Goal: Task Accomplishment & Management: Use online tool/utility

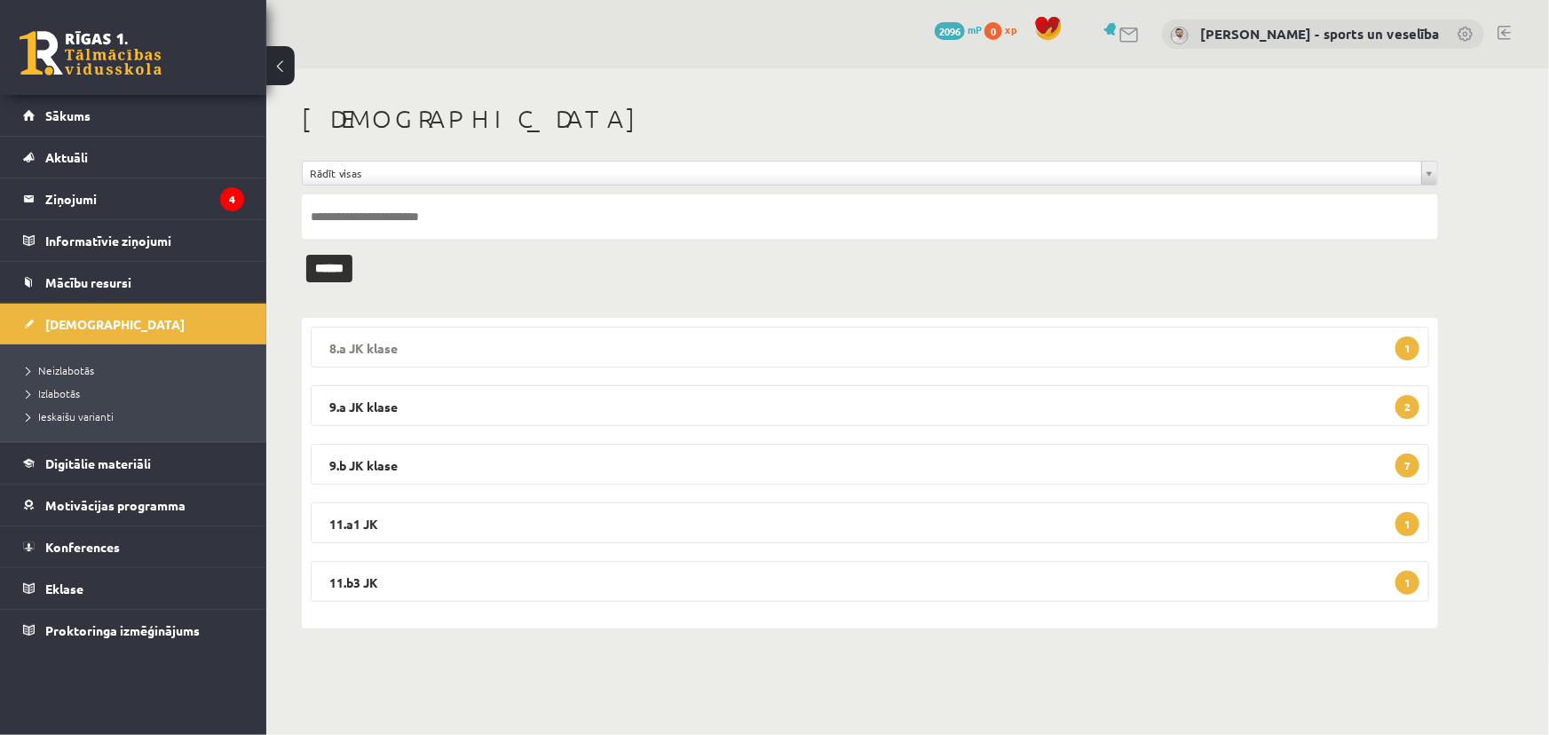
click at [778, 343] on legend "8.a JK klase 1" at bounding box center [870, 347] width 1119 height 41
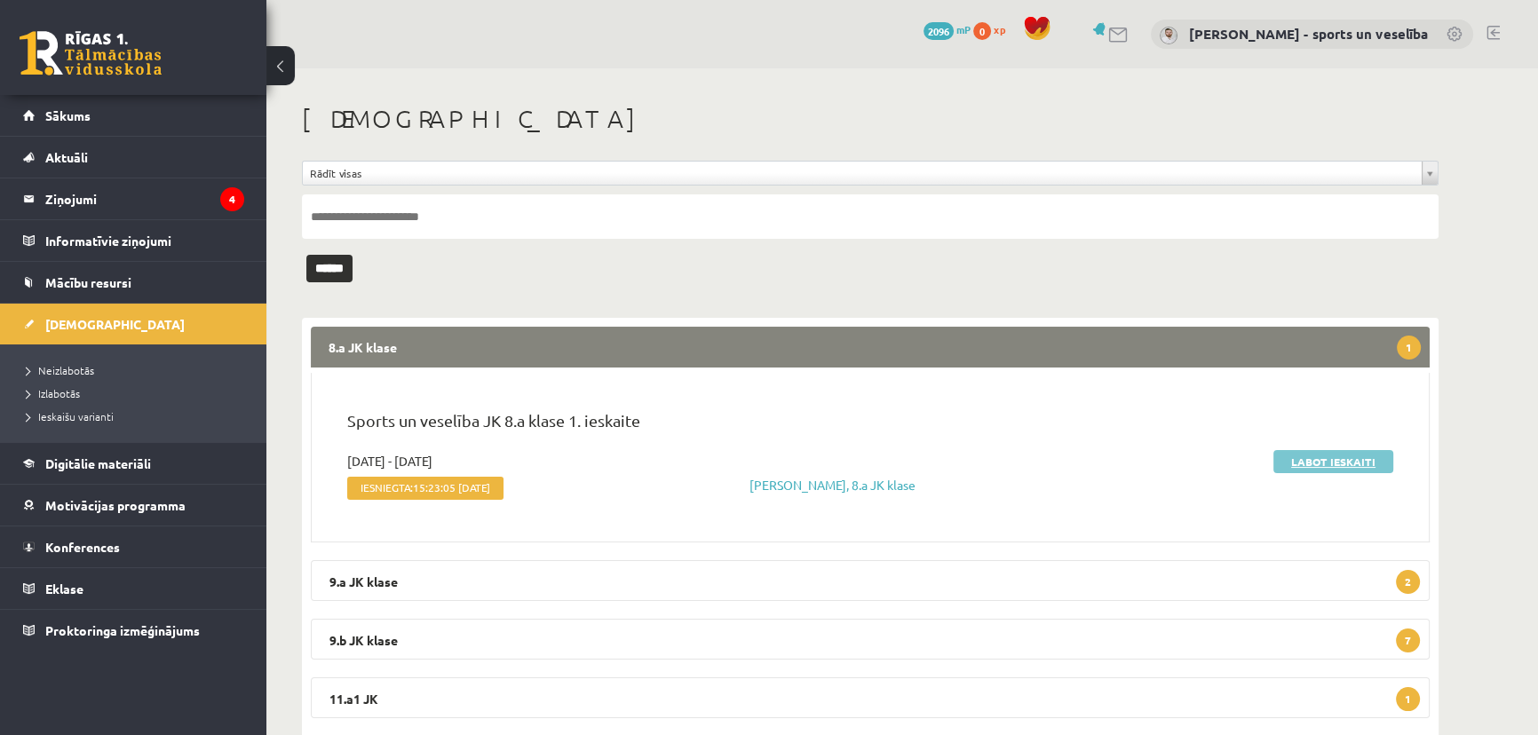
click at [1312, 455] on link "Labot ieskaiti" at bounding box center [1333, 461] width 120 height 23
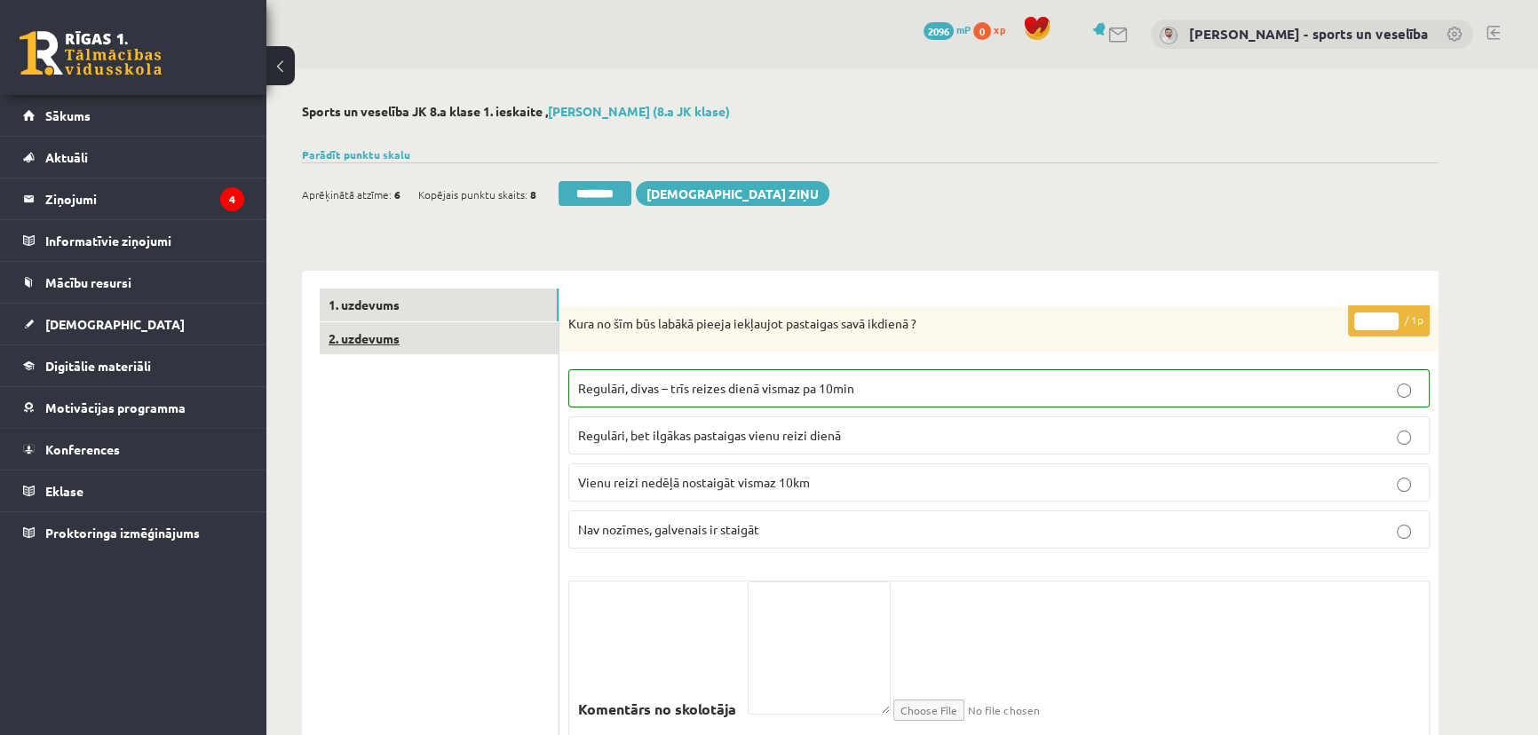
click at [431, 335] on link "2. uzdevums" at bounding box center [439, 338] width 239 height 33
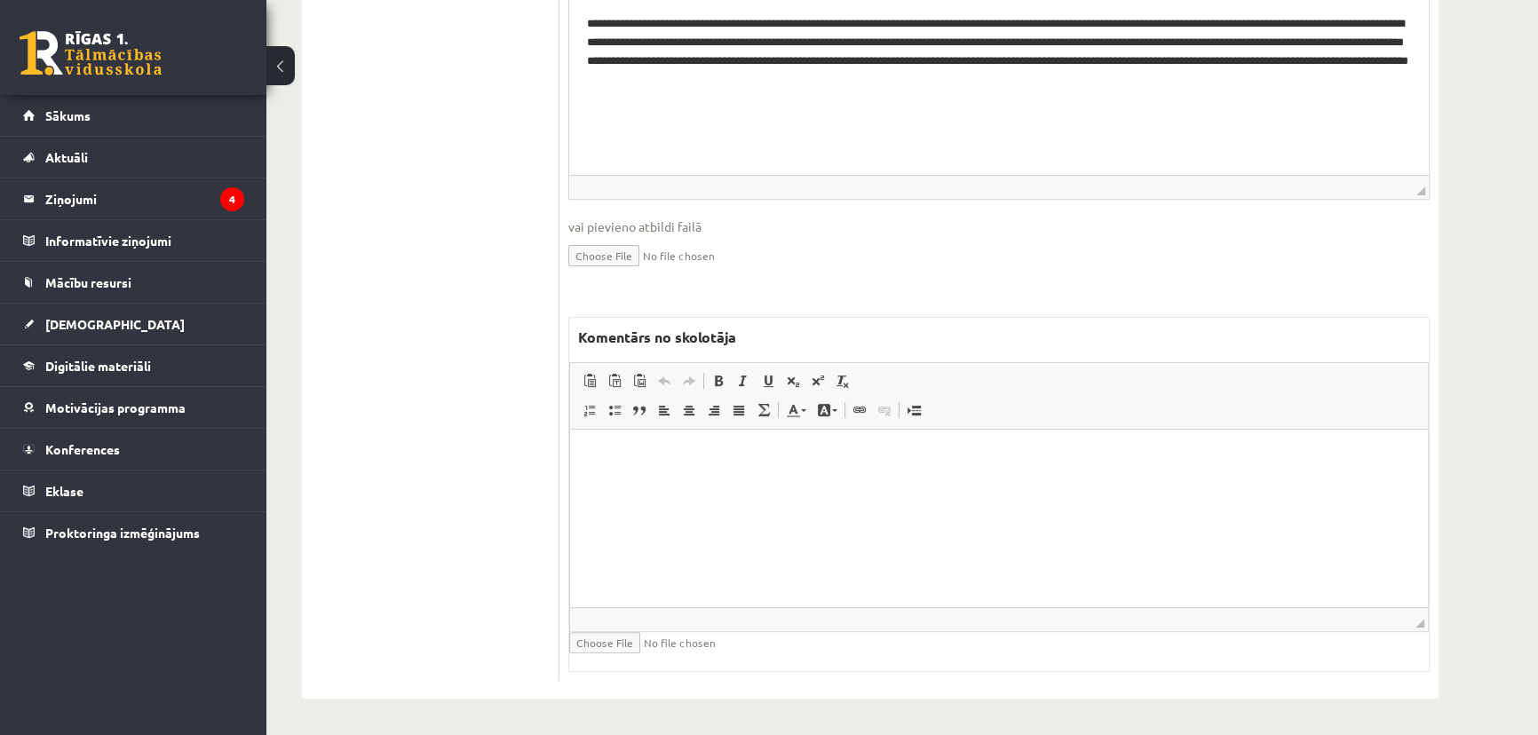
click at [917, 484] on html at bounding box center [999, 457] width 858 height 54
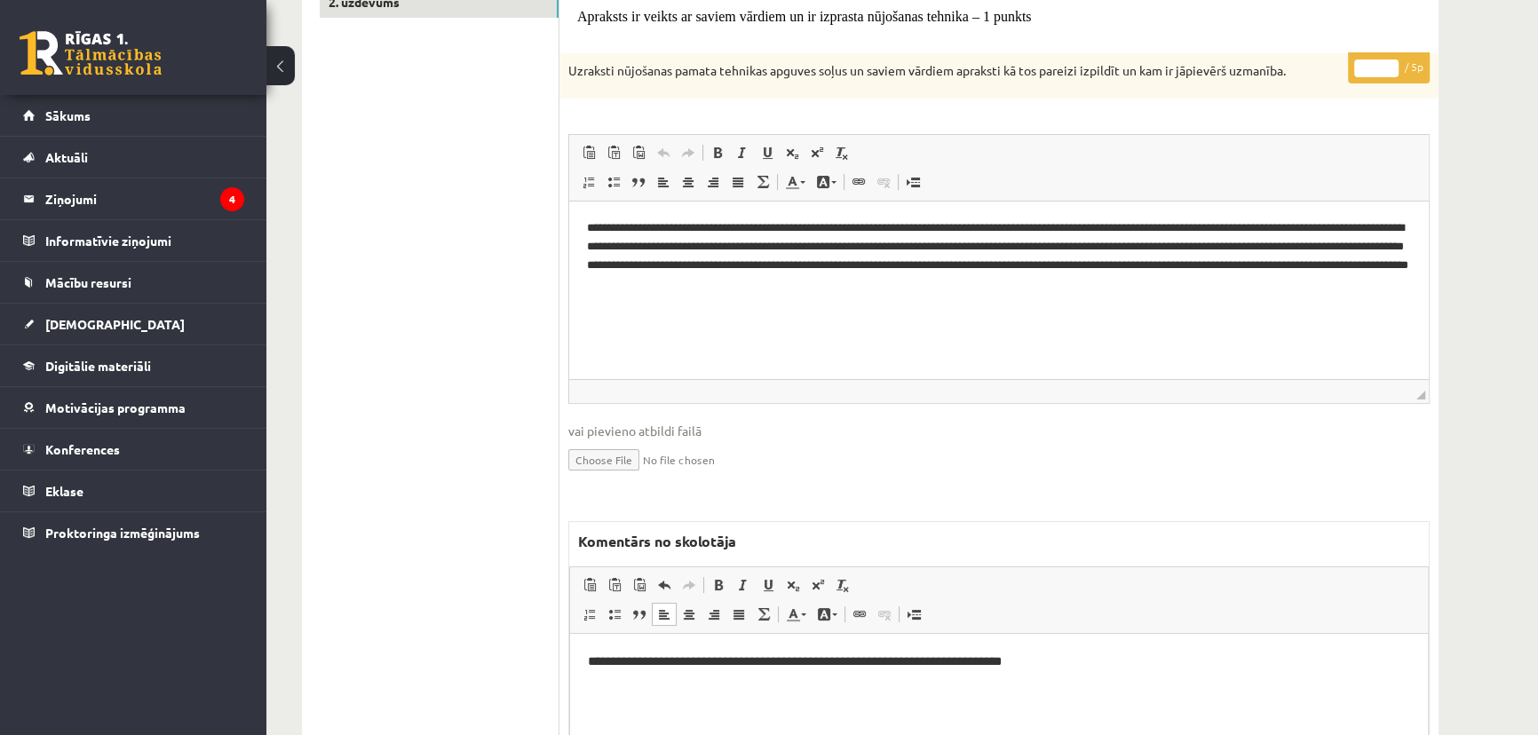
scroll to position [137, 0]
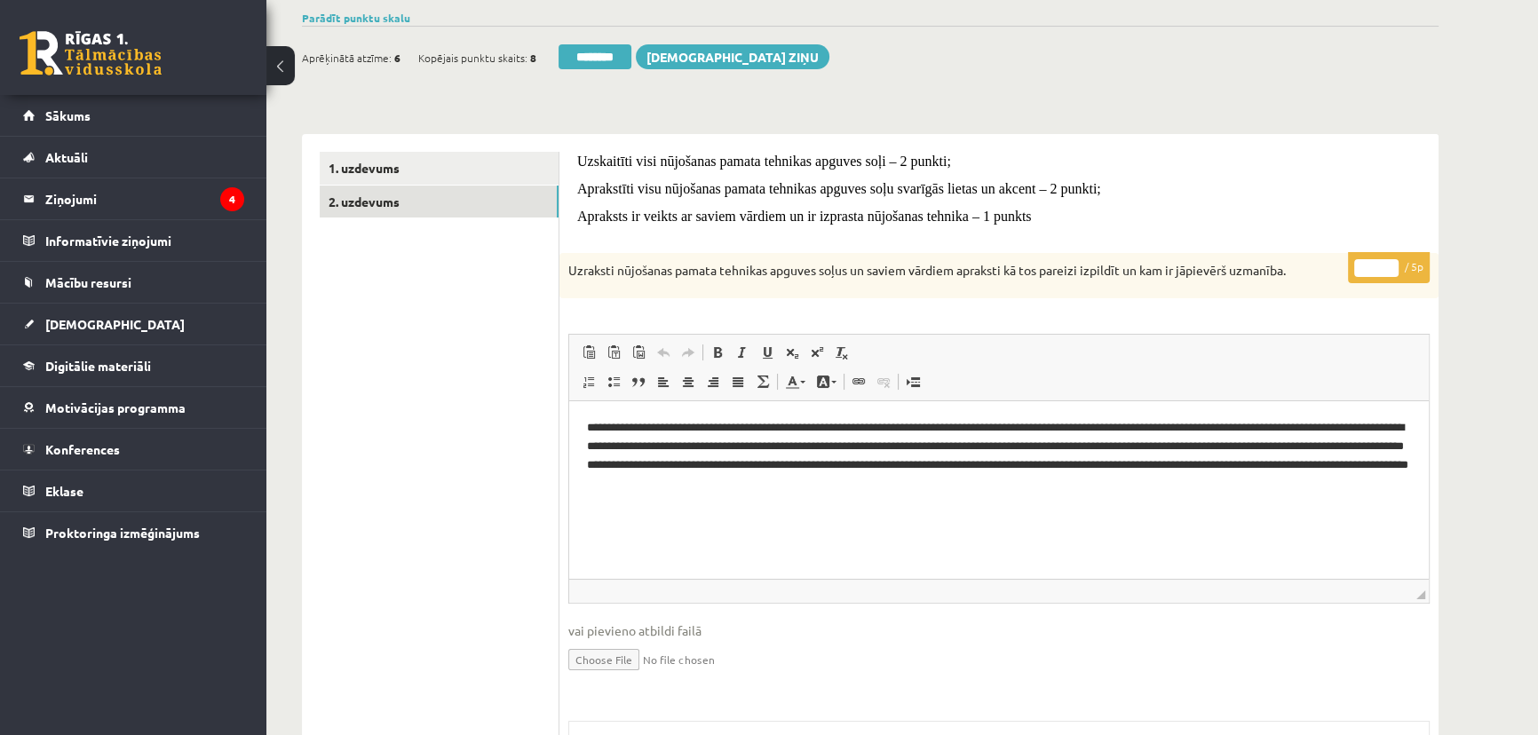
drag, startPoint x: 1370, startPoint y: 259, endPoint x: 1353, endPoint y: 257, distance: 17.1
click at [1353, 257] on p "* / 5p" at bounding box center [1389, 267] width 82 height 31
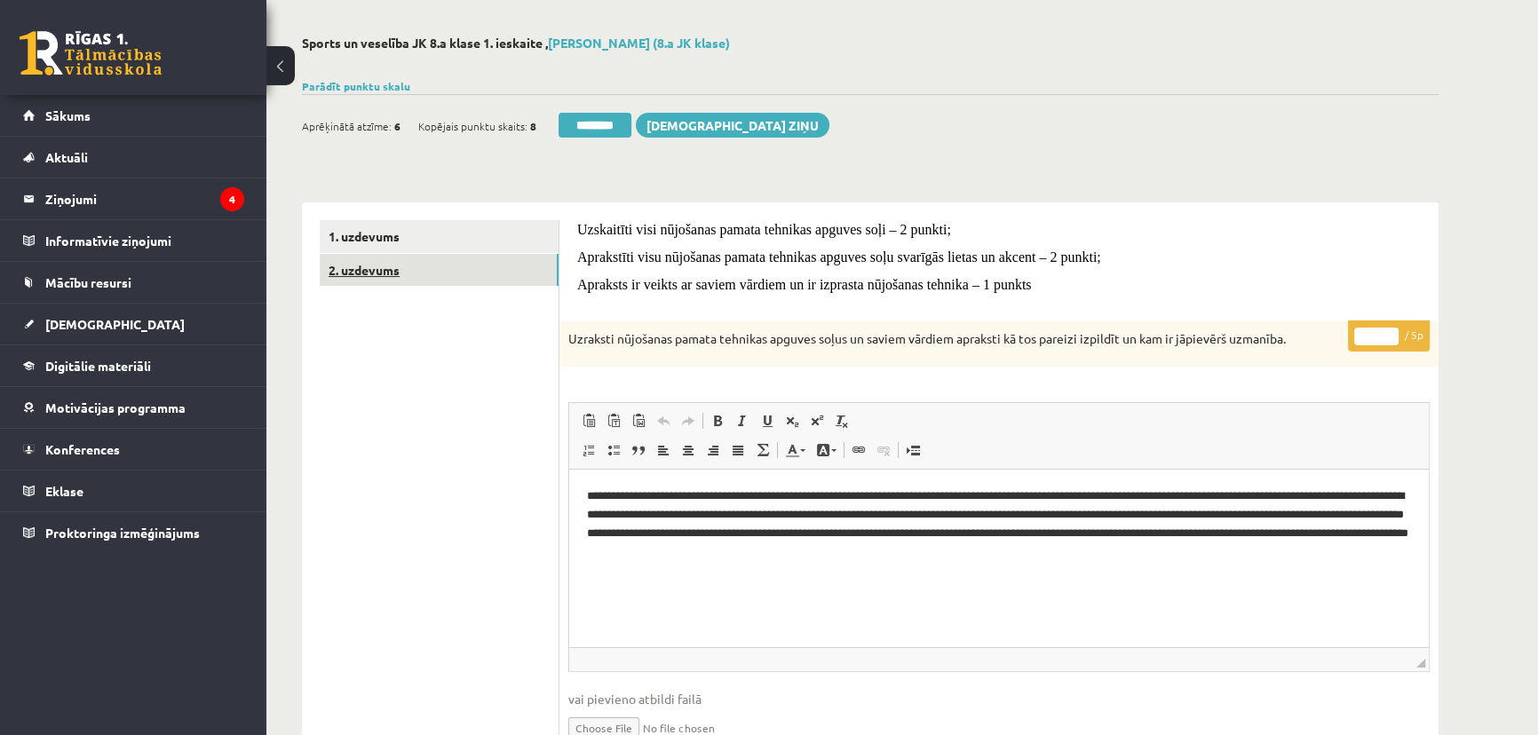
scroll to position [0, 0]
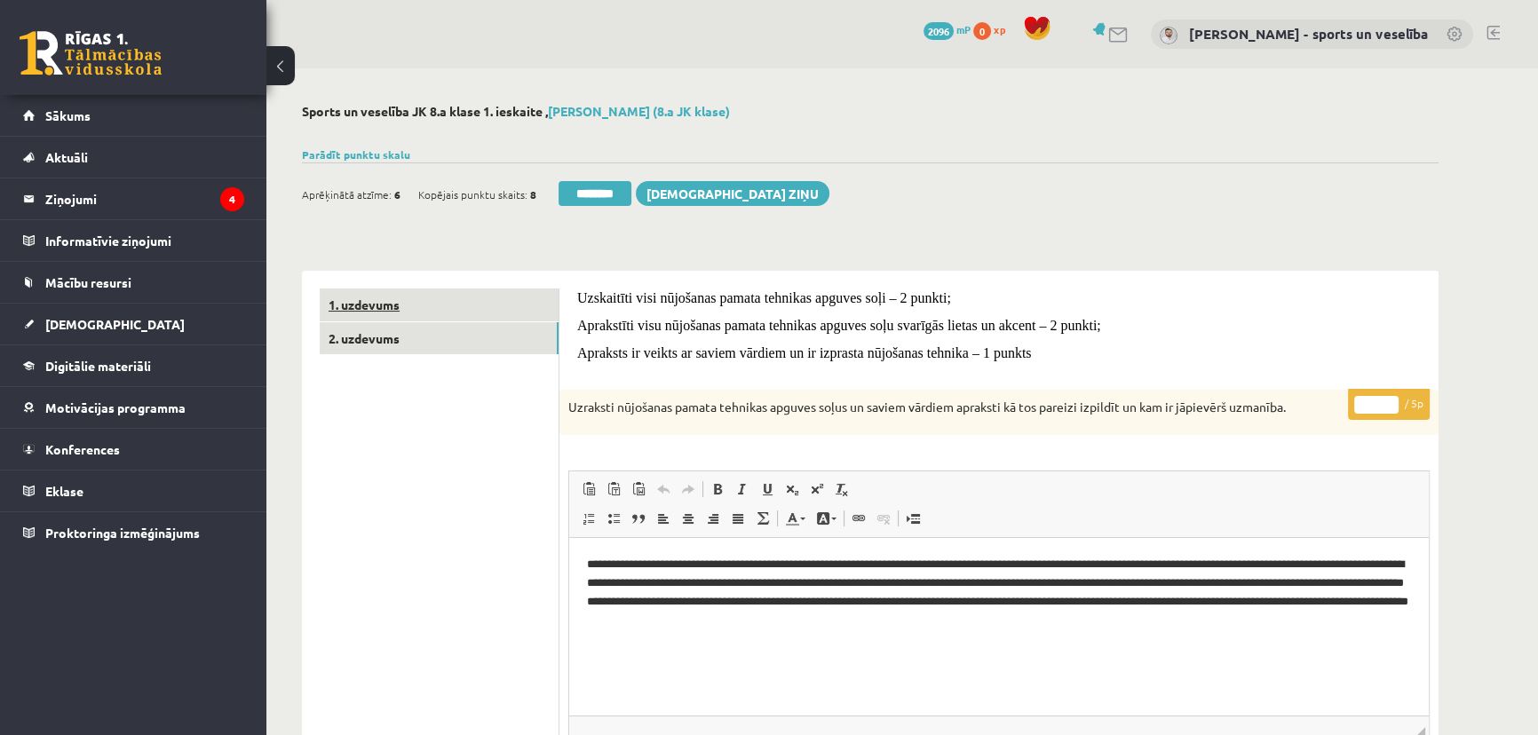
type input "*"
click at [447, 307] on link "1. uzdevums" at bounding box center [439, 305] width 239 height 33
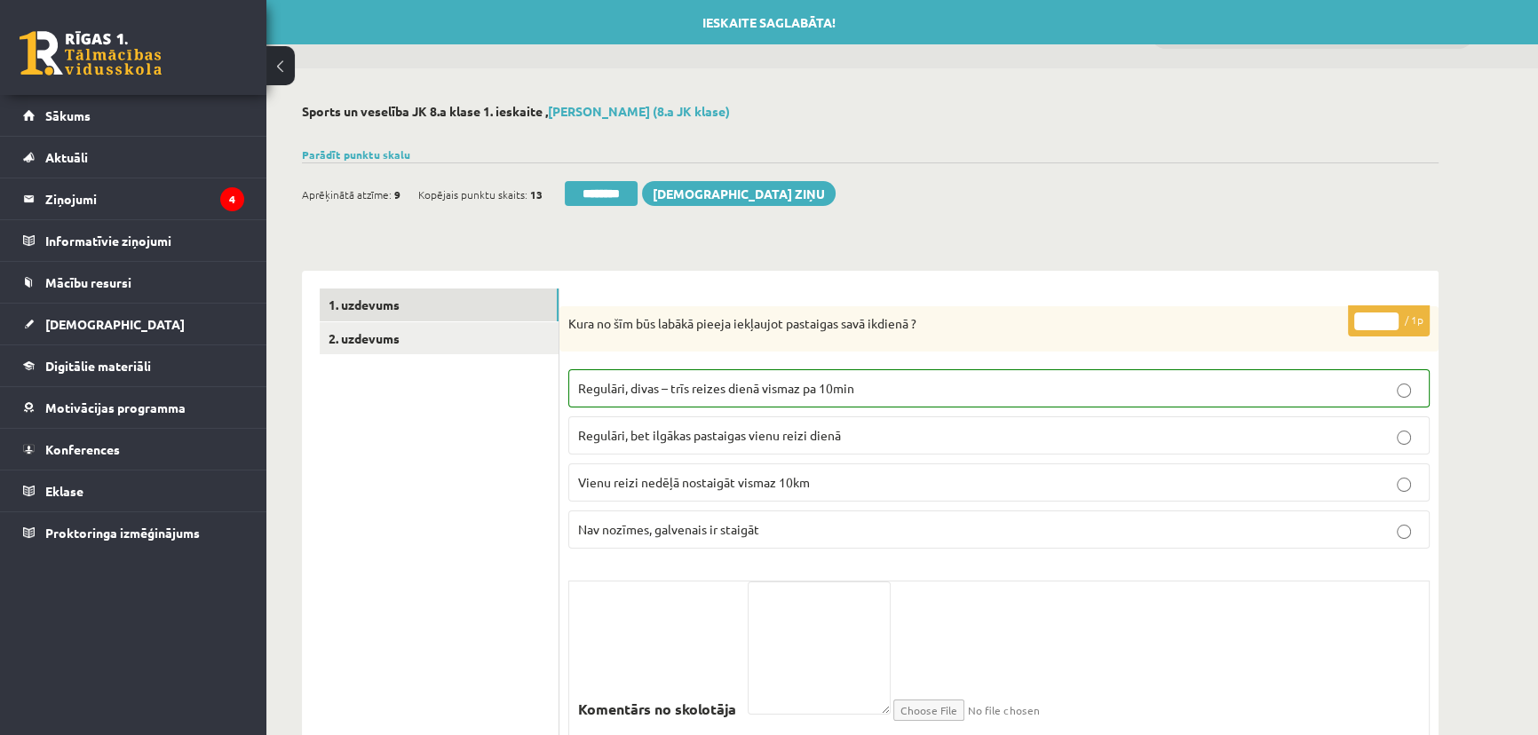
click at [596, 178] on div "Ieskaite saglabāta! Aprēķinātā atzīme: 9 Kopējais punktu skaits: 13 ******** Sū…" at bounding box center [870, 187] width 1136 height 50
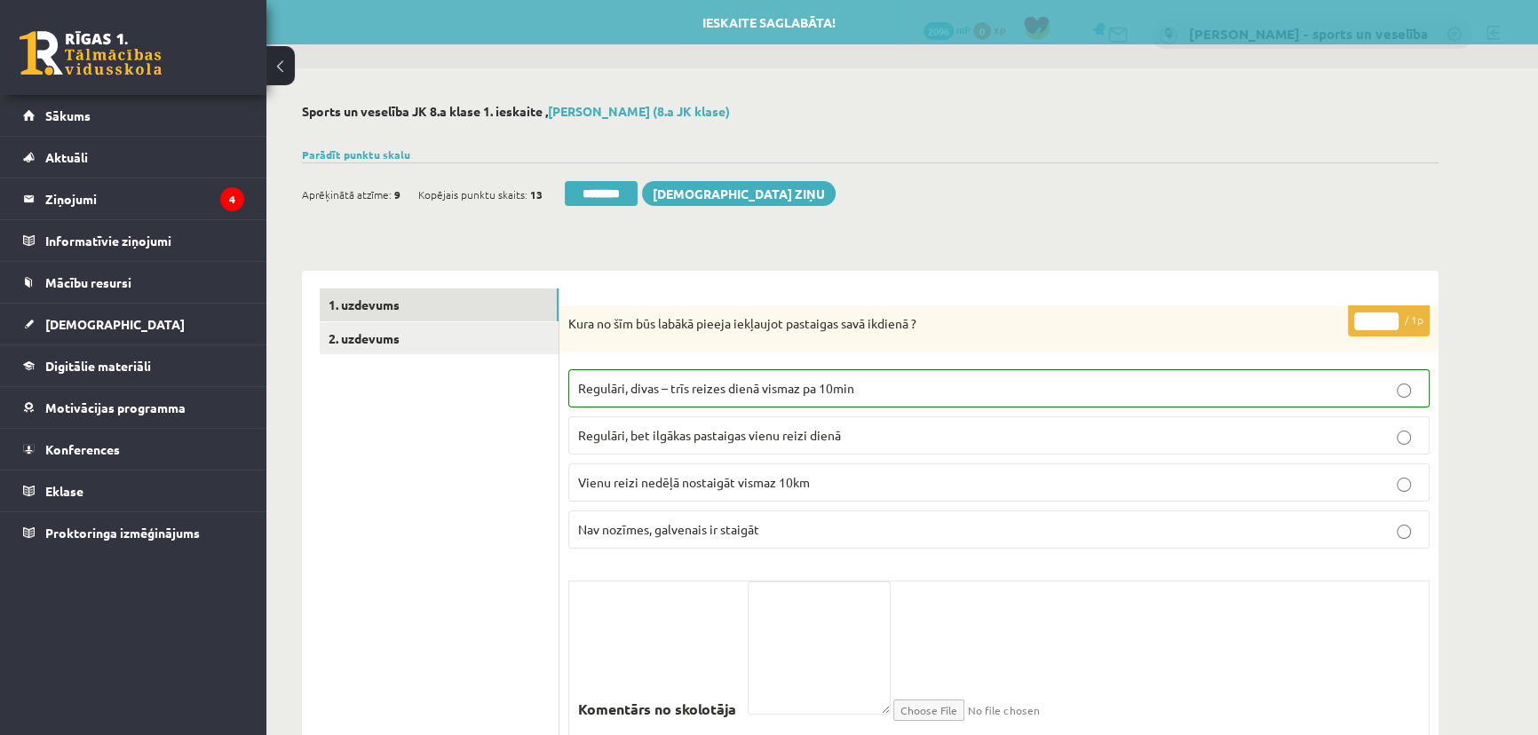
click at [606, 188] on input "********" at bounding box center [601, 193] width 73 height 25
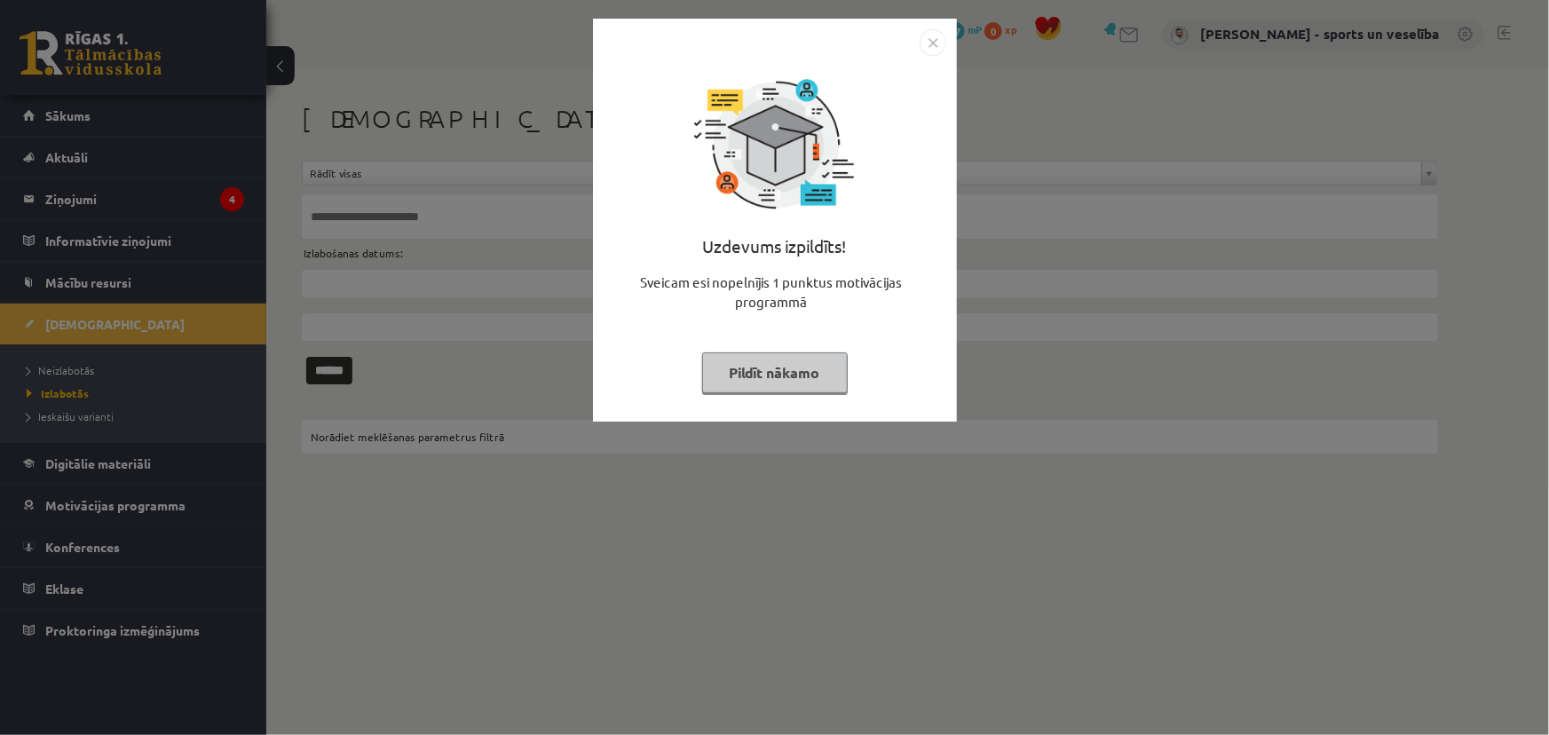
drag, startPoint x: 926, startPoint y: 38, endPoint x: 916, endPoint y: 54, distance: 18.7
click at [926, 37] on img "Close" at bounding box center [933, 42] width 27 height 27
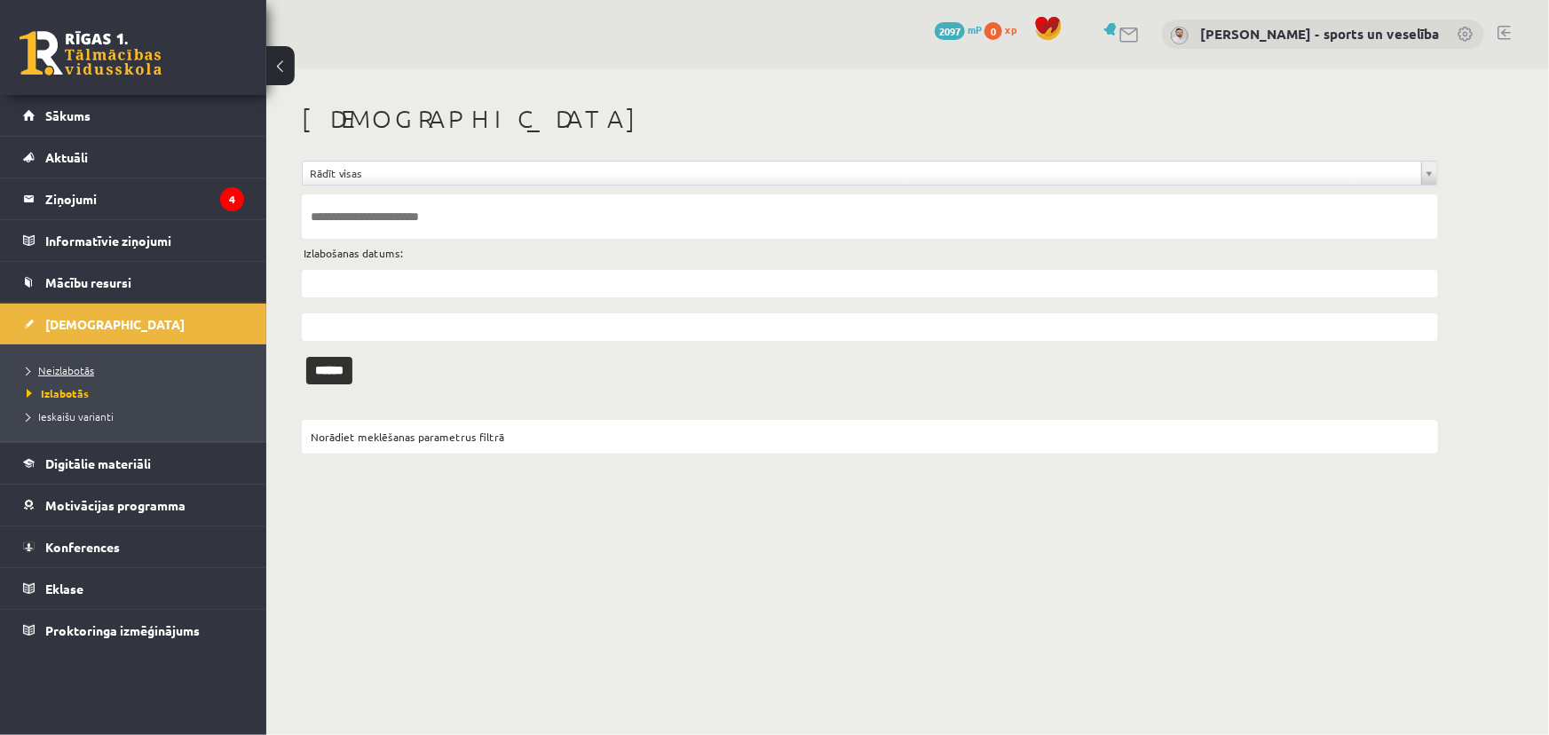
click at [36, 371] on span "Neizlabotās" at bounding box center [60, 370] width 67 height 14
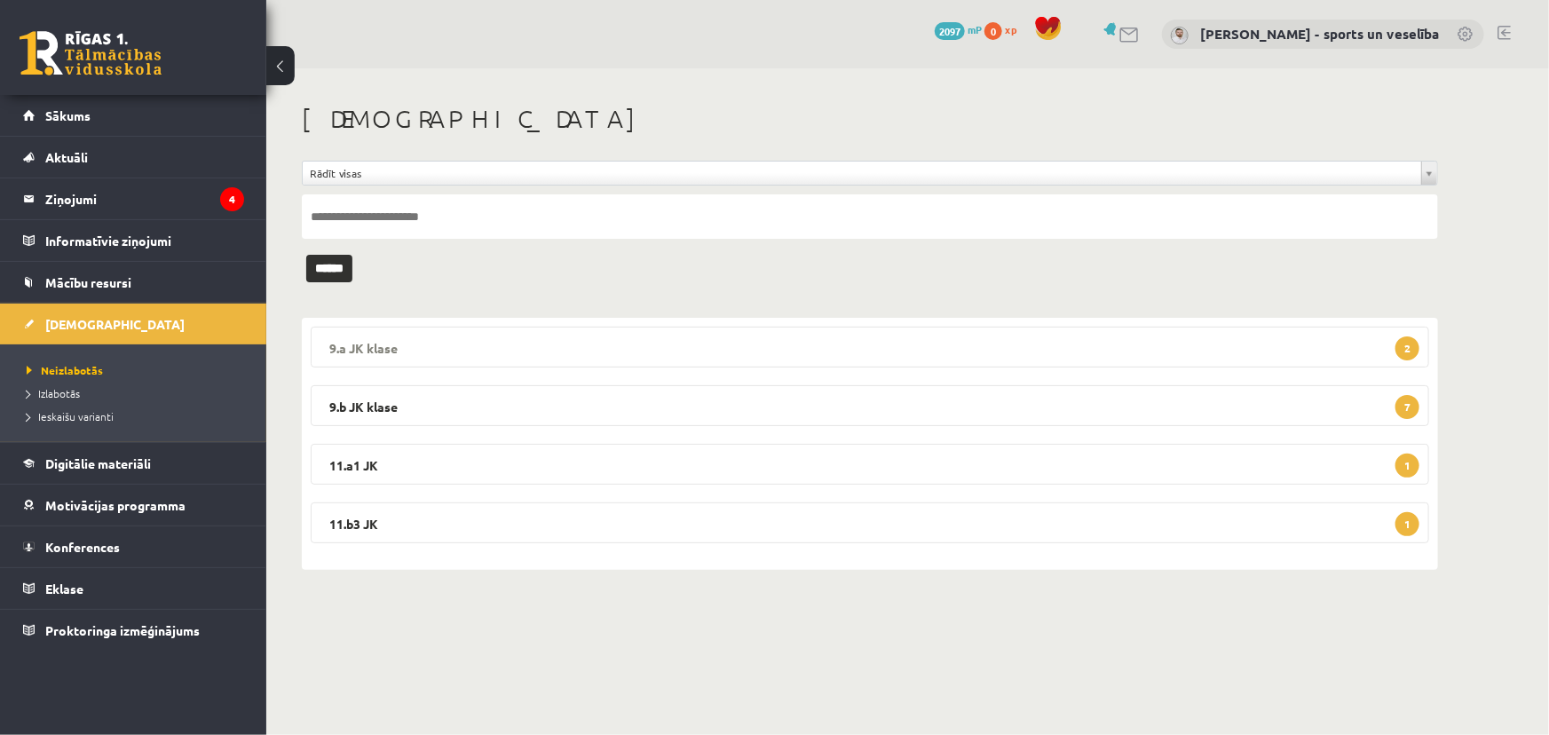
click at [605, 348] on legend "9.a JK klase 2" at bounding box center [870, 347] width 1119 height 41
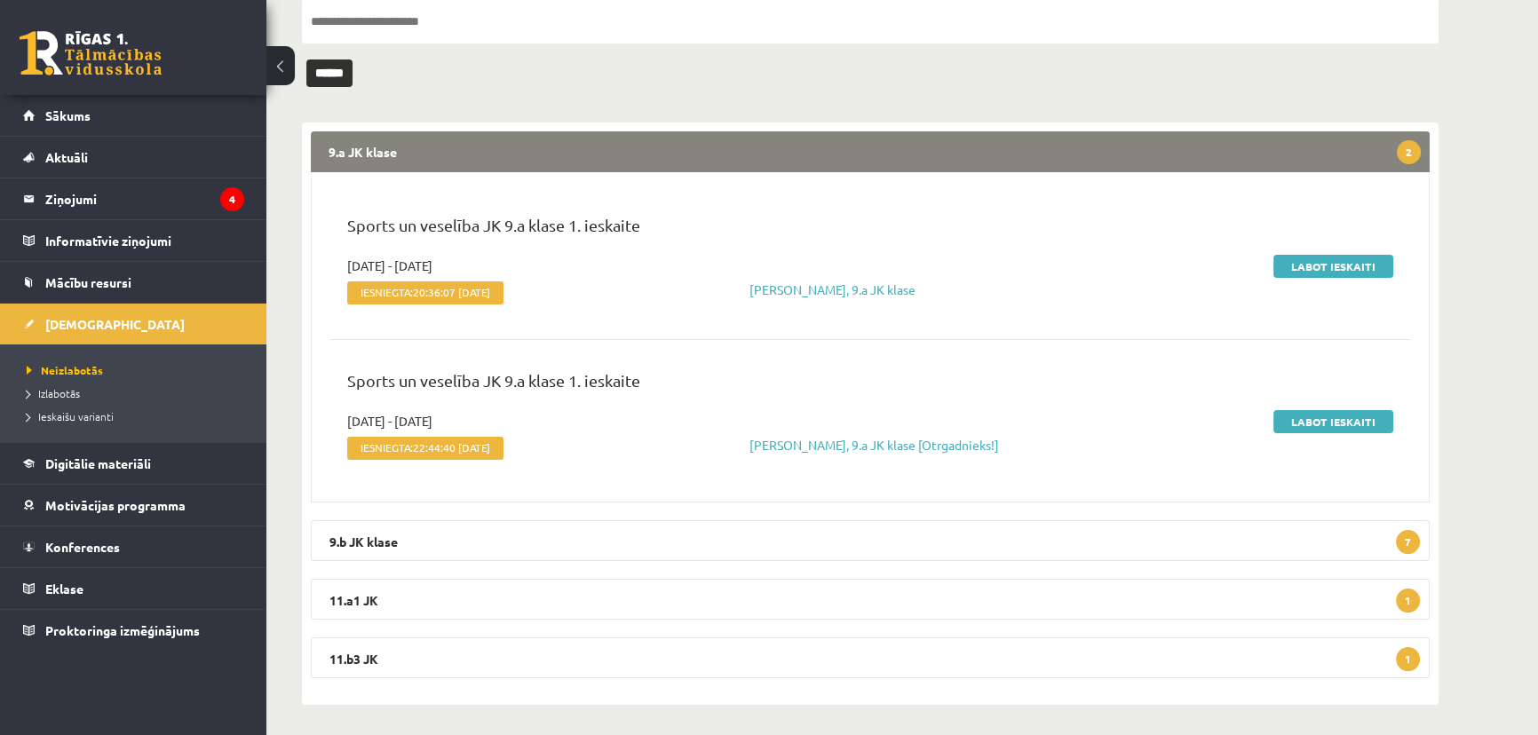
scroll to position [200, 0]
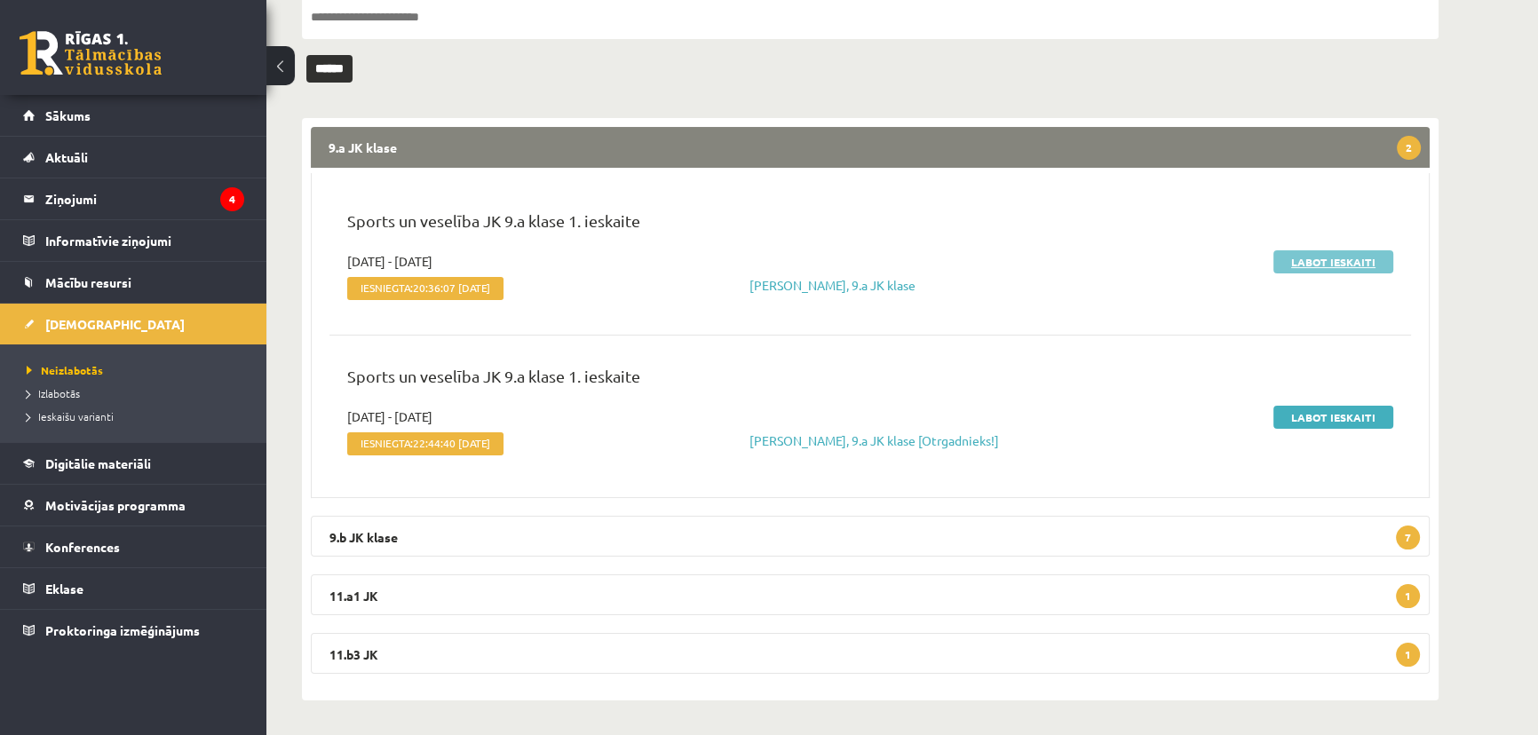
click at [1290, 259] on link "Labot ieskaiti" at bounding box center [1333, 261] width 120 height 23
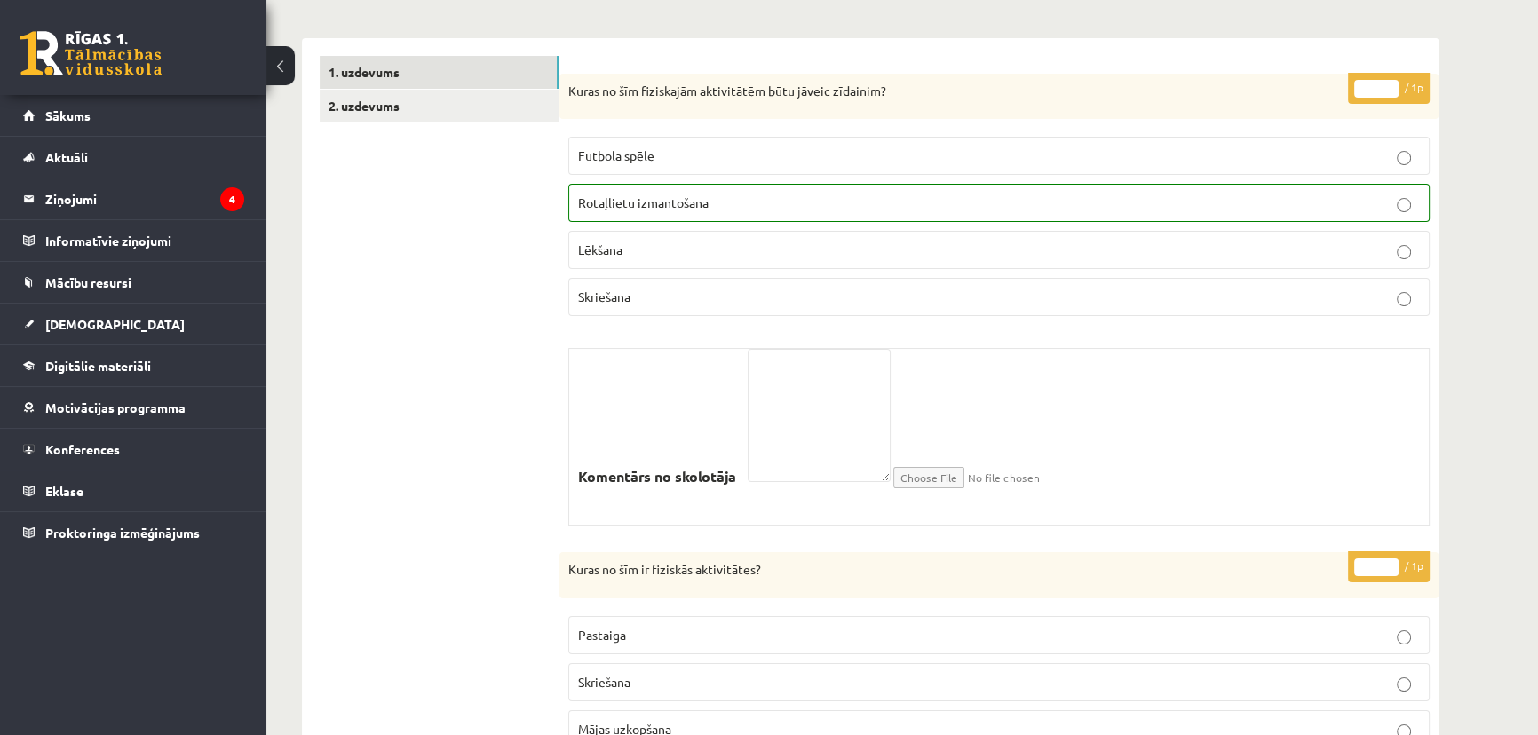
scroll to position [161, 0]
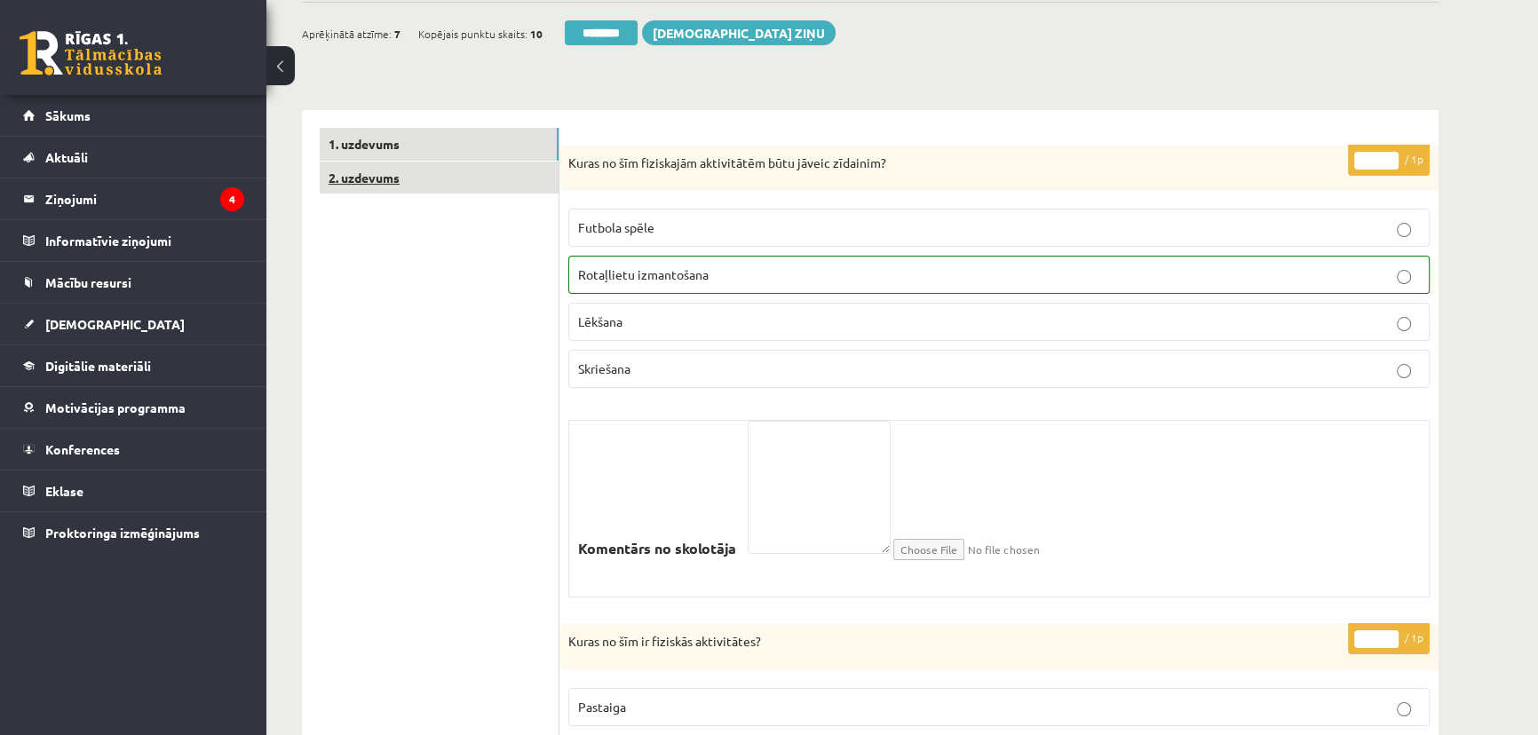
click at [471, 186] on link "2. uzdevums" at bounding box center [439, 178] width 239 height 33
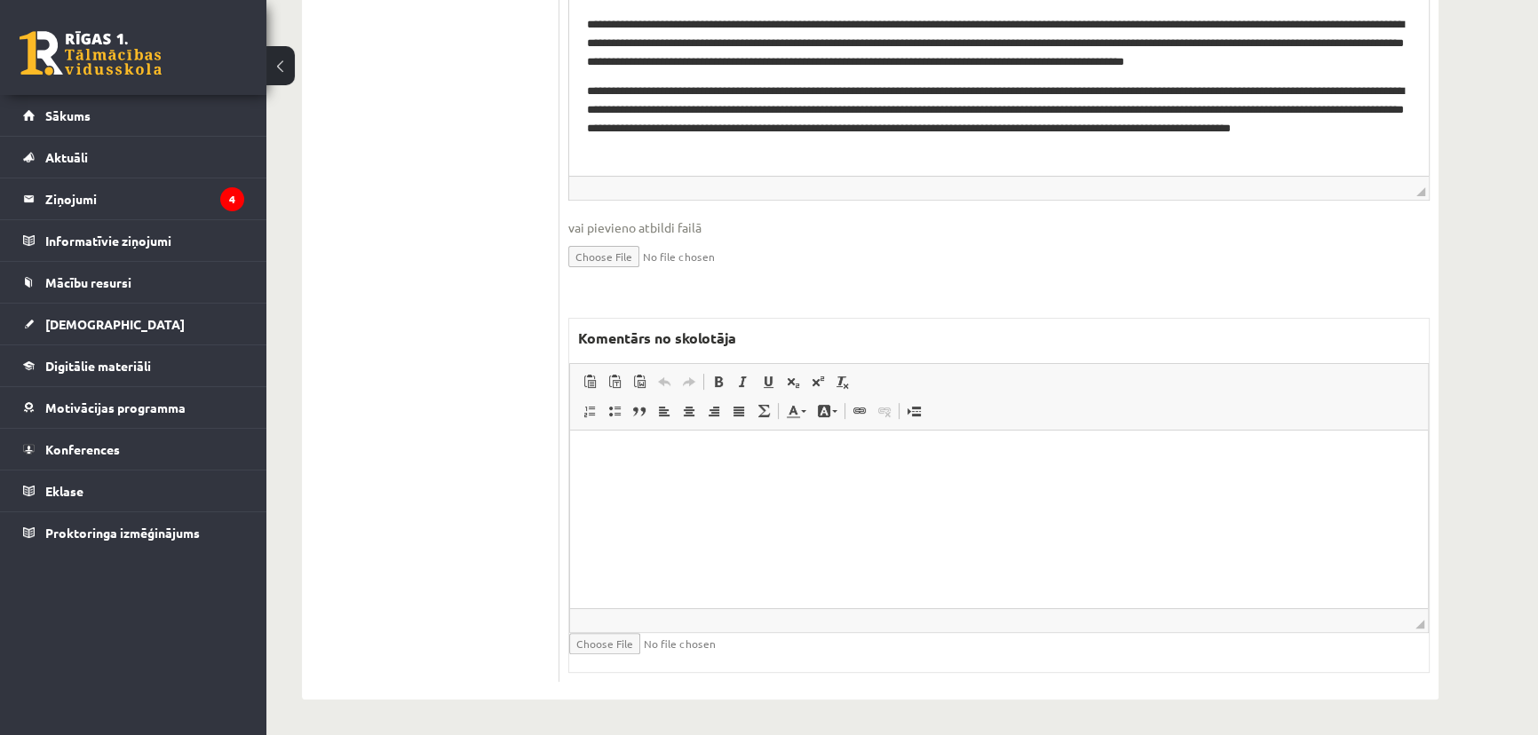
scroll to position [586, 0]
click at [900, 629] on span "◢ Elementa ceļš" at bounding box center [999, 620] width 858 height 24
click at [1100, 485] on html at bounding box center [999, 458] width 858 height 54
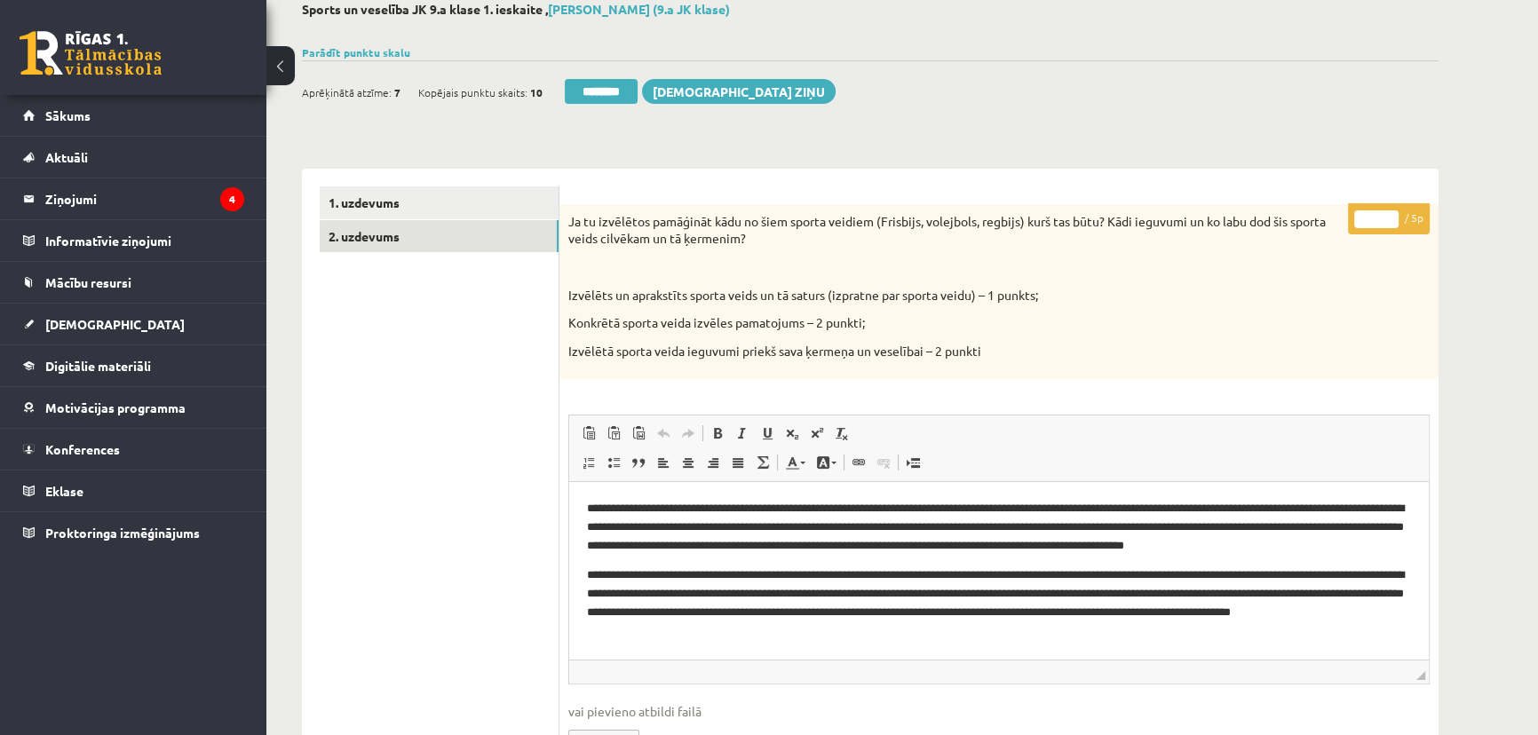
drag, startPoint x: 1372, startPoint y: 217, endPoint x: 1383, endPoint y: 220, distance: 11.8
click at [1383, 220] on input "*" at bounding box center [1376, 219] width 44 height 18
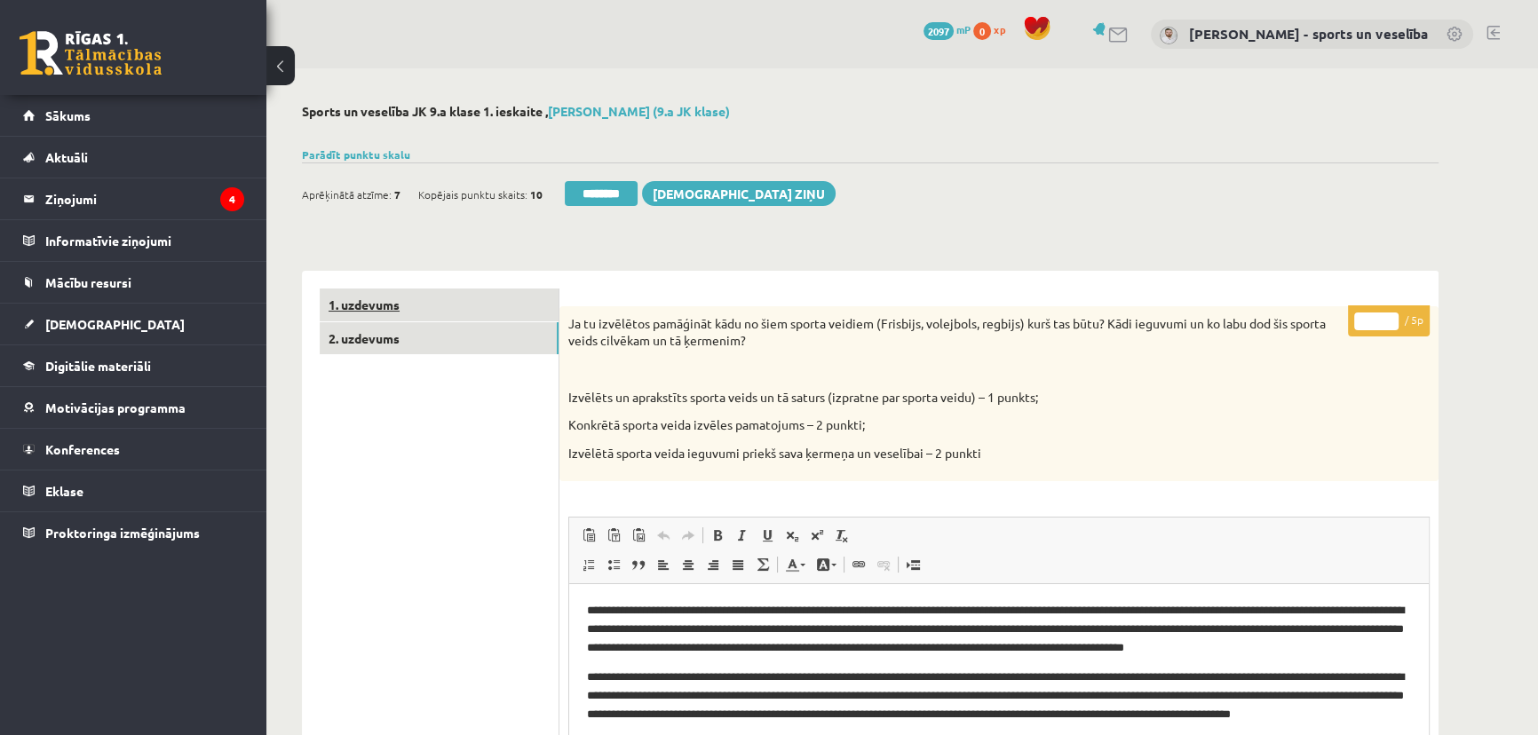
scroll to position [0, 0]
type input "*"
click at [522, 298] on link "1. uzdevums" at bounding box center [439, 305] width 239 height 33
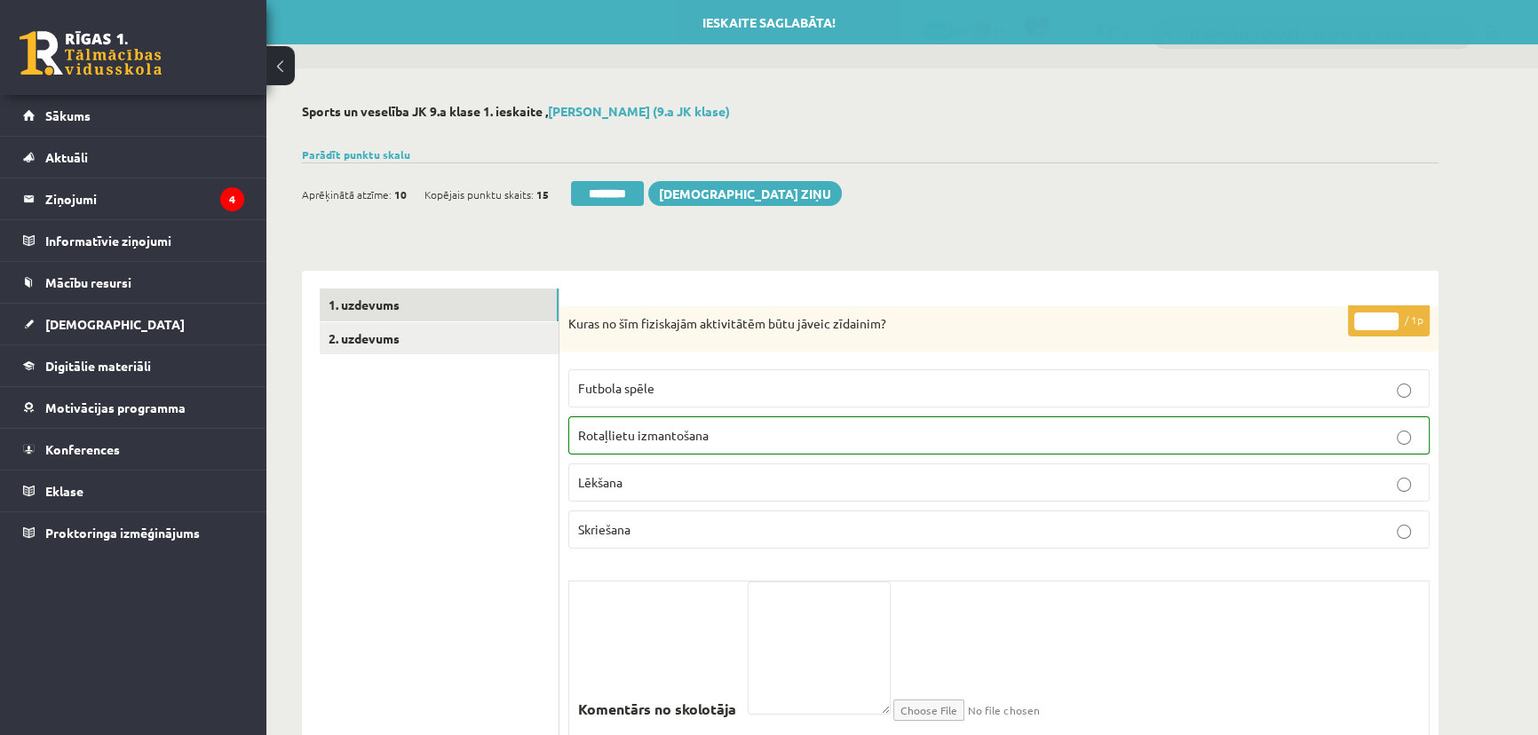
click at [621, 190] on input "********" at bounding box center [607, 193] width 73 height 25
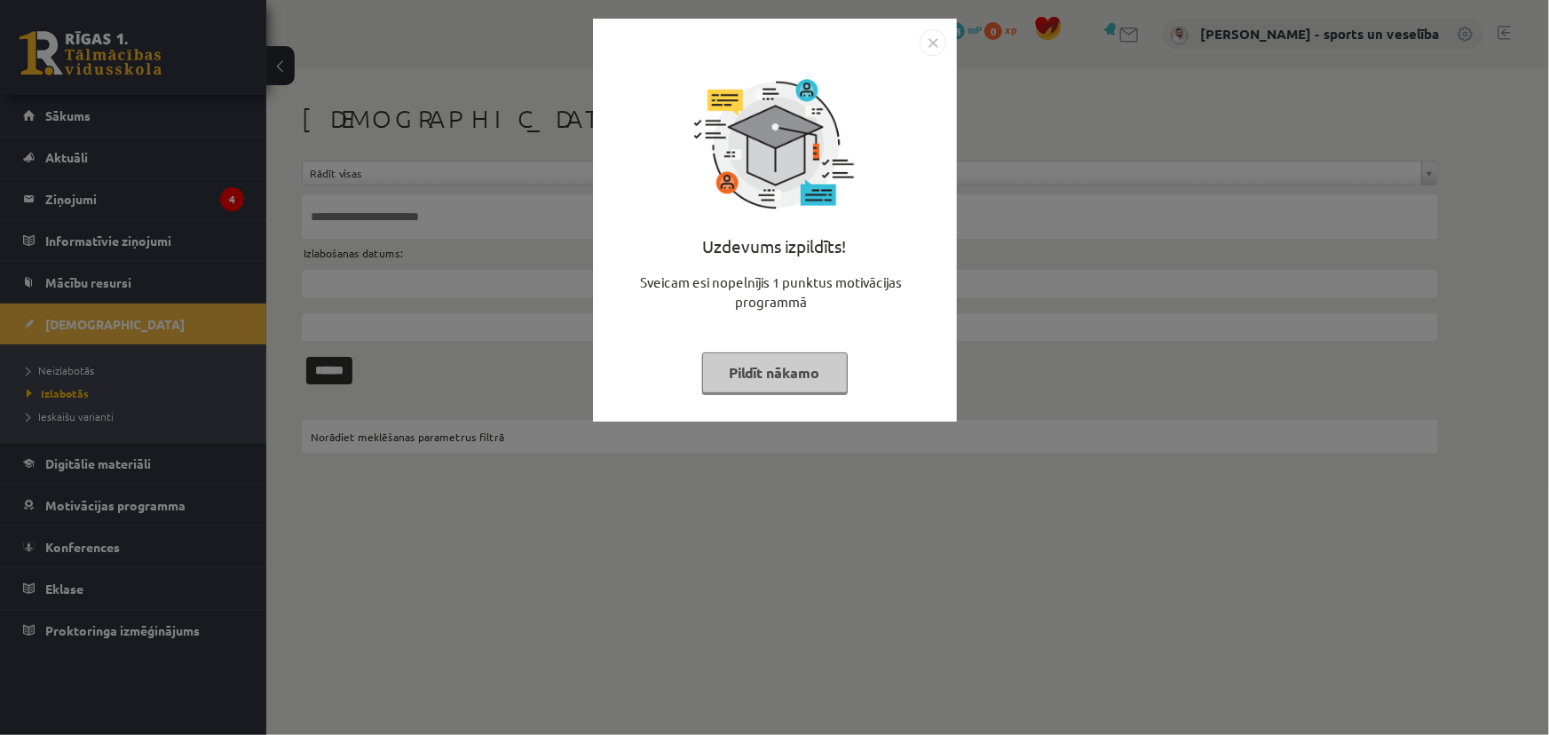
click at [925, 31] on img "Close" at bounding box center [933, 42] width 27 height 27
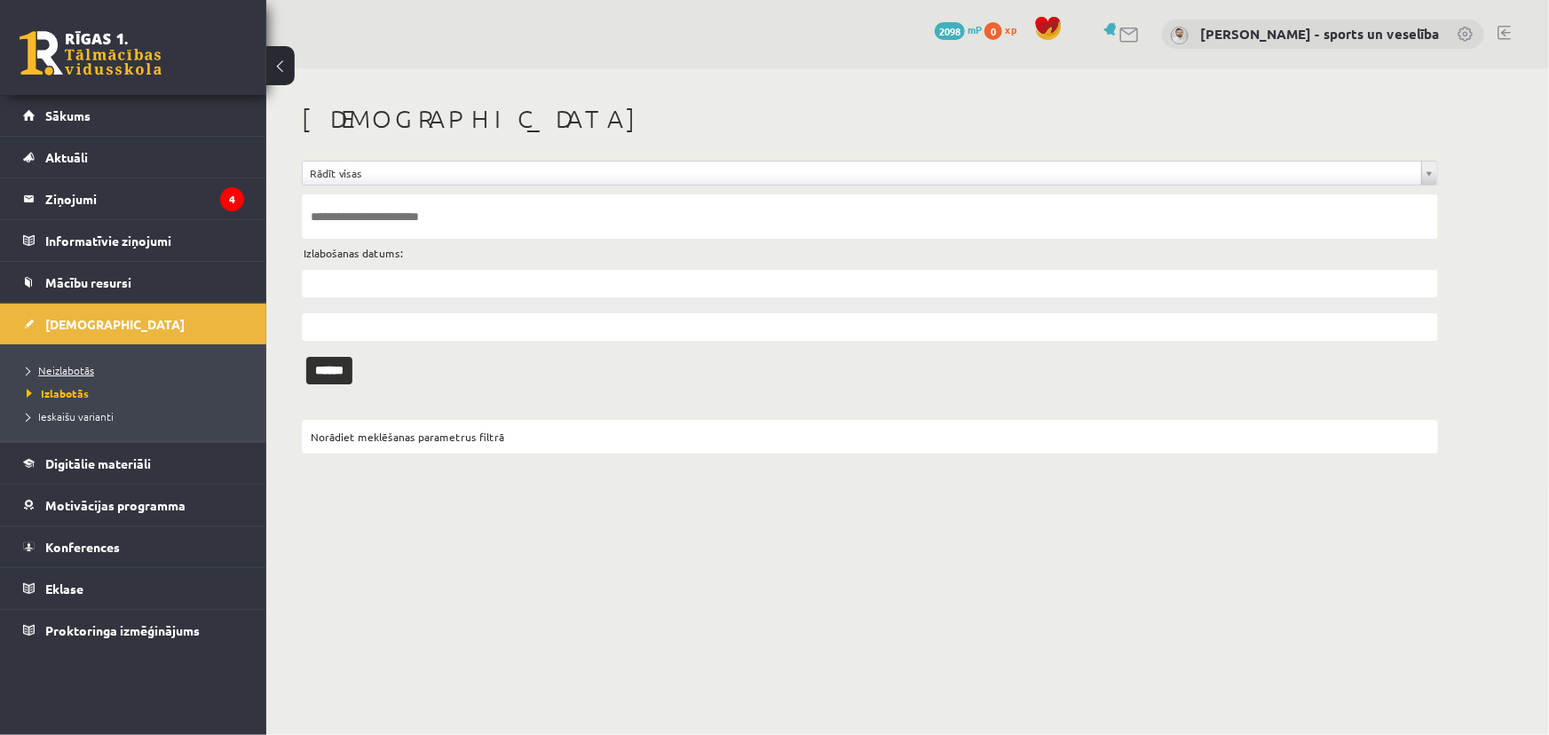
click at [159, 362] on link "Neizlabotās" at bounding box center [138, 370] width 222 height 16
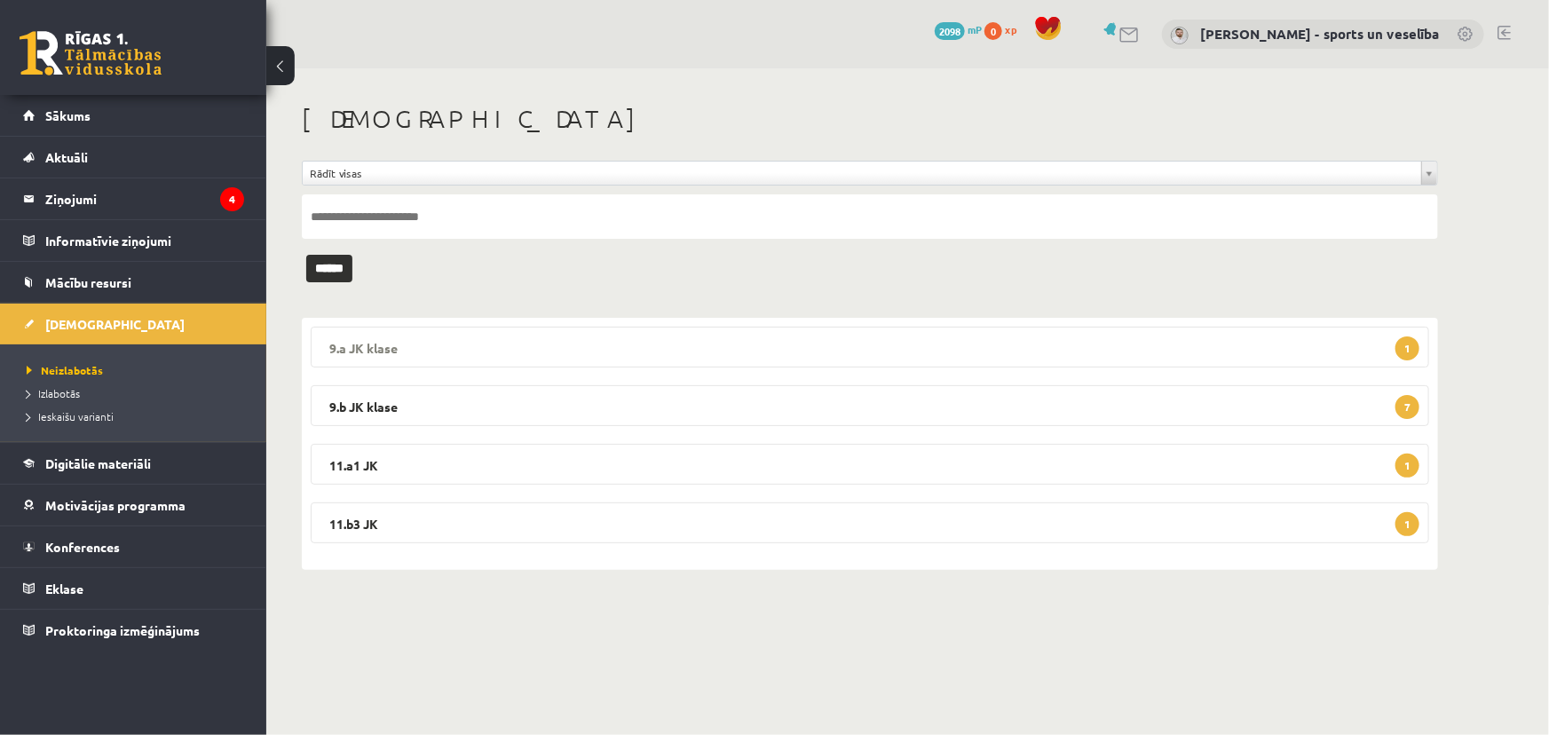
click at [624, 359] on legend "9.a JK klase 1" at bounding box center [870, 347] width 1119 height 41
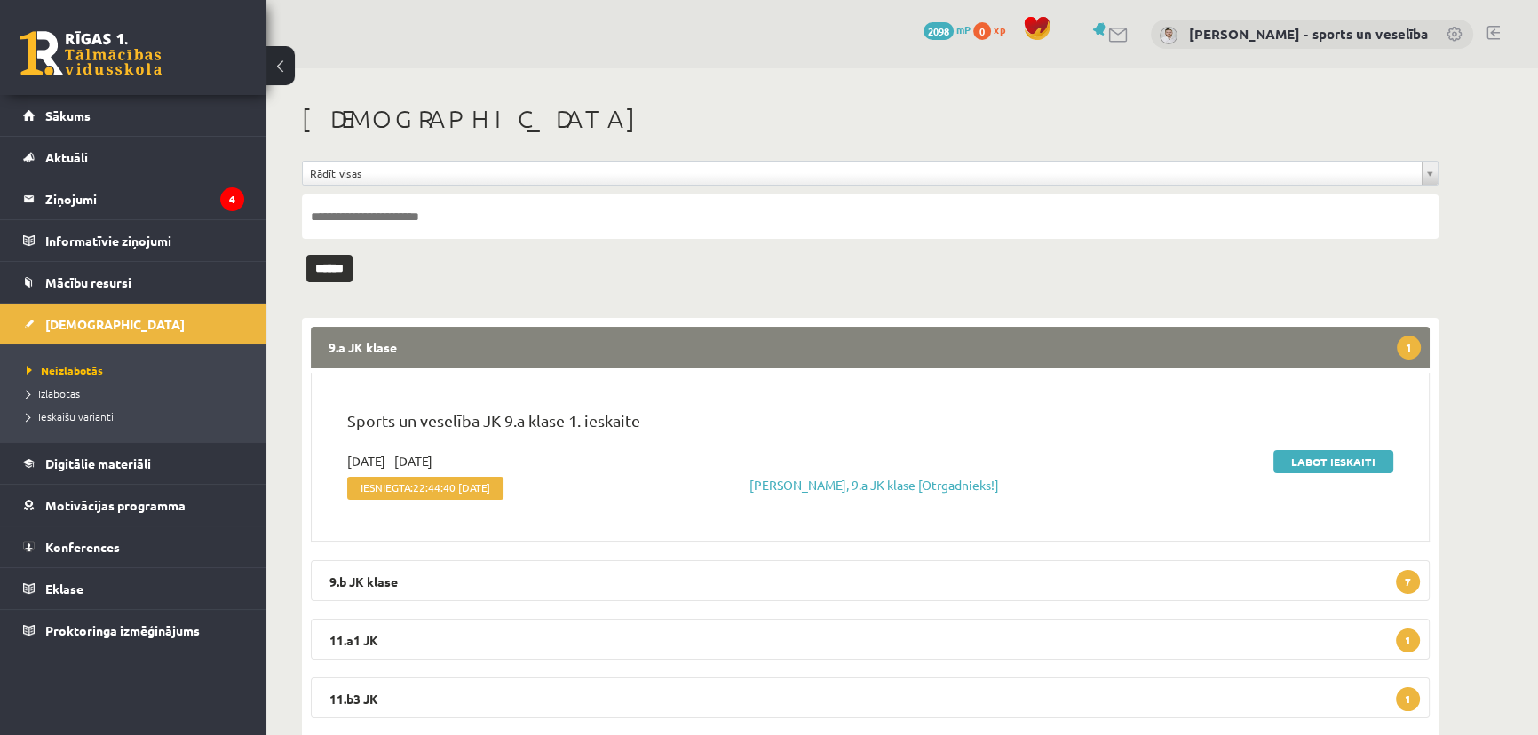
click at [1338, 446] on div "Sports un veselība JK 9.a klase 1. ieskaite" at bounding box center [870, 429] width 1072 height 43
click at [1343, 452] on link "Labot ieskaiti" at bounding box center [1333, 461] width 120 height 23
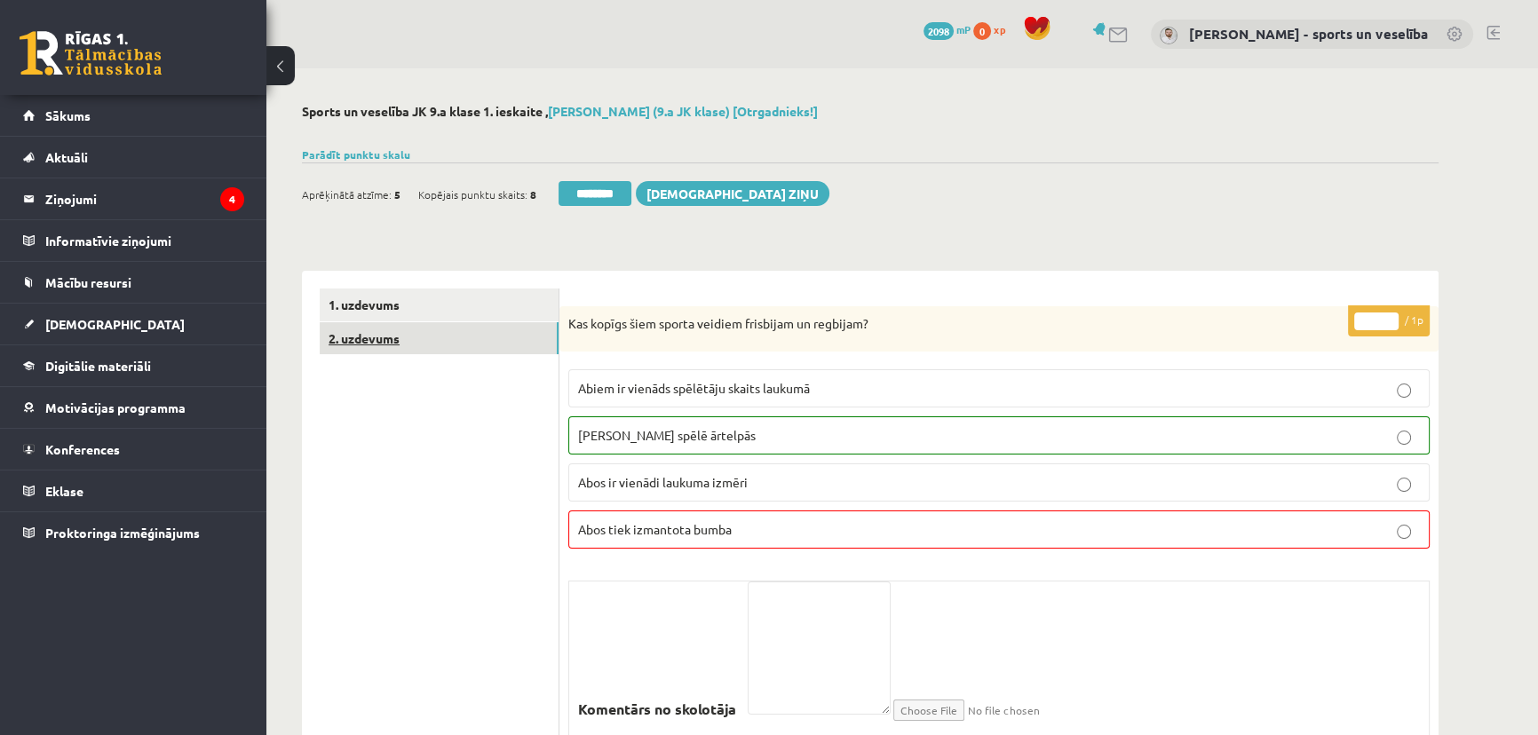
click at [472, 352] on link "2. uzdevums" at bounding box center [439, 338] width 239 height 33
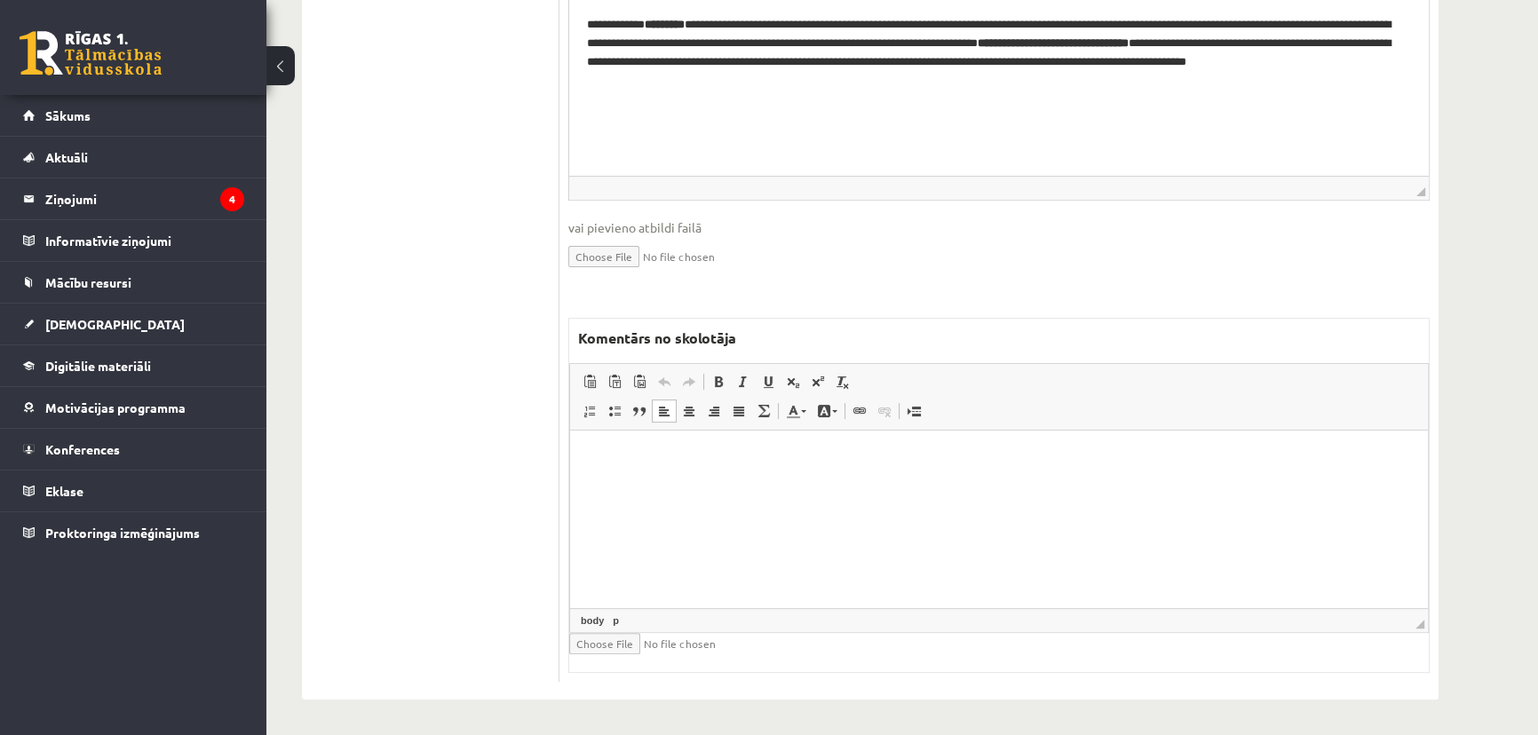
click at [901, 485] on html at bounding box center [999, 458] width 858 height 54
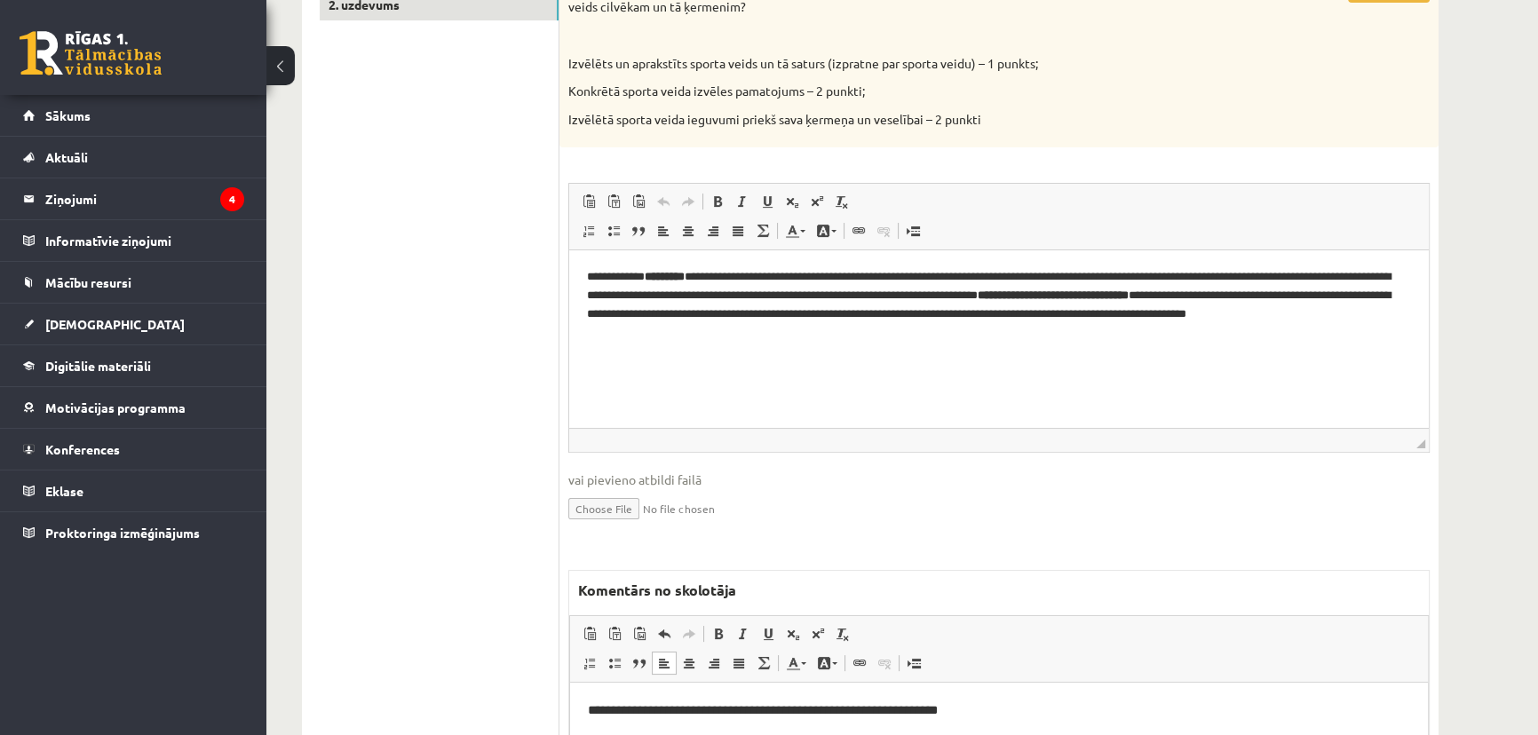
scroll to position [183, 0]
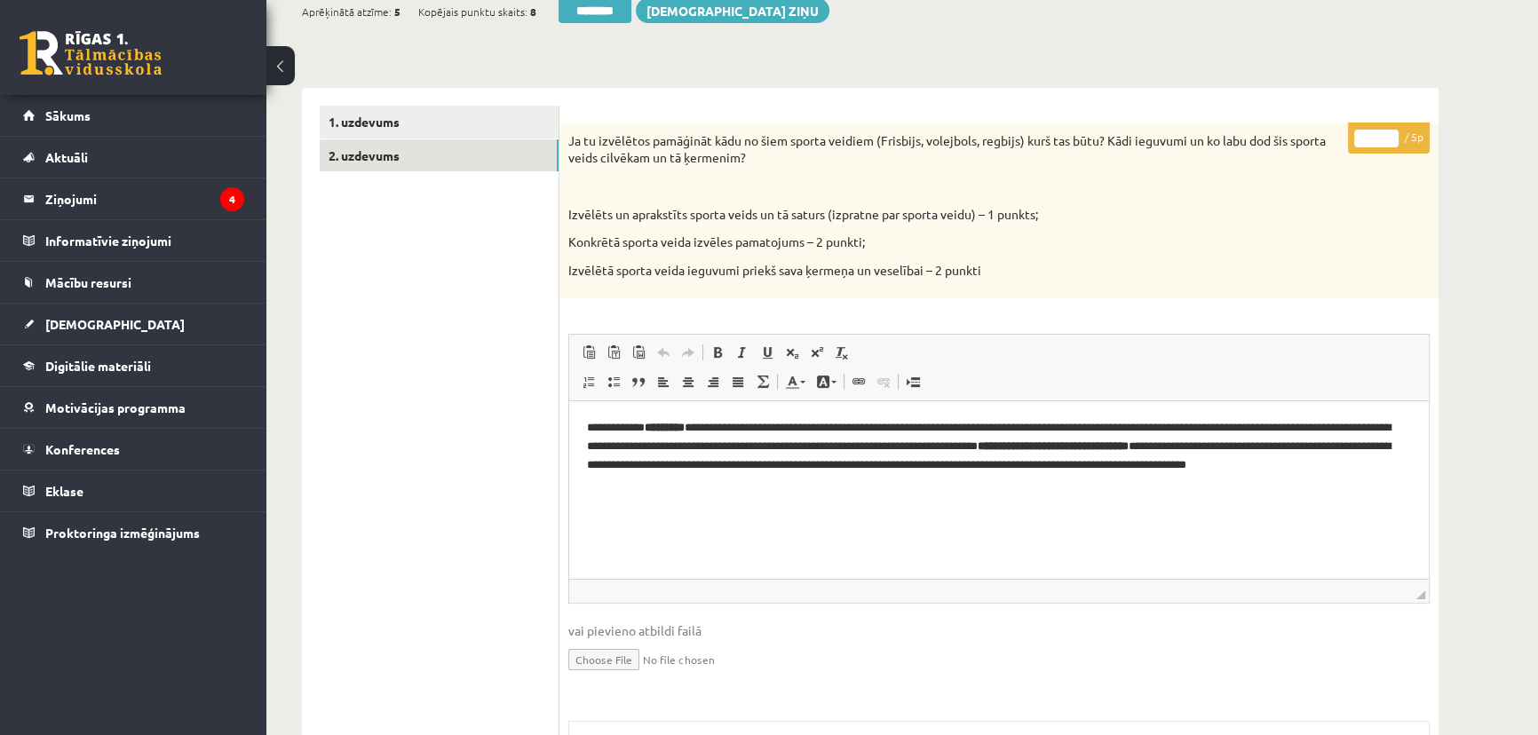
drag, startPoint x: 1364, startPoint y: 138, endPoint x: 1380, endPoint y: 140, distance: 15.2
click at [1380, 140] on input "*" at bounding box center [1376, 139] width 44 height 18
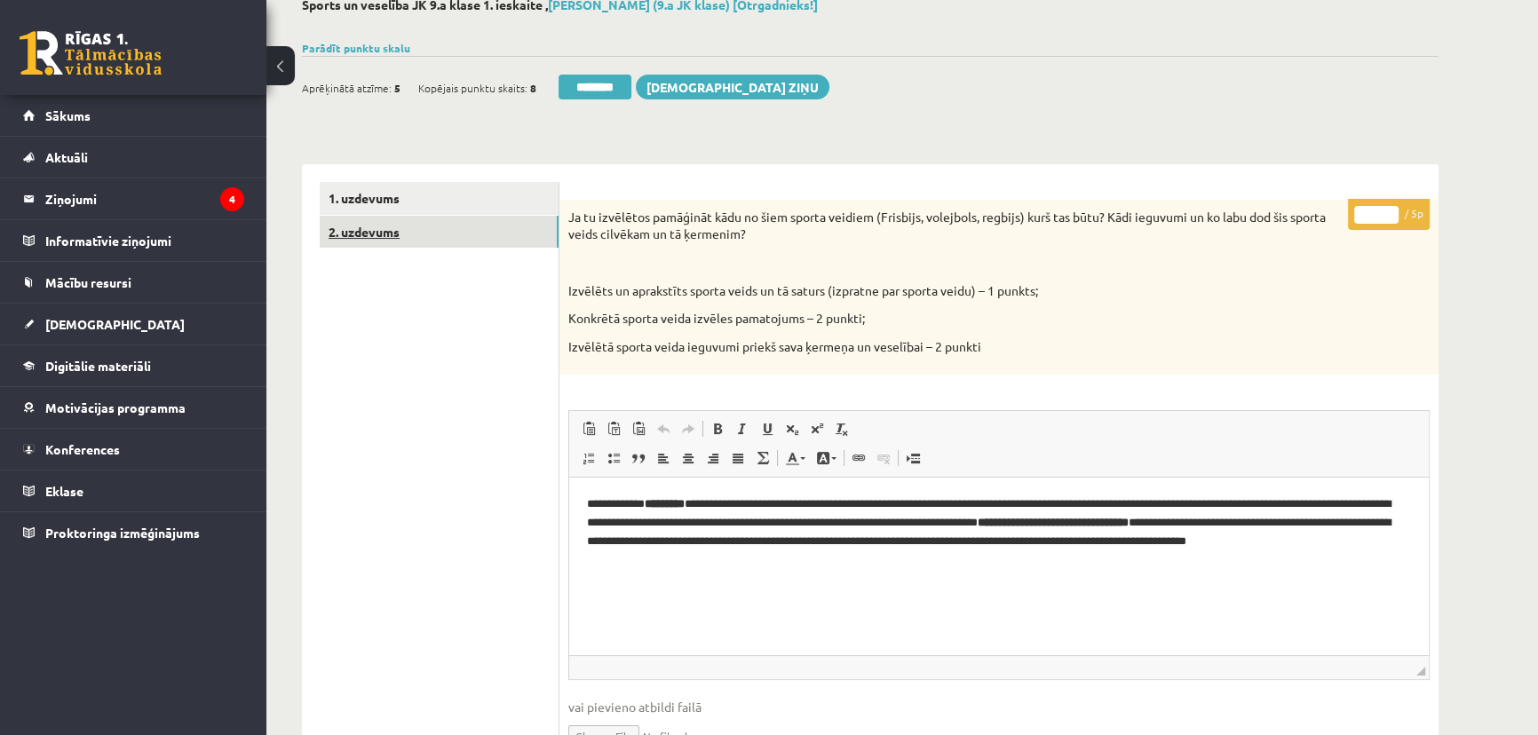
scroll to position [0, 0]
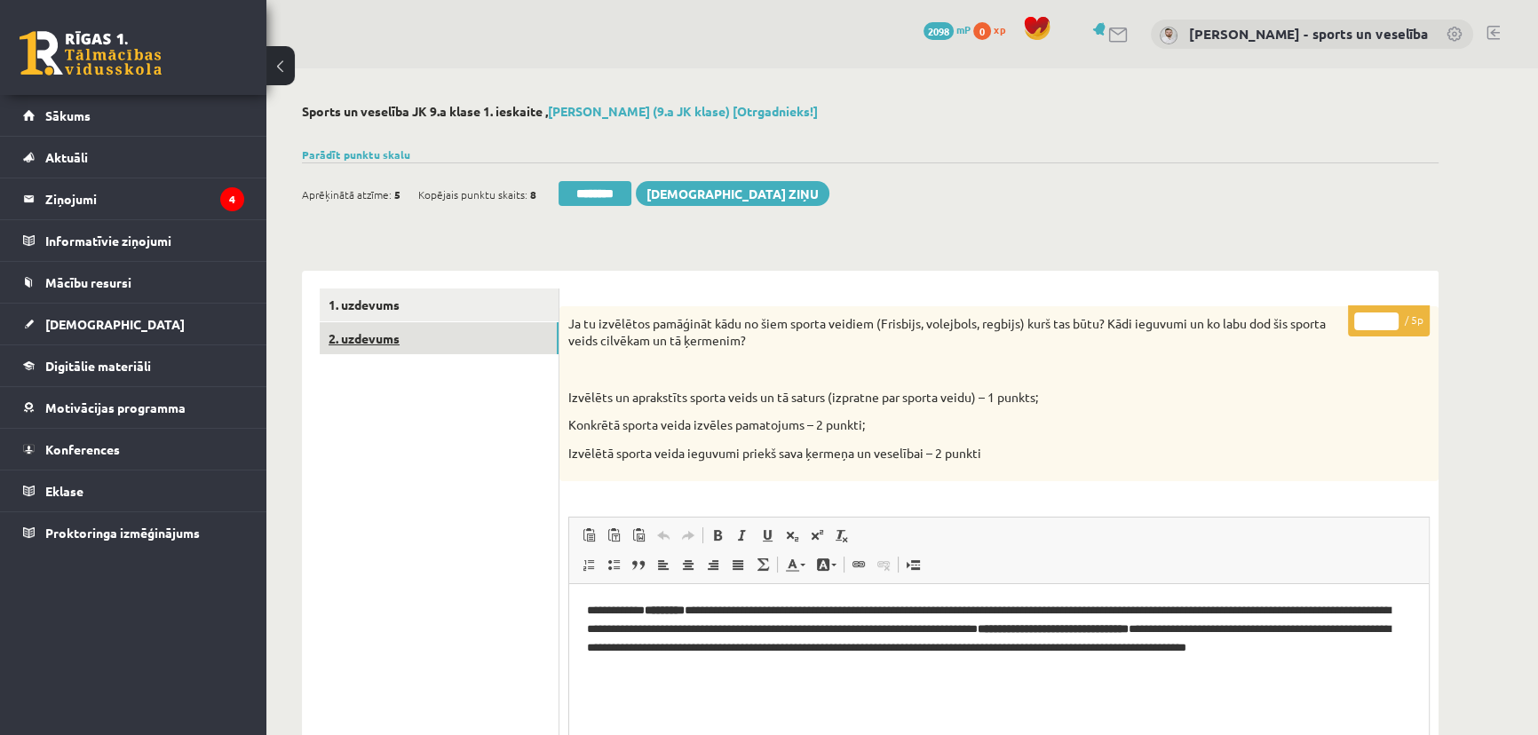
type input "*"
click at [445, 323] on link "2. uzdevums" at bounding box center [439, 338] width 239 height 33
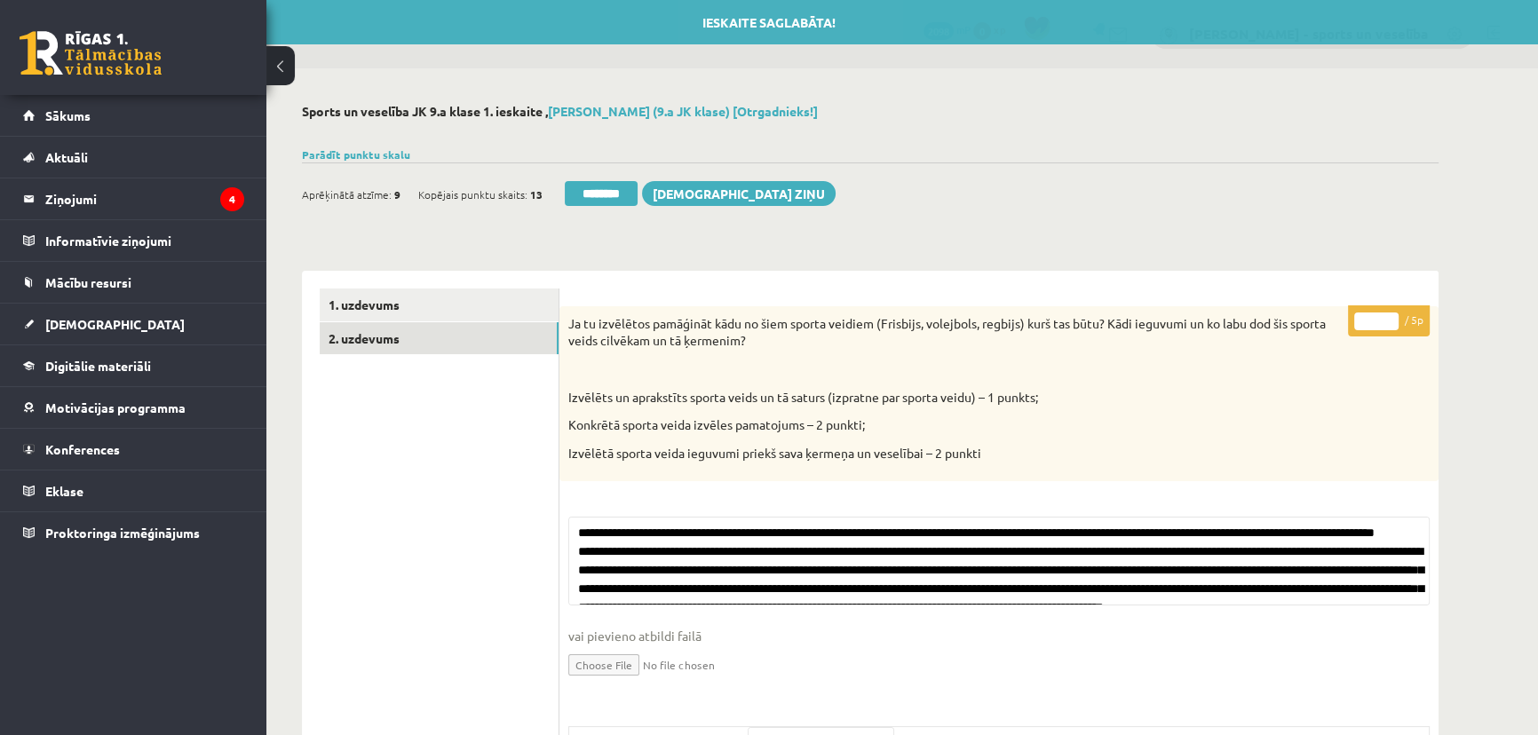
click at [633, 170] on div "Ieskaite saglabāta! Aprēķinātā atzīme: 9 Kopējais punktu skaits: 13 ******** [D…" at bounding box center [870, 187] width 1136 height 50
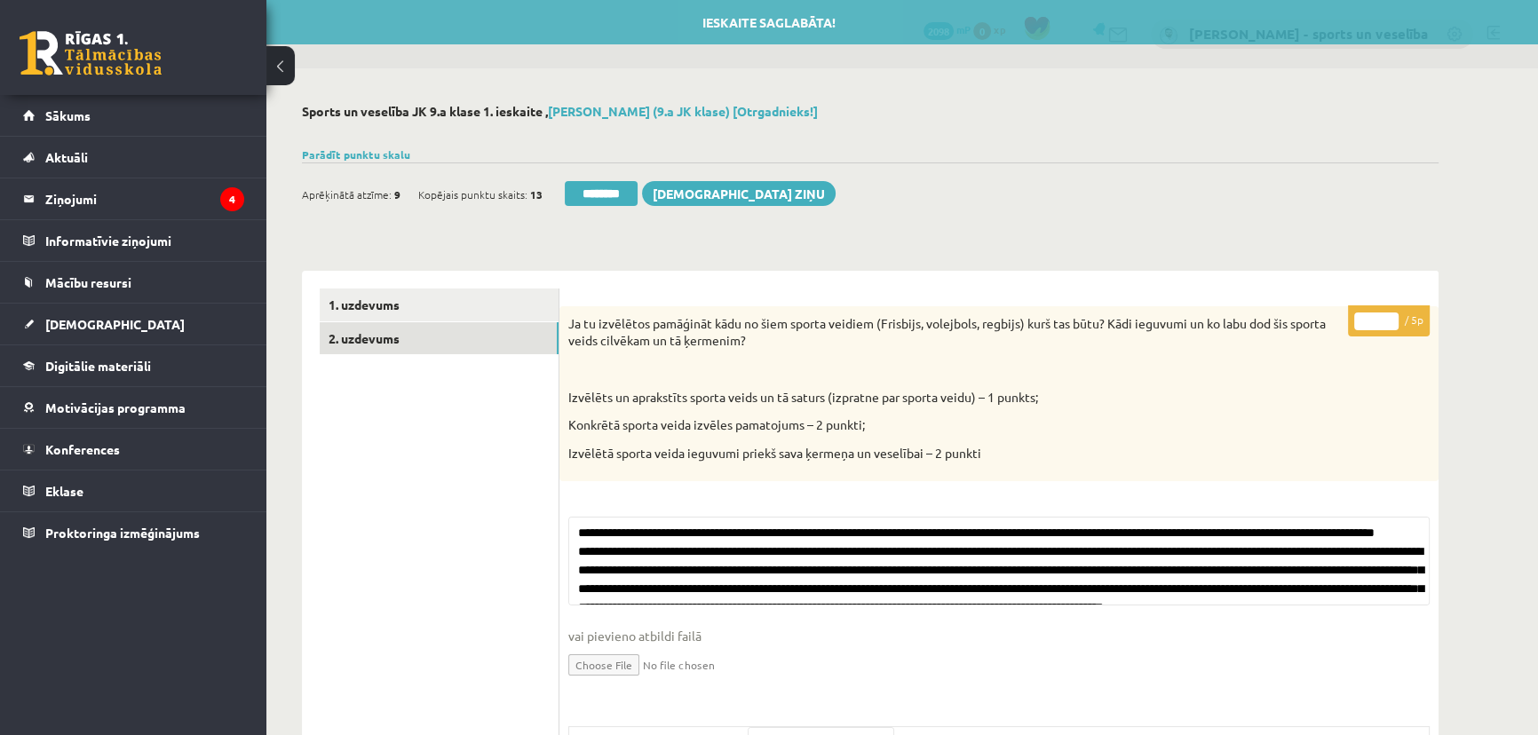
click at [632, 191] on input "********" at bounding box center [601, 193] width 73 height 25
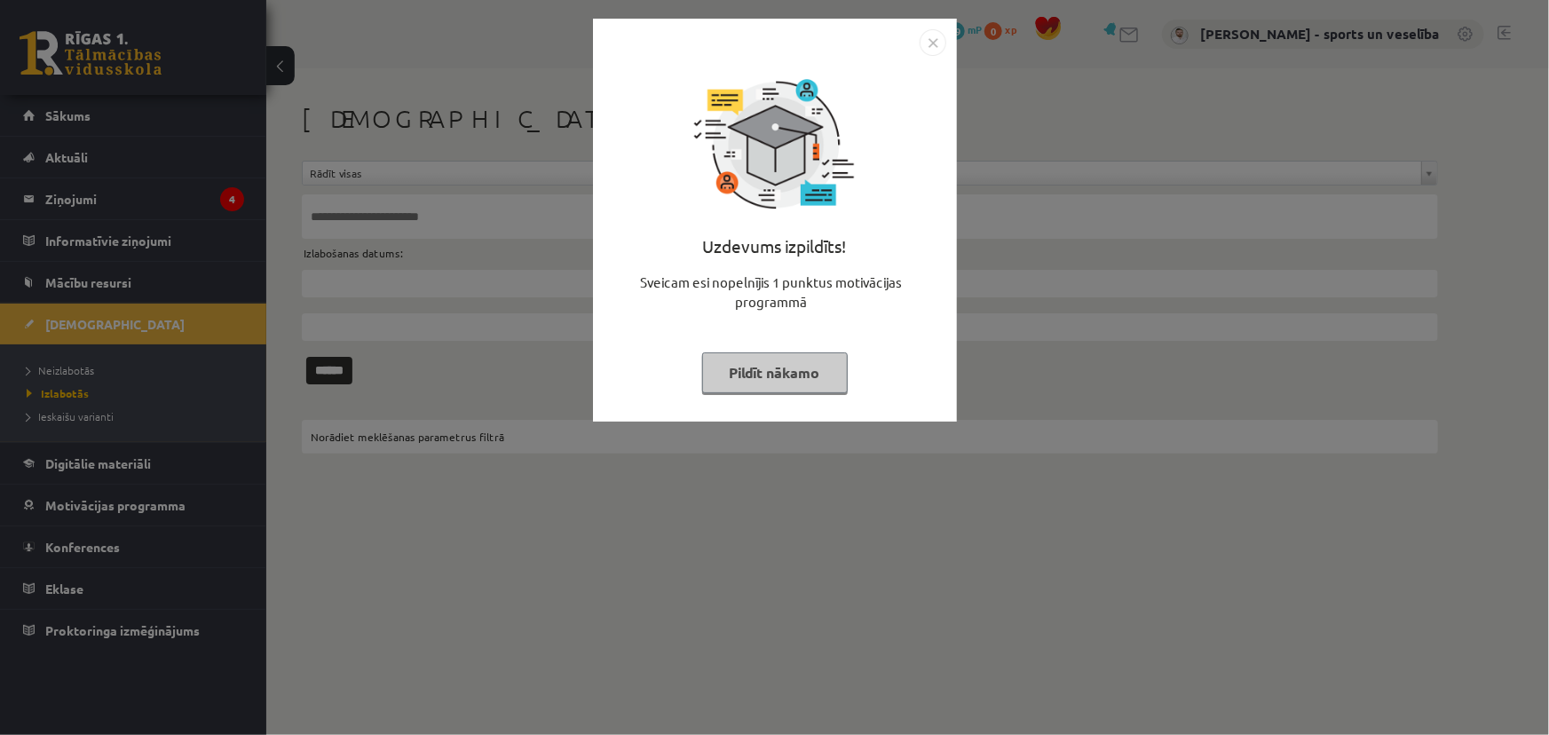
drag, startPoint x: 923, startPoint y: 41, endPoint x: 879, endPoint y: 64, distance: 50.0
click at [924, 40] on img "Close" at bounding box center [933, 42] width 27 height 27
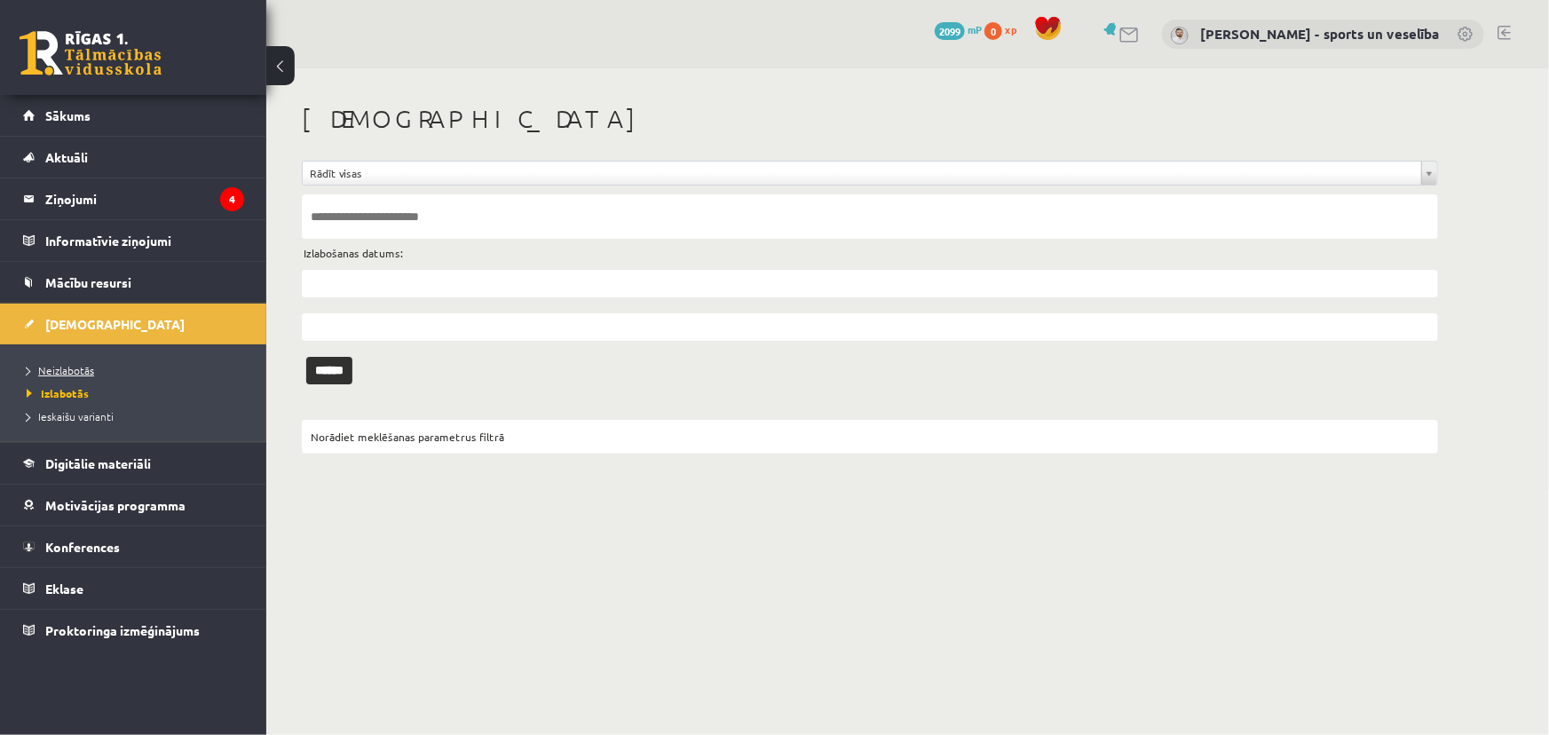
click at [169, 372] on link "Neizlabotās" at bounding box center [138, 370] width 222 height 16
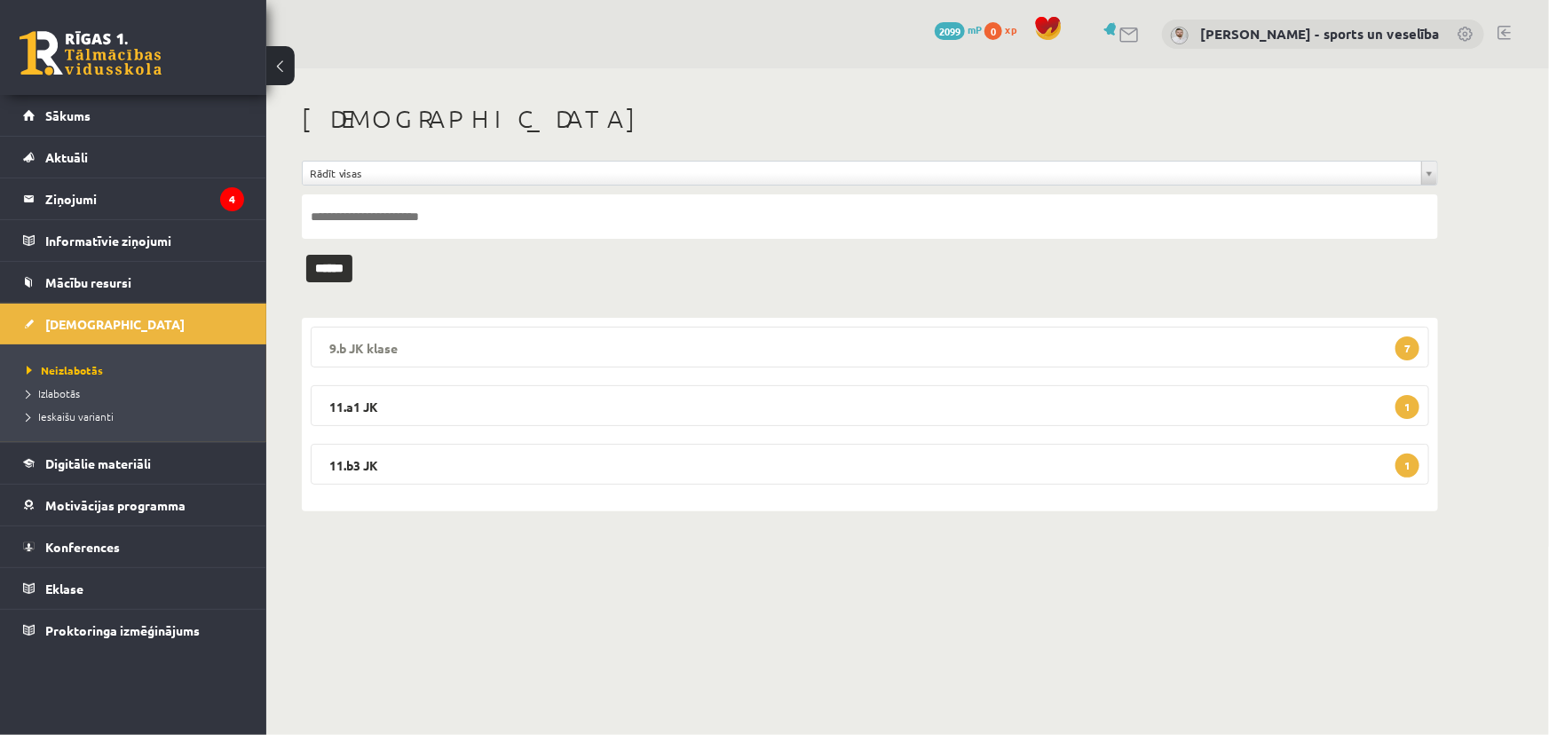
click at [726, 347] on legend "9.b JK klase 7" at bounding box center [870, 347] width 1119 height 41
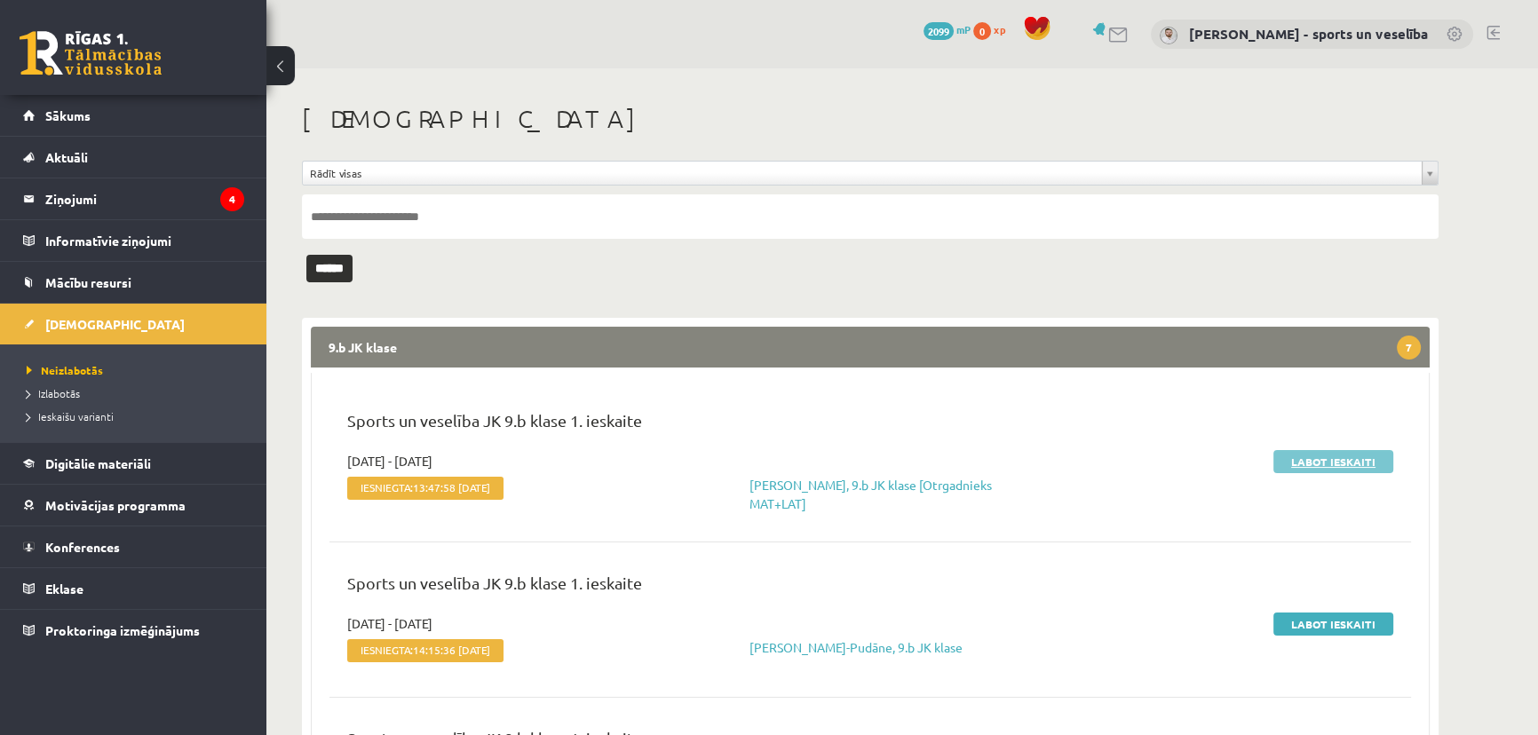
click at [1384, 452] on link "Labot ieskaiti" at bounding box center [1333, 461] width 120 height 23
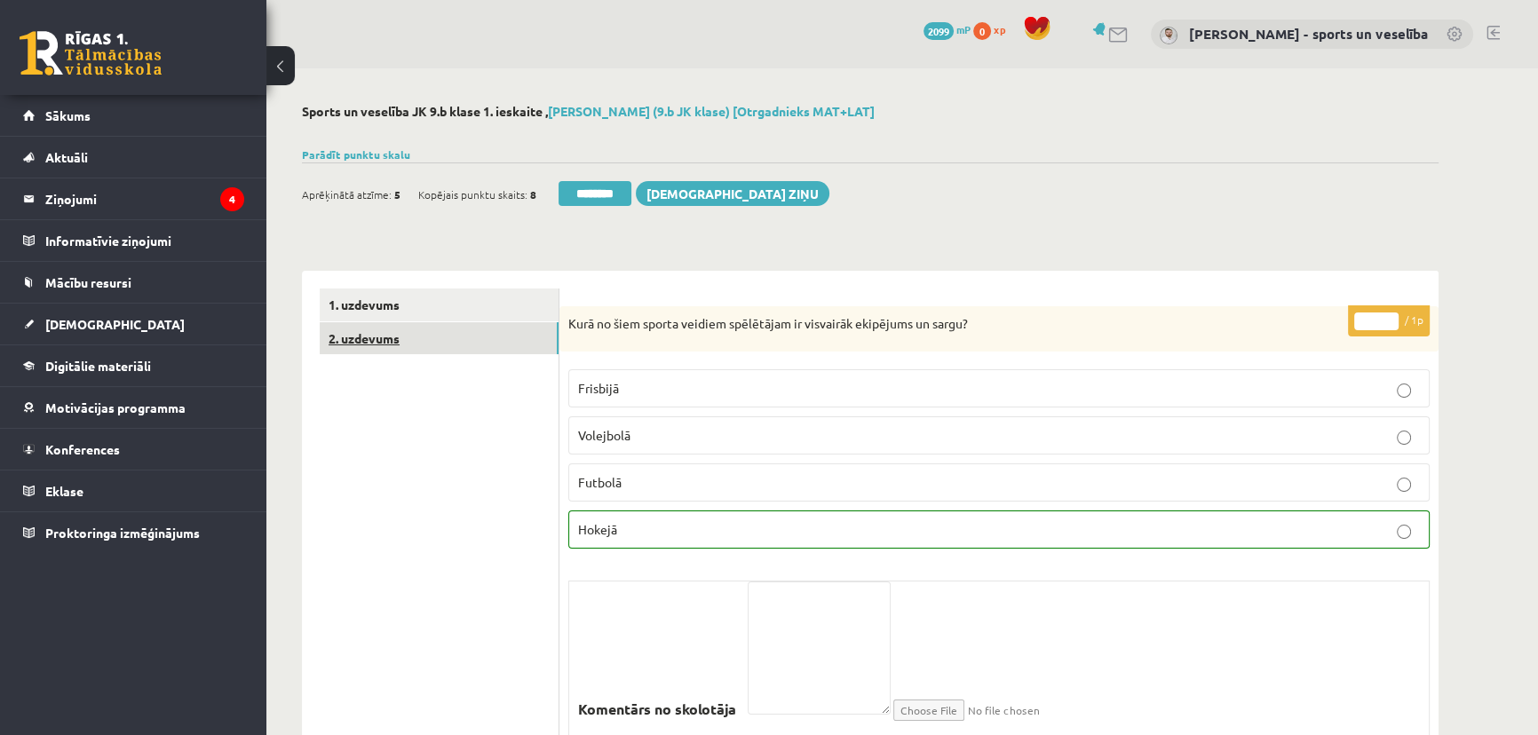
click at [484, 341] on link "2. uzdevums" at bounding box center [439, 338] width 239 height 33
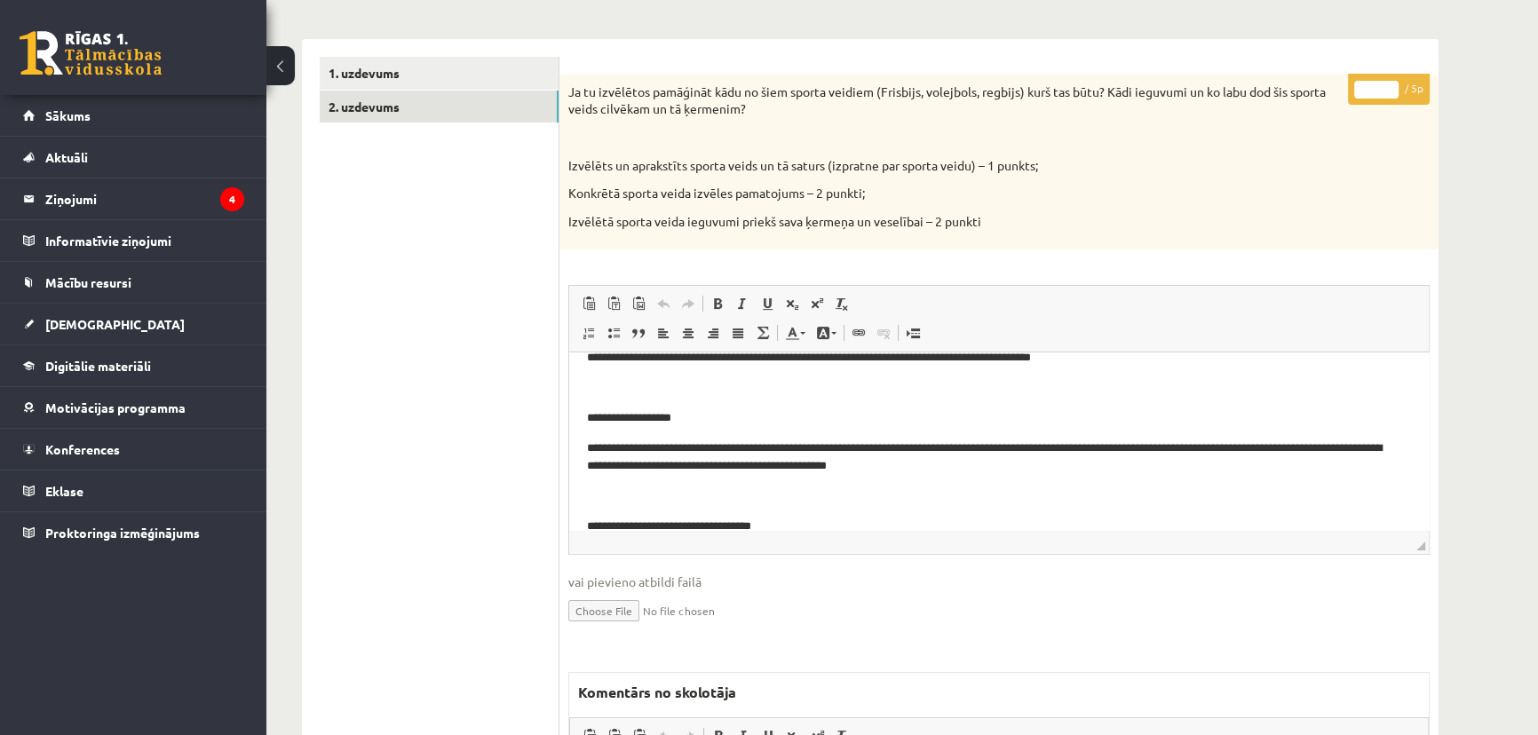
scroll to position [160, 0]
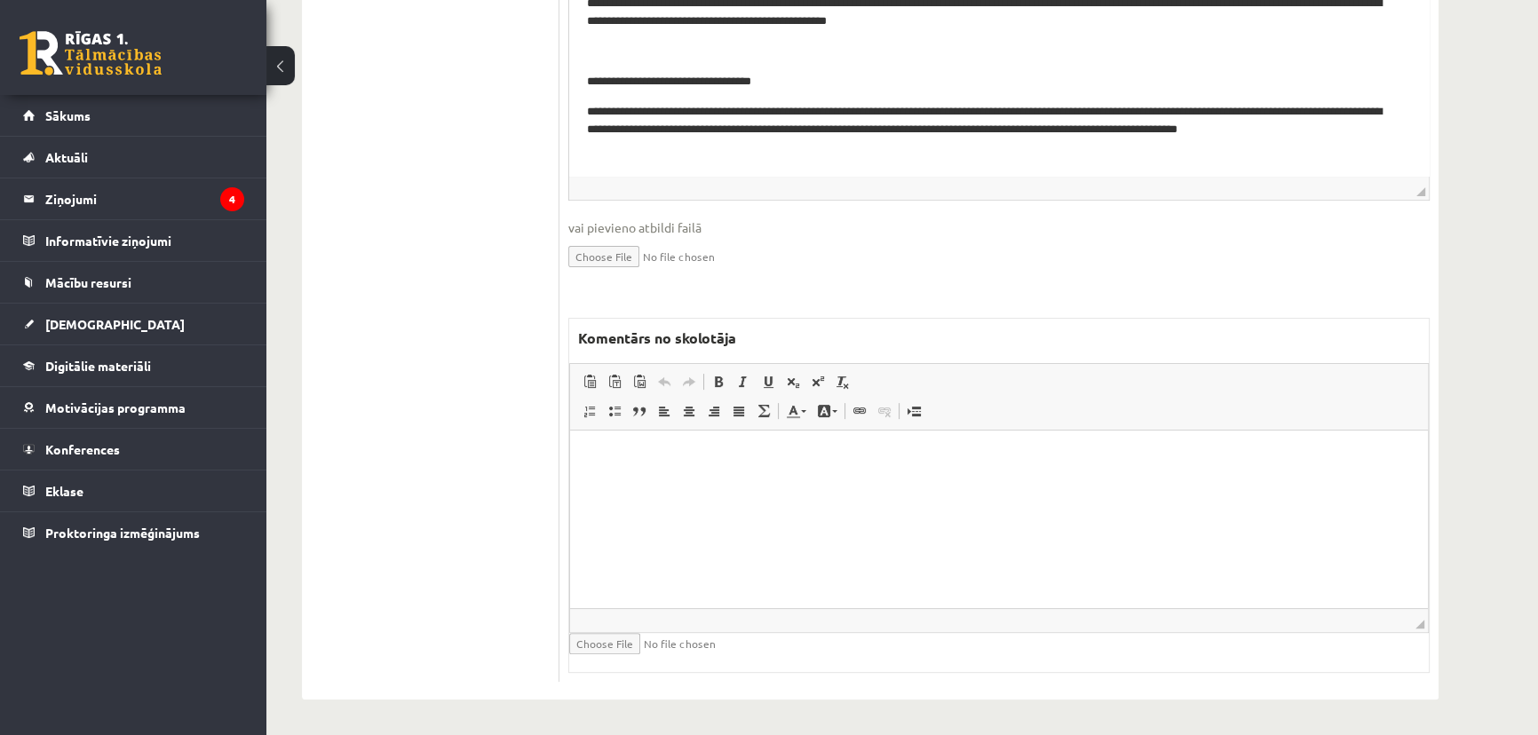
click at [850, 485] on html at bounding box center [999, 458] width 858 height 54
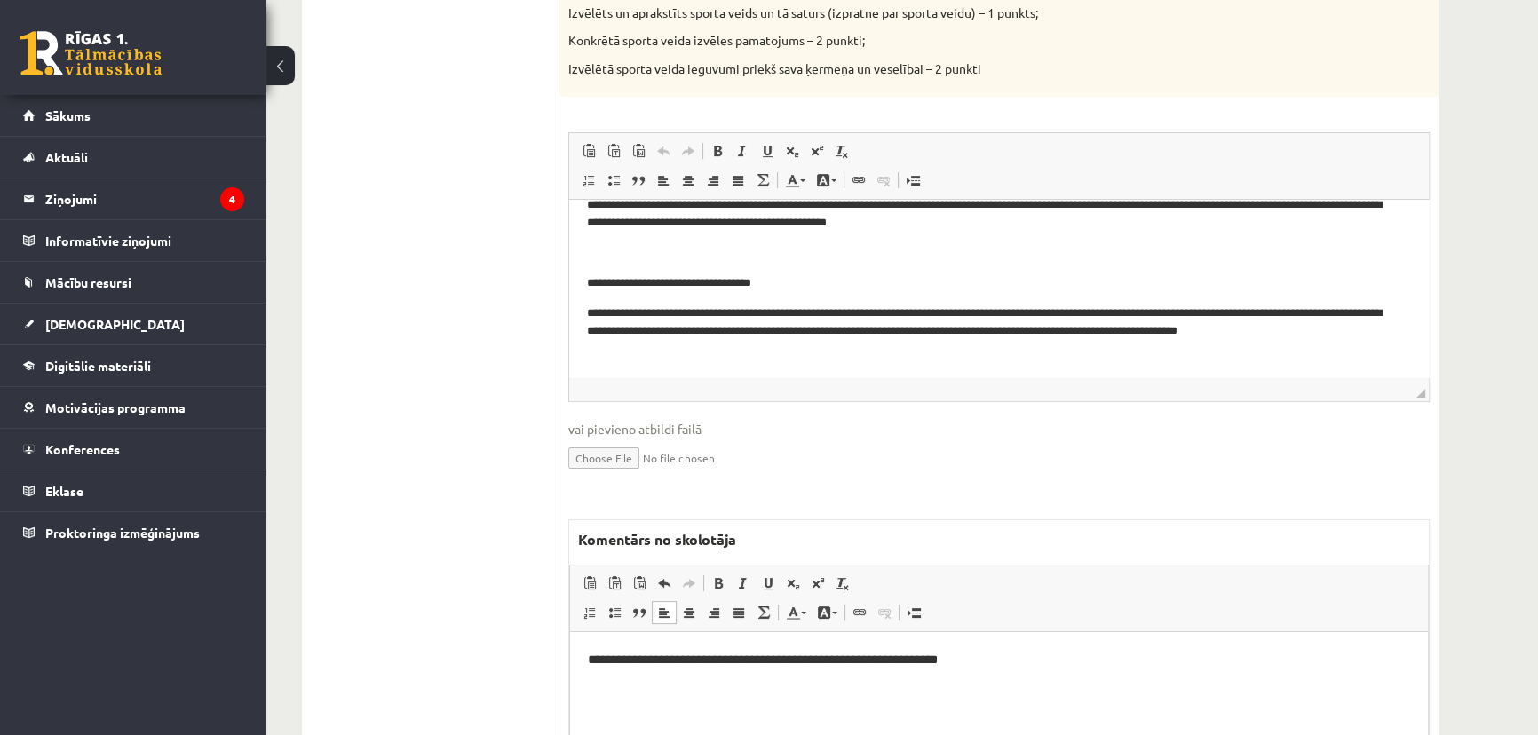
scroll to position [264, 0]
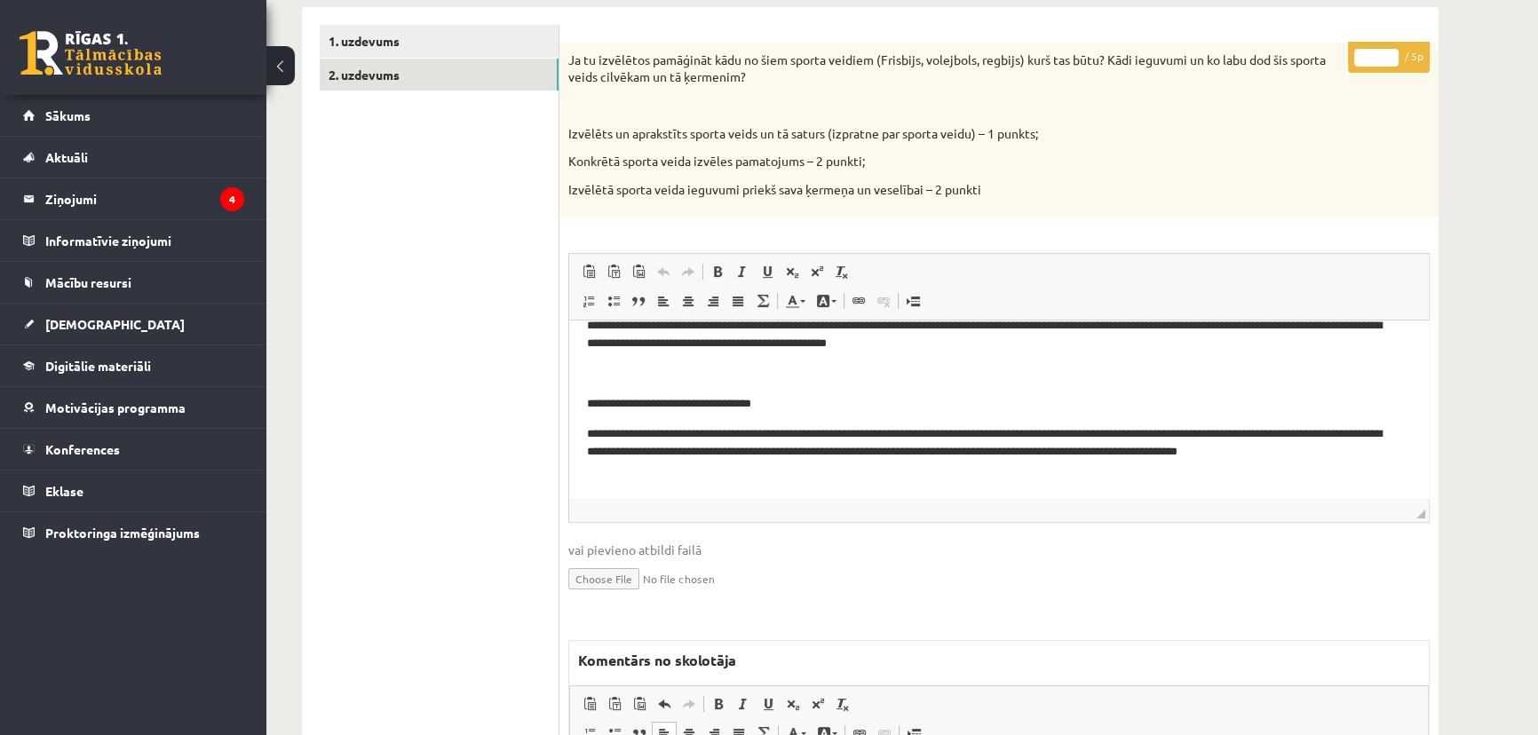
drag, startPoint x: 1367, startPoint y: 51, endPoint x: 1380, endPoint y: 50, distance: 13.3
click at [1380, 50] on input "*" at bounding box center [1376, 58] width 44 height 18
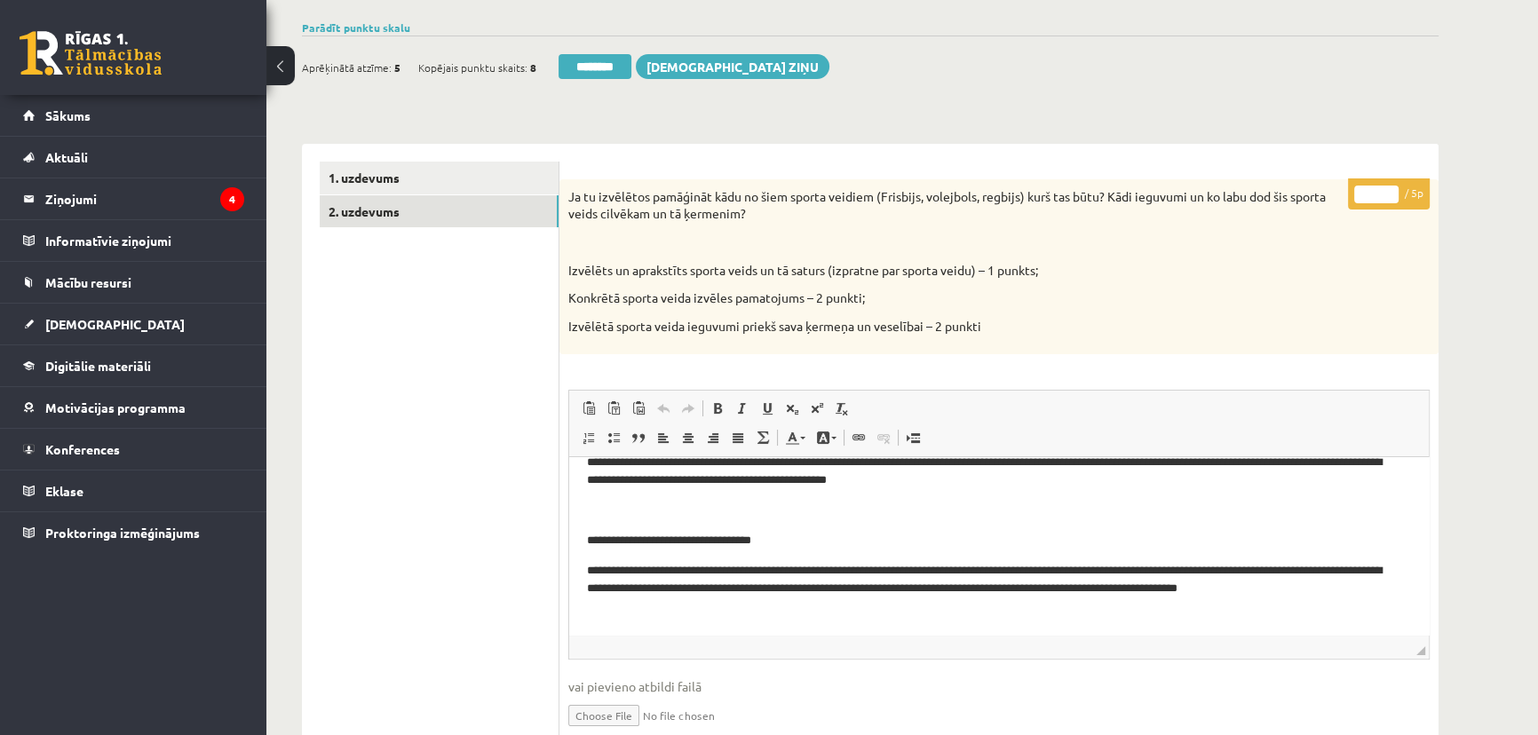
scroll to position [0, 0]
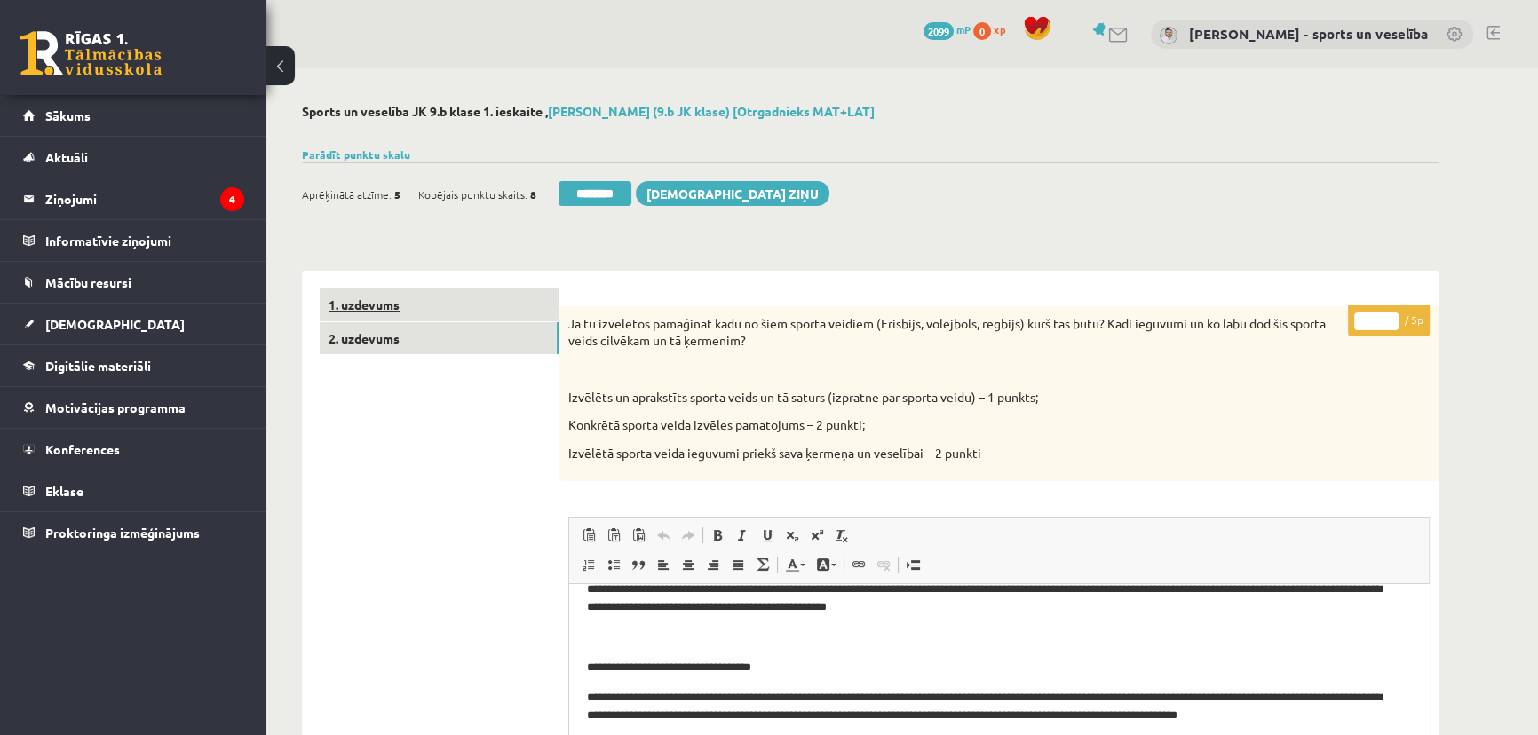
type input "*"
click at [482, 302] on link "1. uzdevums" at bounding box center [439, 305] width 239 height 33
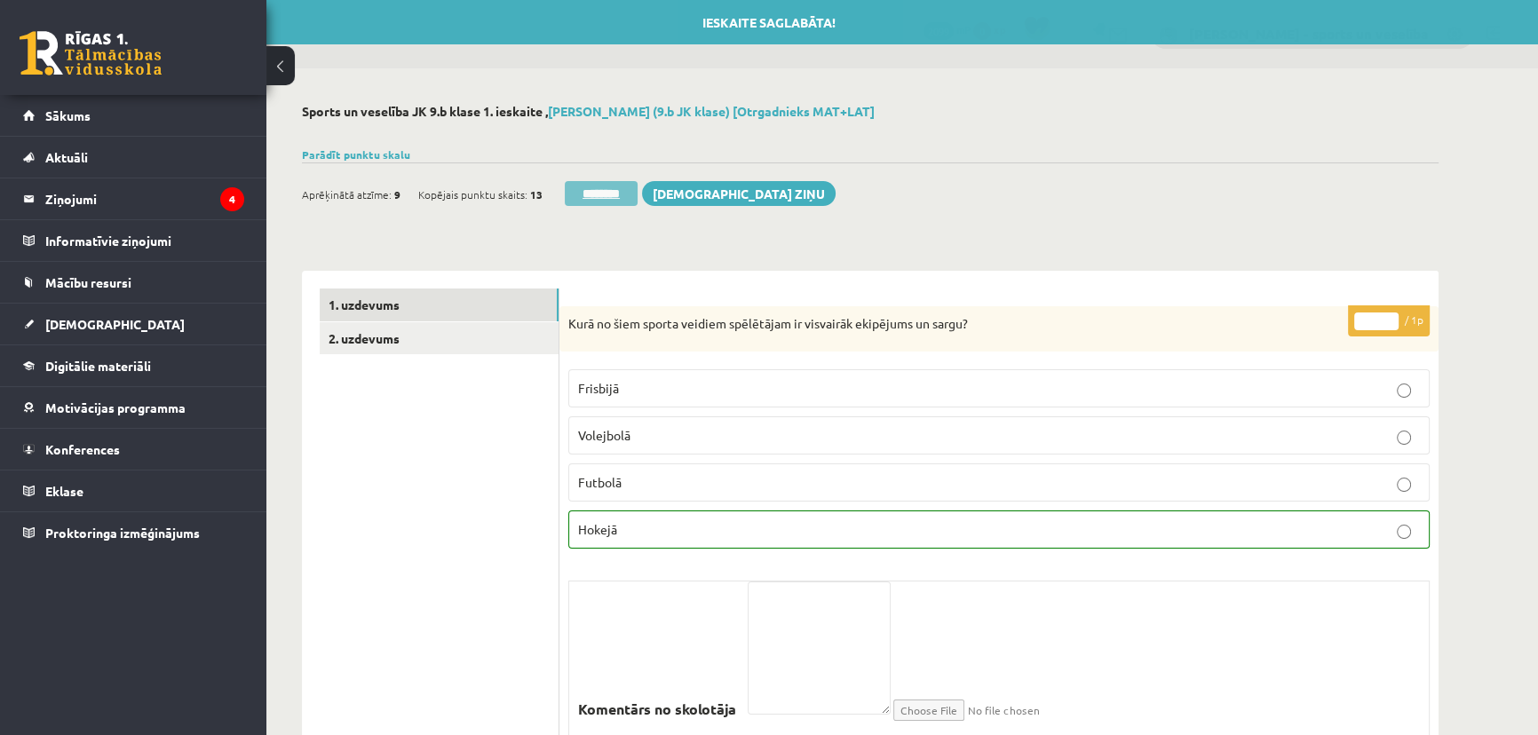
click at [581, 197] on input "********" at bounding box center [601, 193] width 73 height 25
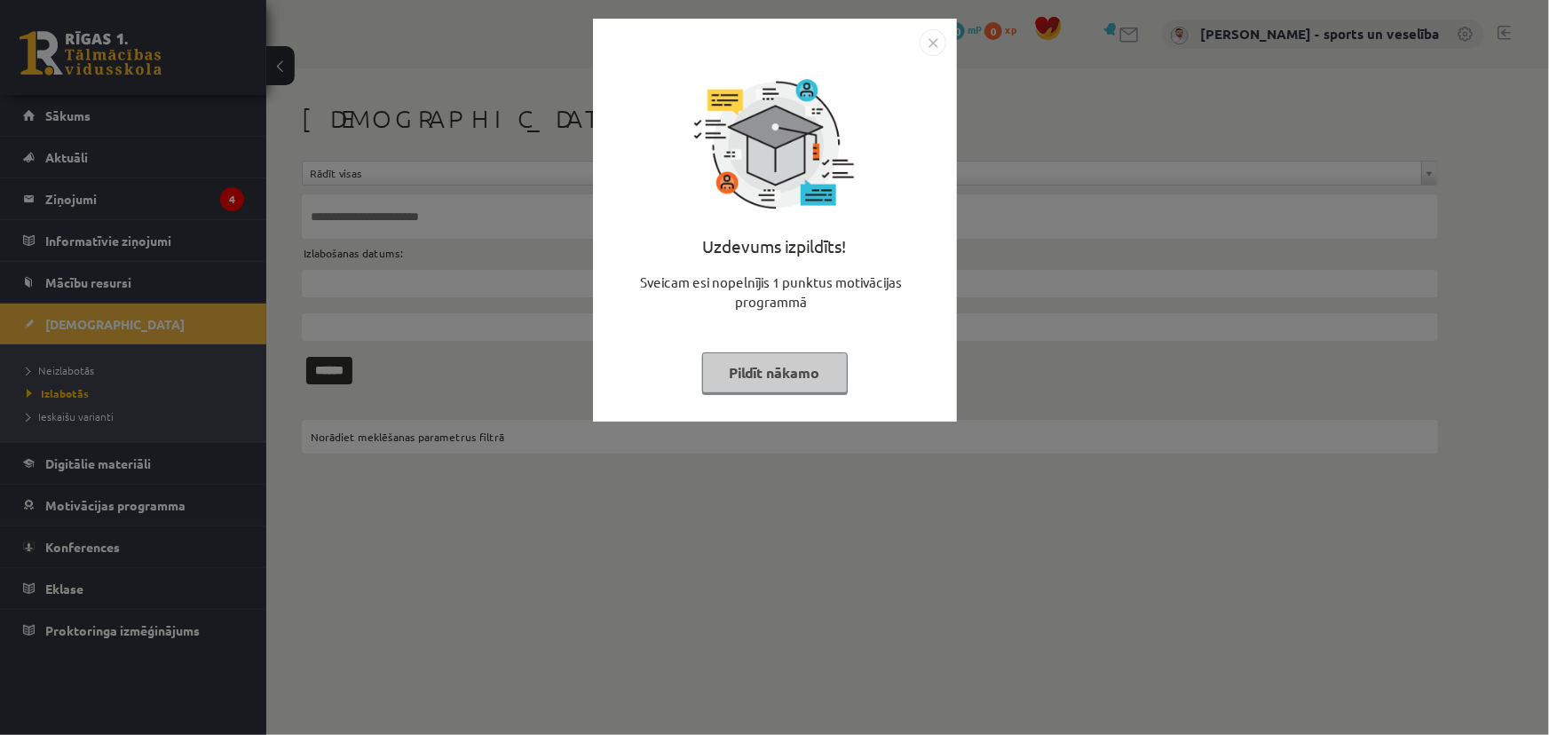
click at [941, 38] on img "Close" at bounding box center [933, 42] width 27 height 27
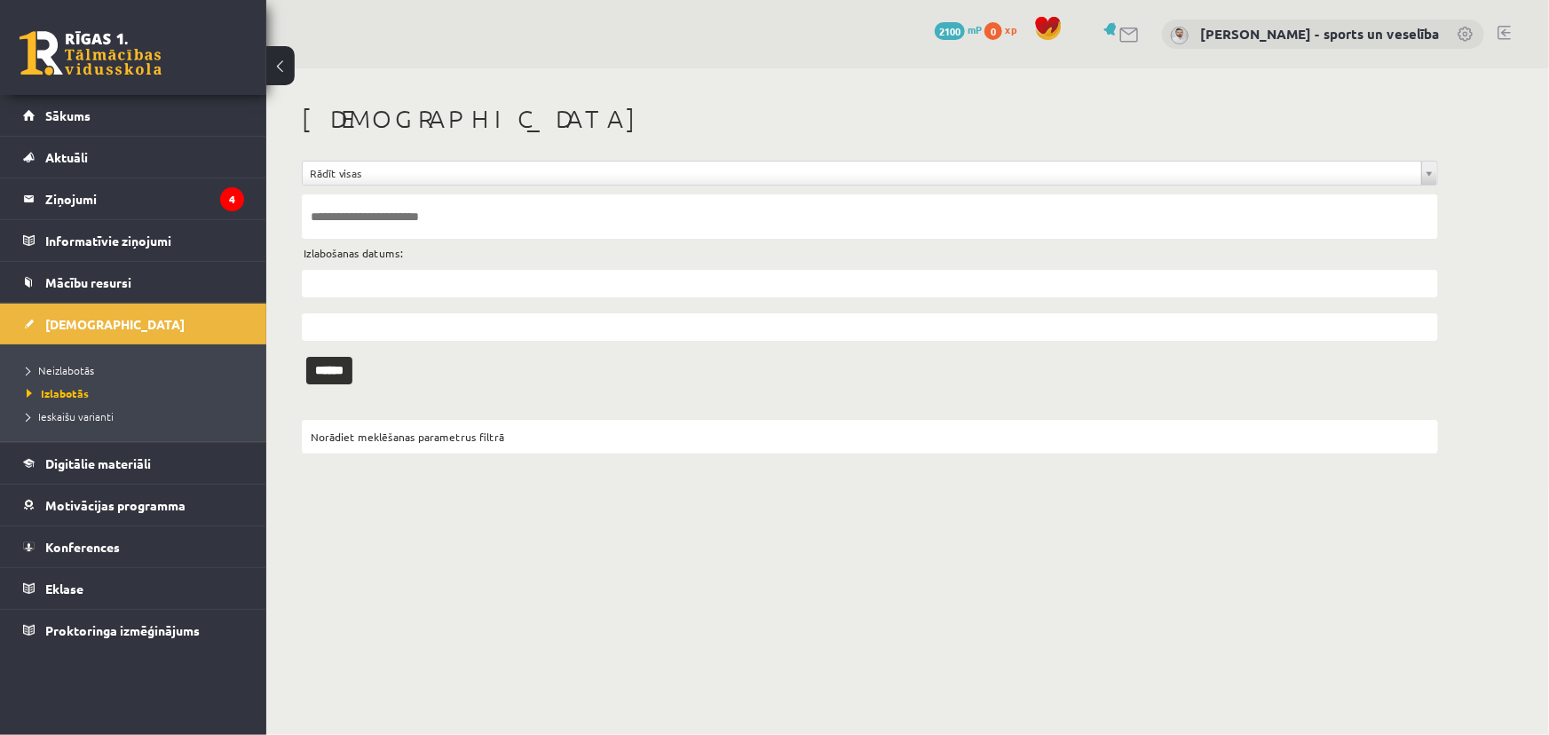
click at [166, 359] on li "Neizlabotās" at bounding box center [138, 370] width 222 height 23
click at [163, 360] on li "Neizlabotās" at bounding box center [138, 370] width 222 height 23
click at [159, 363] on link "Neizlabotās" at bounding box center [138, 370] width 222 height 16
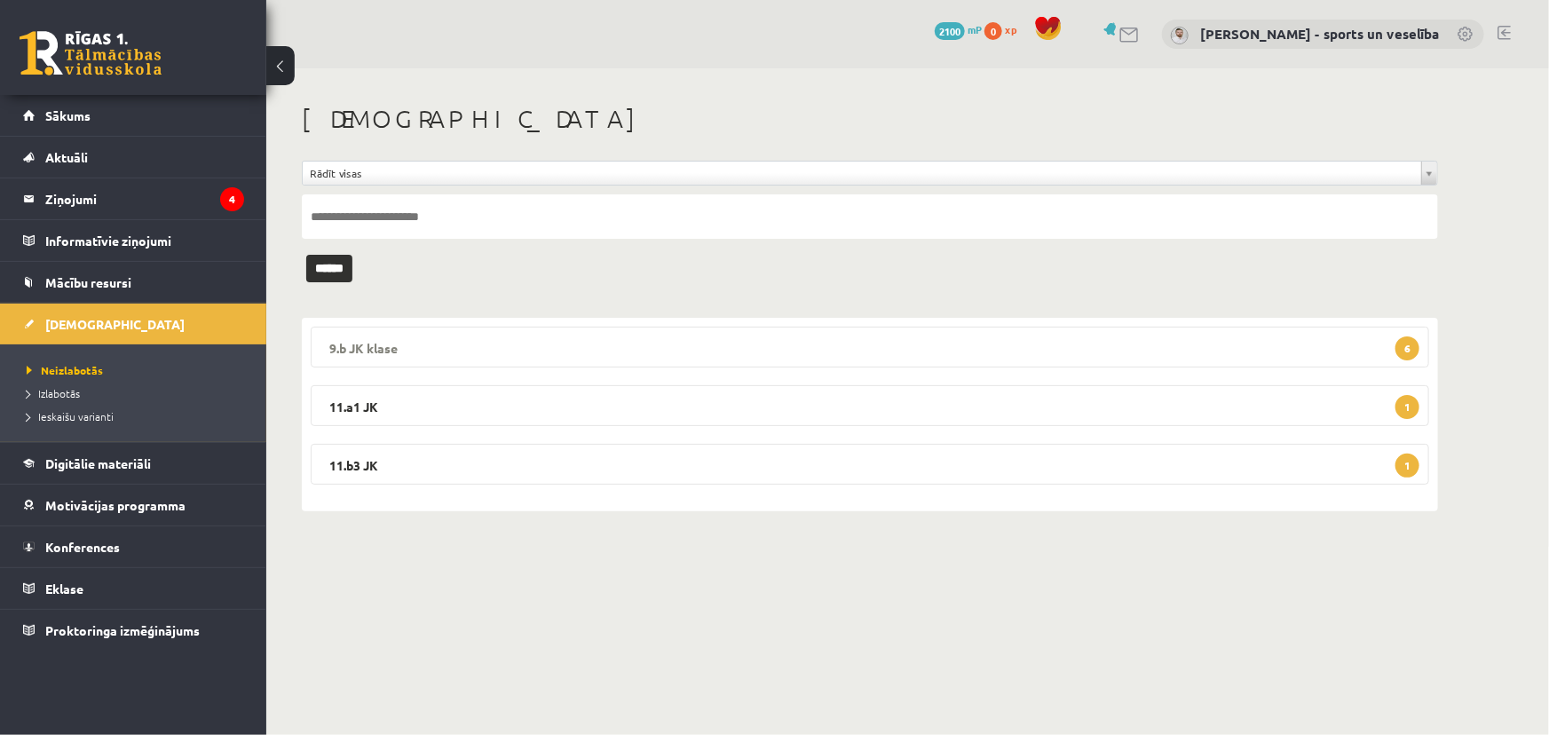
click at [550, 342] on legend "9.b JK klase 6" at bounding box center [870, 347] width 1119 height 41
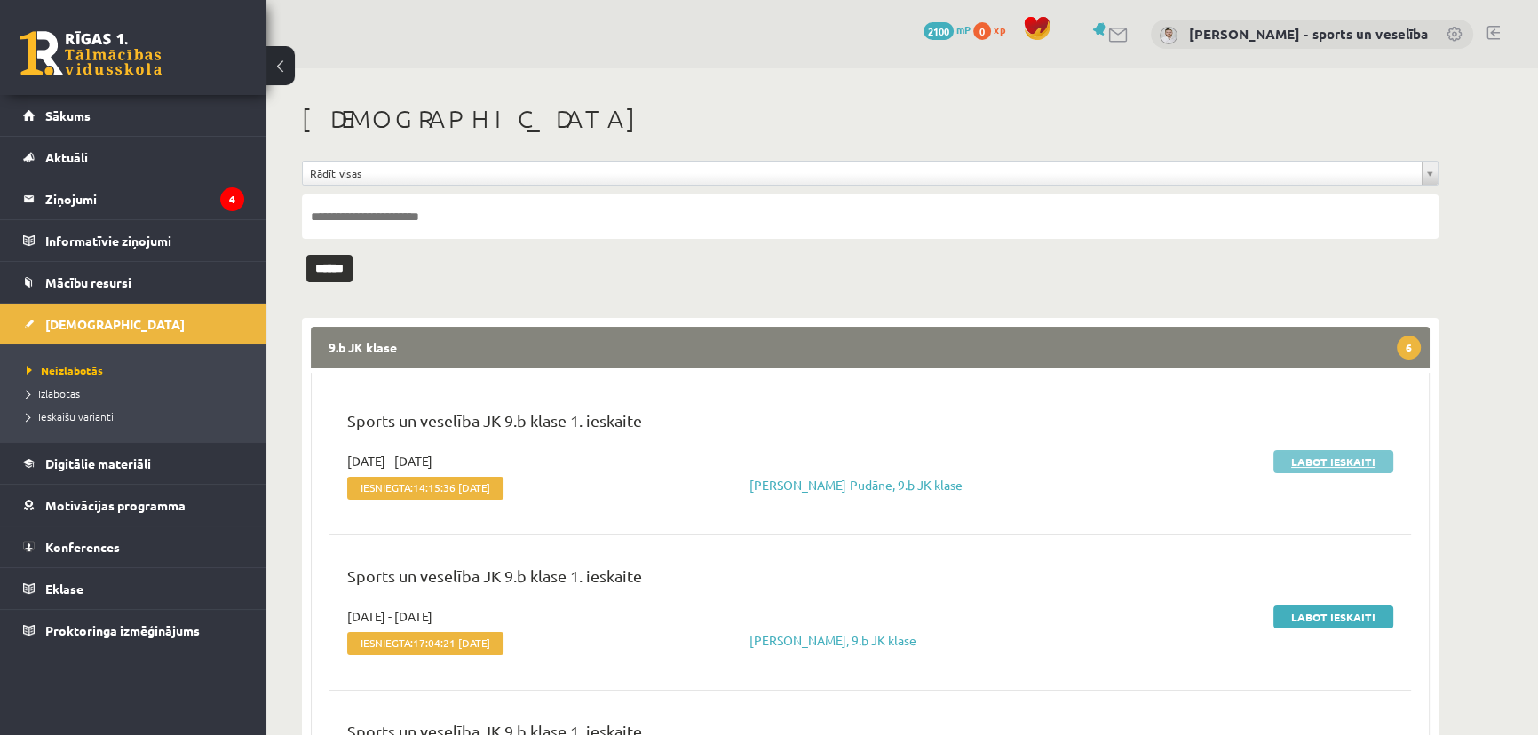
click at [1300, 458] on link "Labot ieskaiti" at bounding box center [1333, 461] width 120 height 23
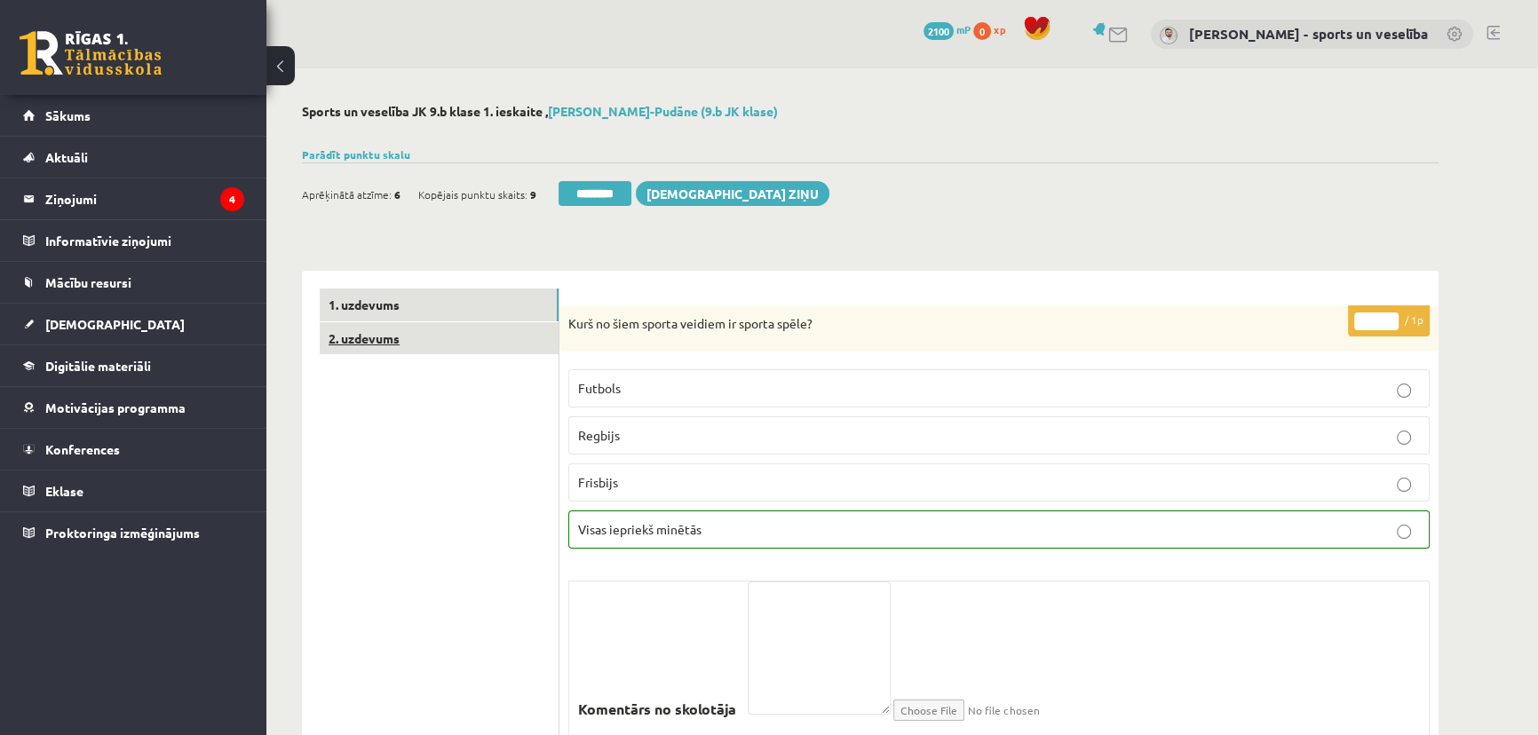
click at [471, 337] on link "2. uzdevums" at bounding box center [439, 338] width 239 height 33
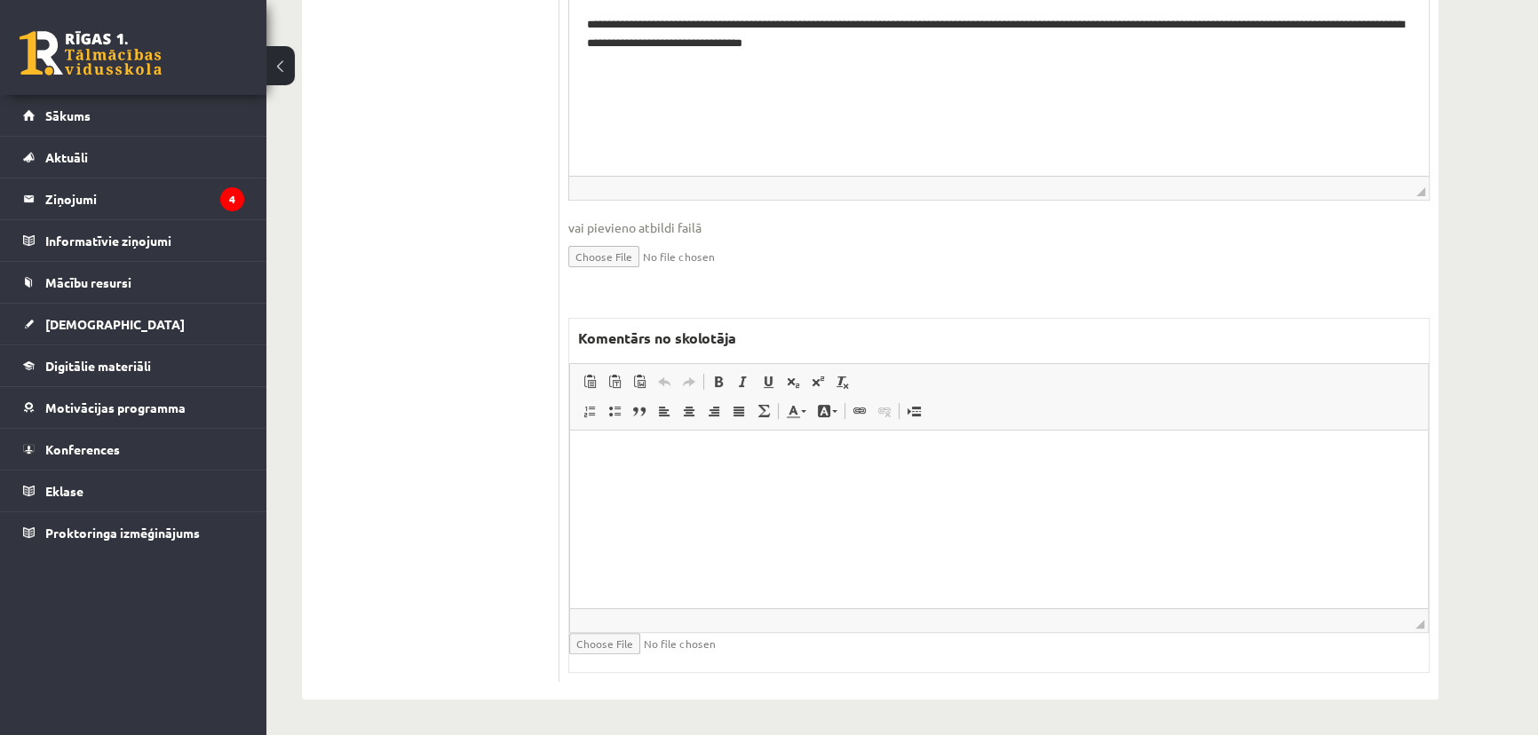
click at [997, 485] on html at bounding box center [999, 458] width 858 height 54
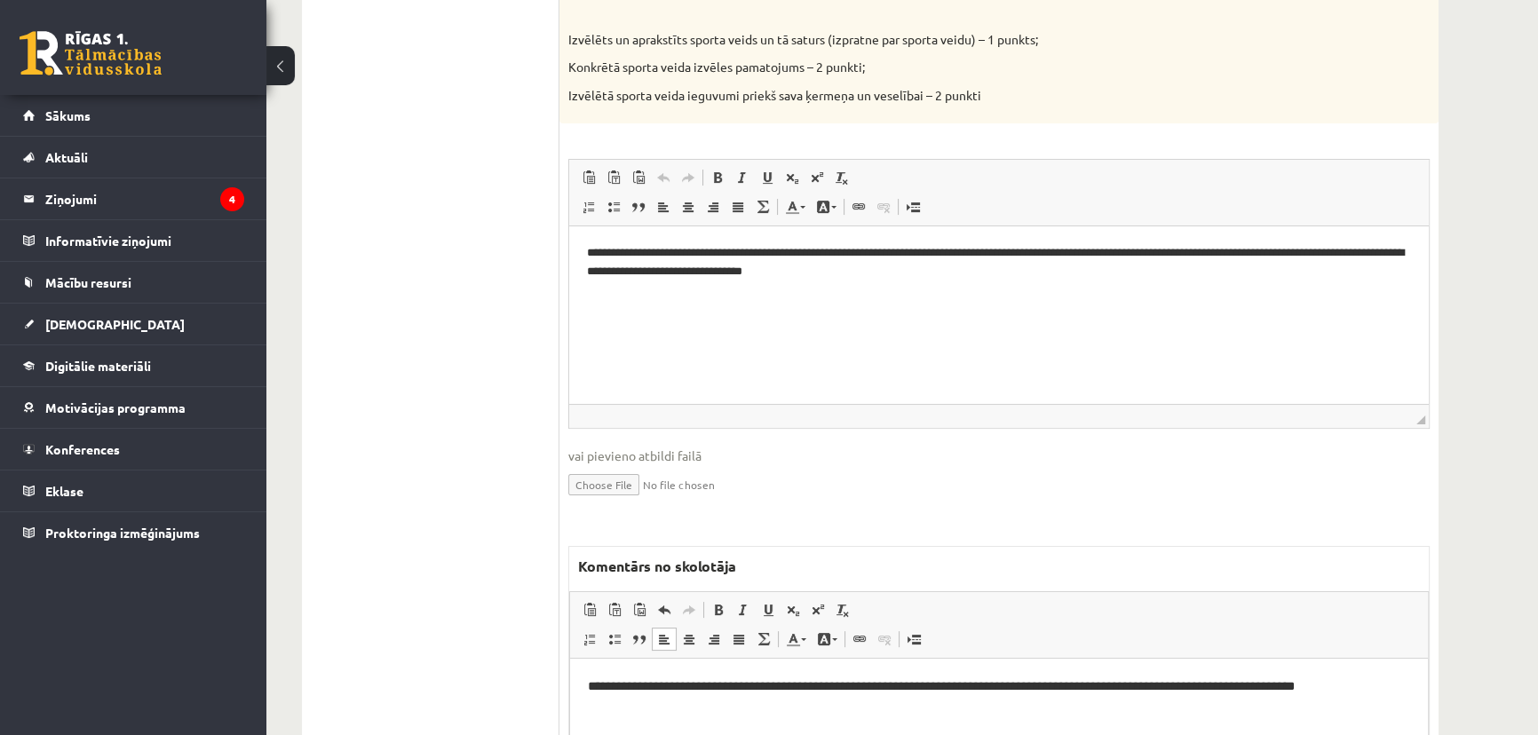
scroll to position [102, 0]
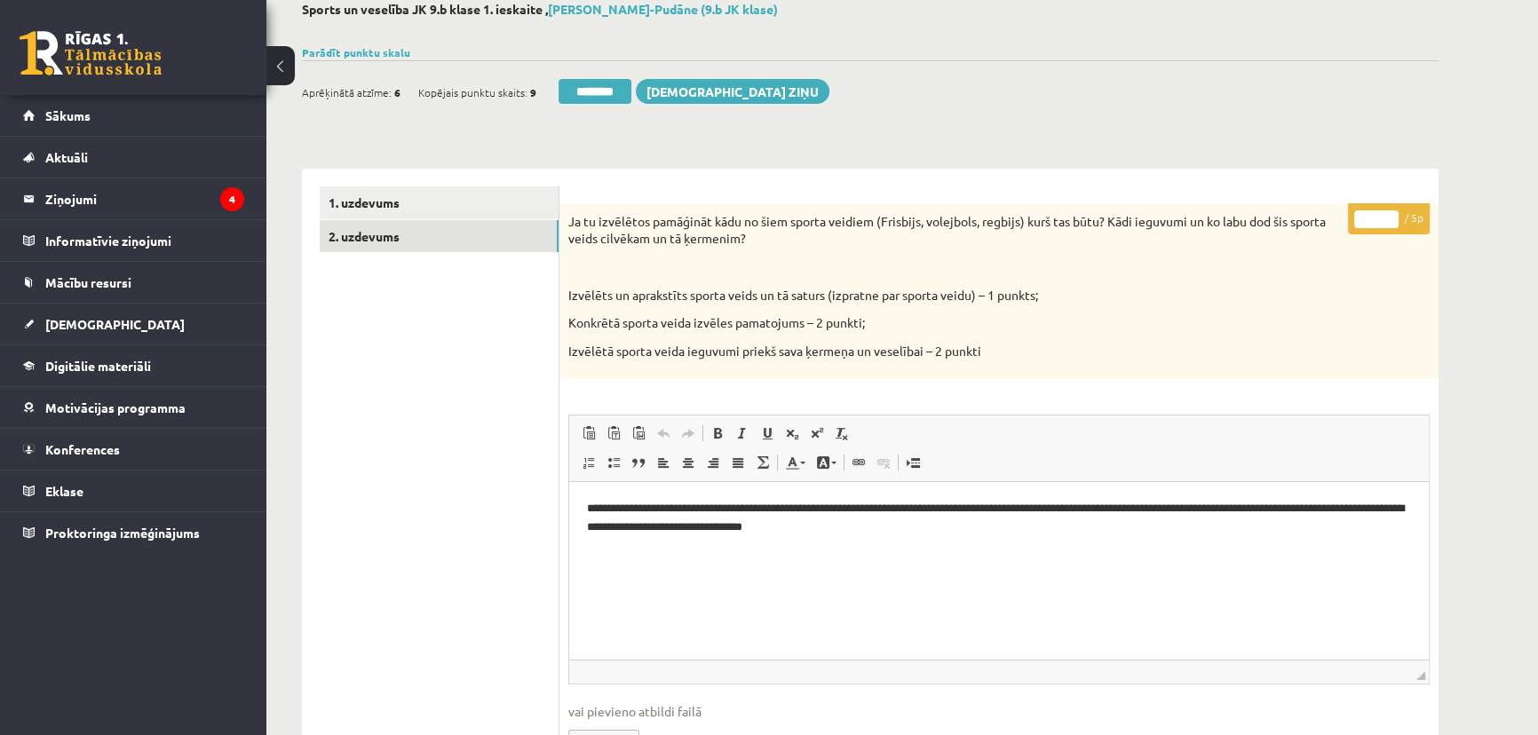
drag, startPoint x: 1364, startPoint y: 221, endPoint x: 1385, endPoint y: 225, distance: 20.7
click at [1384, 225] on input "*" at bounding box center [1376, 219] width 44 height 18
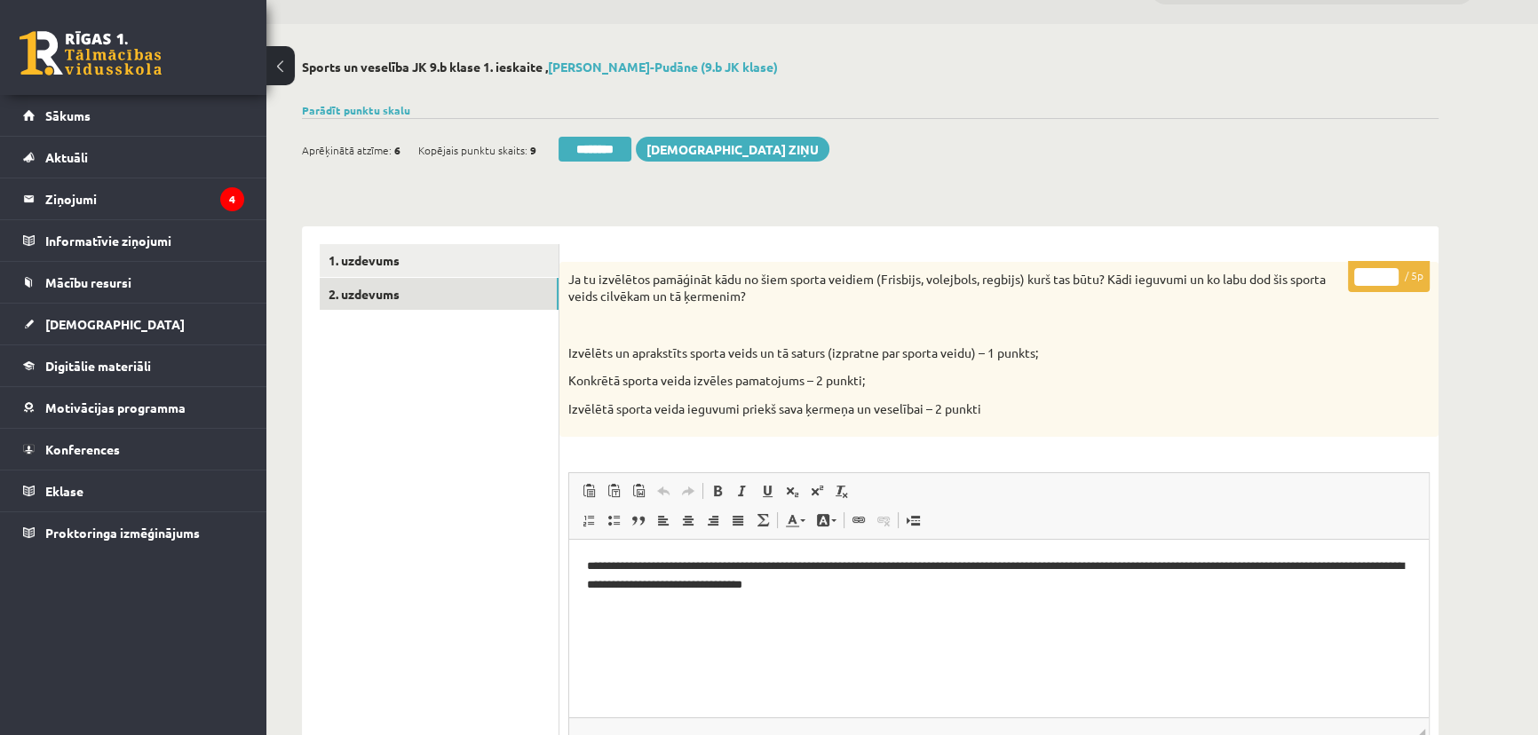
scroll to position [0, 0]
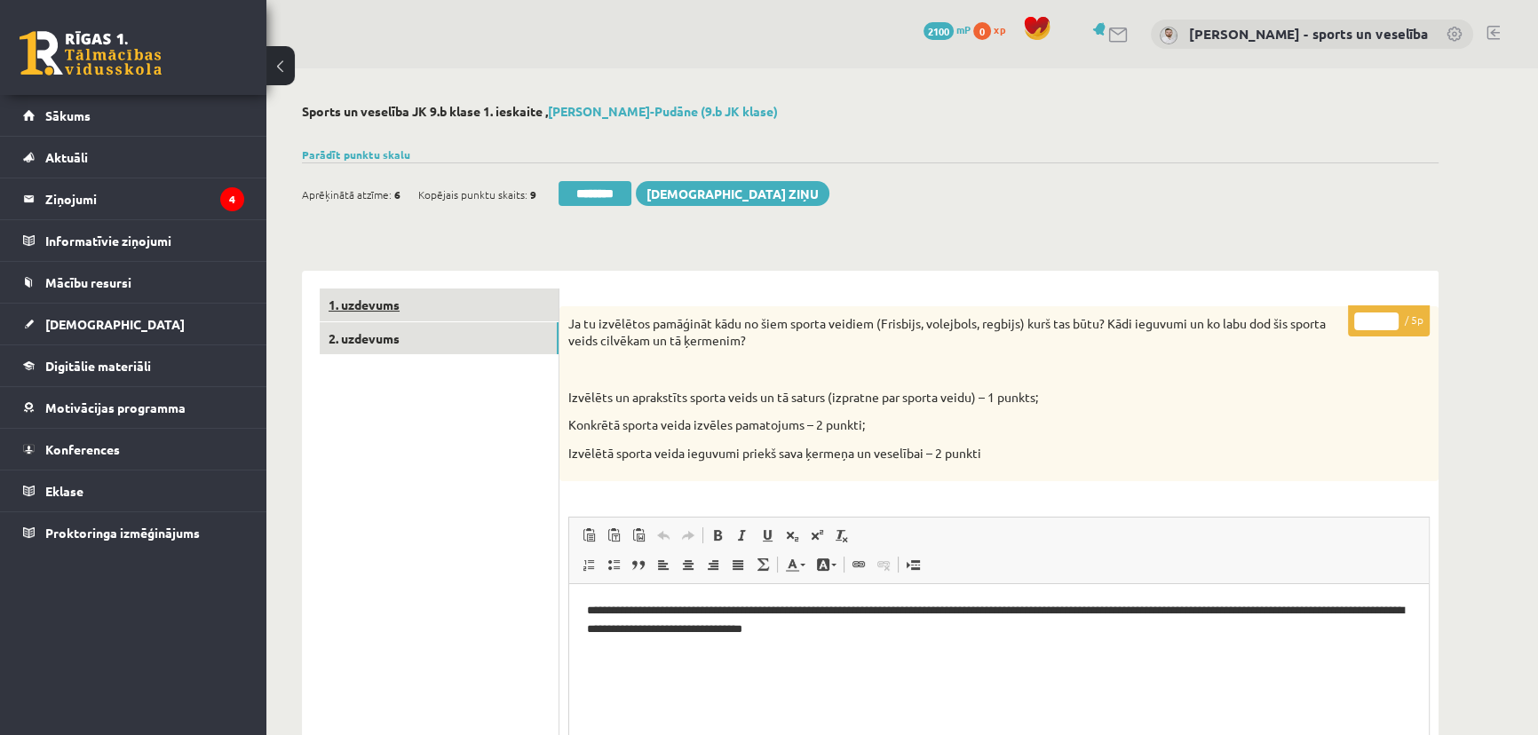
type input "*"
click at [400, 292] on link "1. uzdevums" at bounding box center [439, 305] width 239 height 33
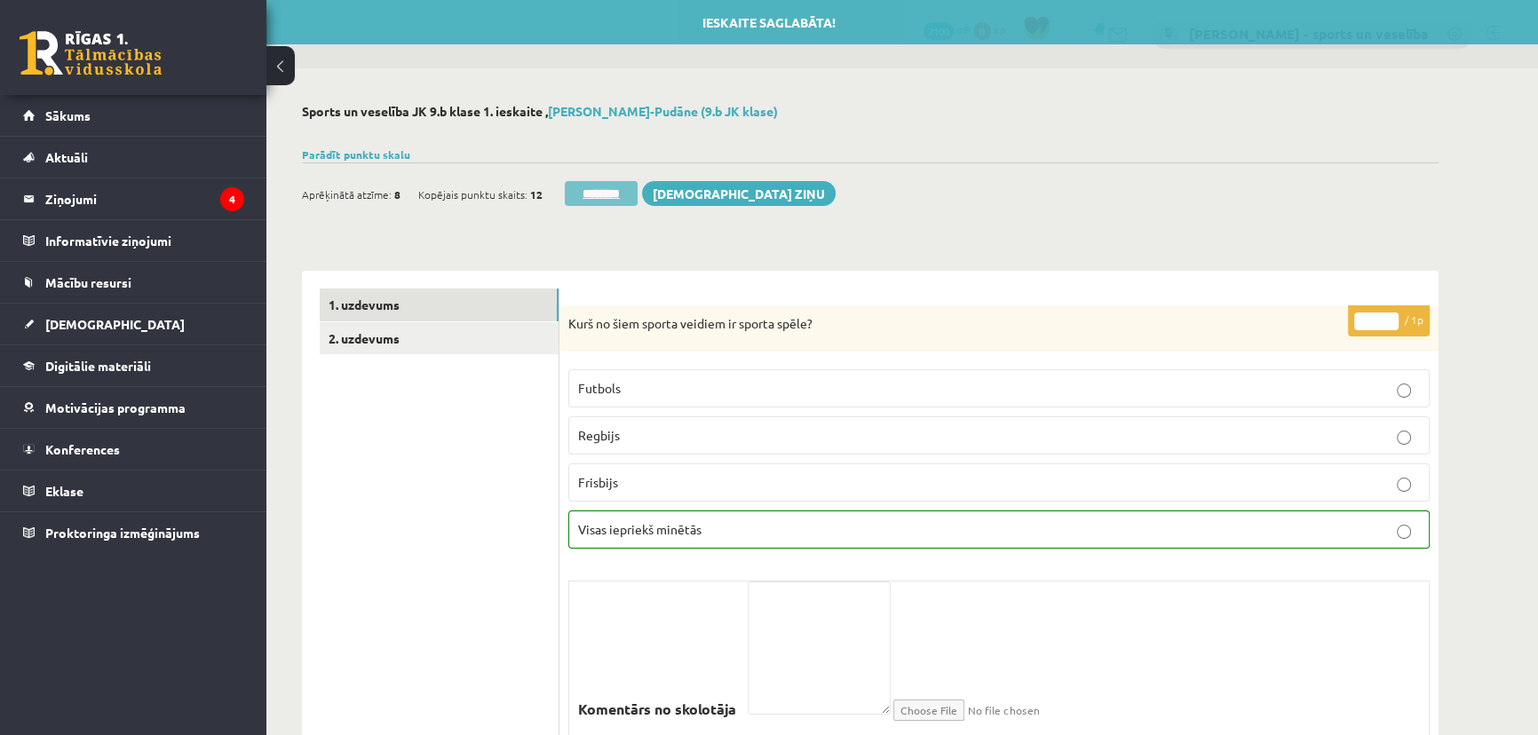
click at [634, 194] on input "********" at bounding box center [601, 193] width 73 height 25
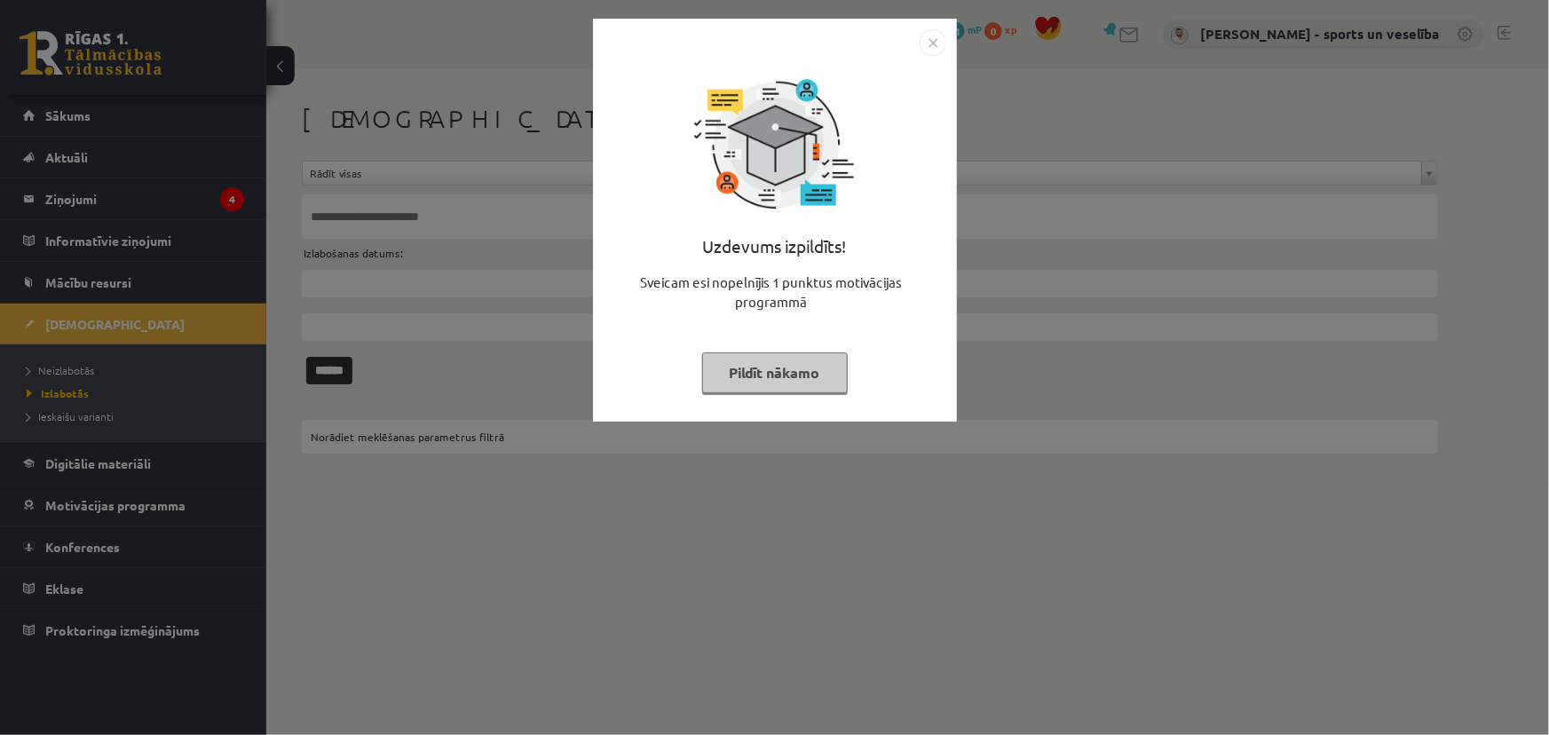
click at [932, 36] on img "Close" at bounding box center [933, 42] width 27 height 27
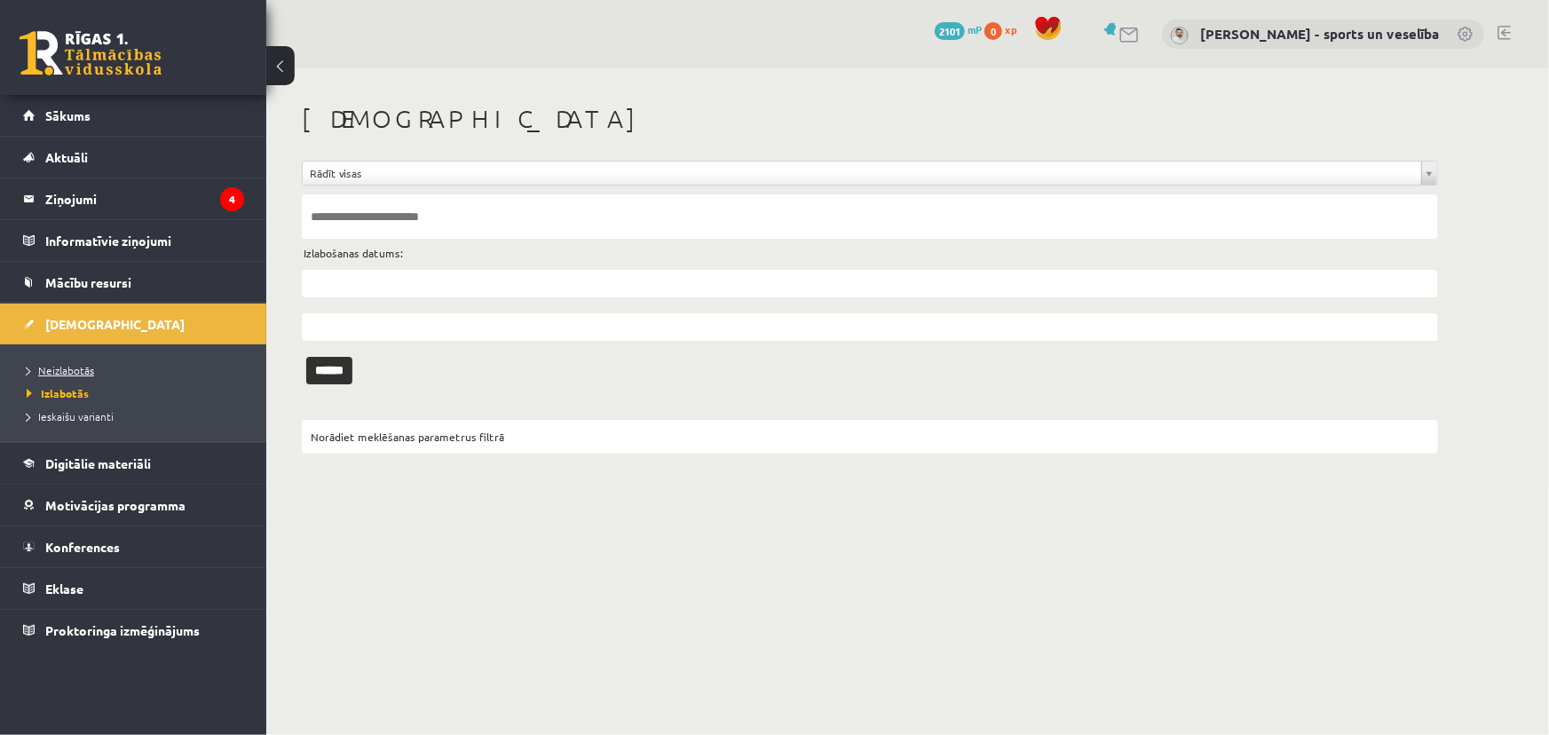
click at [141, 366] on link "Neizlabotās" at bounding box center [138, 370] width 222 height 16
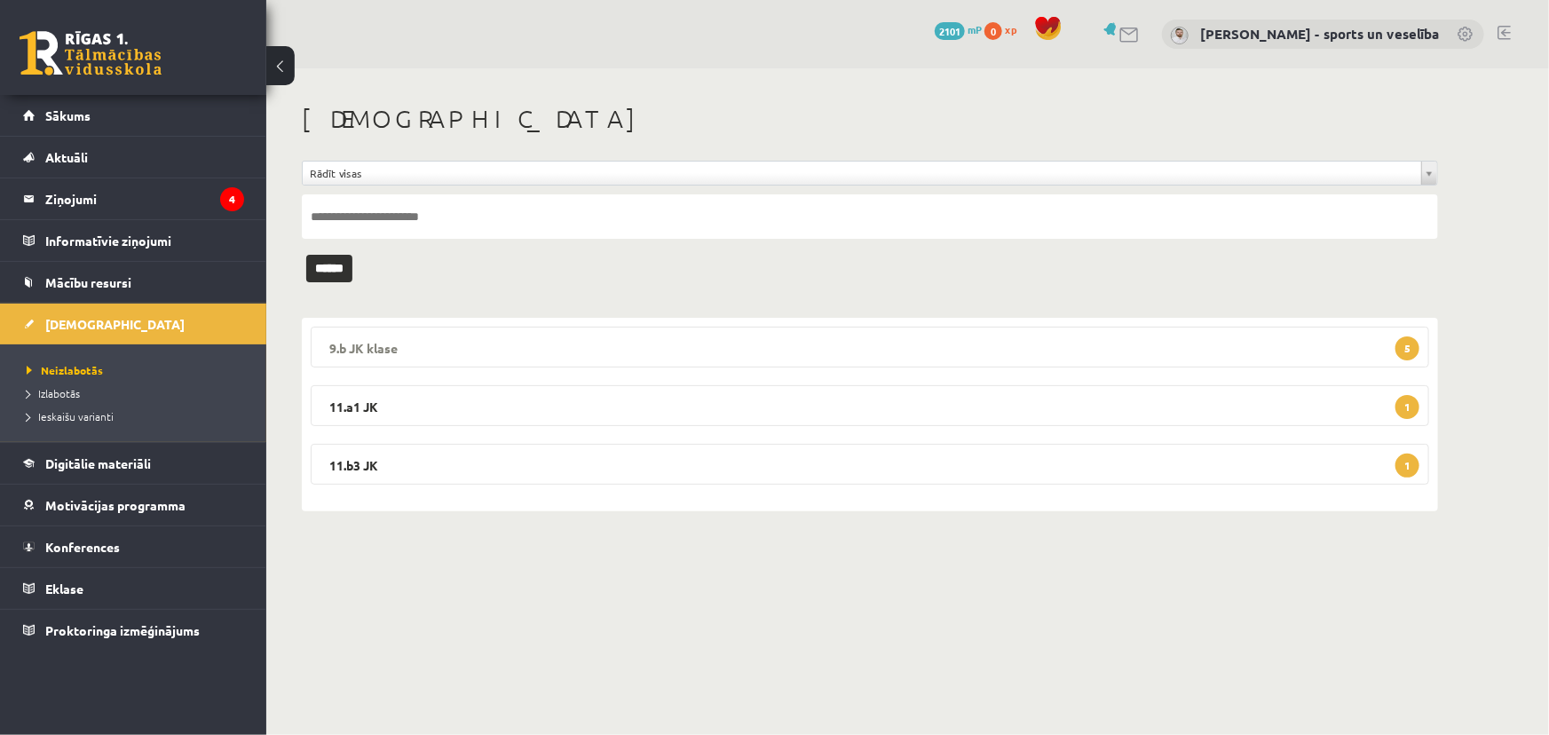
click at [702, 354] on legend "9.b JK klase 5" at bounding box center [870, 347] width 1119 height 41
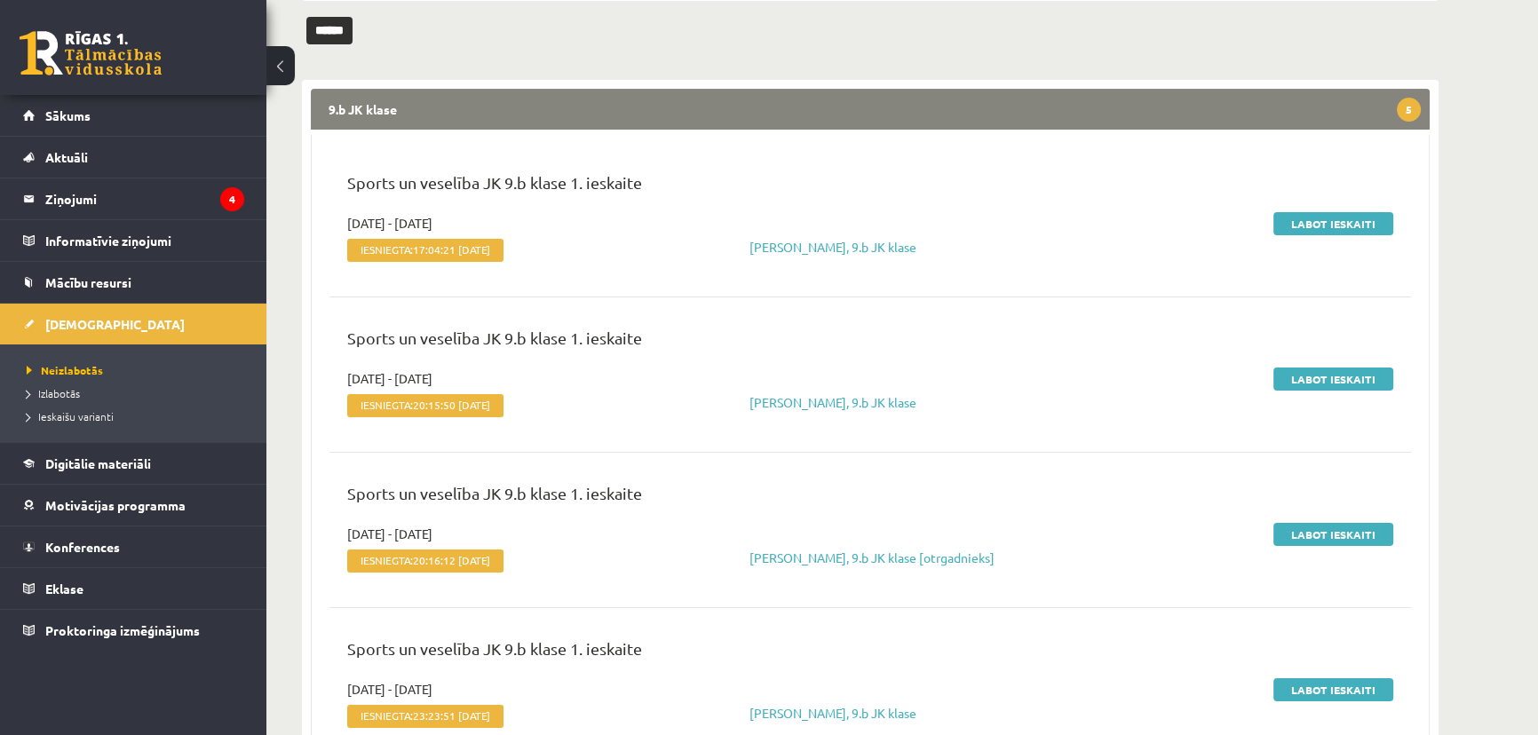
scroll to position [241, 0]
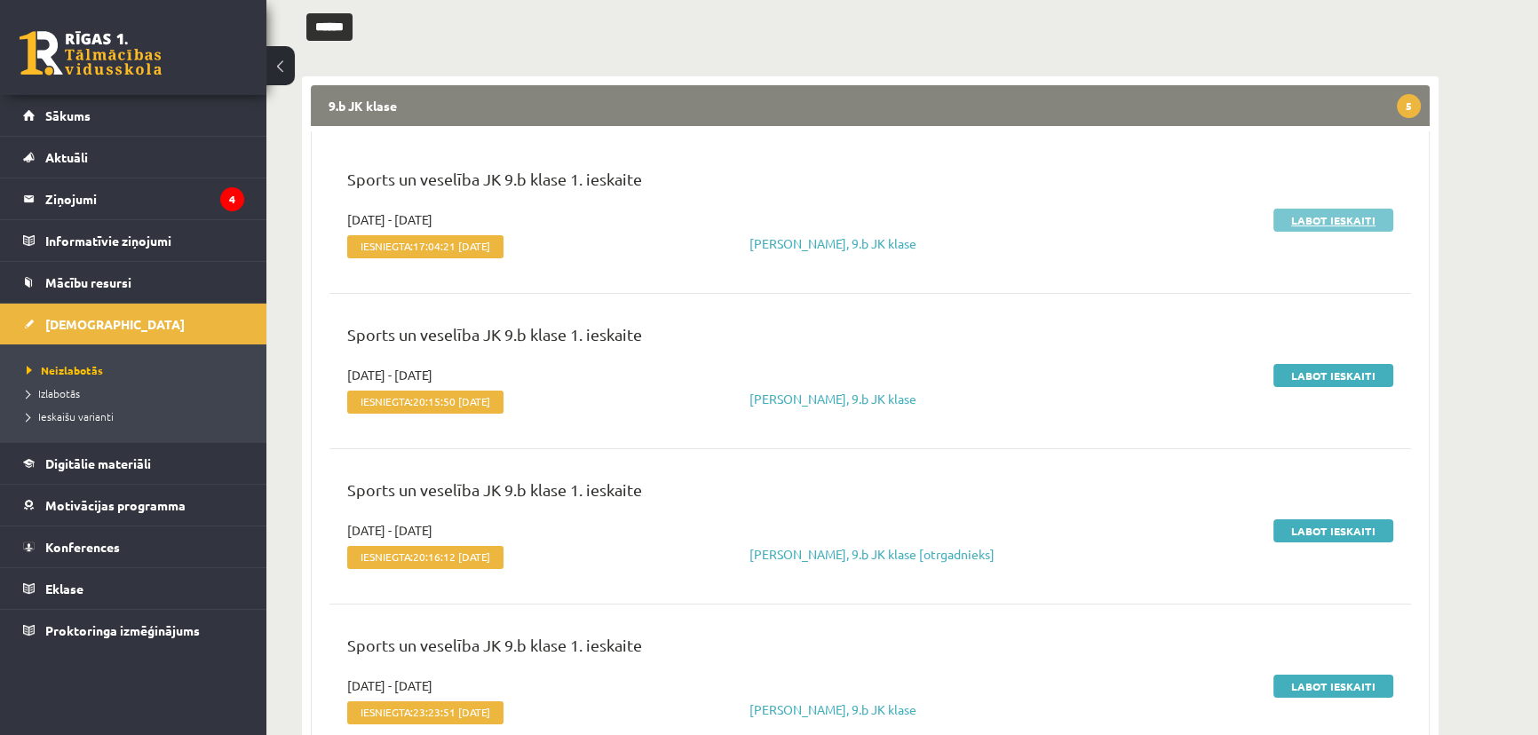
click at [1339, 218] on link "Labot ieskaiti" at bounding box center [1333, 220] width 120 height 23
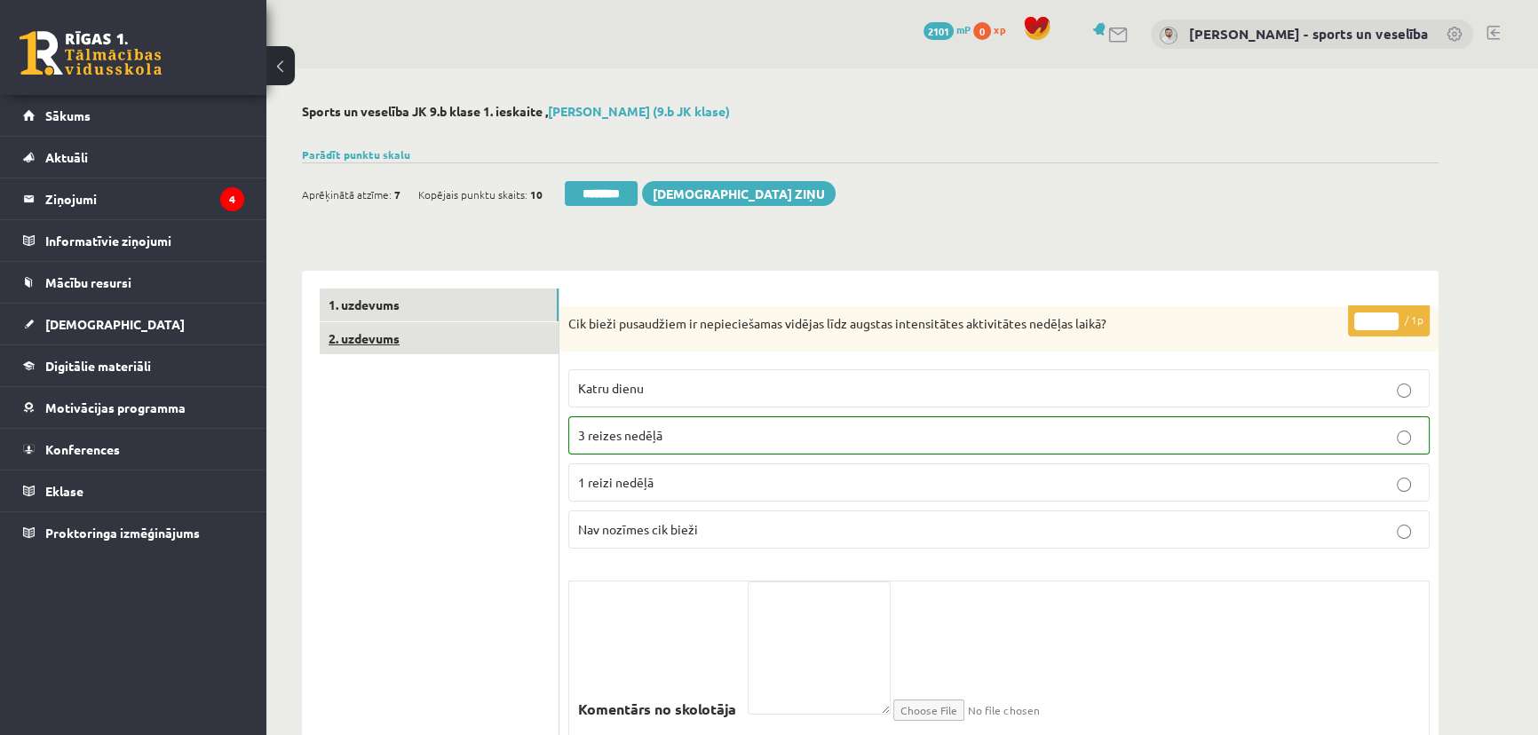
click at [471, 345] on link "2. uzdevums" at bounding box center [439, 338] width 239 height 33
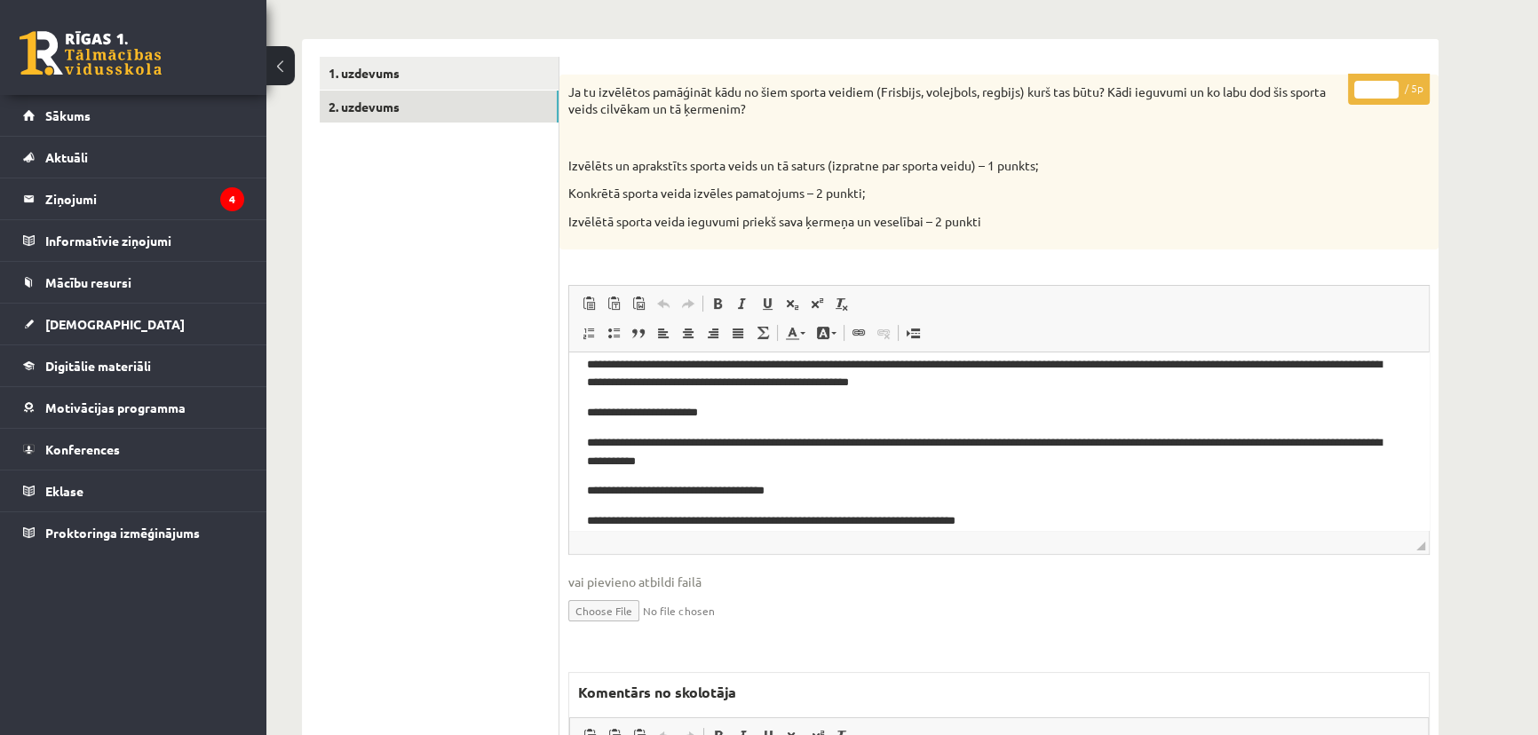
scroll to position [80, 0]
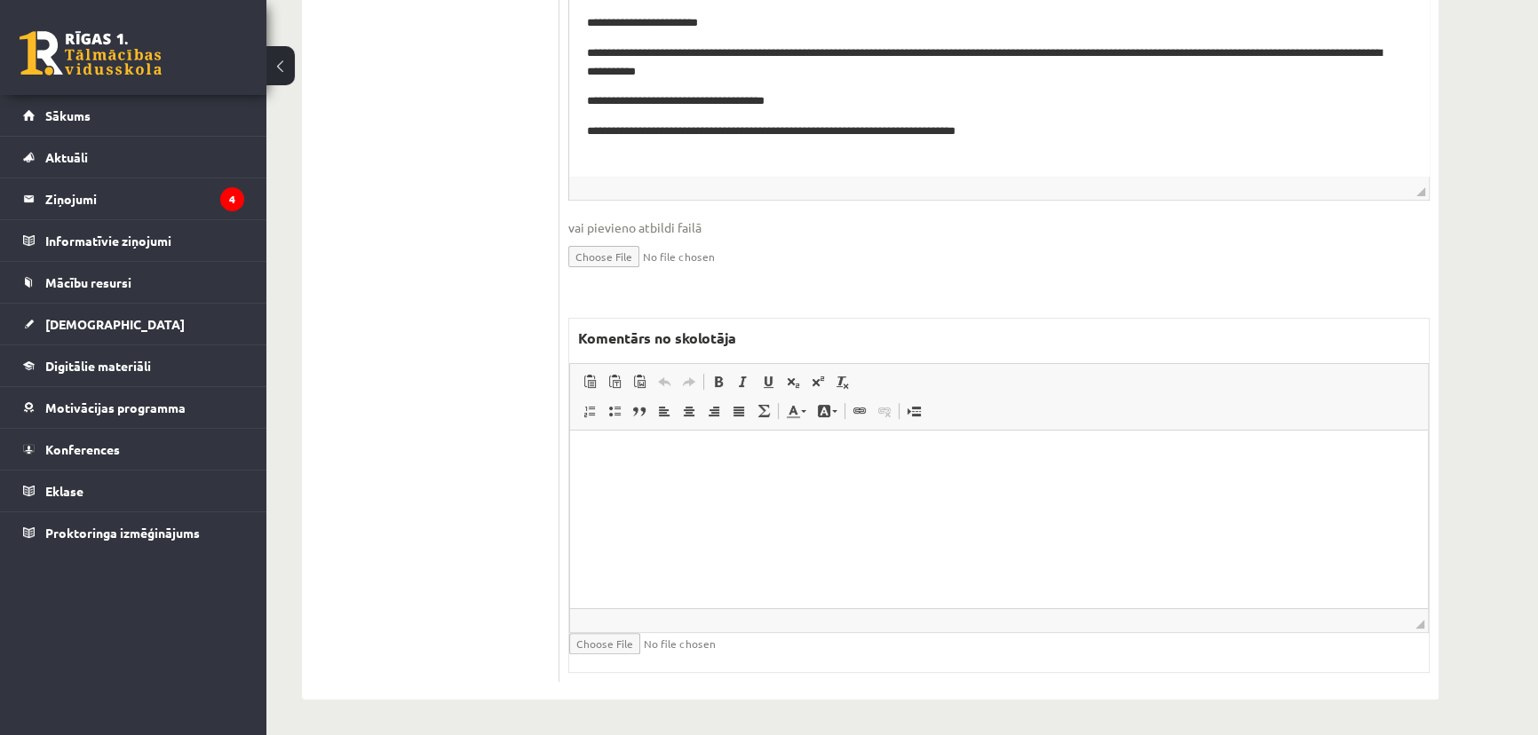
click at [864, 479] on html at bounding box center [999, 458] width 858 height 54
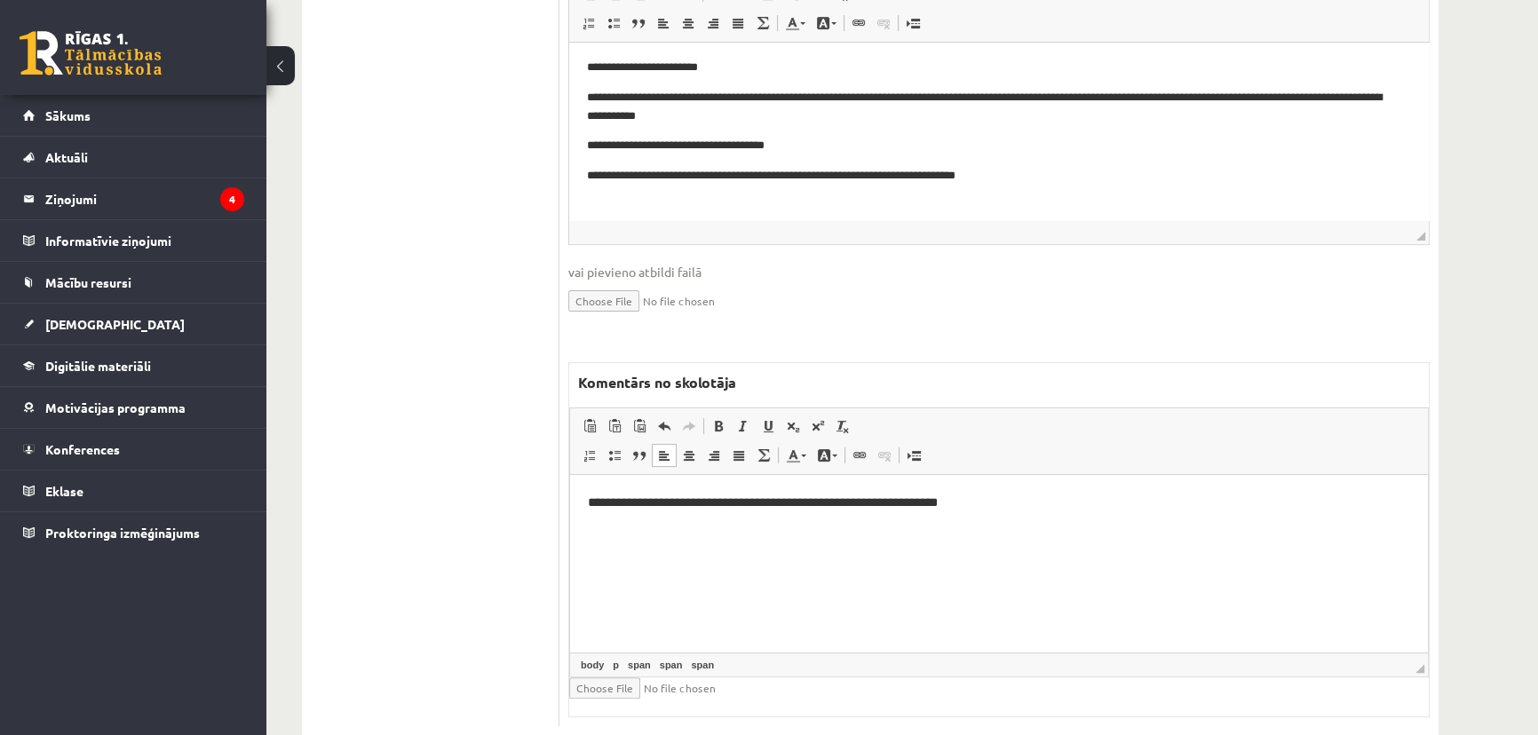
scroll to position [264, 0]
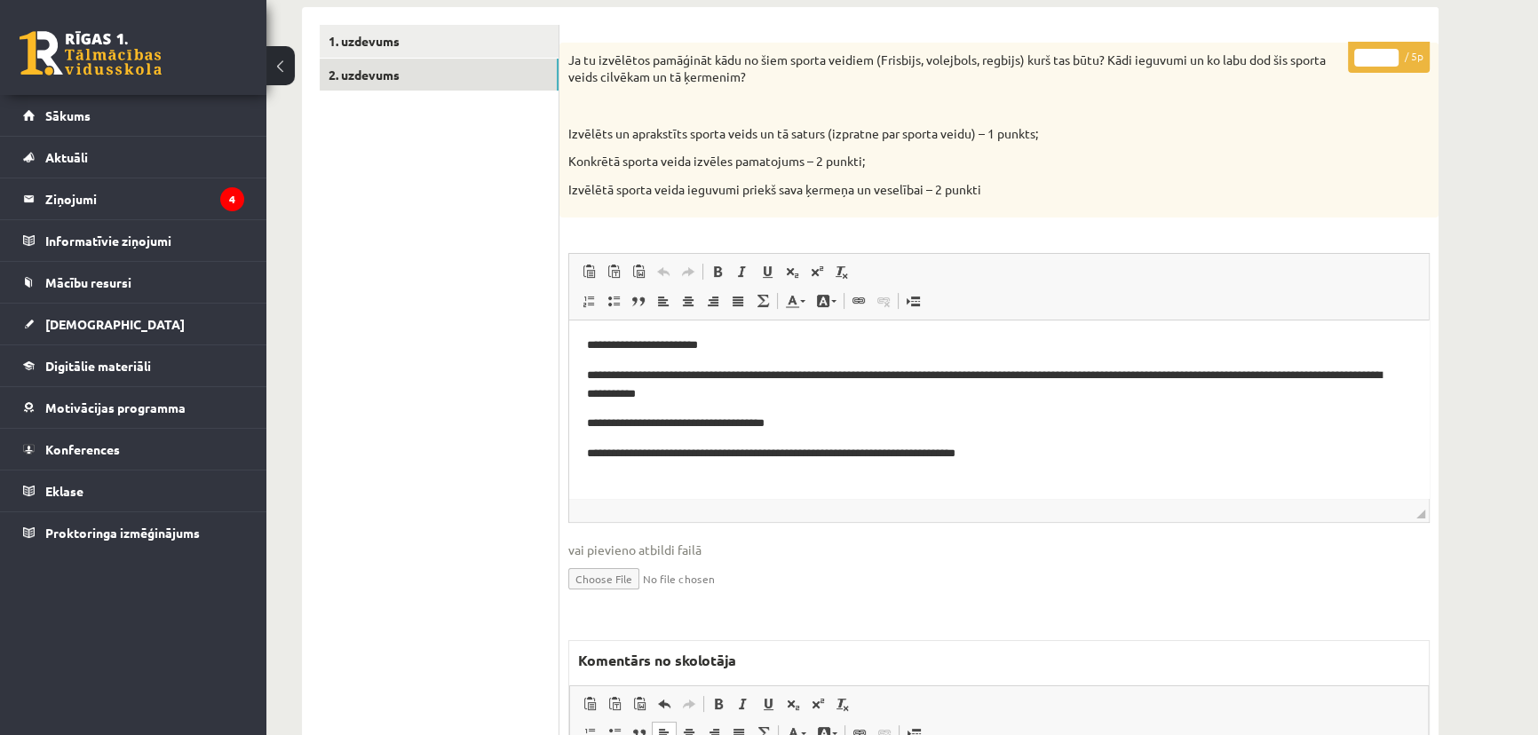
drag, startPoint x: 1367, startPoint y: 53, endPoint x: 1389, endPoint y: 62, distance: 23.9
click at [1389, 61] on input "*" at bounding box center [1376, 58] width 44 height 18
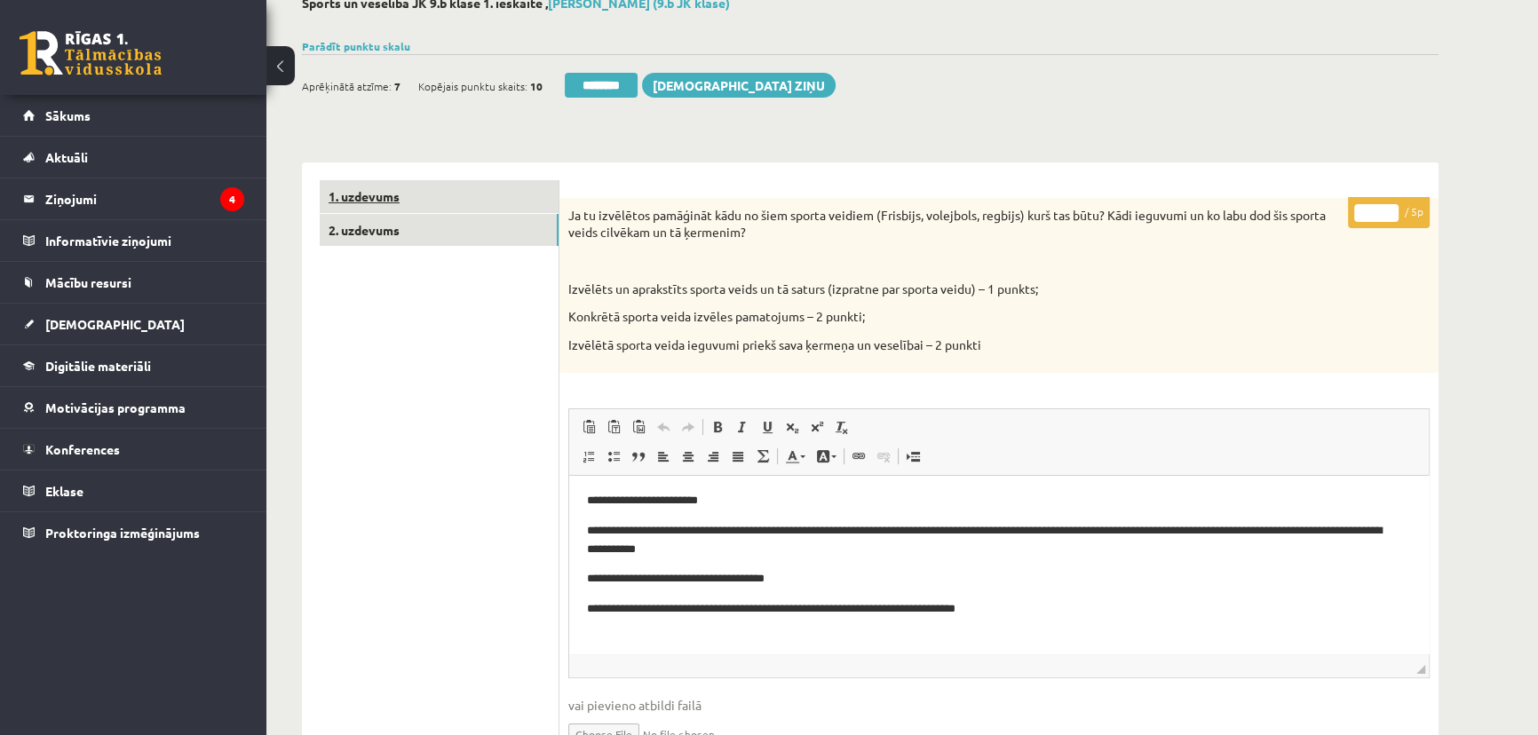
scroll to position [21, 0]
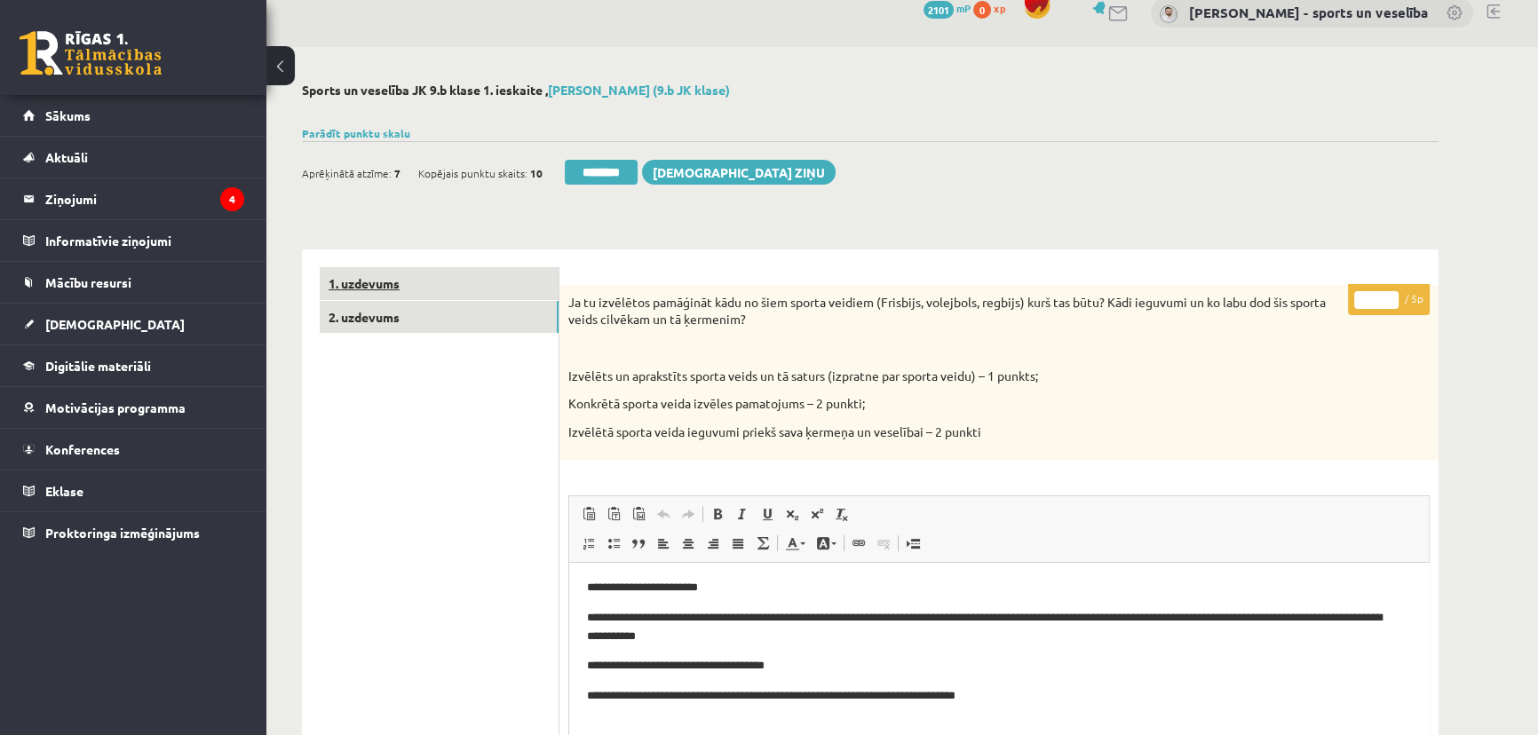
type input "*"
click at [439, 283] on link "1. uzdevums" at bounding box center [439, 283] width 239 height 33
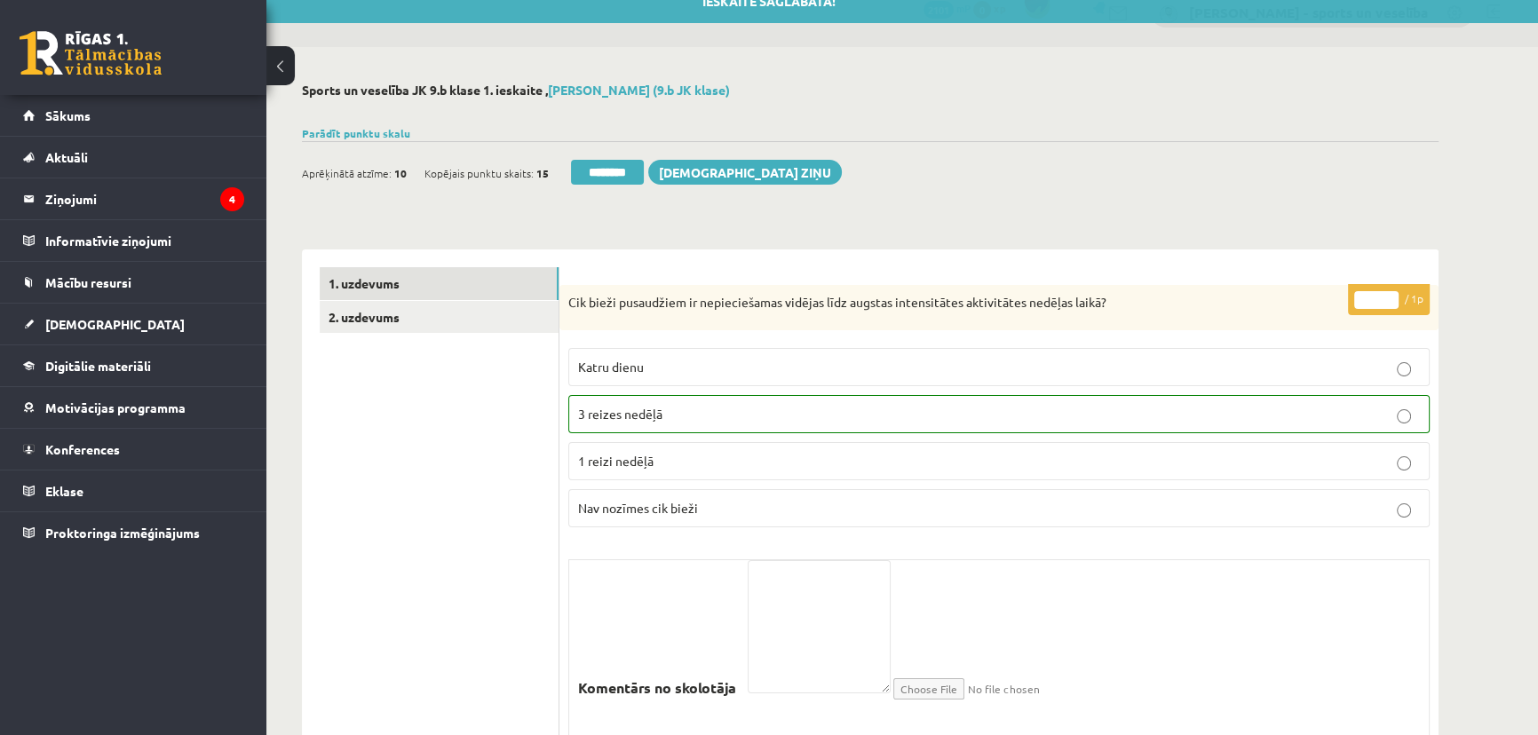
click at [659, 145] on div "Ieskaite saglabāta! Aprēķinātā atzīme: 10 Kopējais punktu skaits: 15 ******** S…" at bounding box center [870, 166] width 1136 height 50
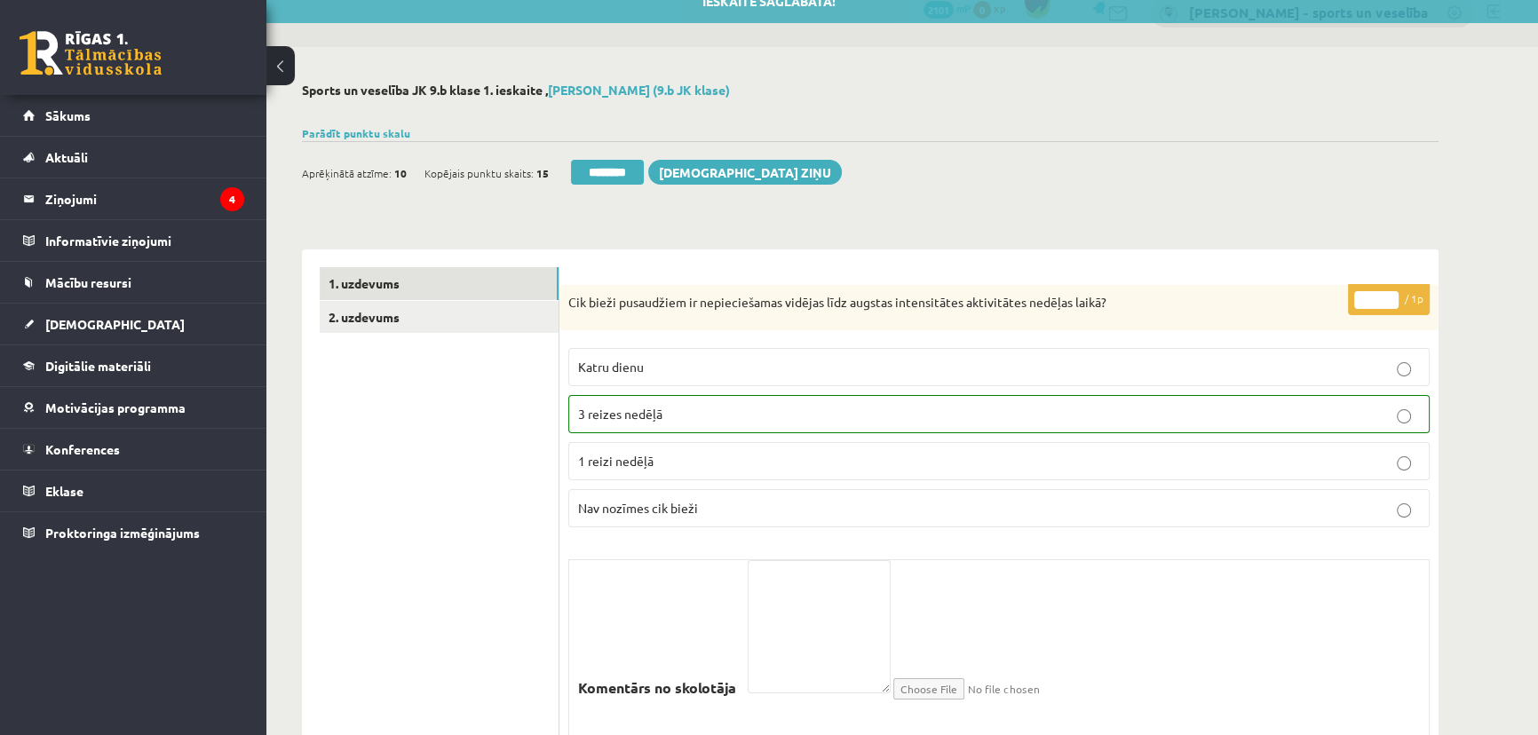
click at [644, 172] on input "********" at bounding box center [607, 172] width 73 height 25
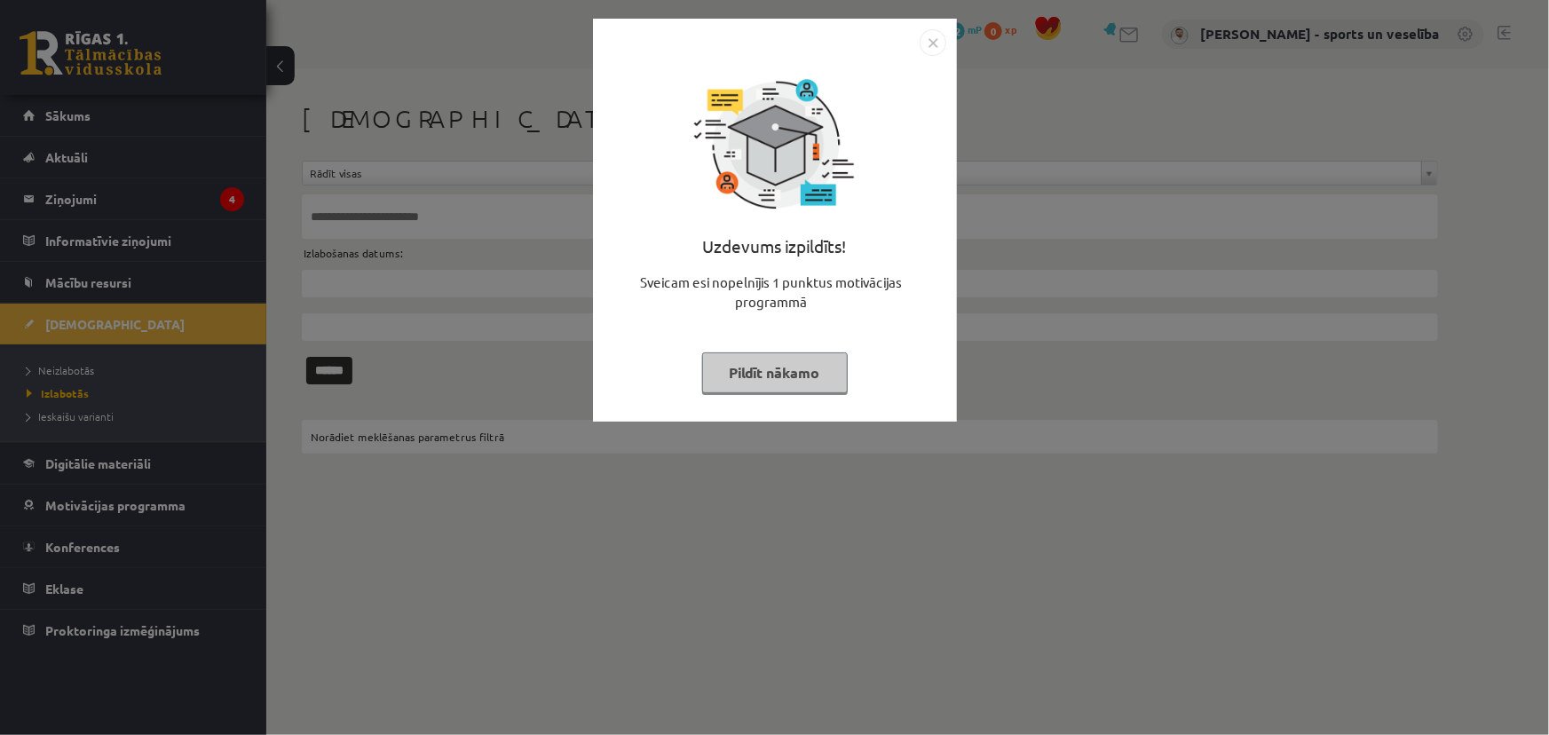
click at [921, 40] on img "Close" at bounding box center [933, 42] width 27 height 27
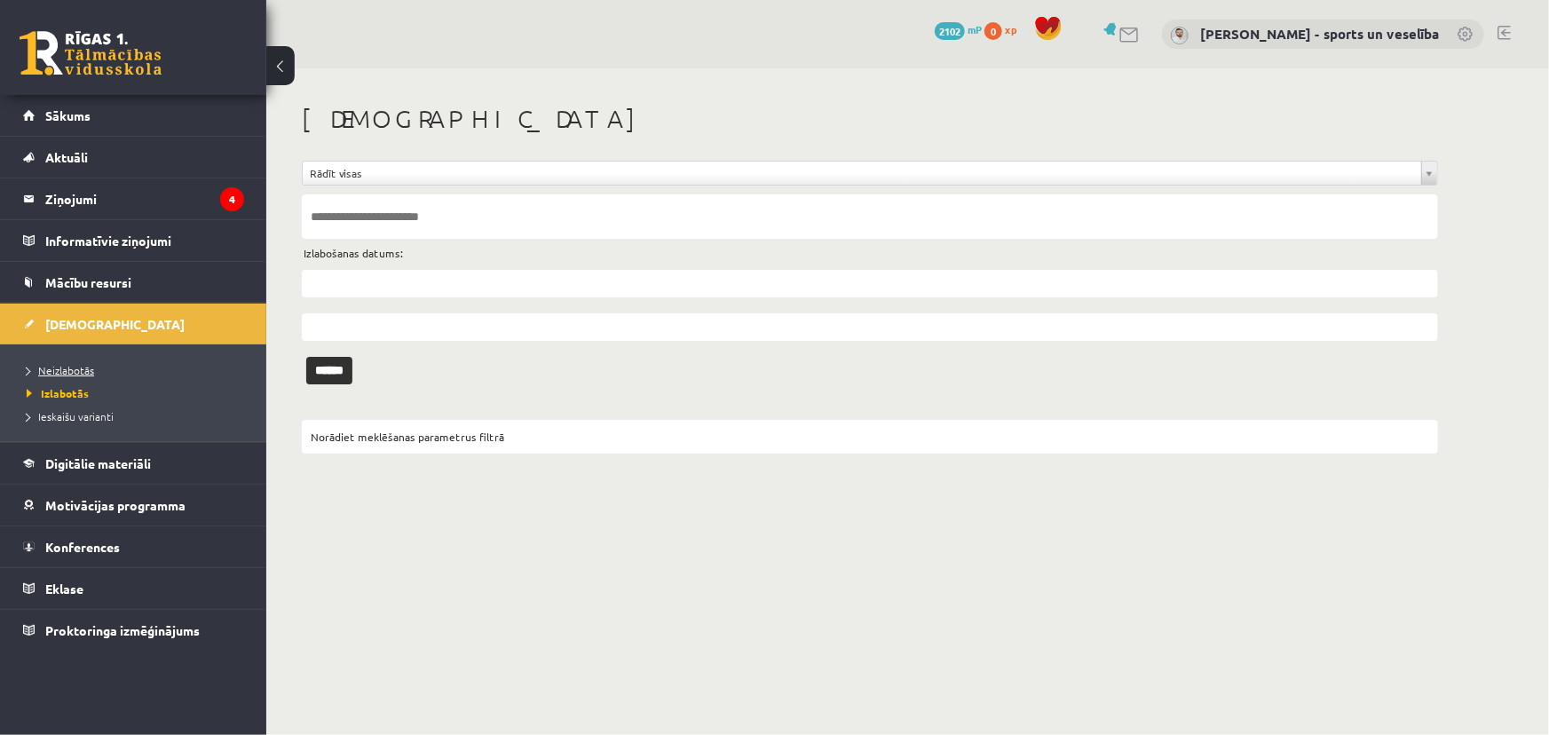
click at [110, 362] on link "Neizlabotās" at bounding box center [138, 370] width 222 height 16
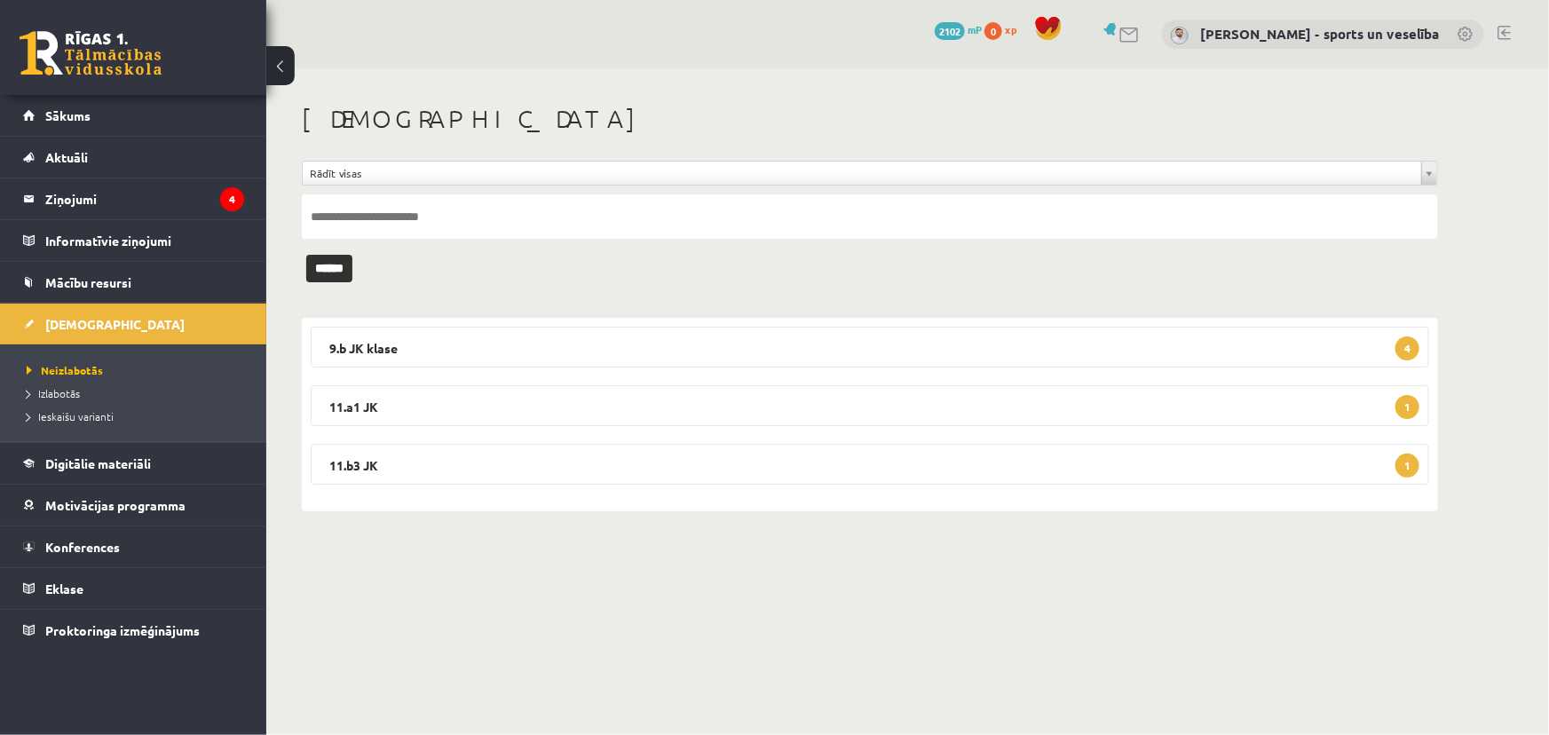
click at [655, 320] on div "9.b JK klase 4 Sports un veselība JK 9.b klase 1. ieskaite 2025-09-16 - 2025-09…" at bounding box center [870, 415] width 1136 height 194
click at [677, 327] on legend "9.b JK klase 4" at bounding box center [870, 347] width 1119 height 41
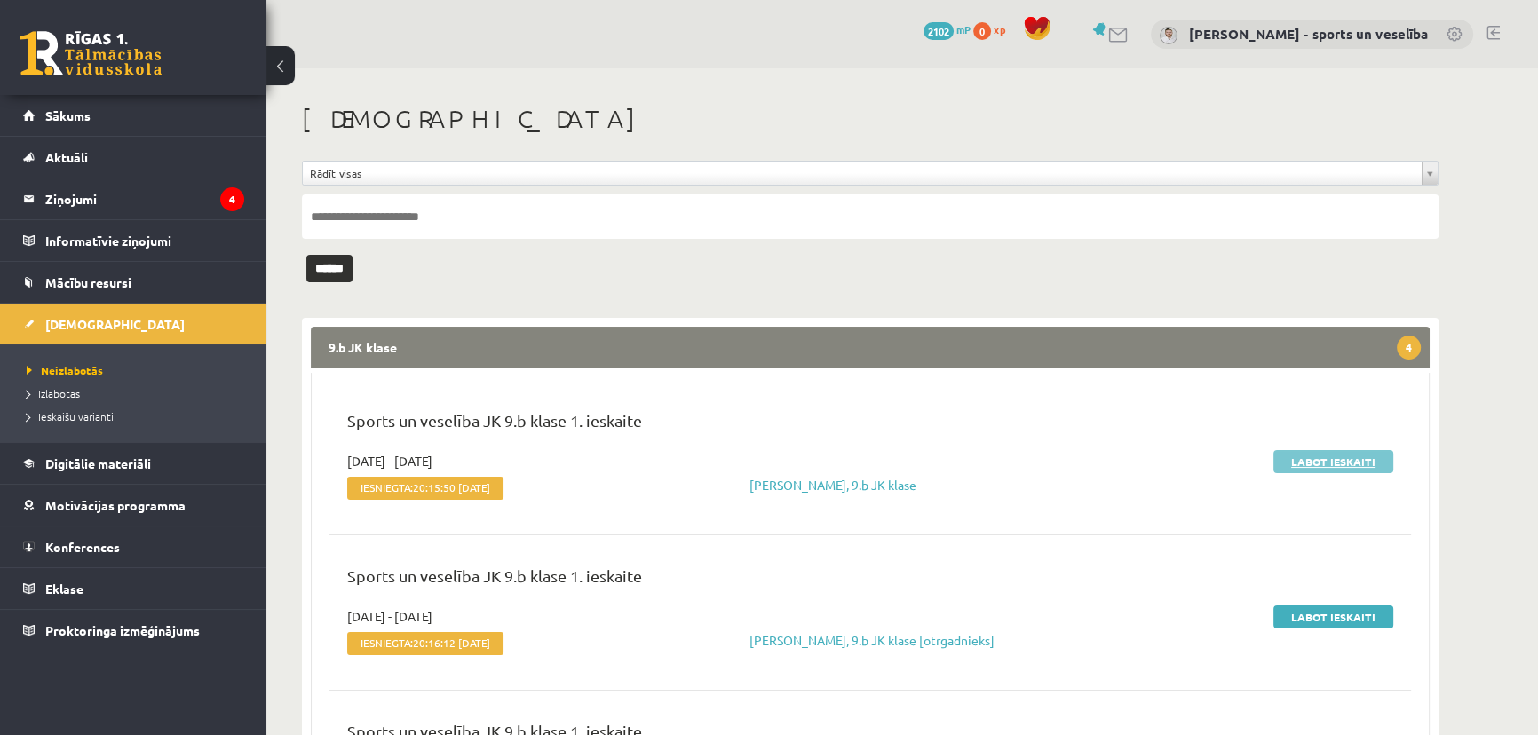
click at [1335, 464] on link "Labot ieskaiti" at bounding box center [1333, 461] width 120 height 23
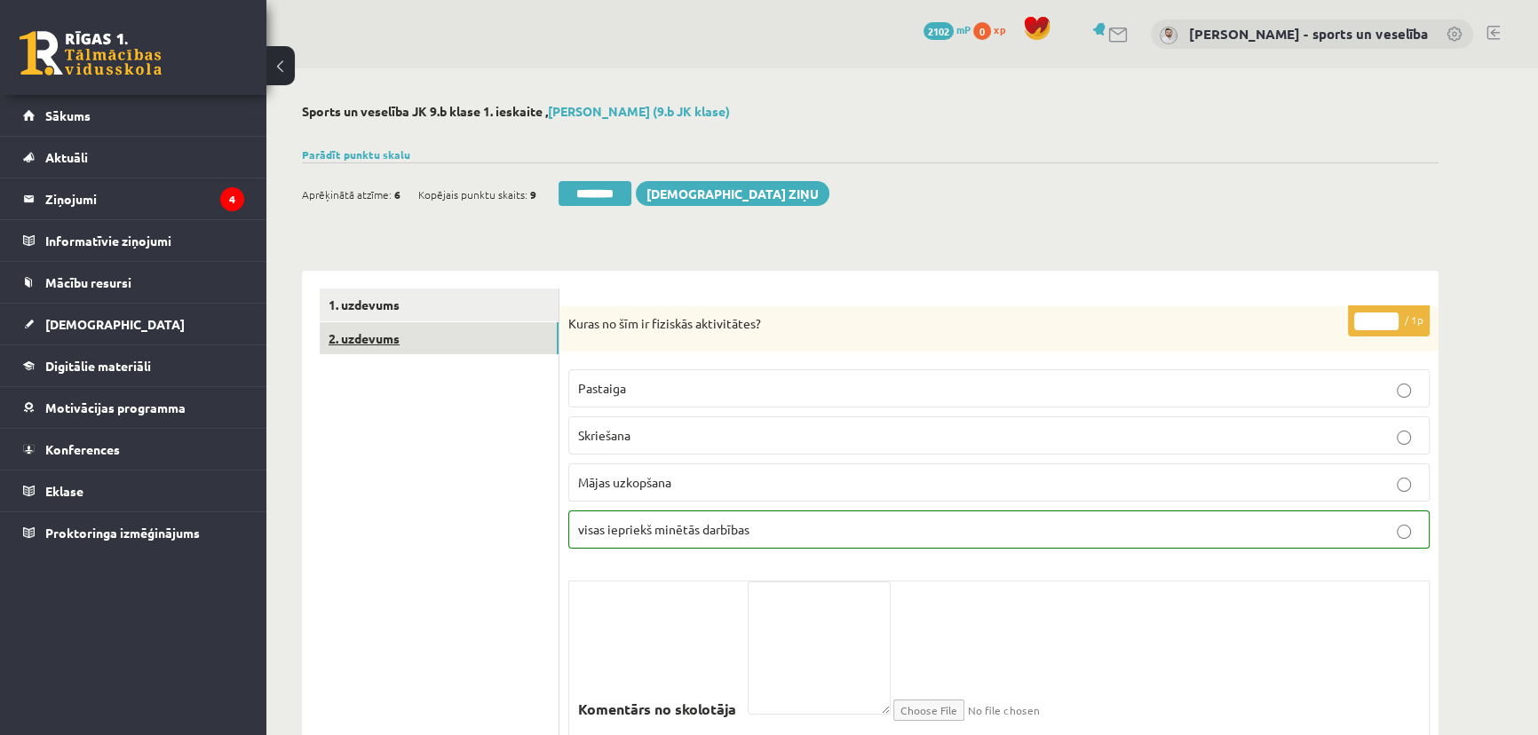
click at [424, 342] on link "2. uzdevums" at bounding box center [439, 338] width 239 height 33
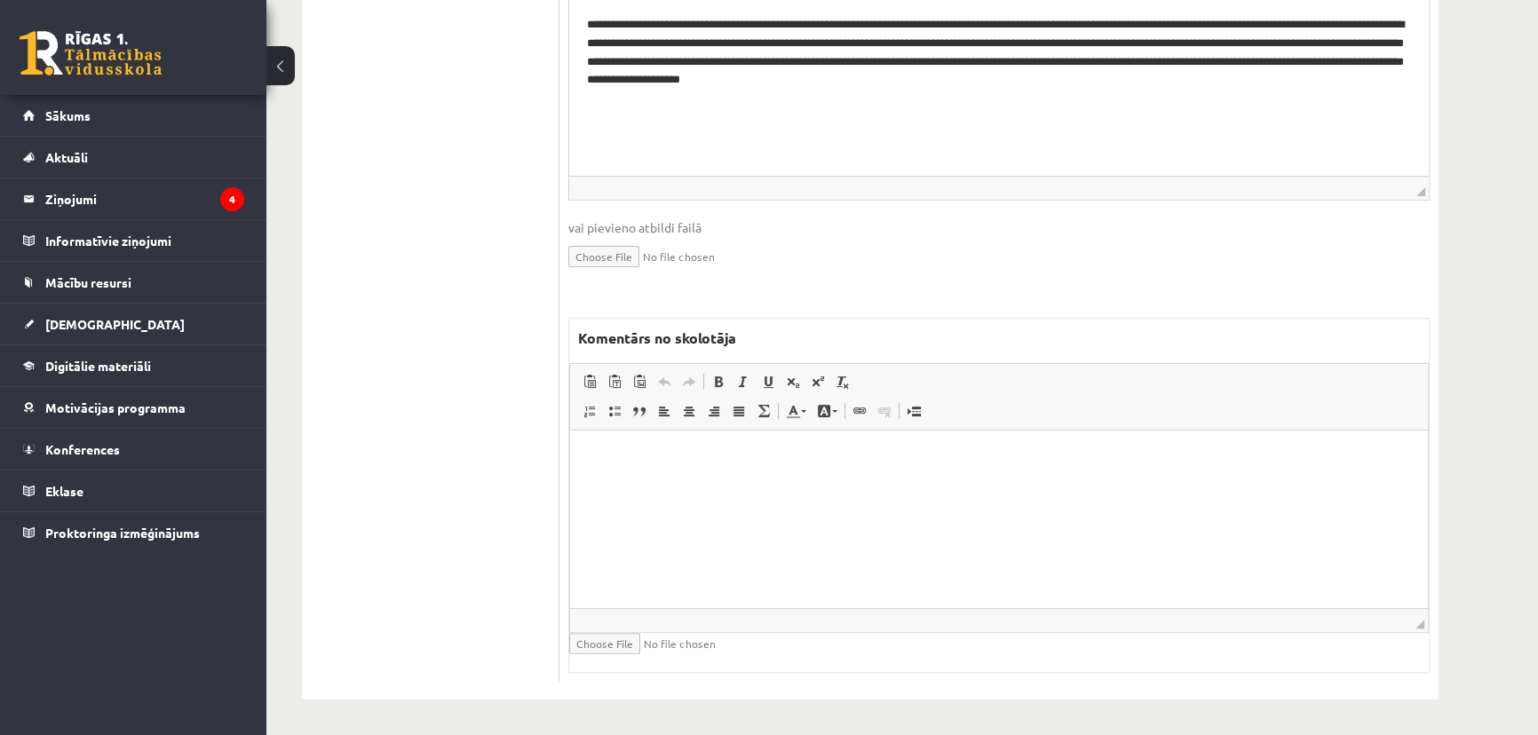
click at [913, 476] on html at bounding box center [999, 458] width 858 height 54
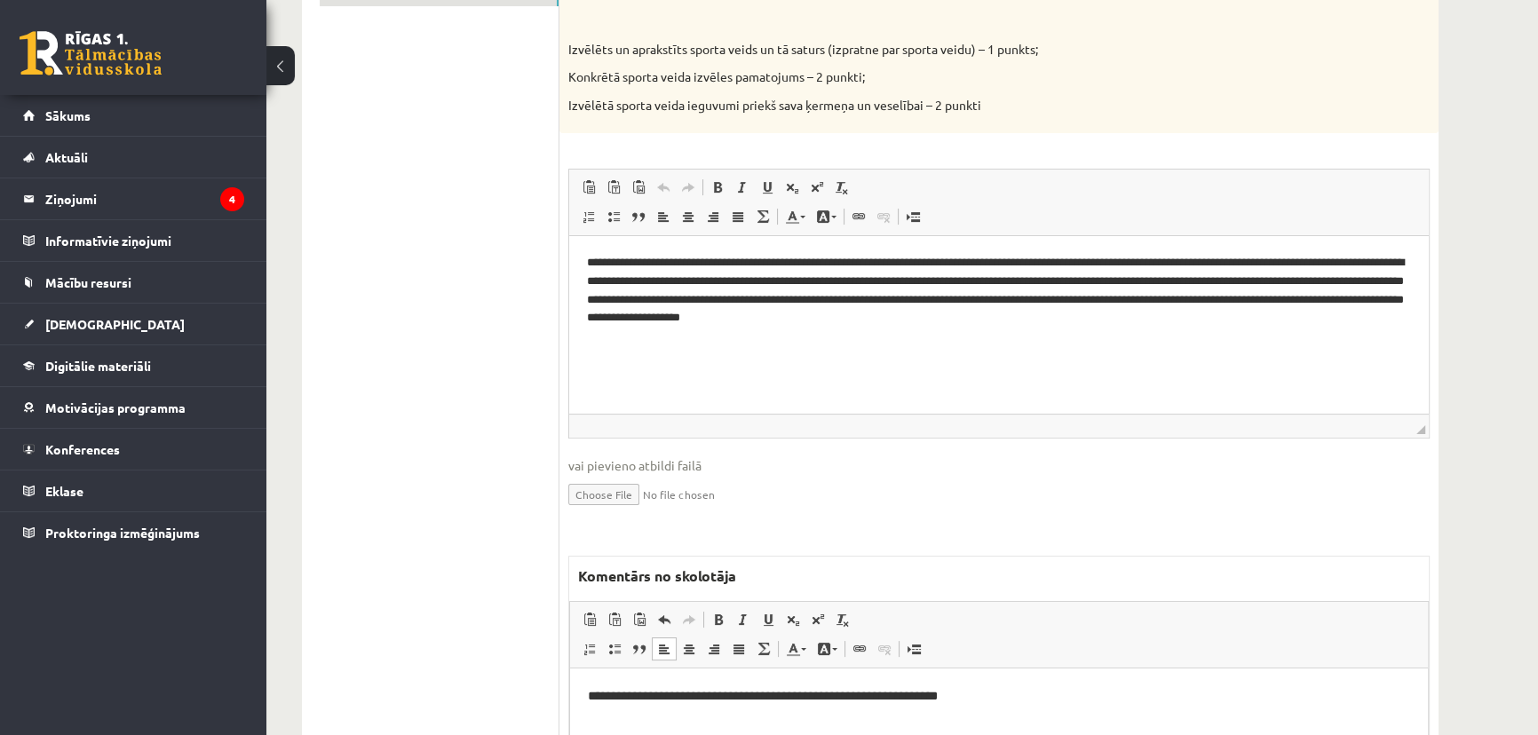
scroll to position [183, 0]
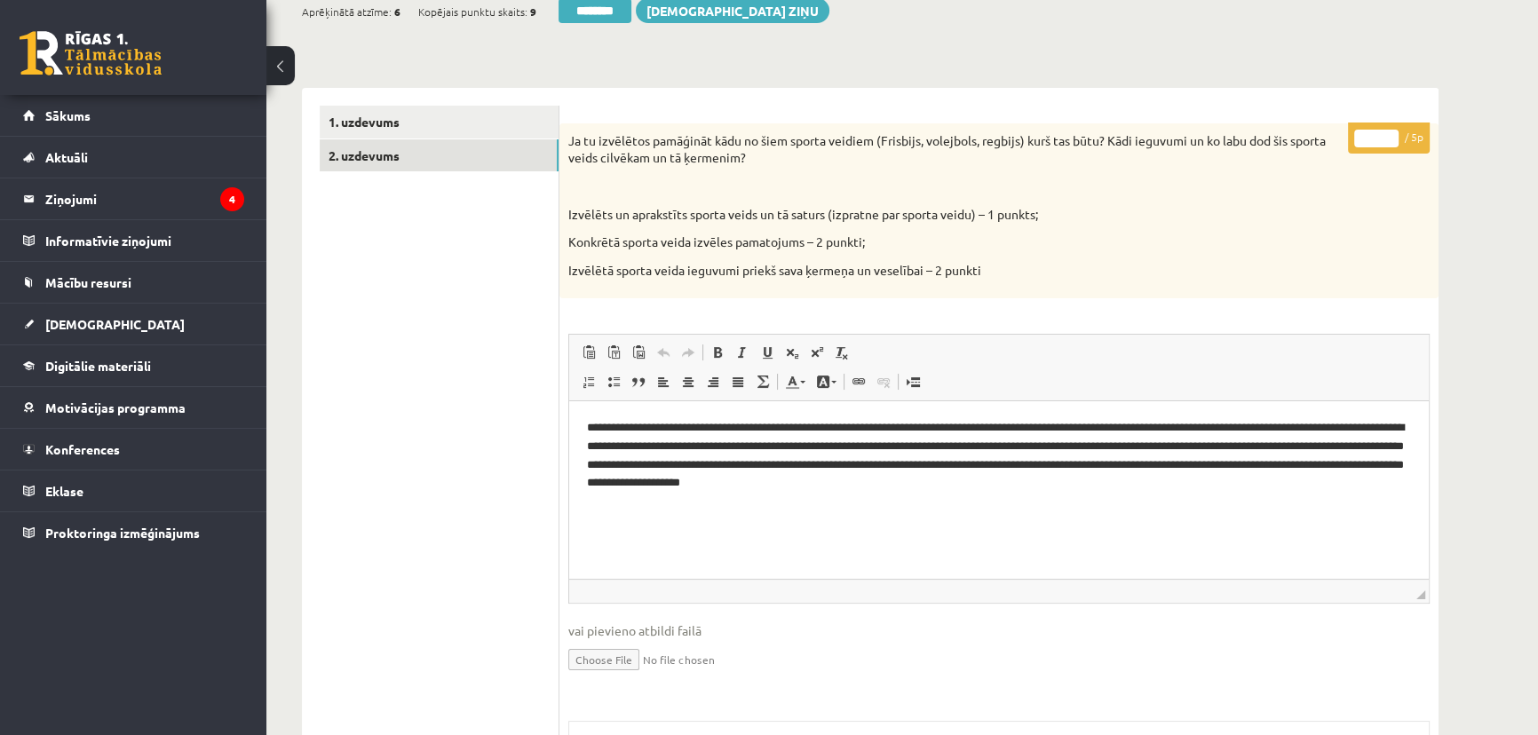
drag, startPoint x: 1359, startPoint y: 136, endPoint x: 1390, endPoint y: 143, distance: 31.9
click at [1389, 143] on input "*" at bounding box center [1376, 139] width 44 height 18
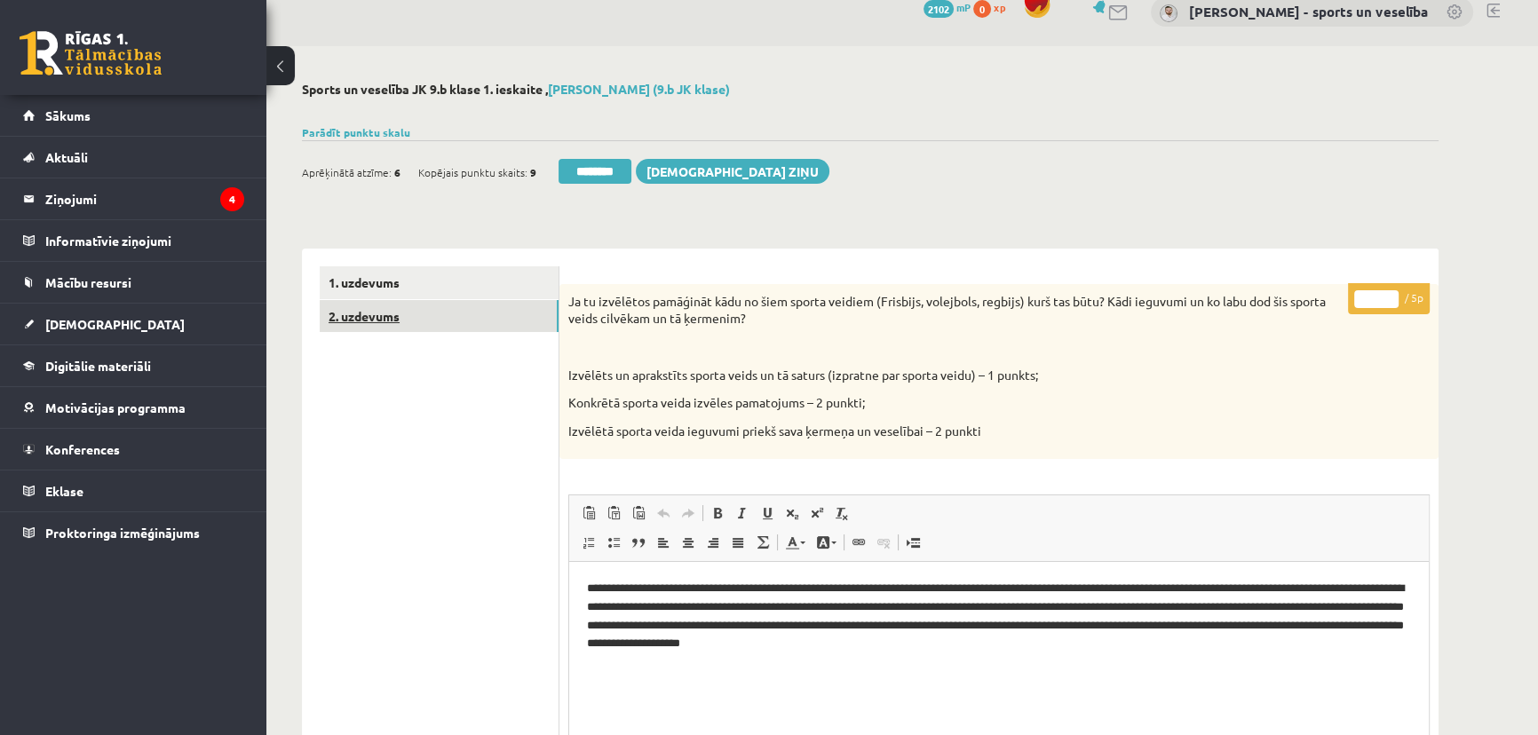
scroll to position [21, 0]
type input "*"
click at [479, 294] on link "1. uzdevums" at bounding box center [439, 283] width 239 height 33
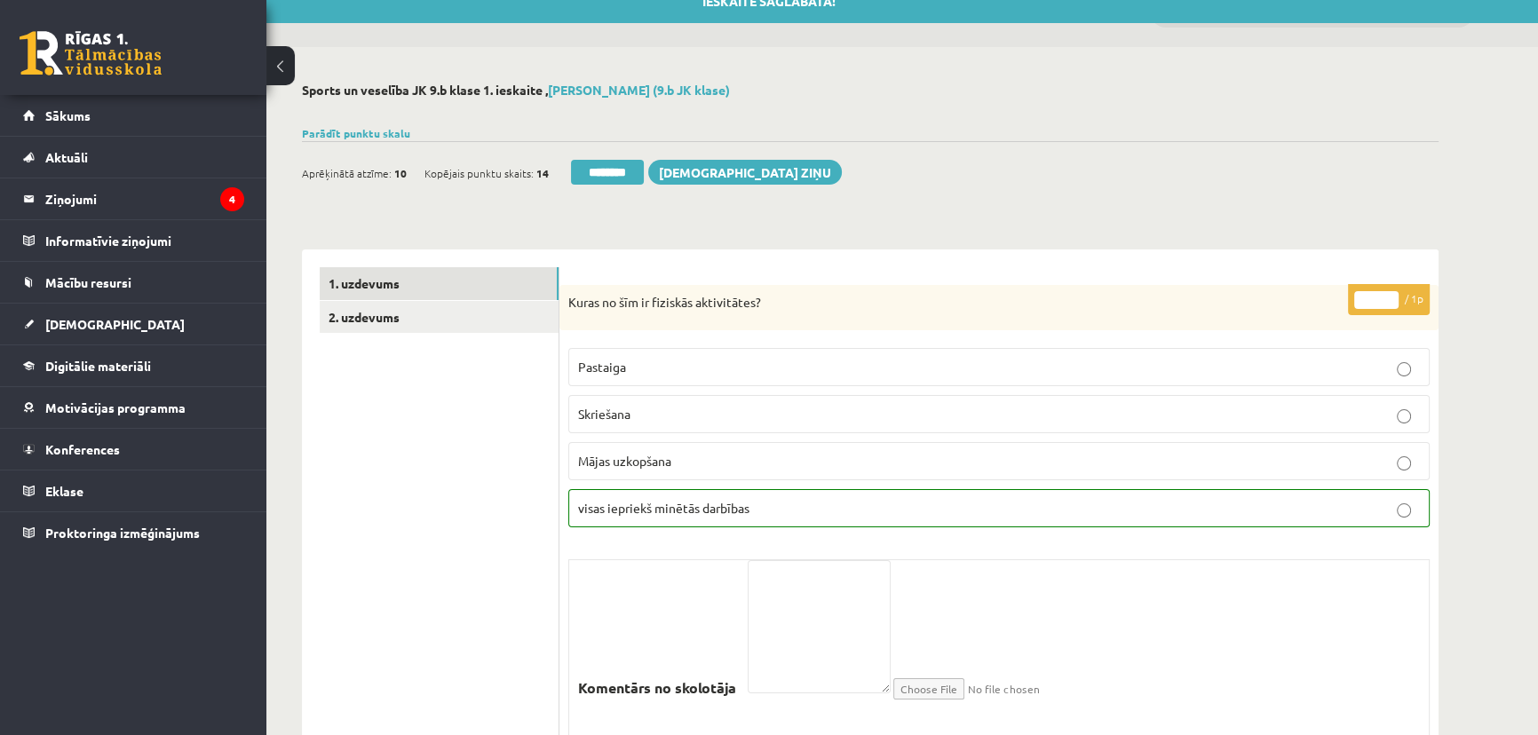
click at [581, 185] on div "Aprēķinātā atzīme: 10 Kopējais punktu skaits: 14 ******** Sūtīt ziņu" at bounding box center [572, 175] width 540 height 31
click at [624, 165] on input "********" at bounding box center [607, 172] width 73 height 25
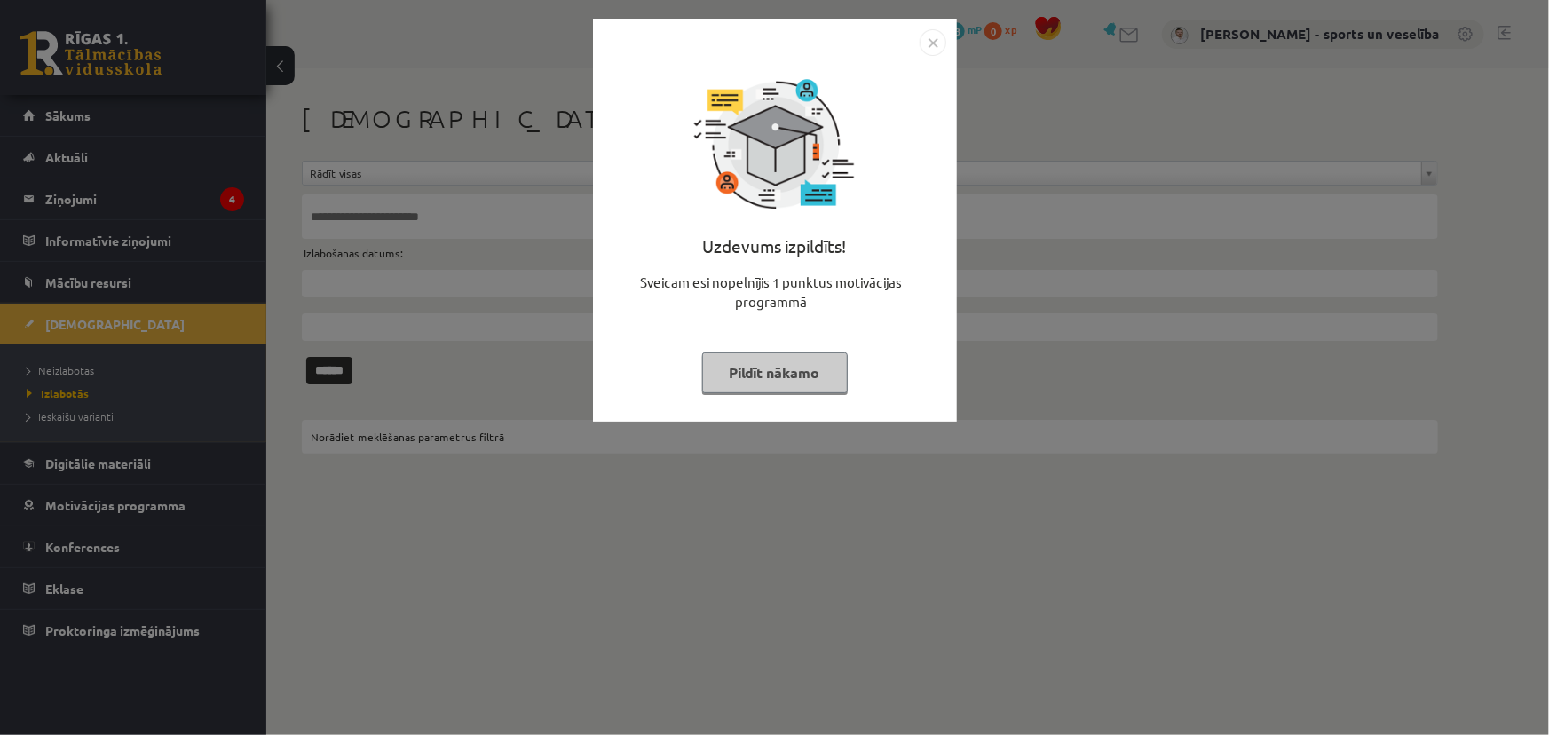
click at [931, 36] on img "Close" at bounding box center [933, 42] width 27 height 27
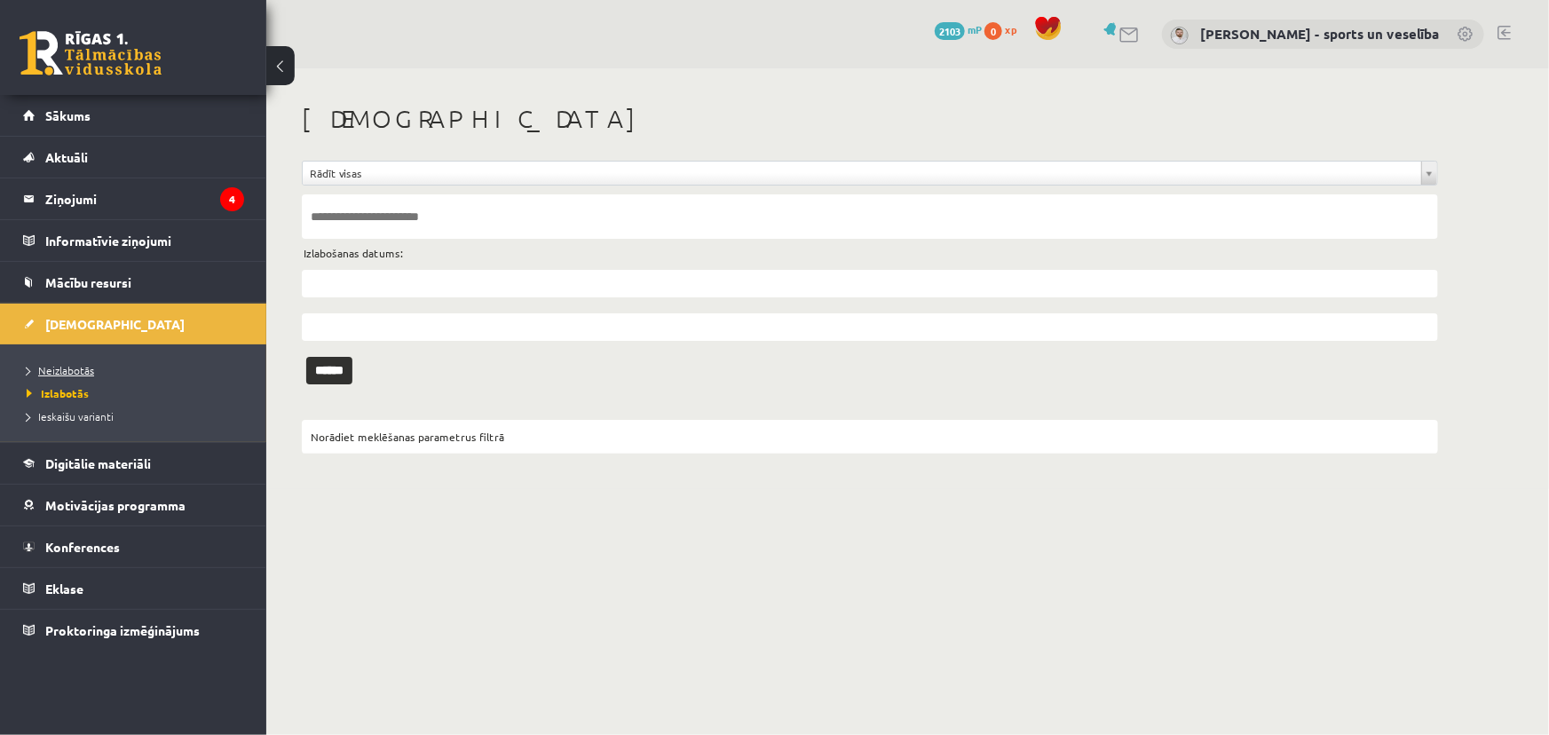
click at [73, 368] on span "Neizlabotās" at bounding box center [60, 370] width 67 height 14
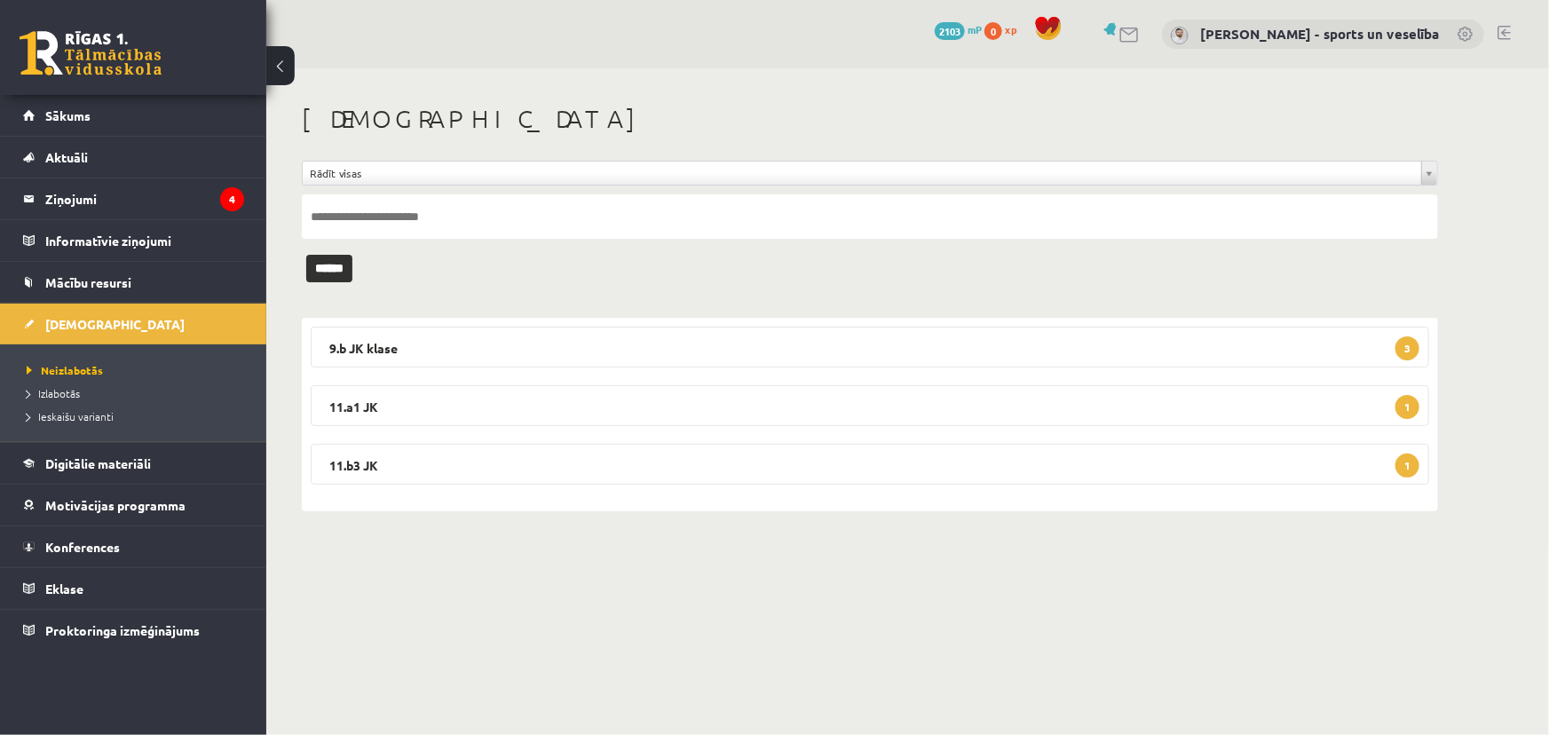
drag, startPoint x: 558, startPoint y: 344, endPoint x: 689, endPoint y: 387, distance: 138.4
click at [558, 344] on legend "9.b JK klase 3" at bounding box center [870, 347] width 1119 height 41
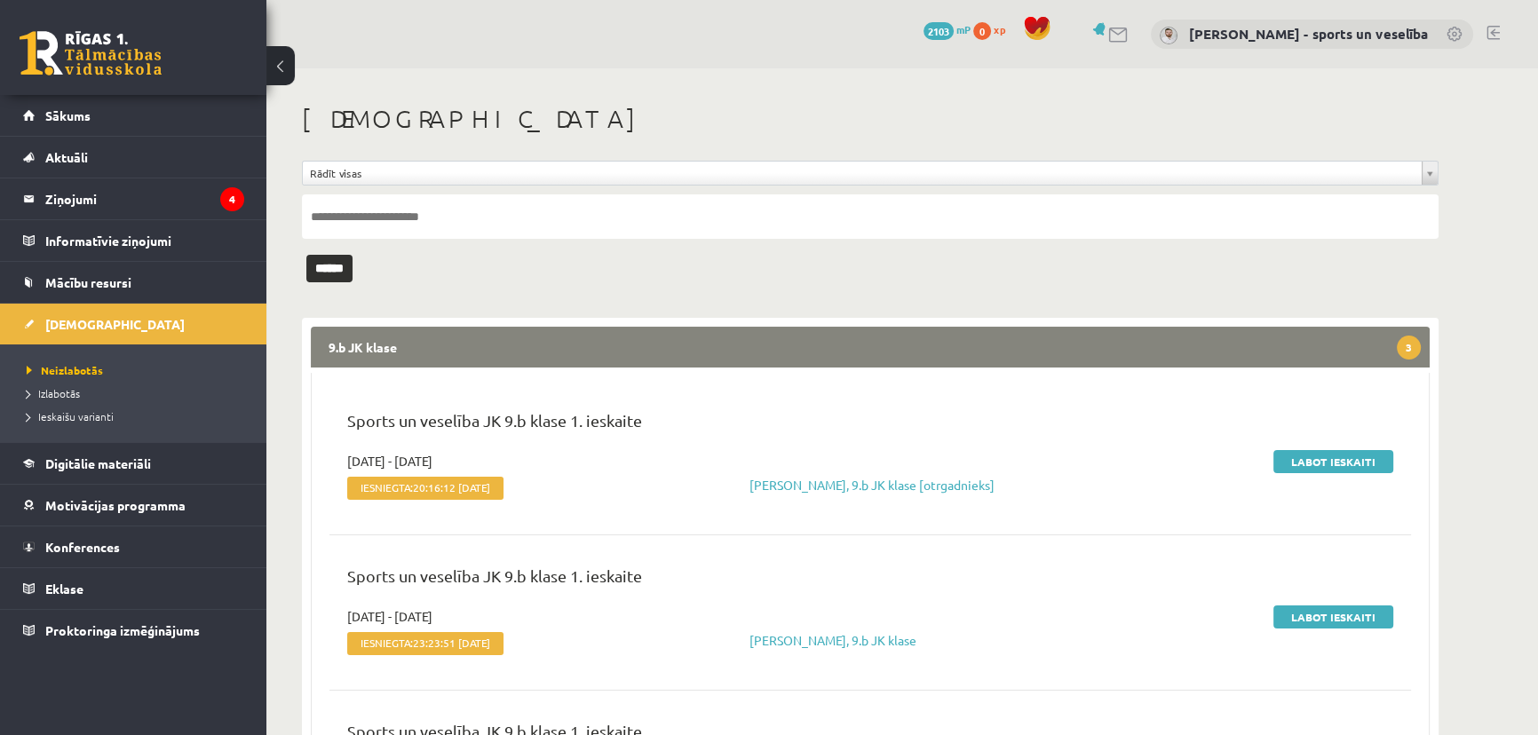
scroll to position [80, 0]
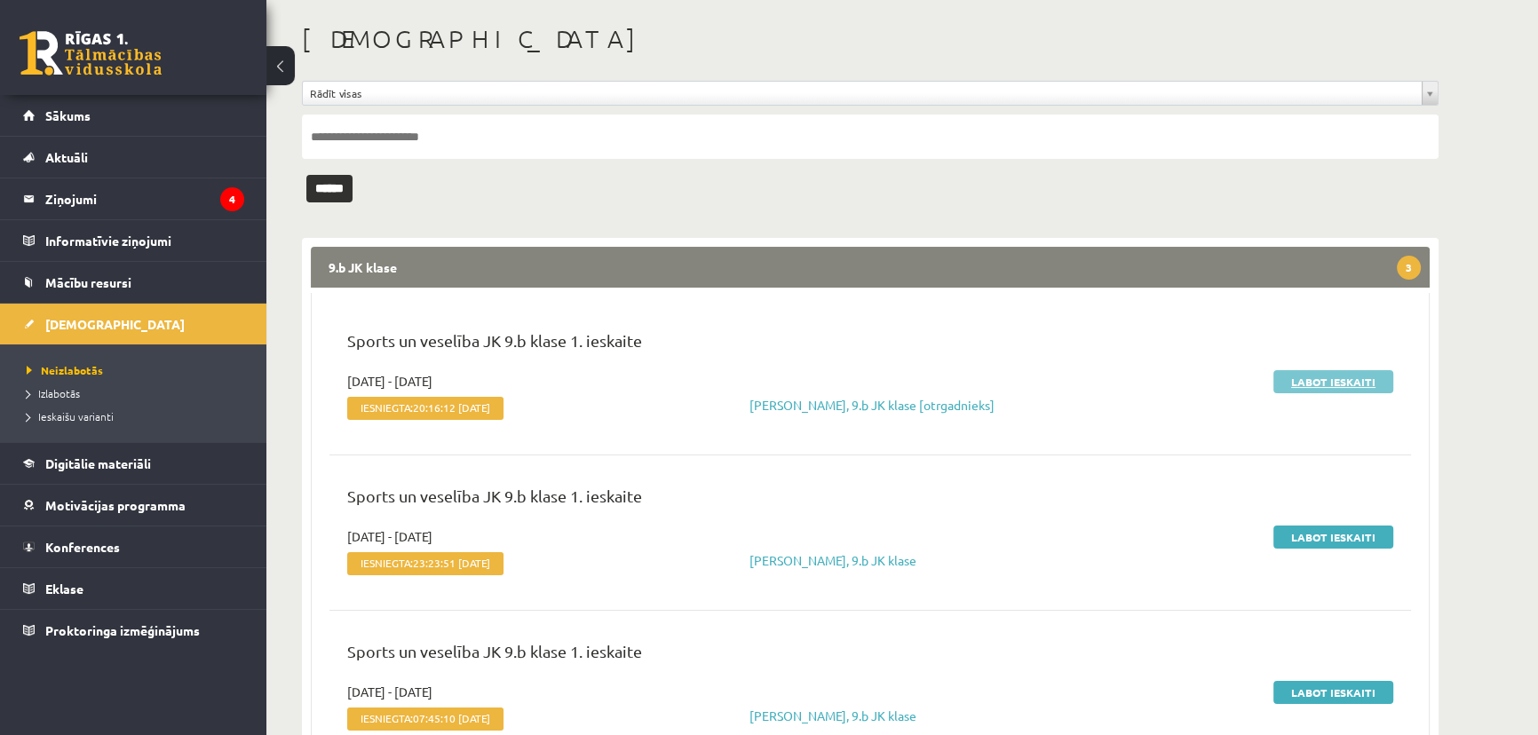
click at [1288, 379] on link "Labot ieskaiti" at bounding box center [1333, 381] width 120 height 23
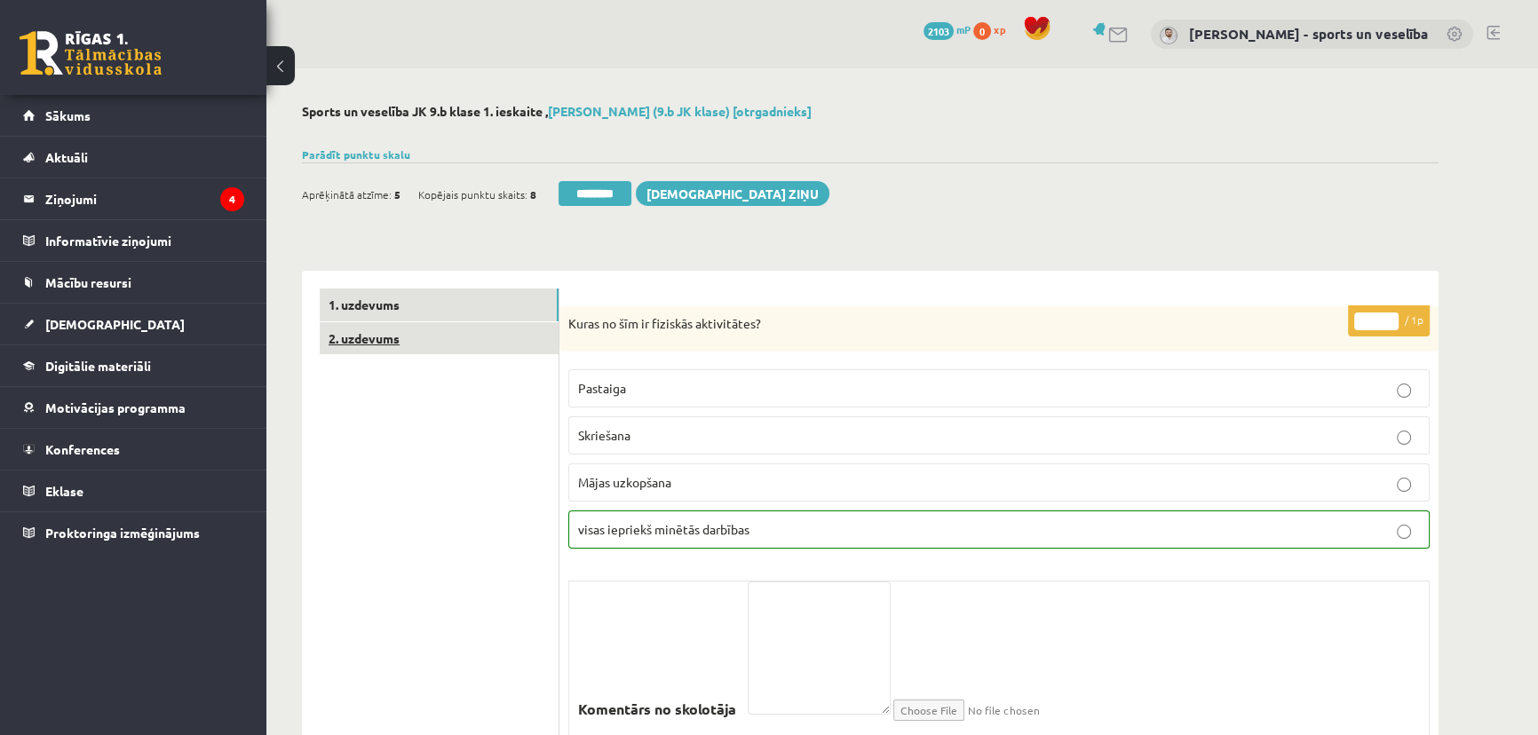
click at [497, 328] on link "2. uzdevums" at bounding box center [439, 338] width 239 height 33
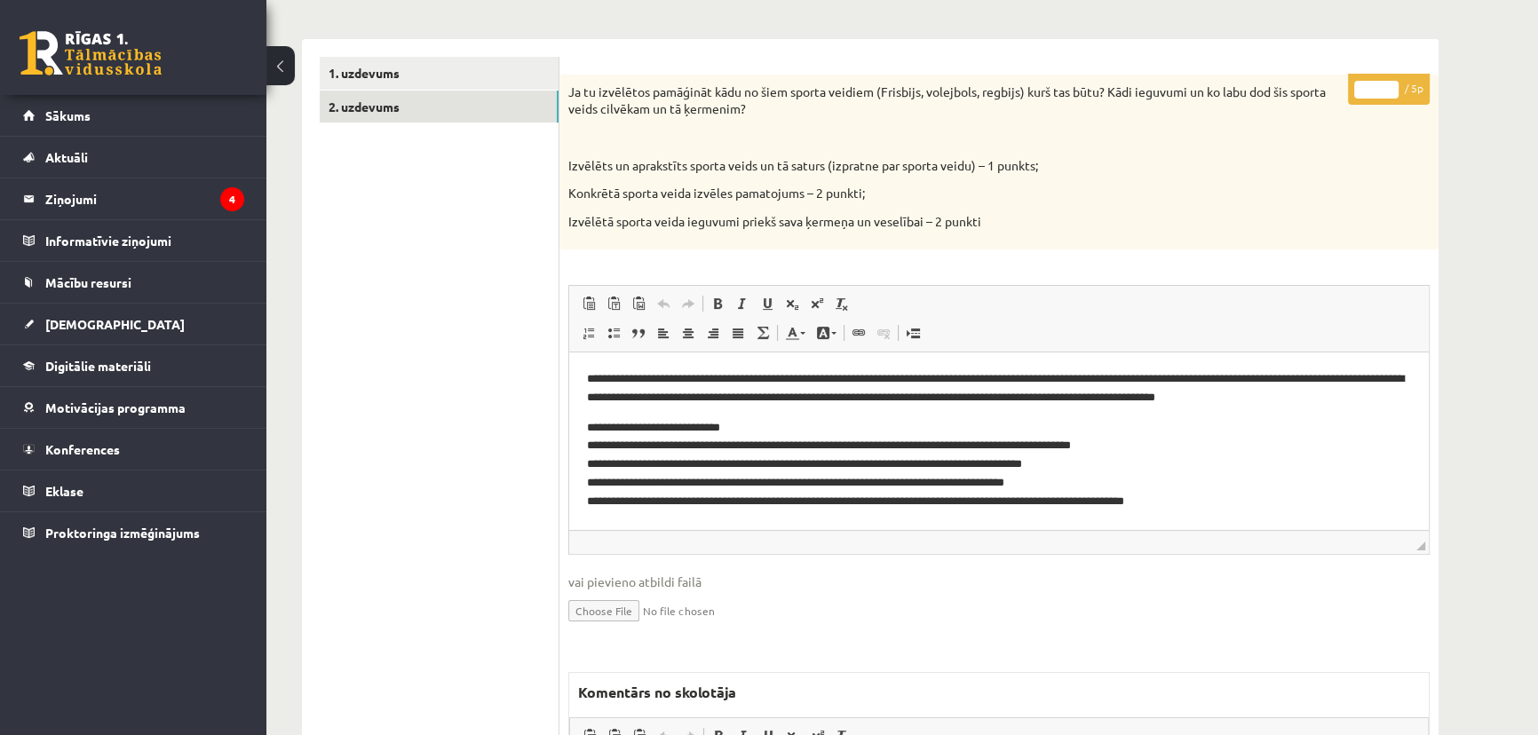
scroll to position [586, 0]
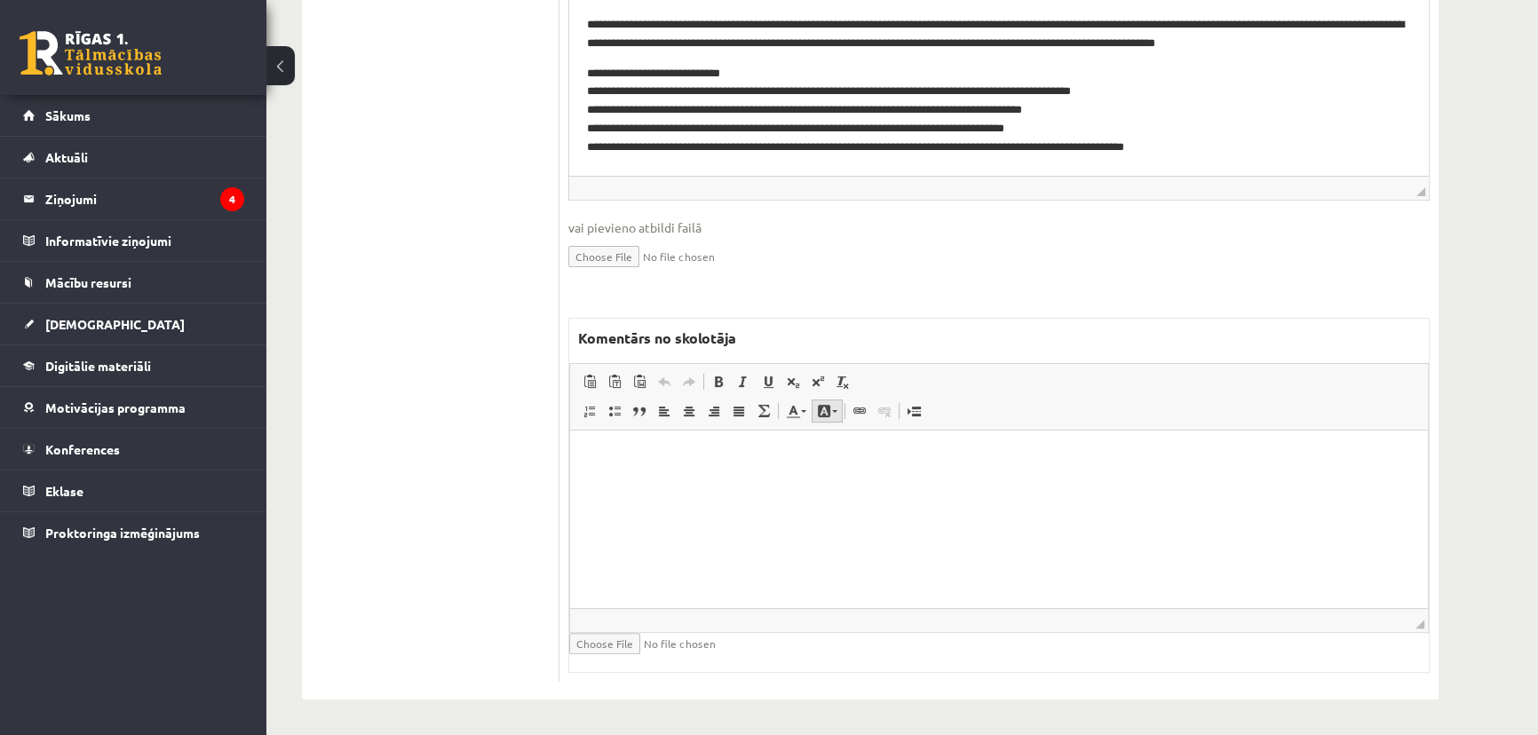
click at [830, 419] on link "Fona krāsa" at bounding box center [826, 410] width 31 height 23
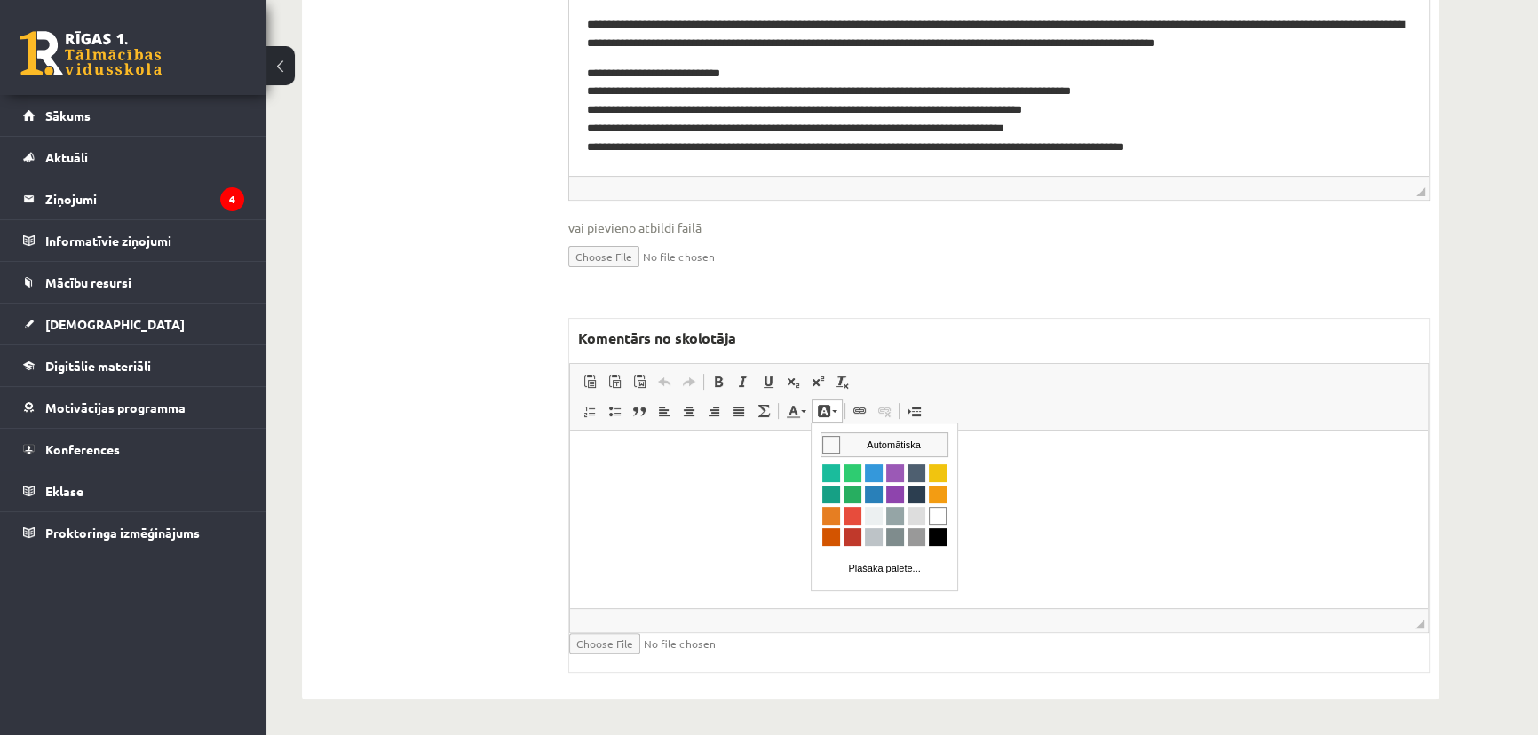
scroll to position [0, 0]
click at [747, 466] on p "Bagātinātā teksta redaktors, wiswyg-editor-47024778046620-1758087300-615" at bounding box center [999, 457] width 822 height 19
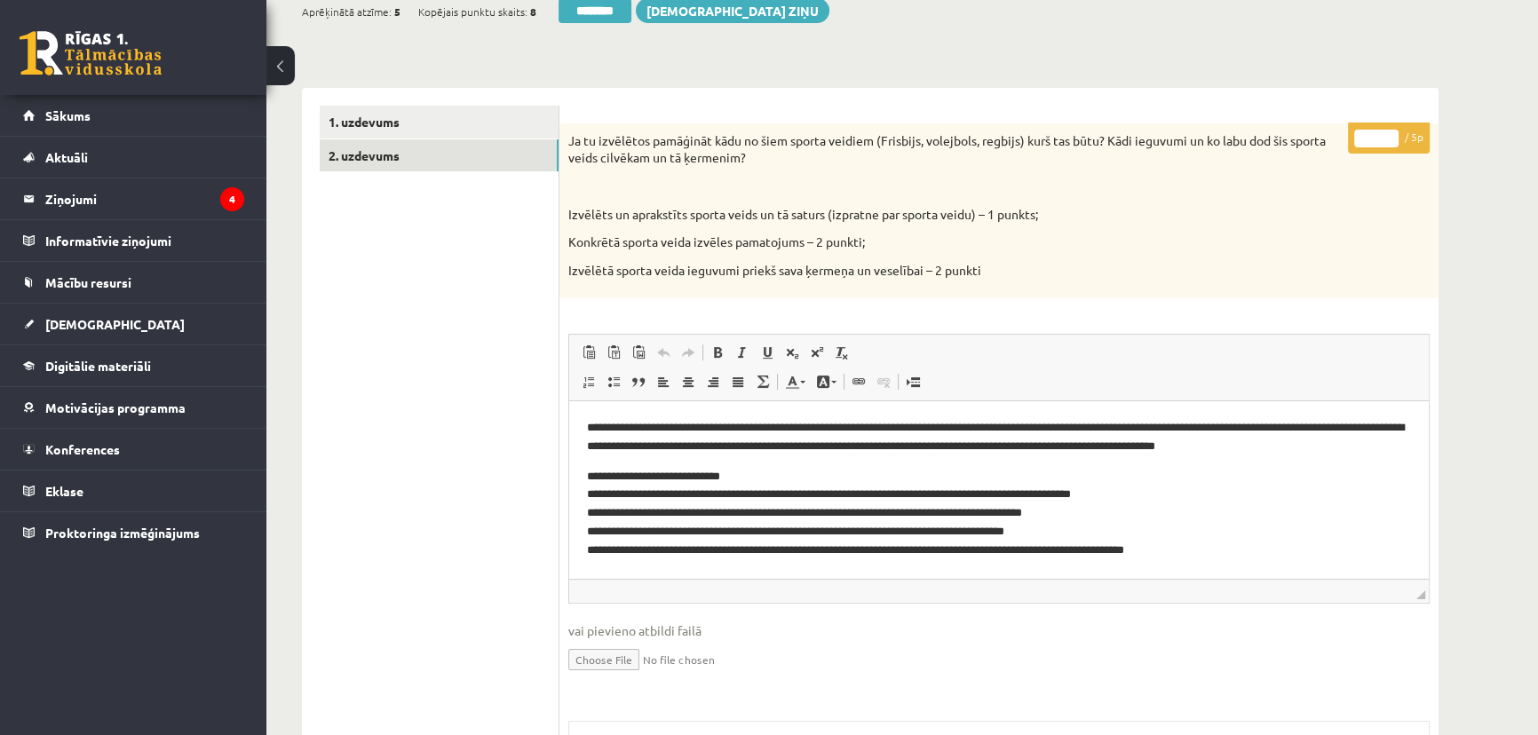
drag, startPoint x: 1364, startPoint y: 137, endPoint x: 1376, endPoint y: 139, distance: 12.7
click at [1376, 139] on input "*" at bounding box center [1376, 139] width 44 height 18
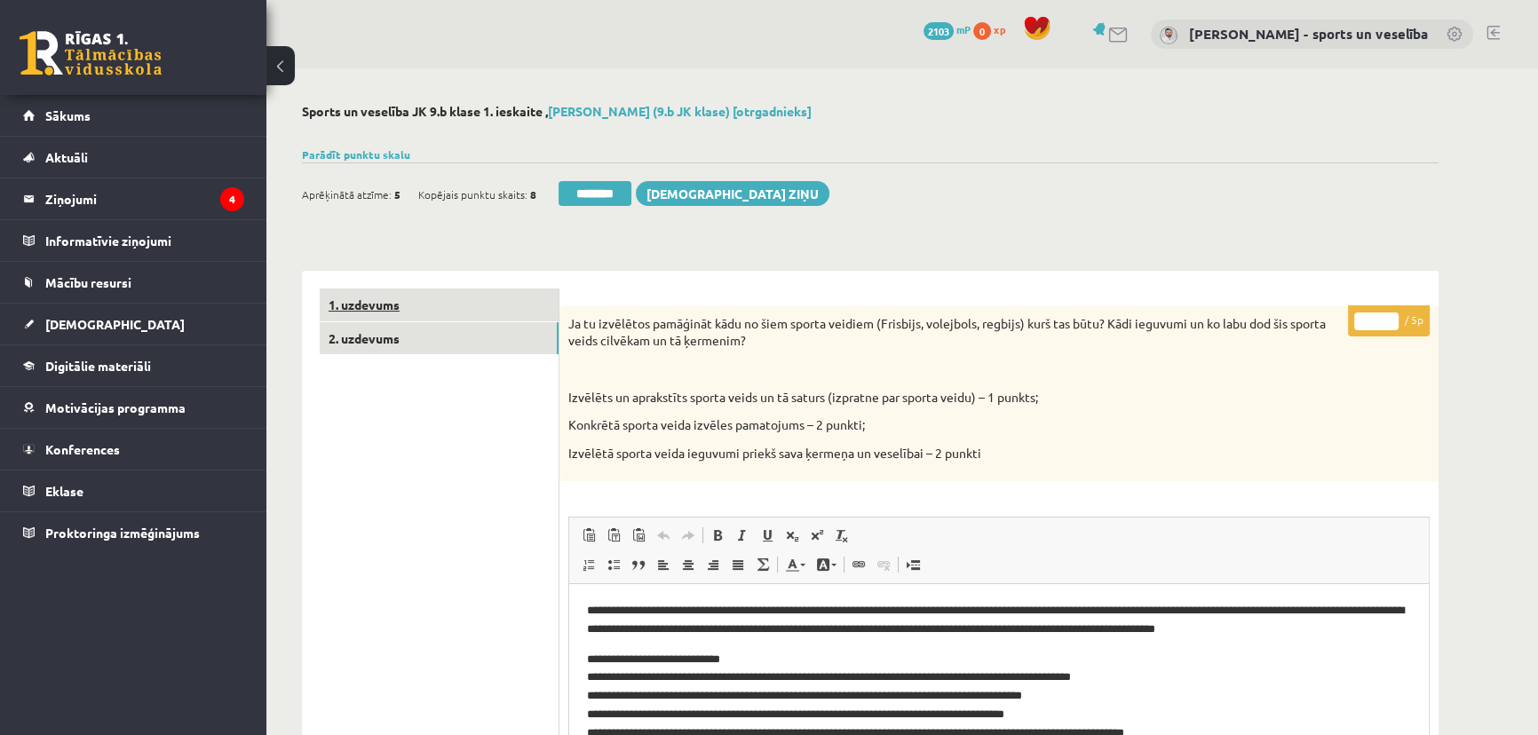
type input "*"
click at [468, 312] on link "1. uzdevums" at bounding box center [439, 305] width 239 height 33
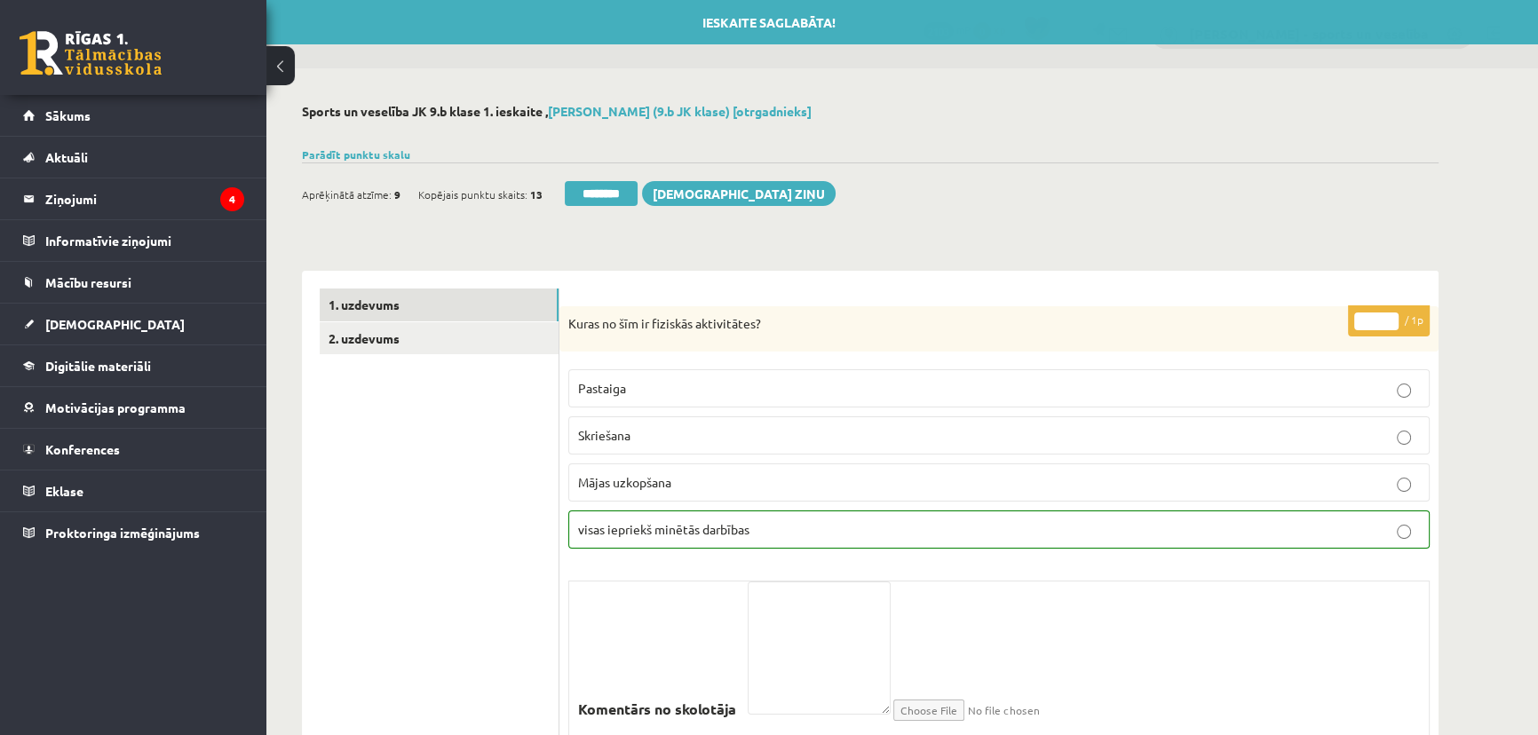
drag, startPoint x: 624, startPoint y: 181, endPoint x: 853, endPoint y: 49, distance: 264.5
click at [625, 181] on input "********" at bounding box center [601, 193] width 73 height 25
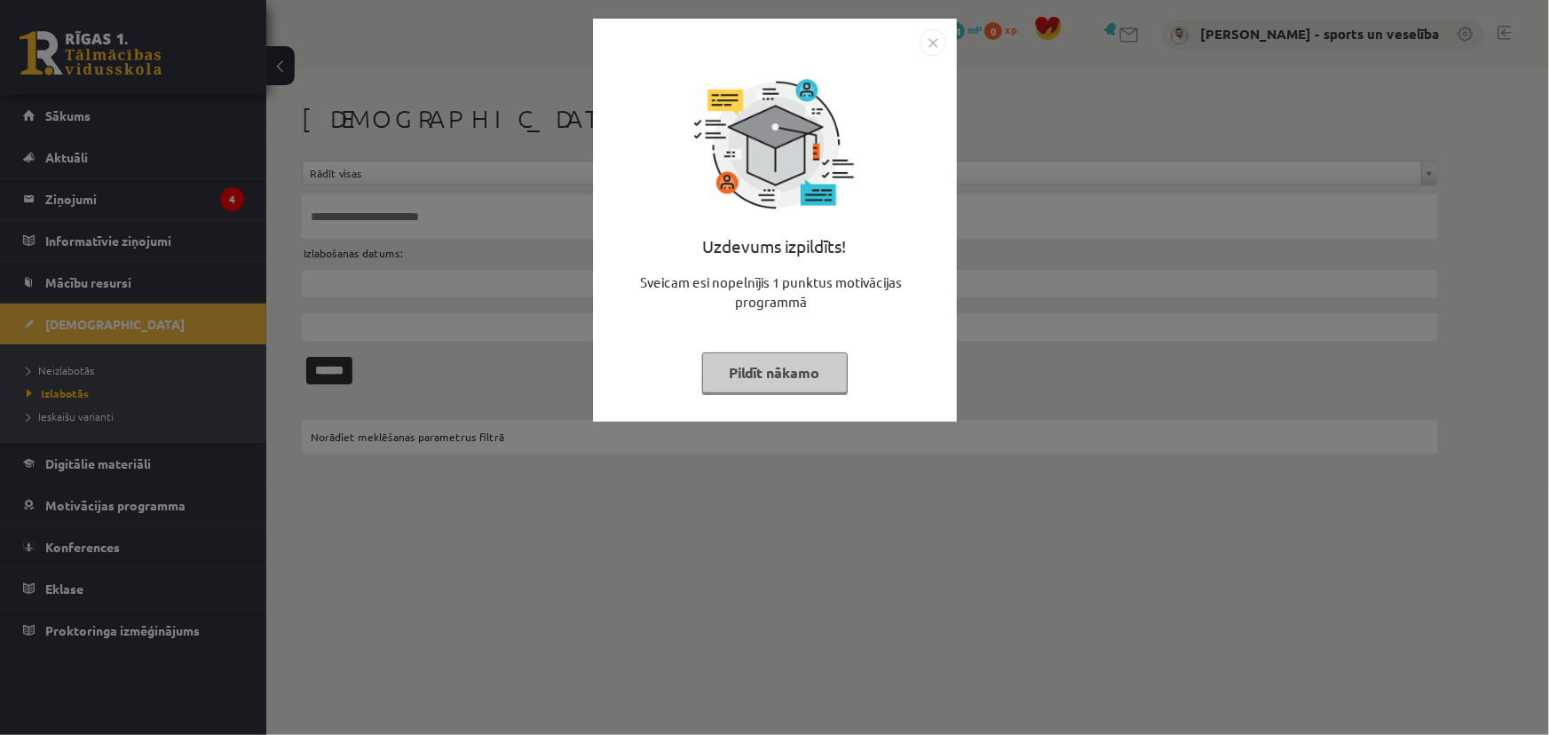
click at [934, 34] on img "Close" at bounding box center [933, 42] width 27 height 27
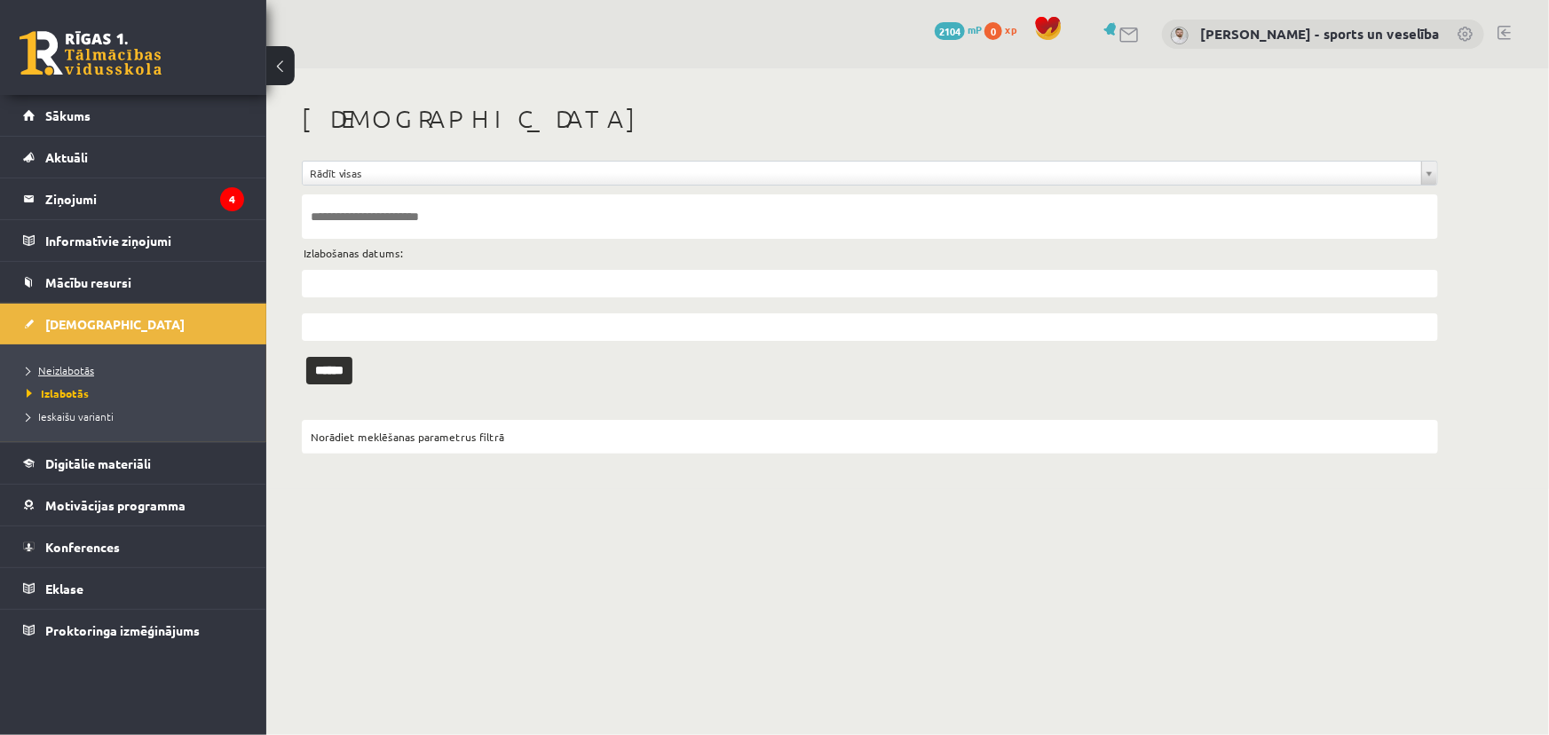
click at [140, 373] on link "Neizlabotās" at bounding box center [138, 370] width 222 height 16
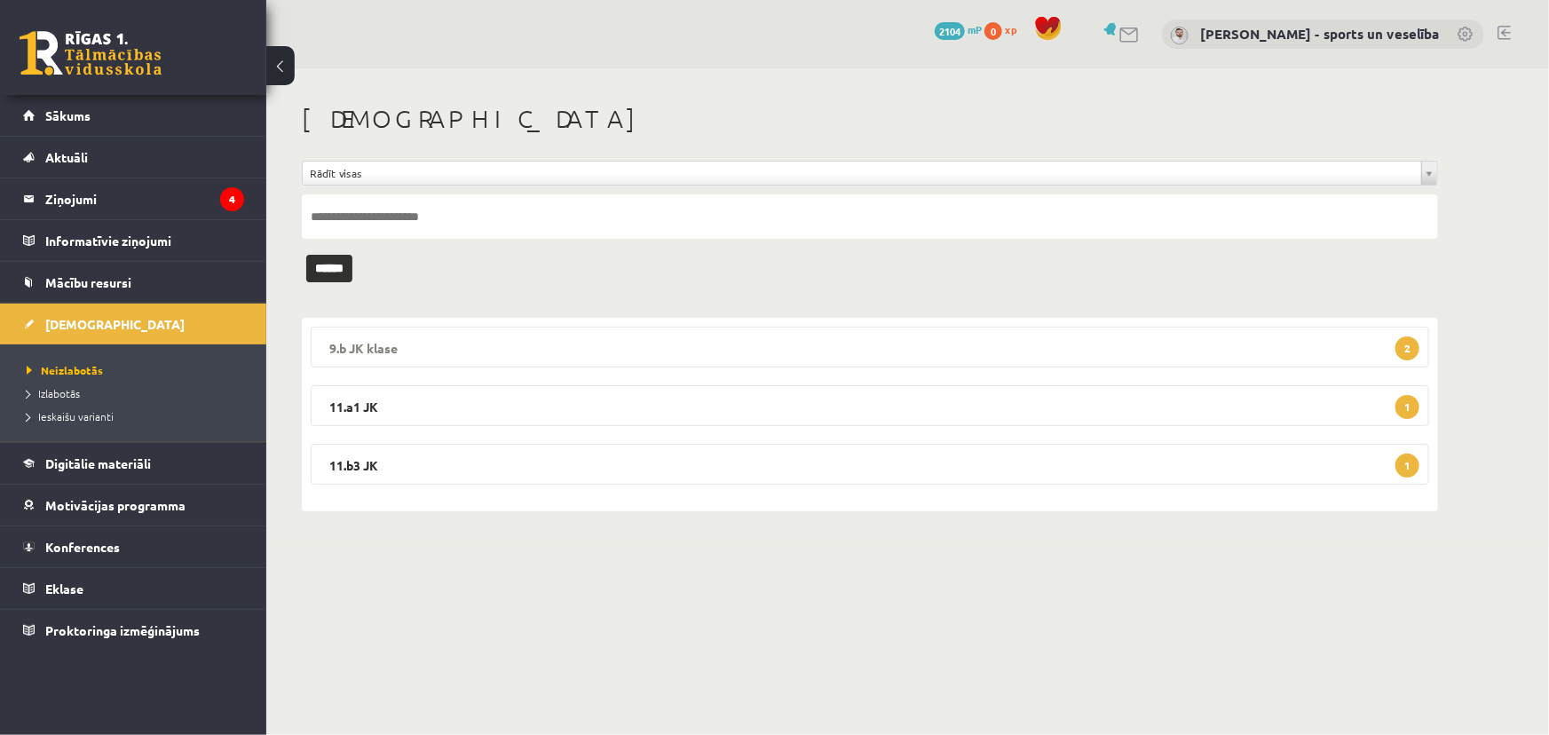
click at [542, 329] on legend "9.b JK klase 2" at bounding box center [870, 347] width 1119 height 41
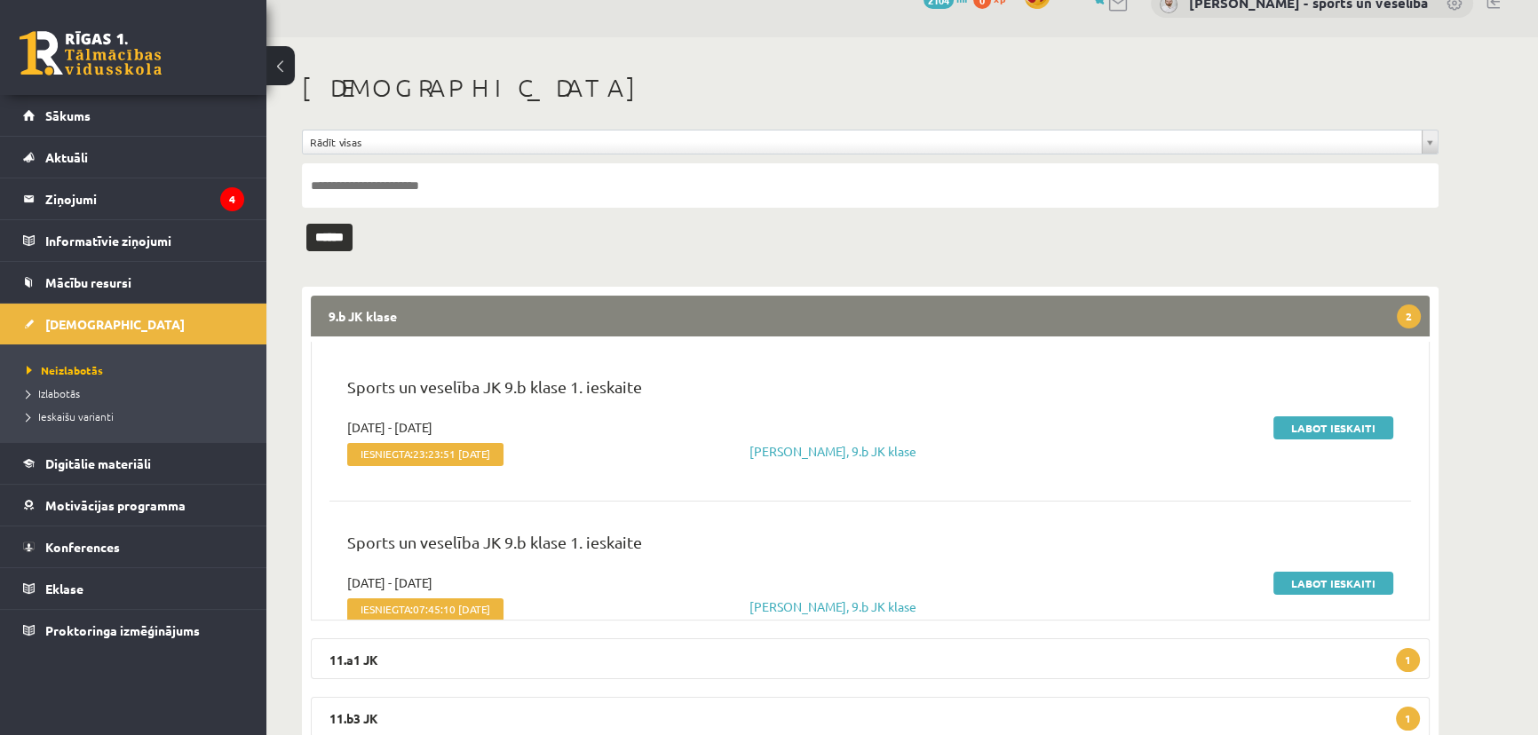
scroll to position [83, 0]
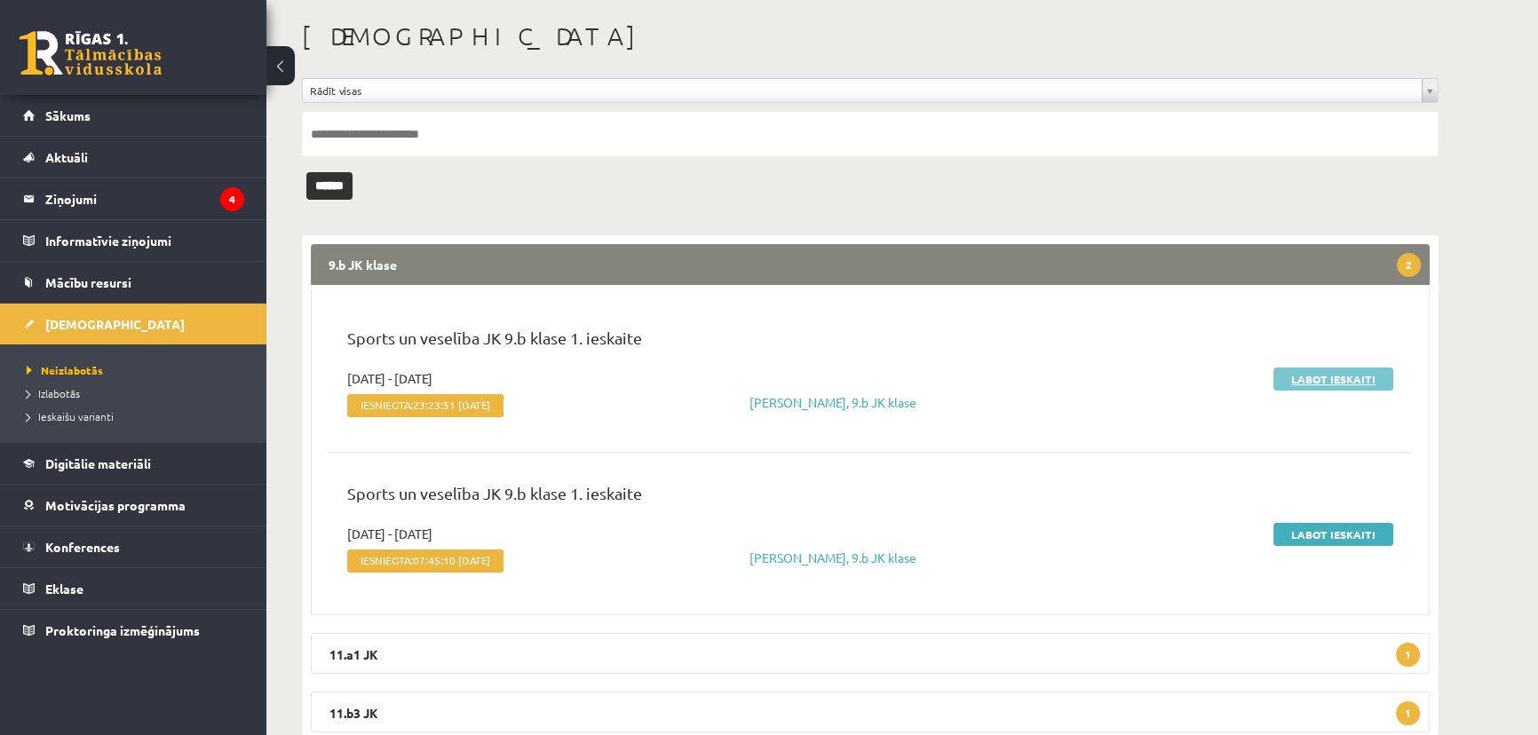
click at [1341, 373] on link "Labot ieskaiti" at bounding box center [1333, 379] width 120 height 23
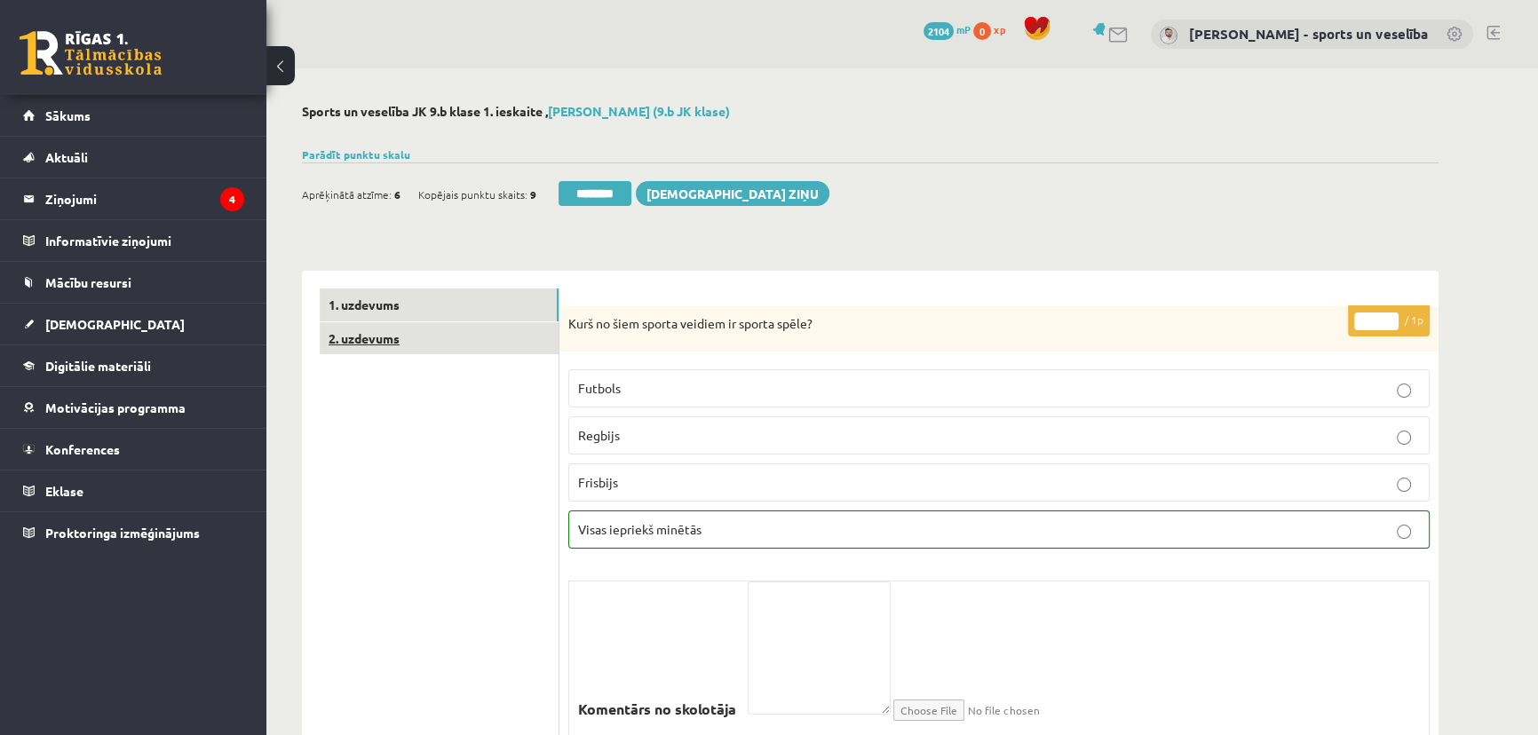
click at [495, 339] on link "2. uzdevums" at bounding box center [439, 338] width 239 height 33
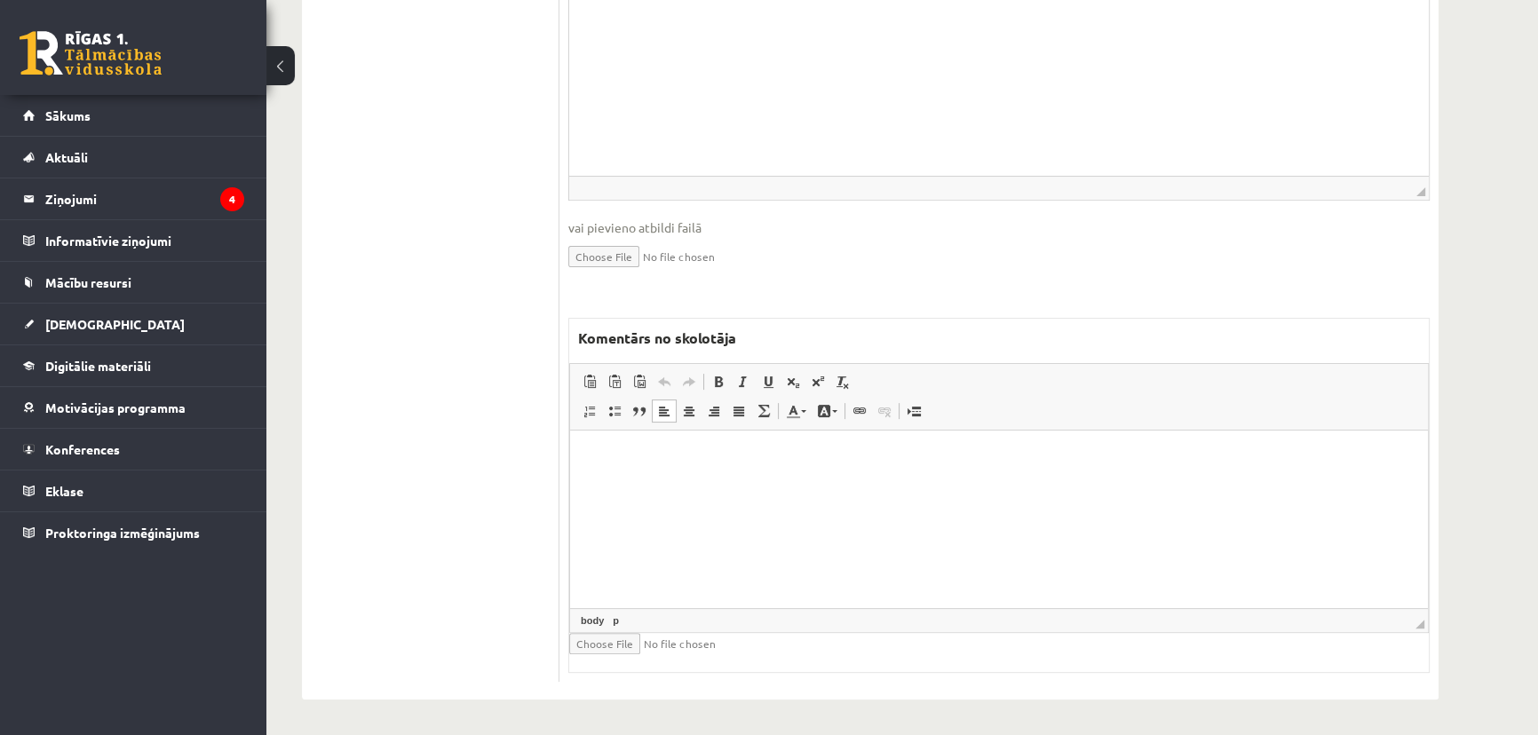
click at [739, 485] on html at bounding box center [999, 458] width 858 height 54
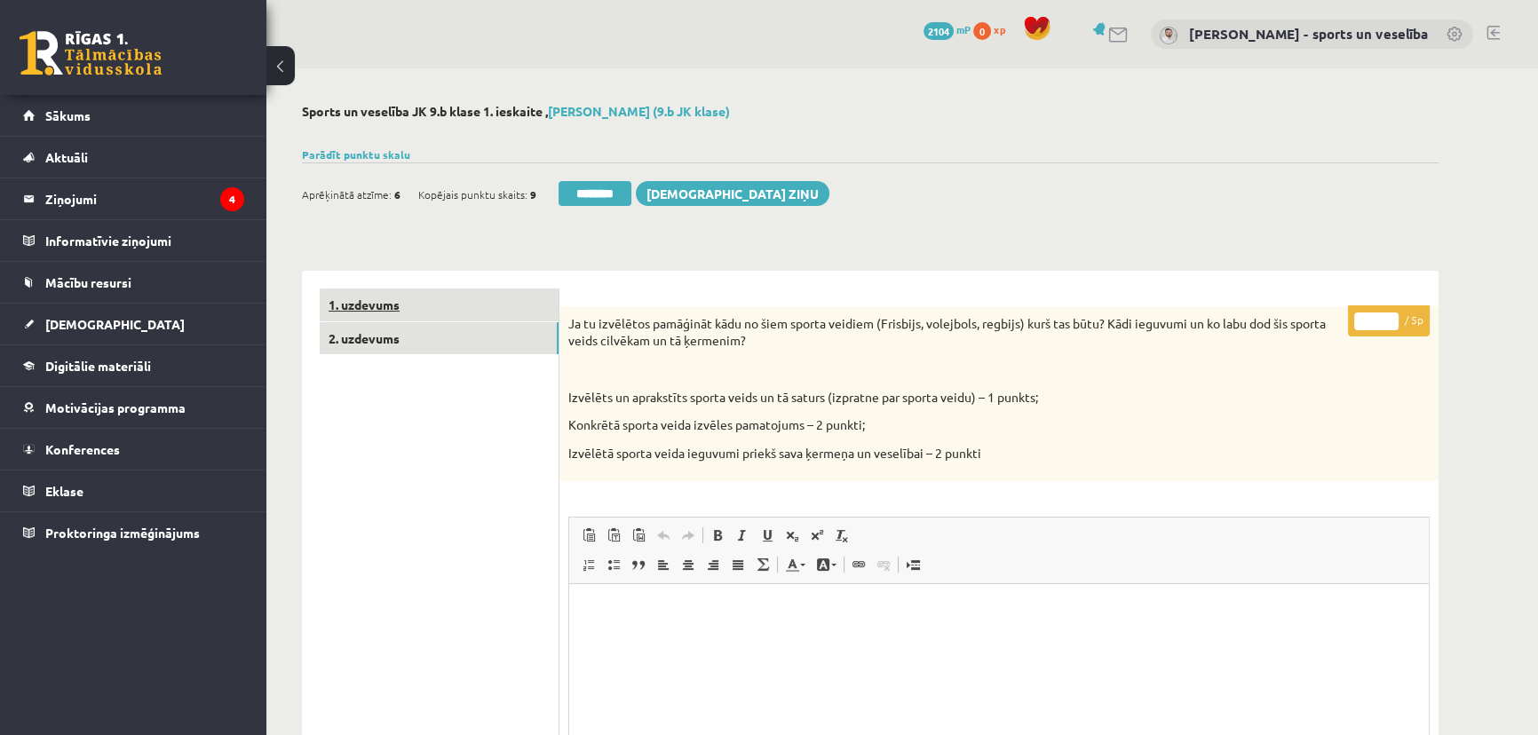
click at [461, 319] on link "1. uzdevums" at bounding box center [439, 305] width 239 height 33
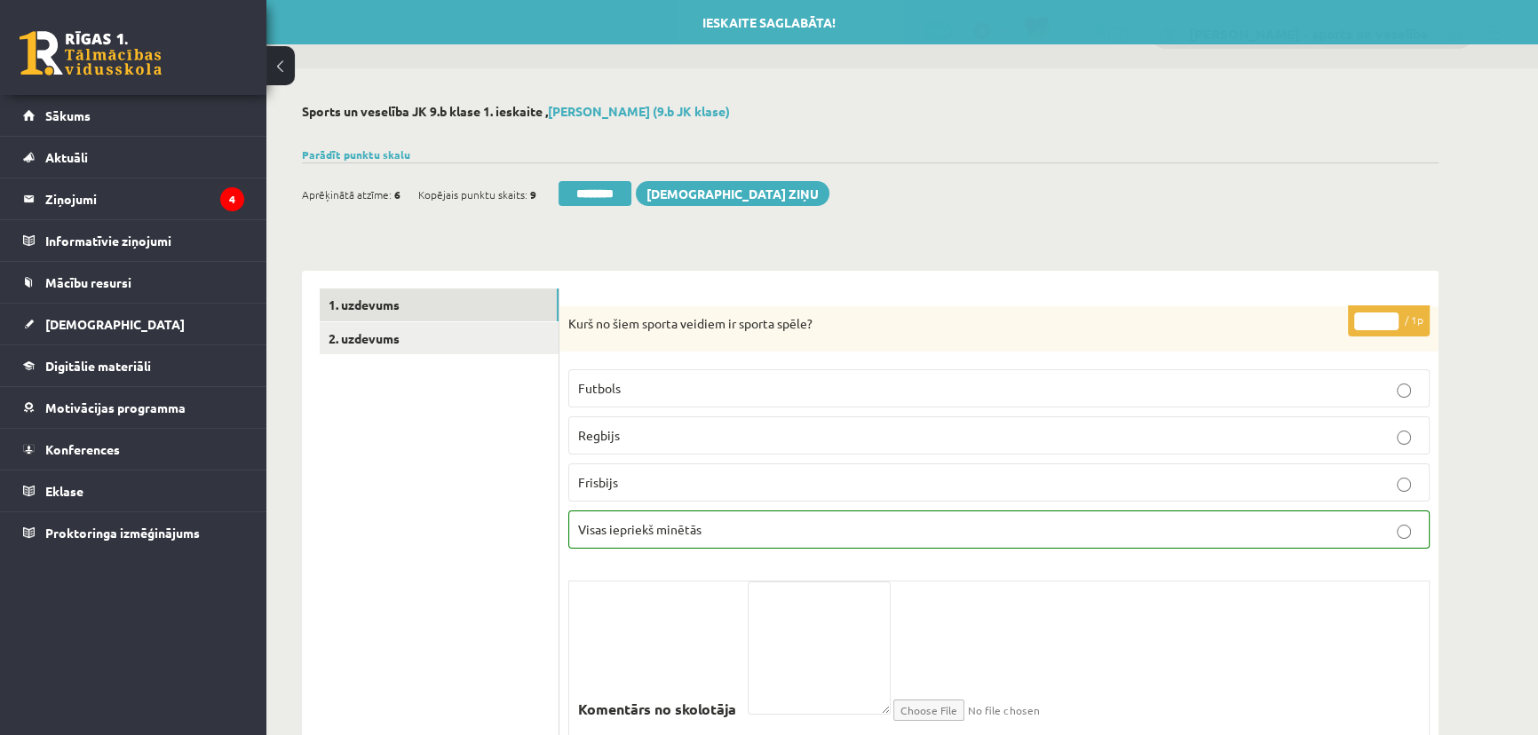
click at [610, 178] on div "Ieskaite saglabāta! Aprēķinātā atzīme: 6 Kopējais punktu skaits: 9 ******** Sūt…" at bounding box center [870, 187] width 1136 height 50
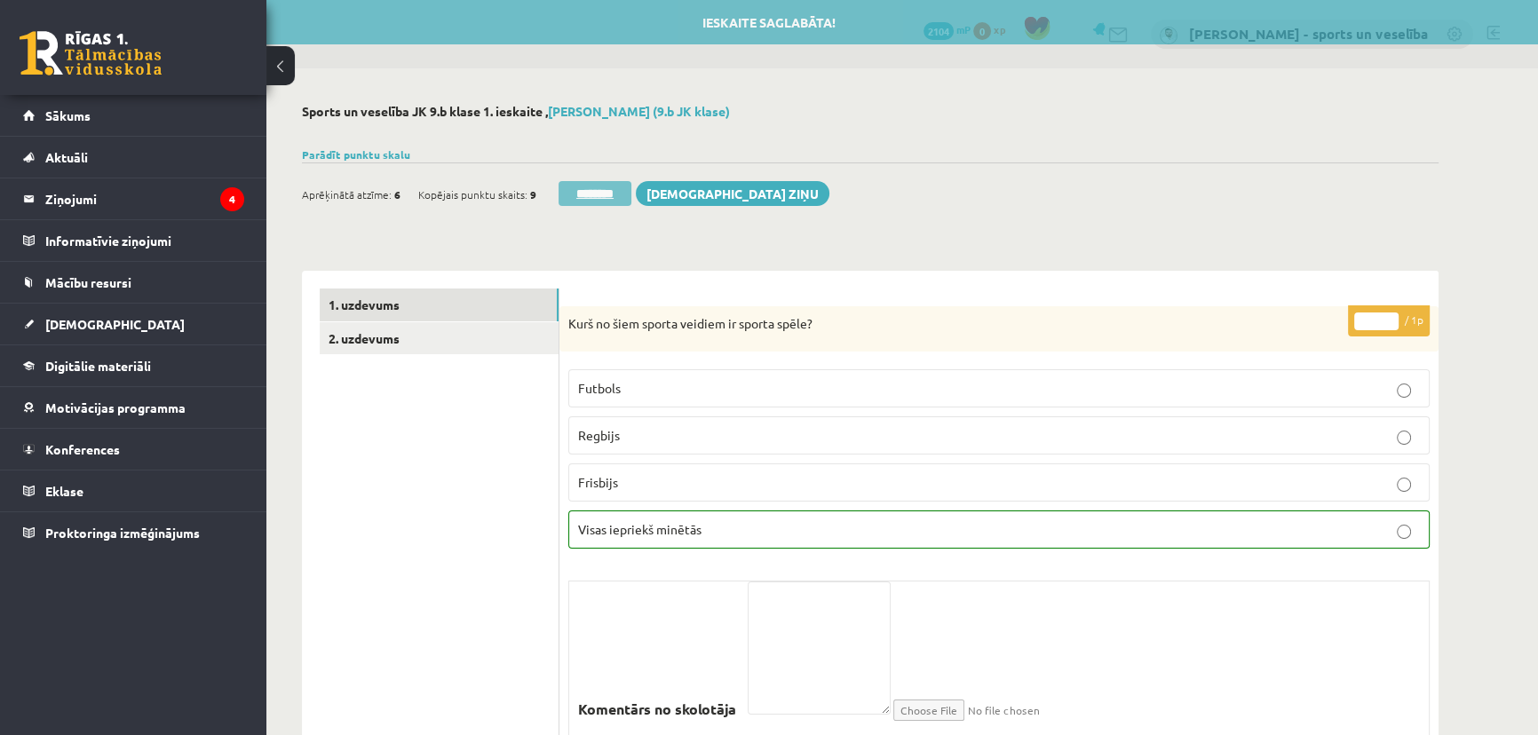
click at [597, 191] on input "********" at bounding box center [594, 193] width 73 height 25
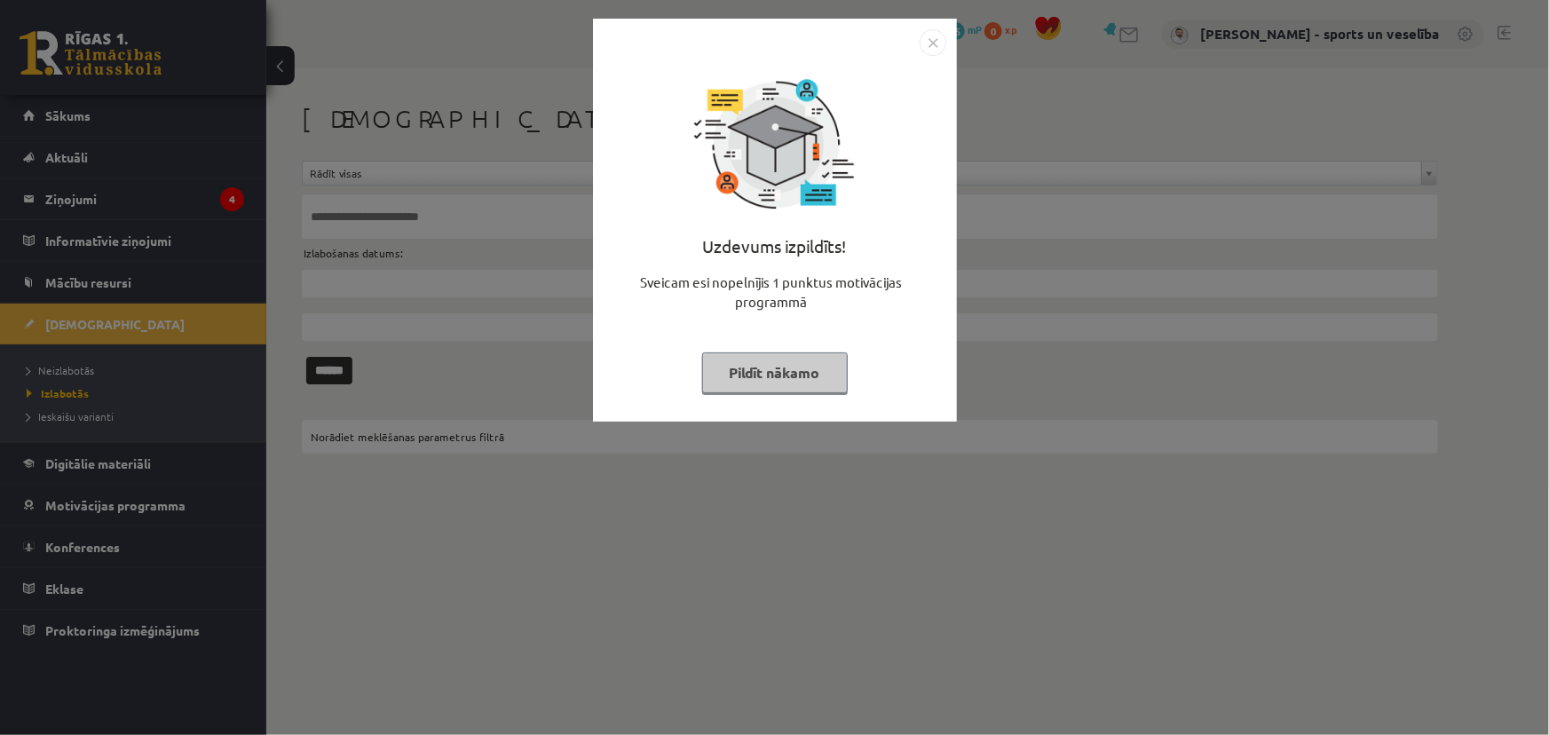
click at [935, 35] on img "Close" at bounding box center [933, 42] width 27 height 27
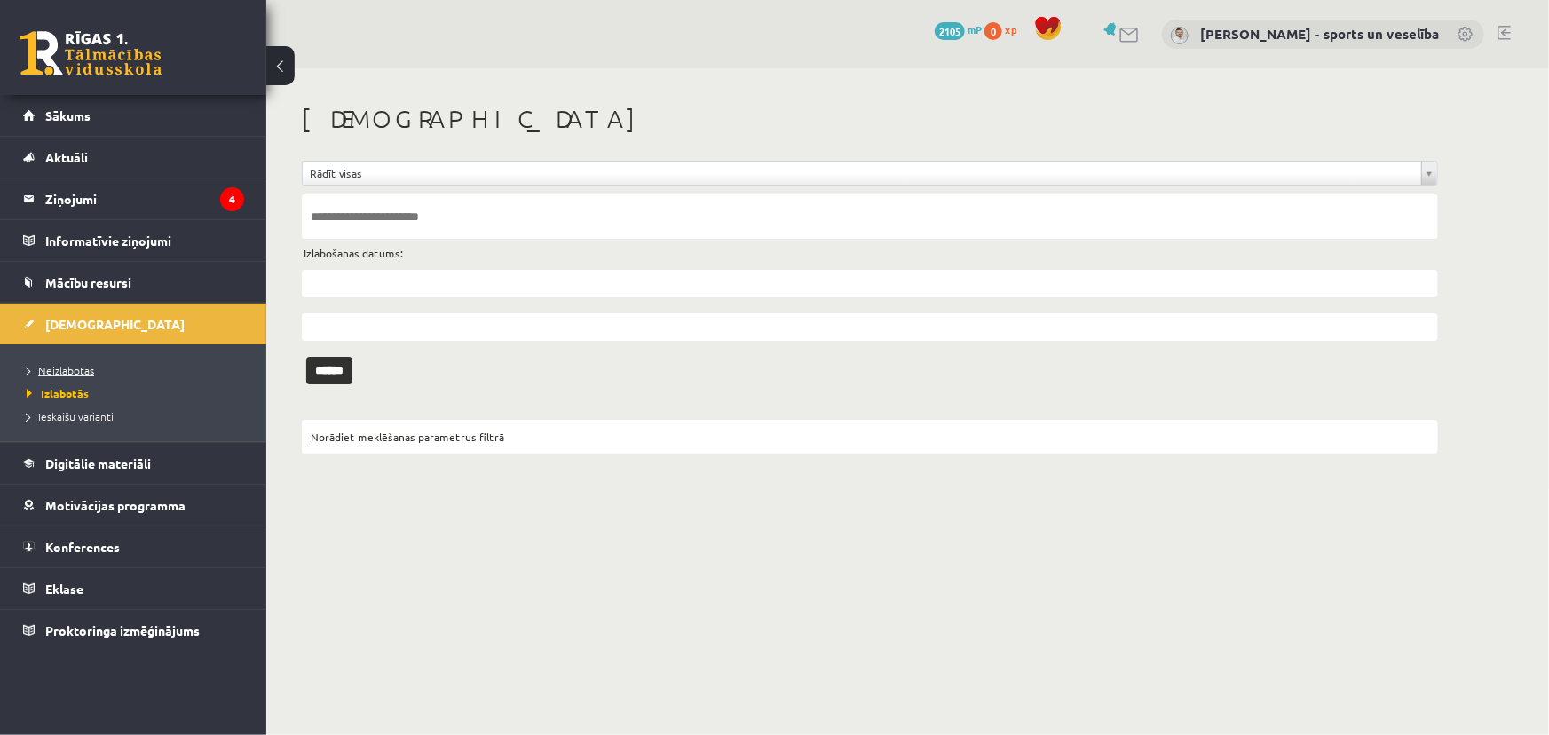
click at [167, 366] on link "Neizlabotās" at bounding box center [138, 370] width 222 height 16
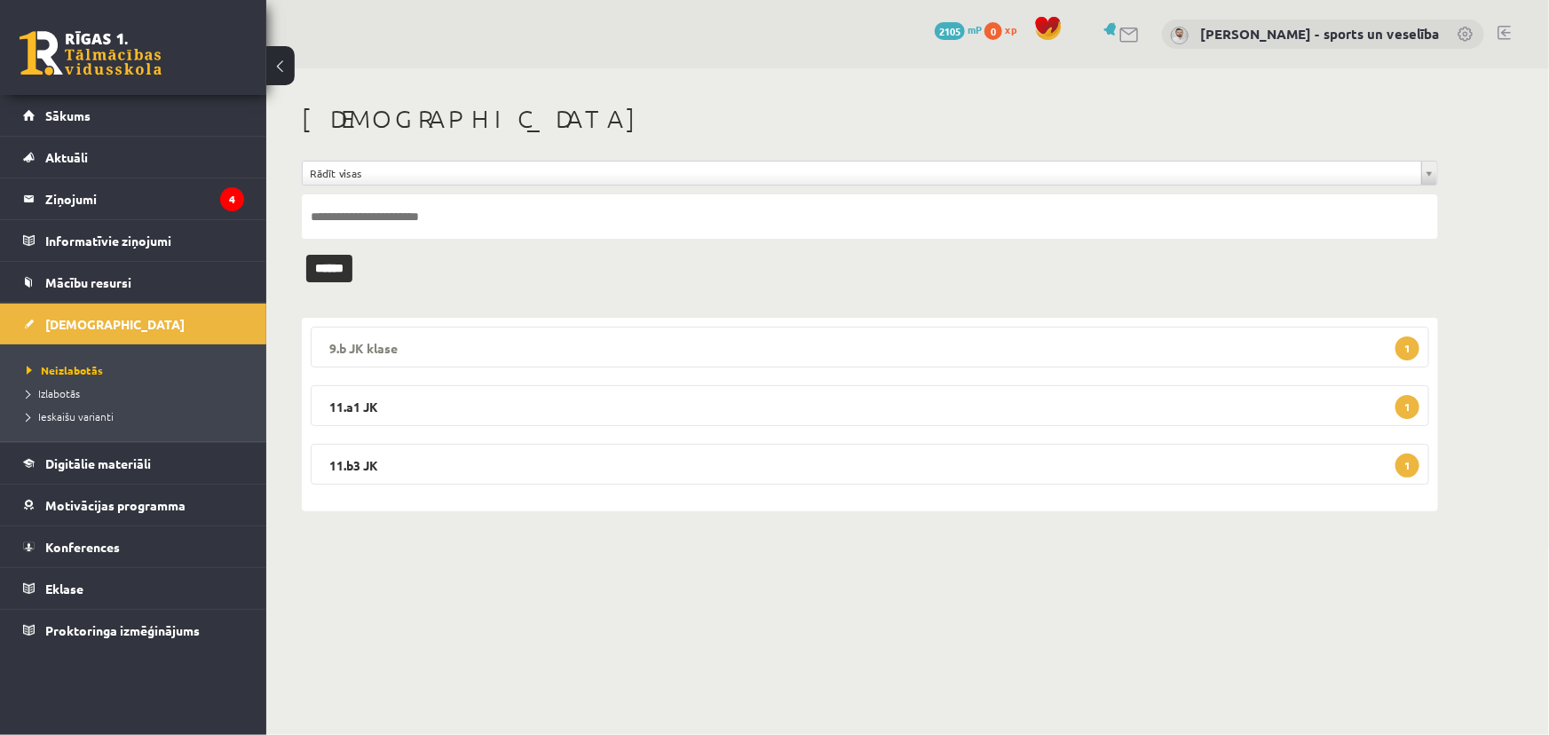
click at [632, 329] on legend "9.b JK klase 1" at bounding box center [870, 347] width 1119 height 41
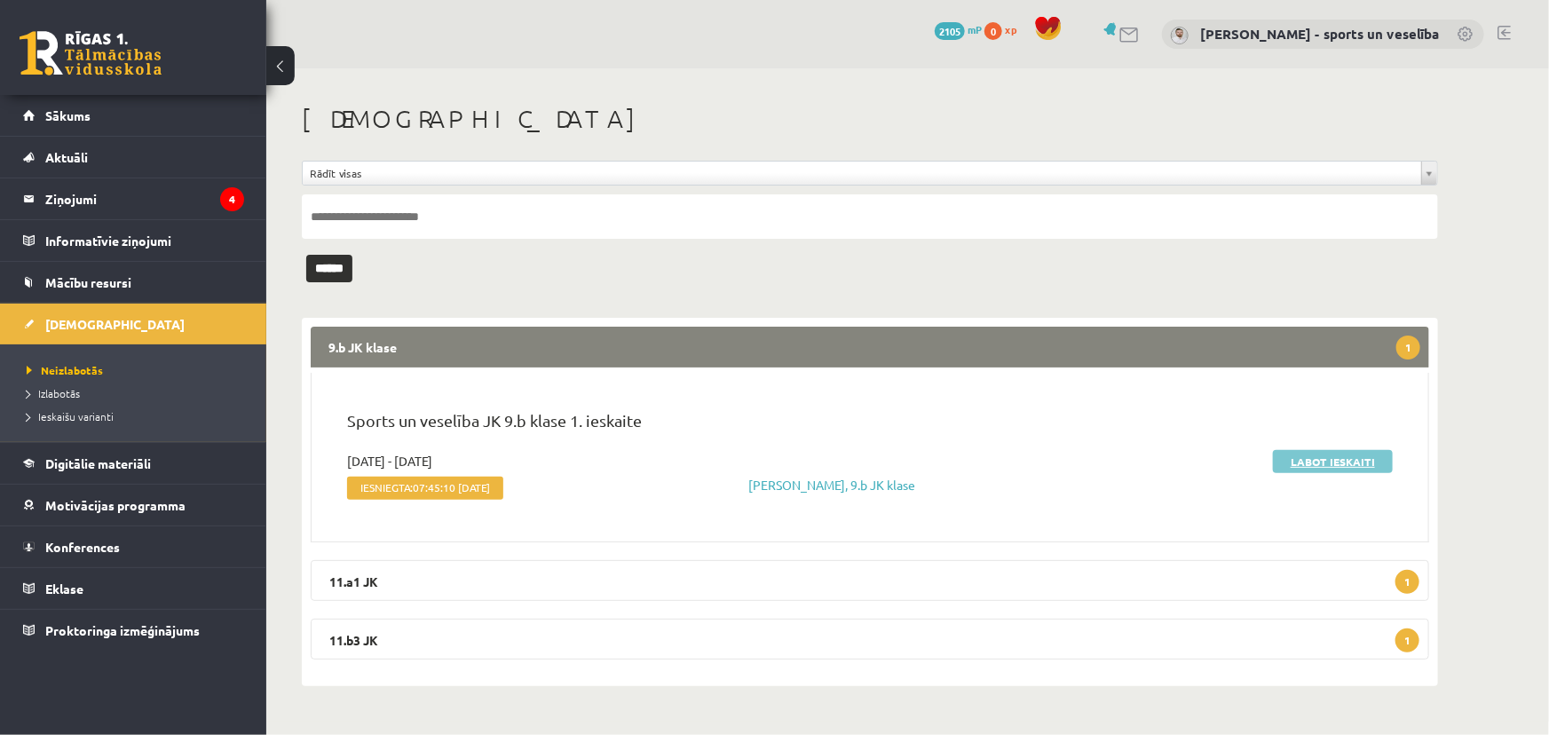
click at [1311, 455] on link "Labot ieskaiti" at bounding box center [1333, 461] width 120 height 23
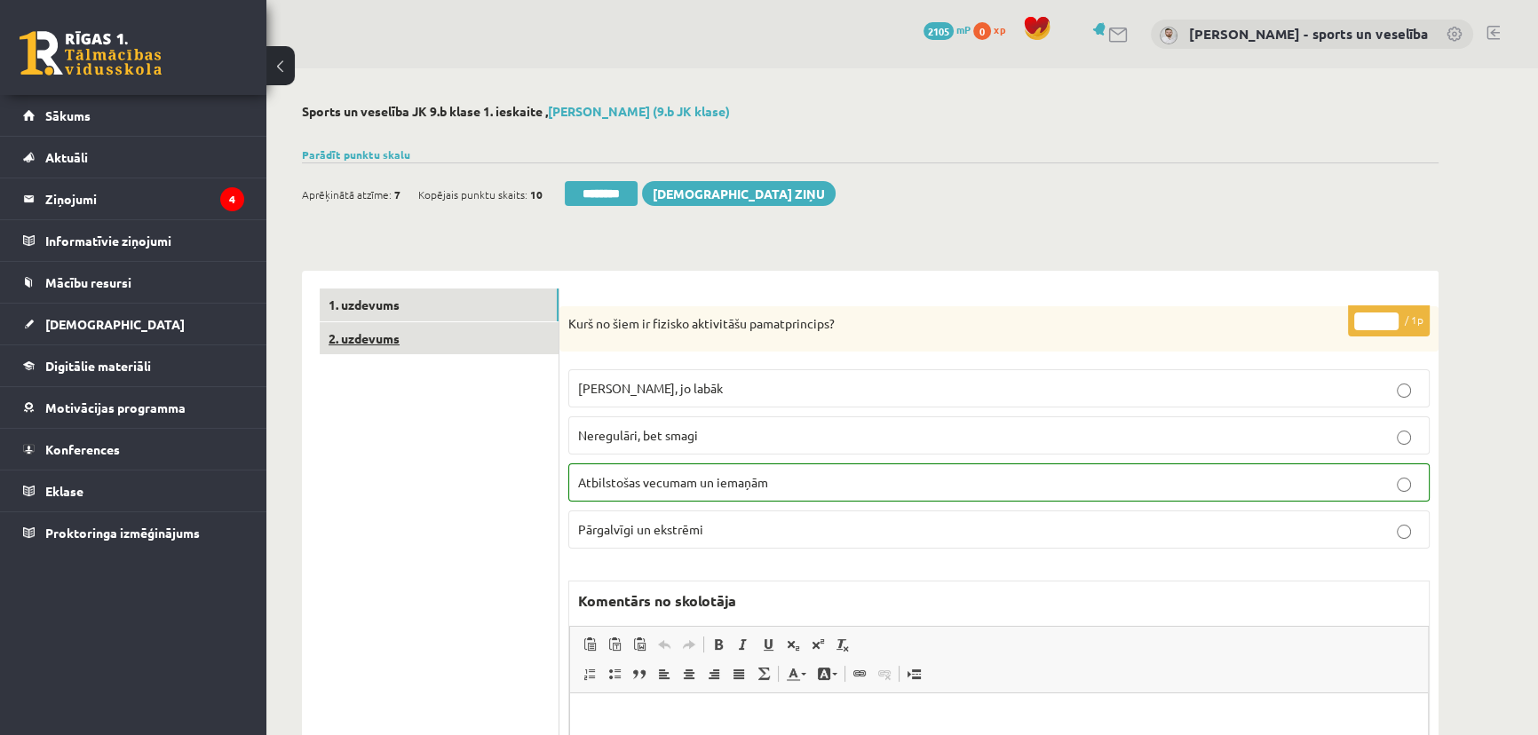
click at [440, 328] on link "2. uzdevums" at bounding box center [439, 338] width 239 height 33
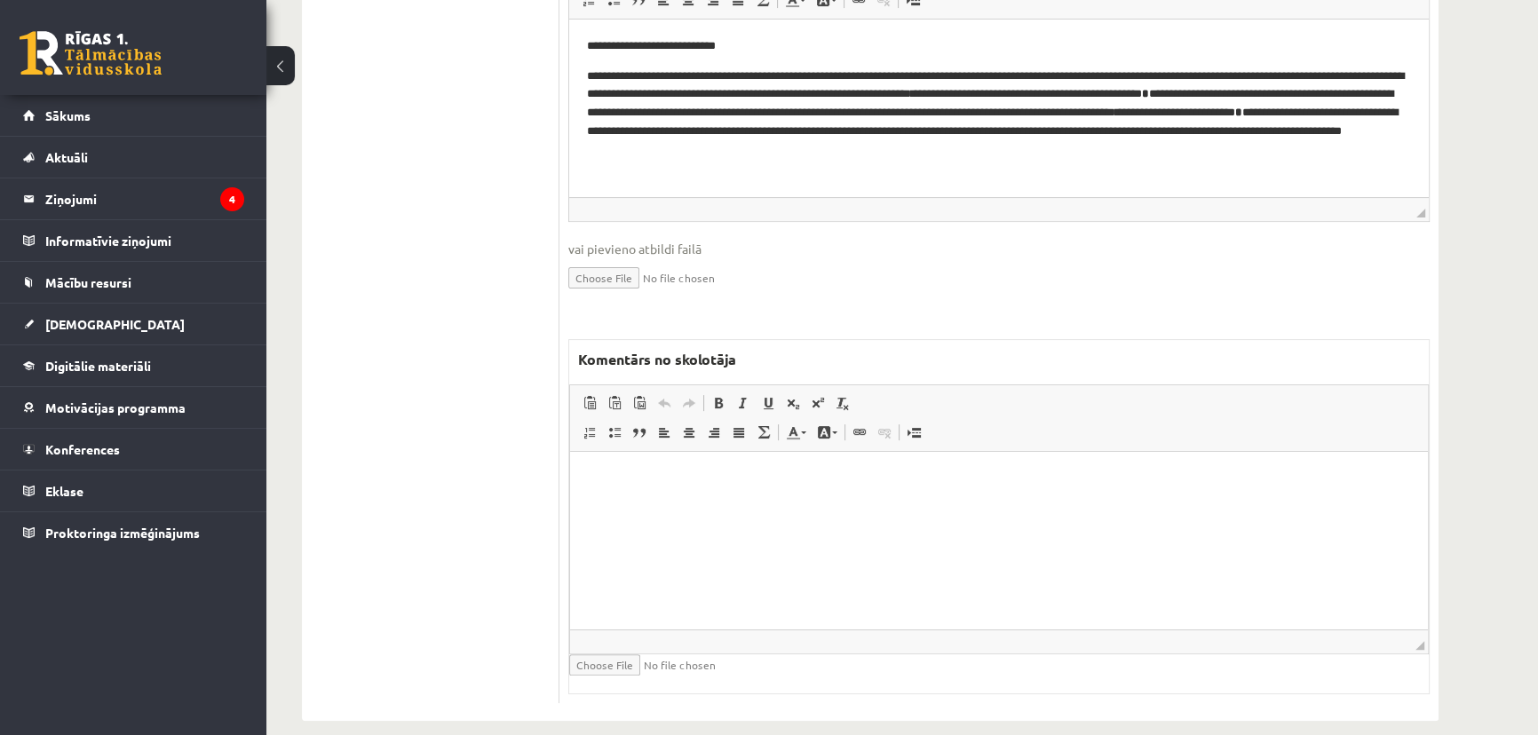
drag, startPoint x: 956, startPoint y: 519, endPoint x: 1667, endPoint y: 901, distance: 807.1
click at [956, 506] on html at bounding box center [999, 479] width 858 height 54
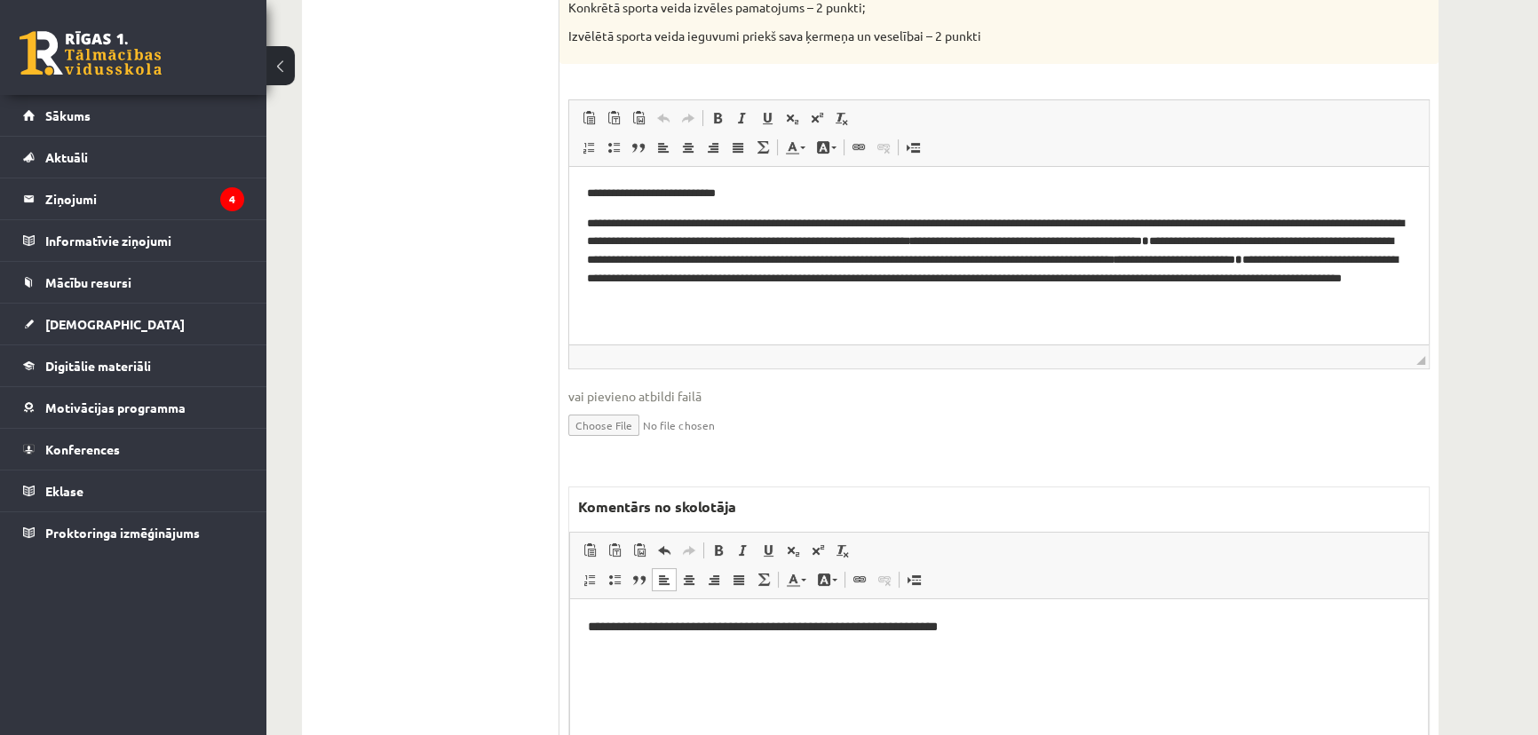
scroll to position [161, 0]
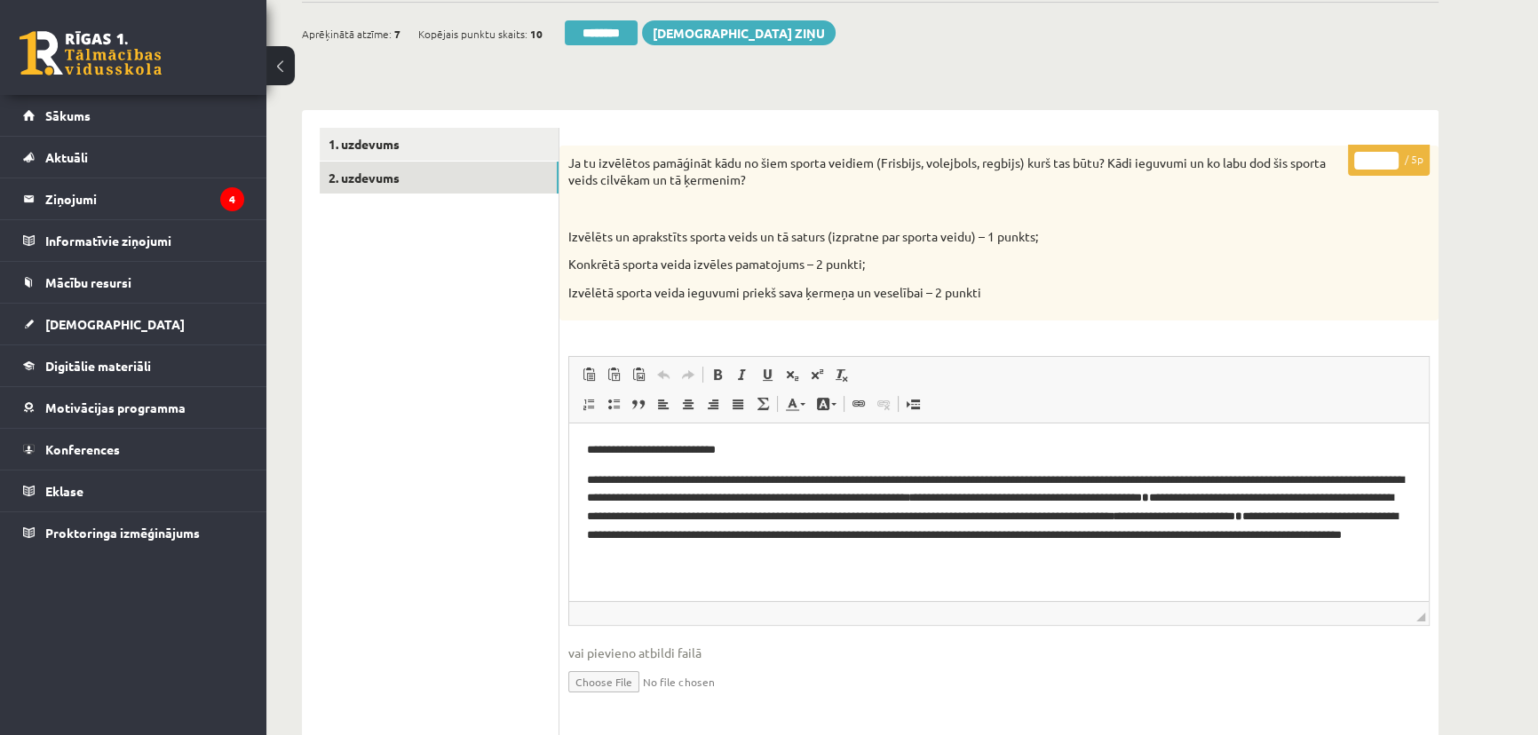
drag, startPoint x: 1371, startPoint y: 169, endPoint x: 1362, endPoint y: 165, distance: 9.6
click at [1362, 165] on p "* / 5p" at bounding box center [1389, 160] width 82 height 31
click at [1367, 160] on input "*" at bounding box center [1376, 161] width 44 height 18
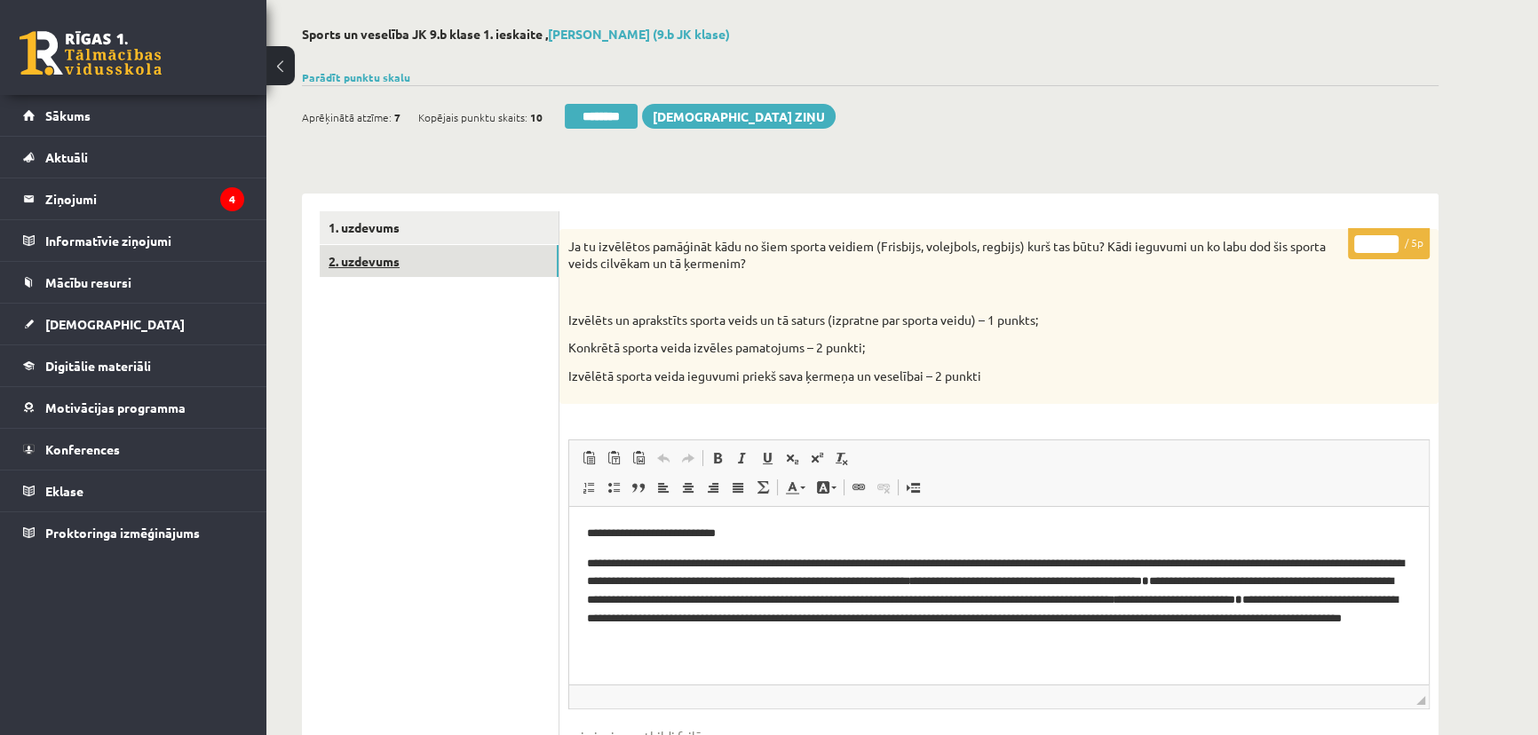
scroll to position [0, 0]
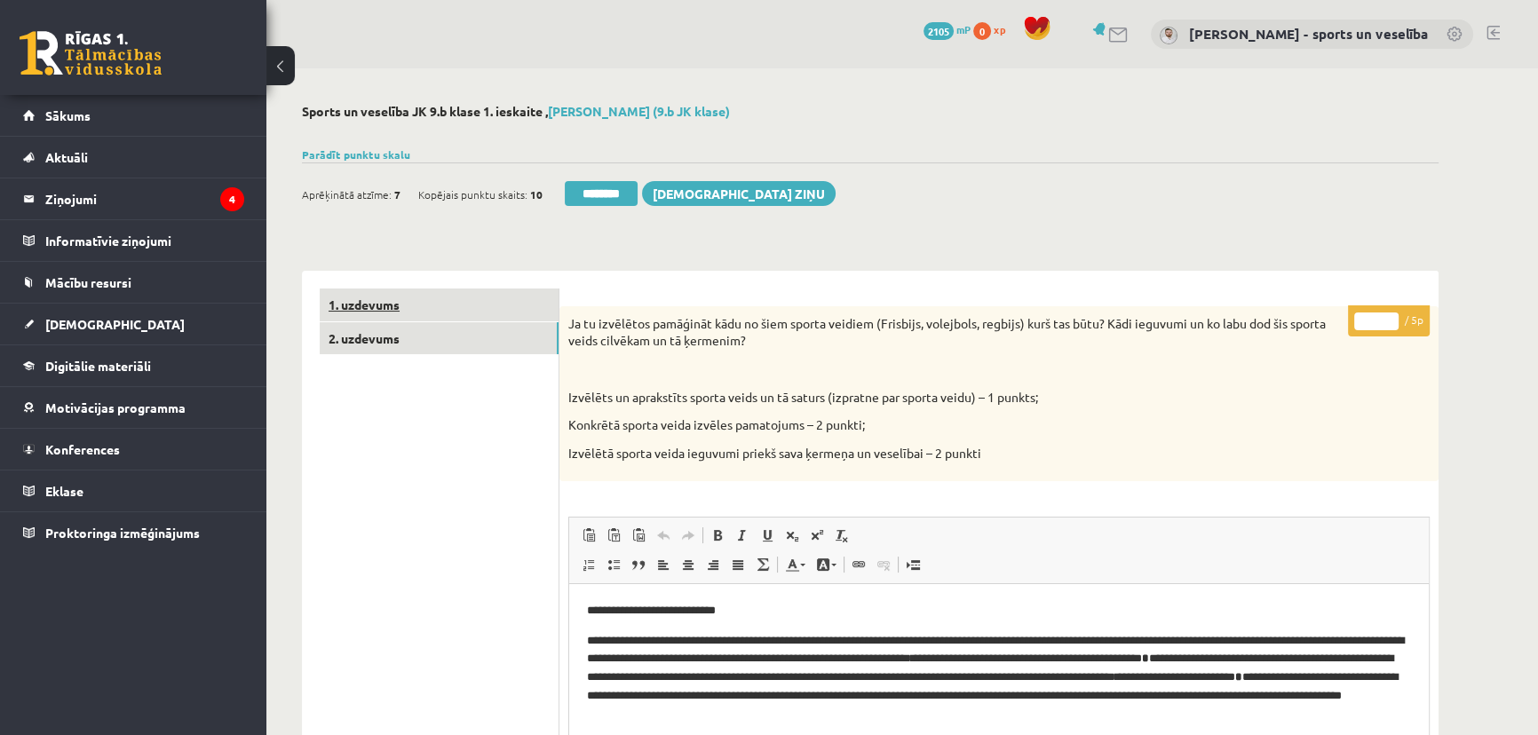
type input "*"
click at [421, 320] on link "1. uzdevums" at bounding box center [439, 305] width 239 height 33
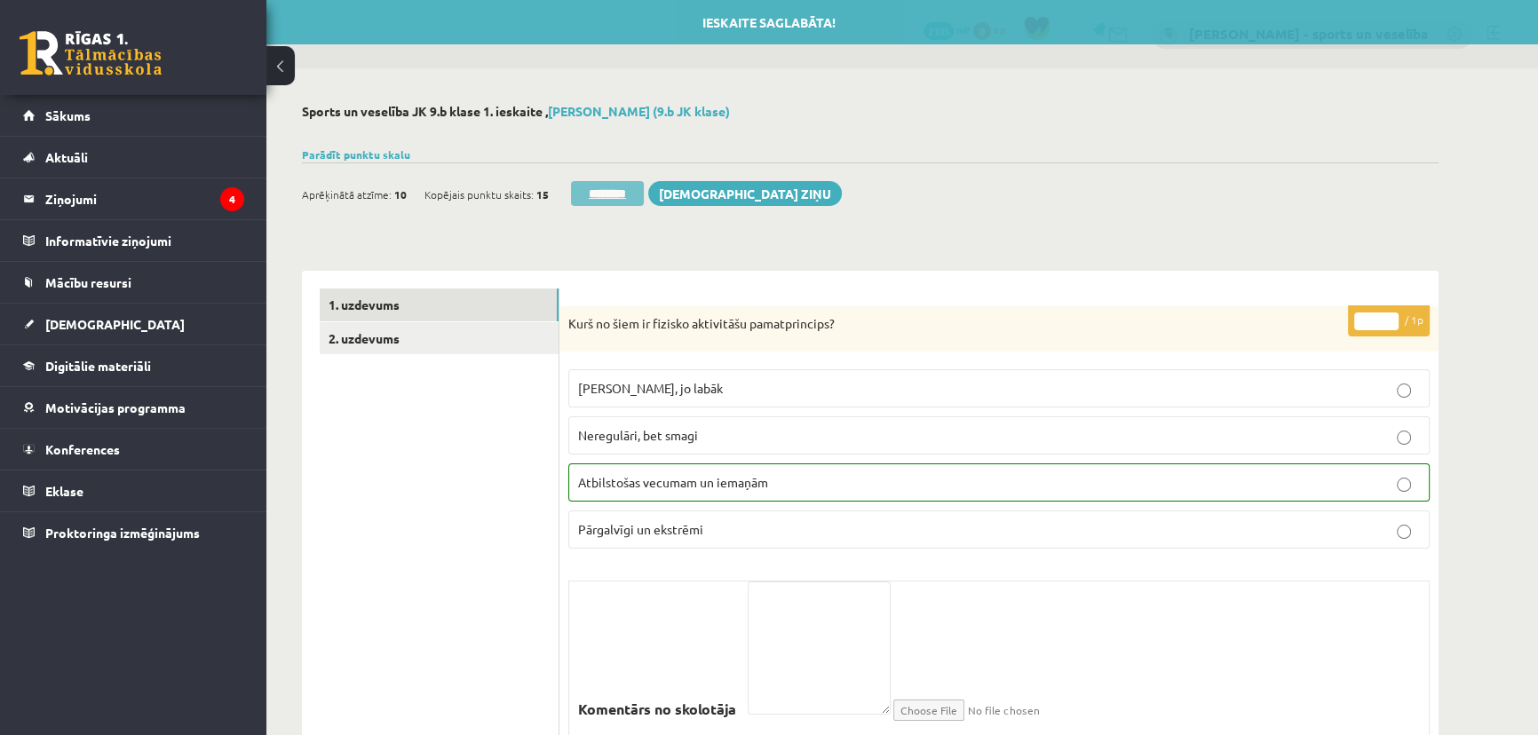
click at [571, 201] on input "********" at bounding box center [607, 193] width 73 height 25
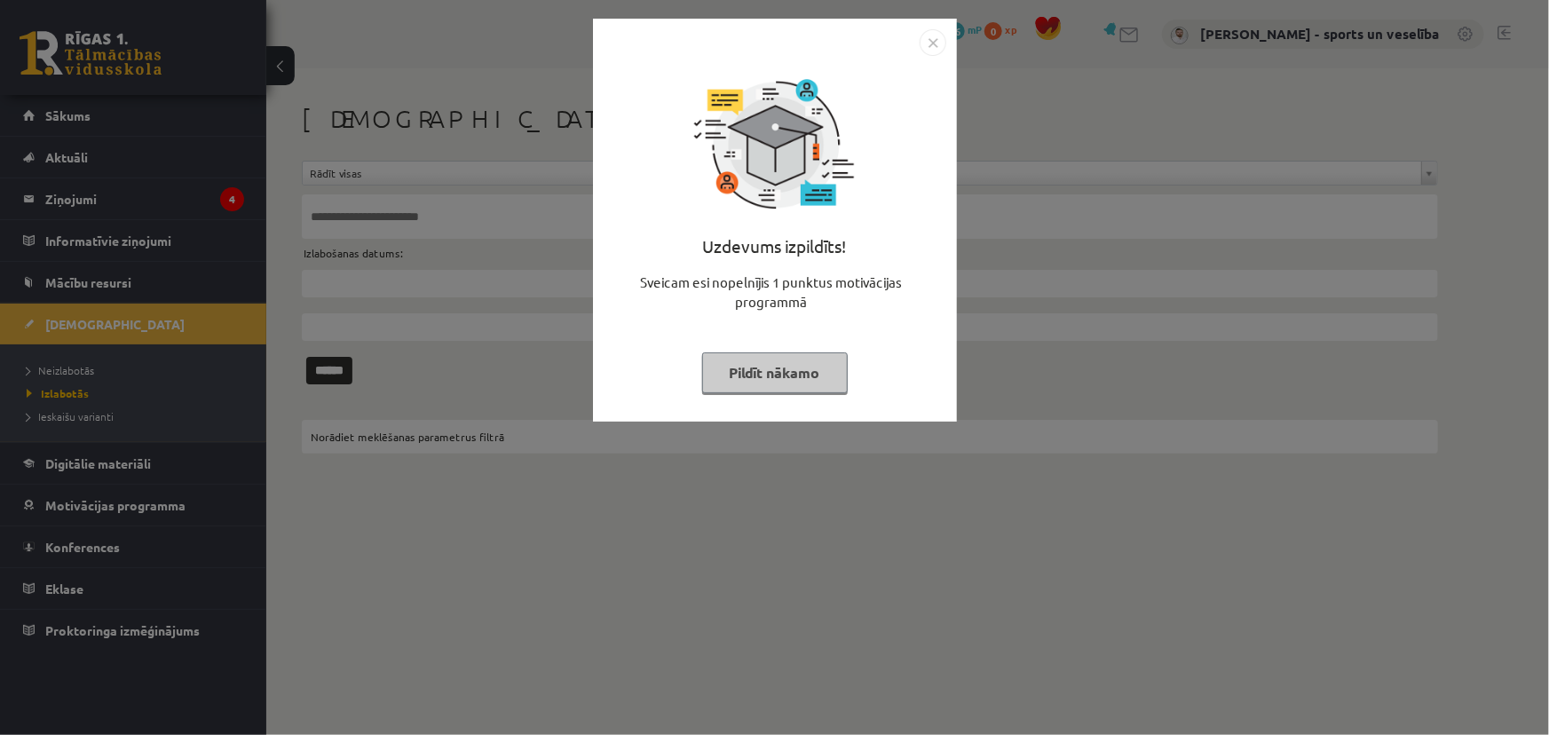
click at [928, 37] on img "Close" at bounding box center [933, 42] width 27 height 27
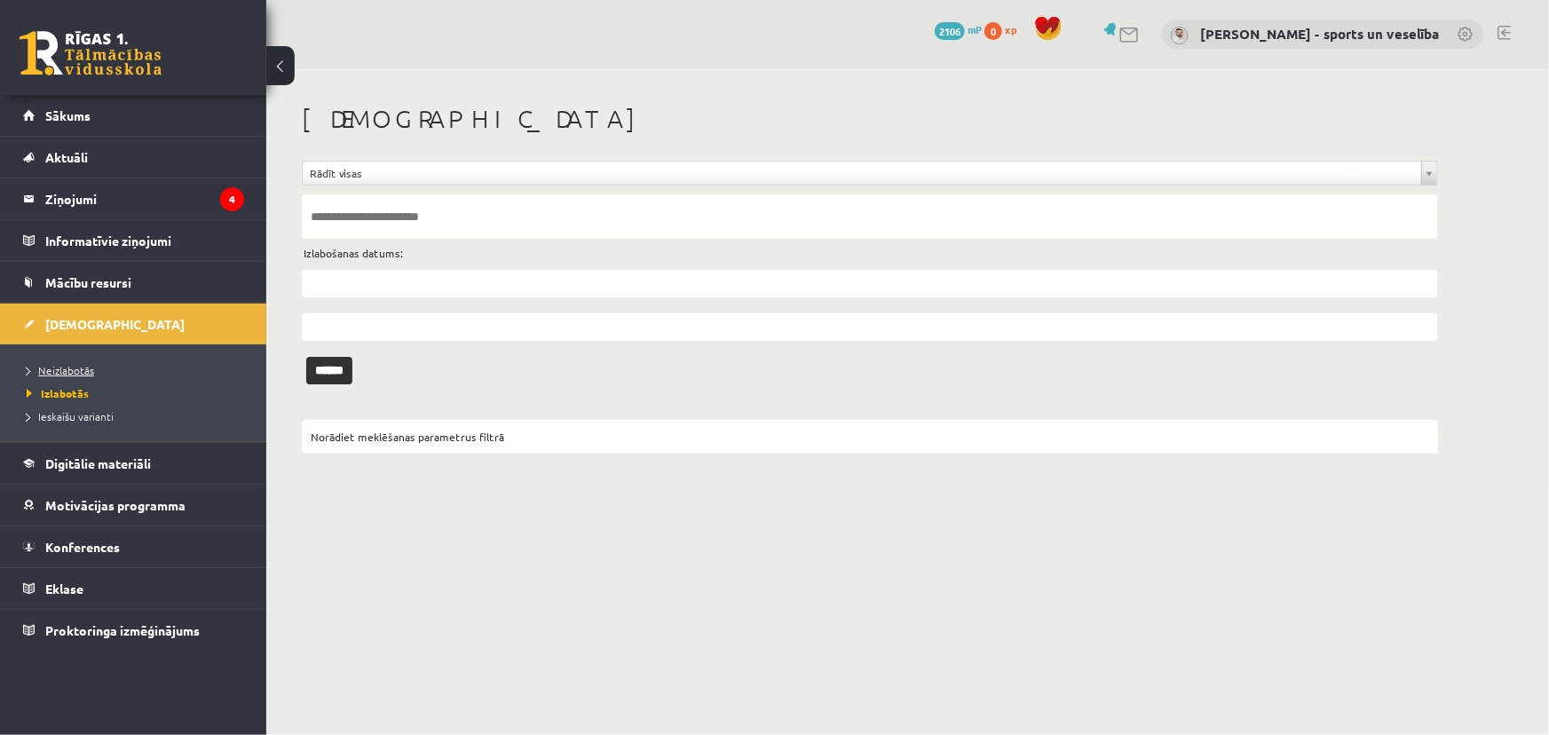
click at [169, 373] on link "Neizlabotās" at bounding box center [138, 370] width 222 height 16
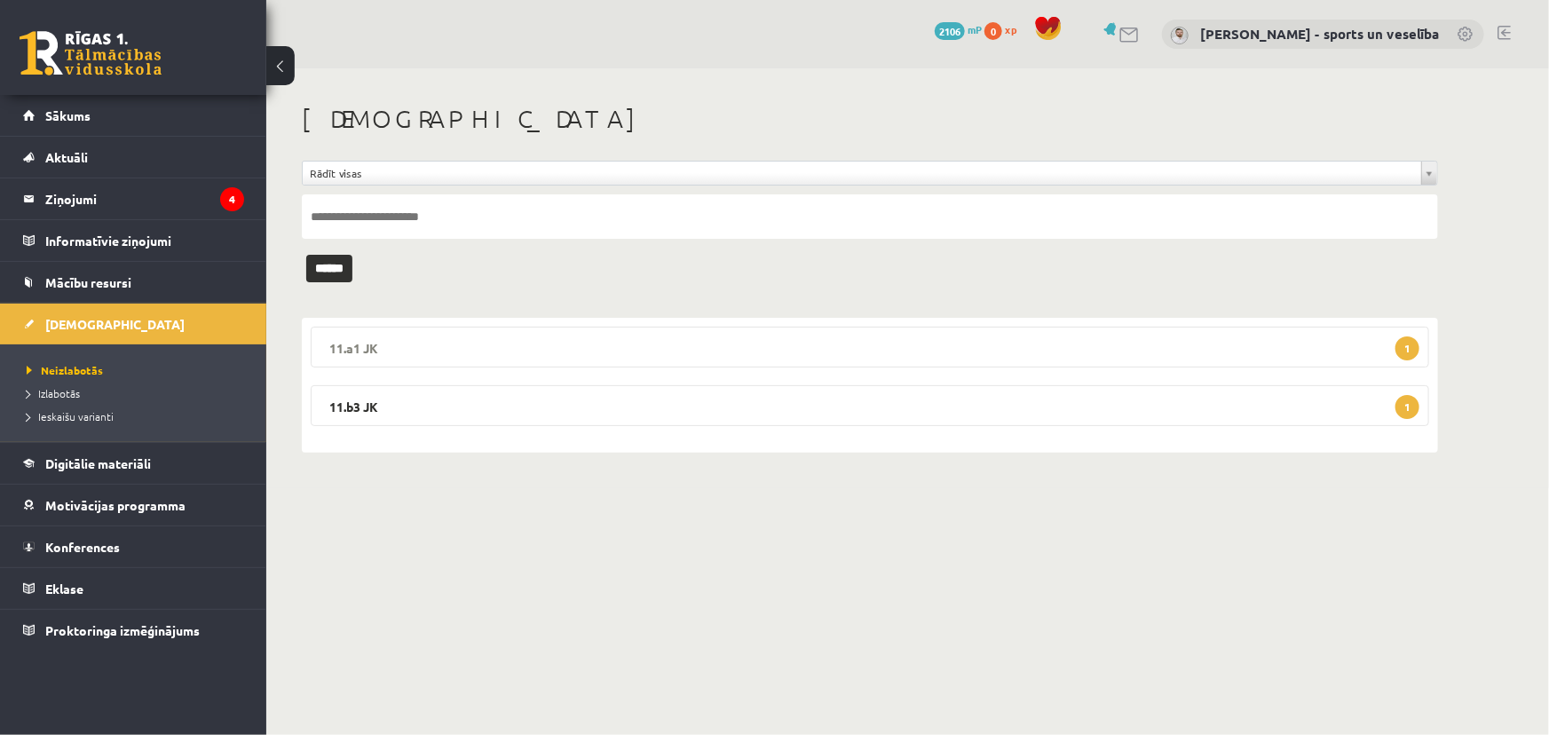
click at [611, 342] on legend "11.a1 JK 1" at bounding box center [870, 347] width 1119 height 41
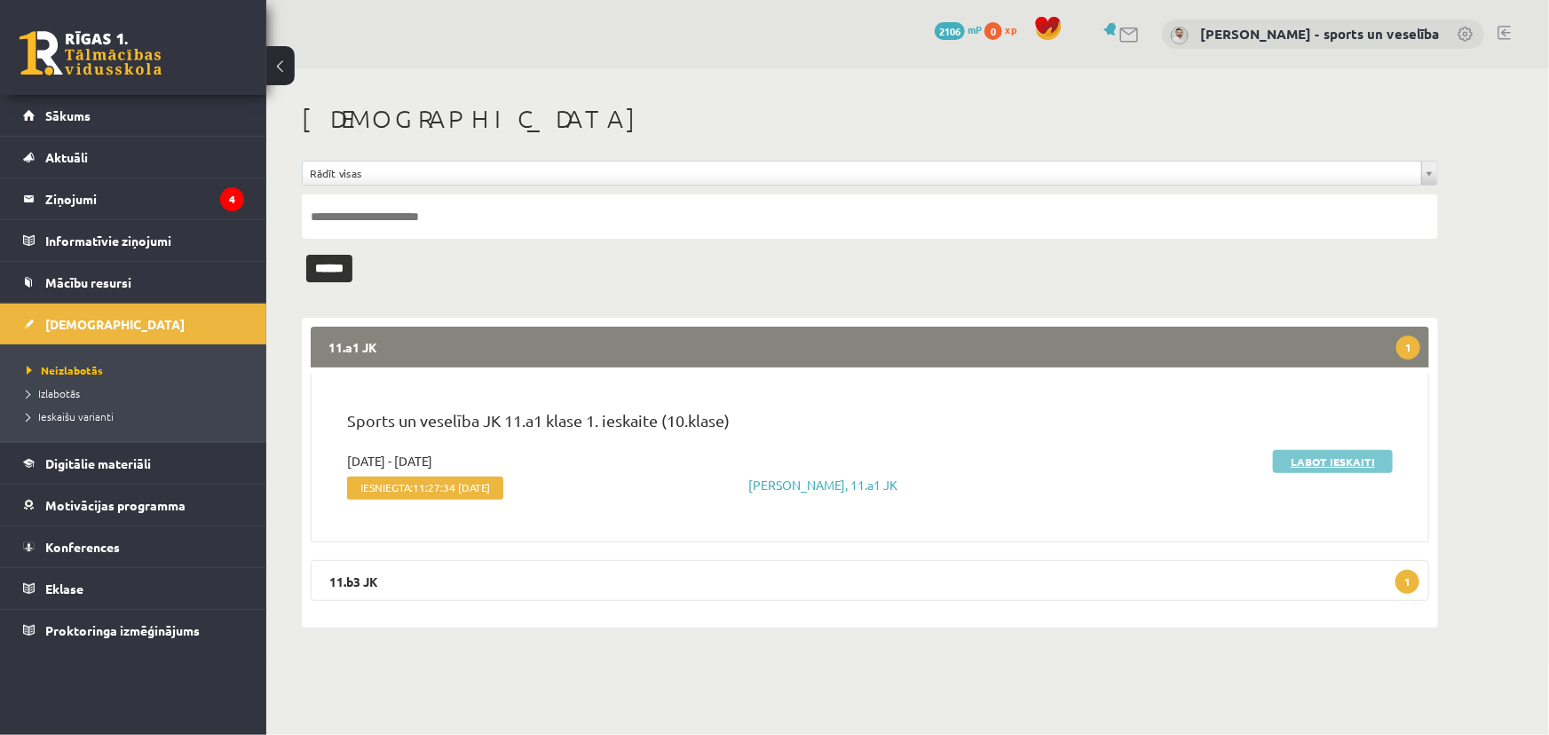
click at [1362, 463] on link "Labot ieskaiti" at bounding box center [1333, 461] width 120 height 23
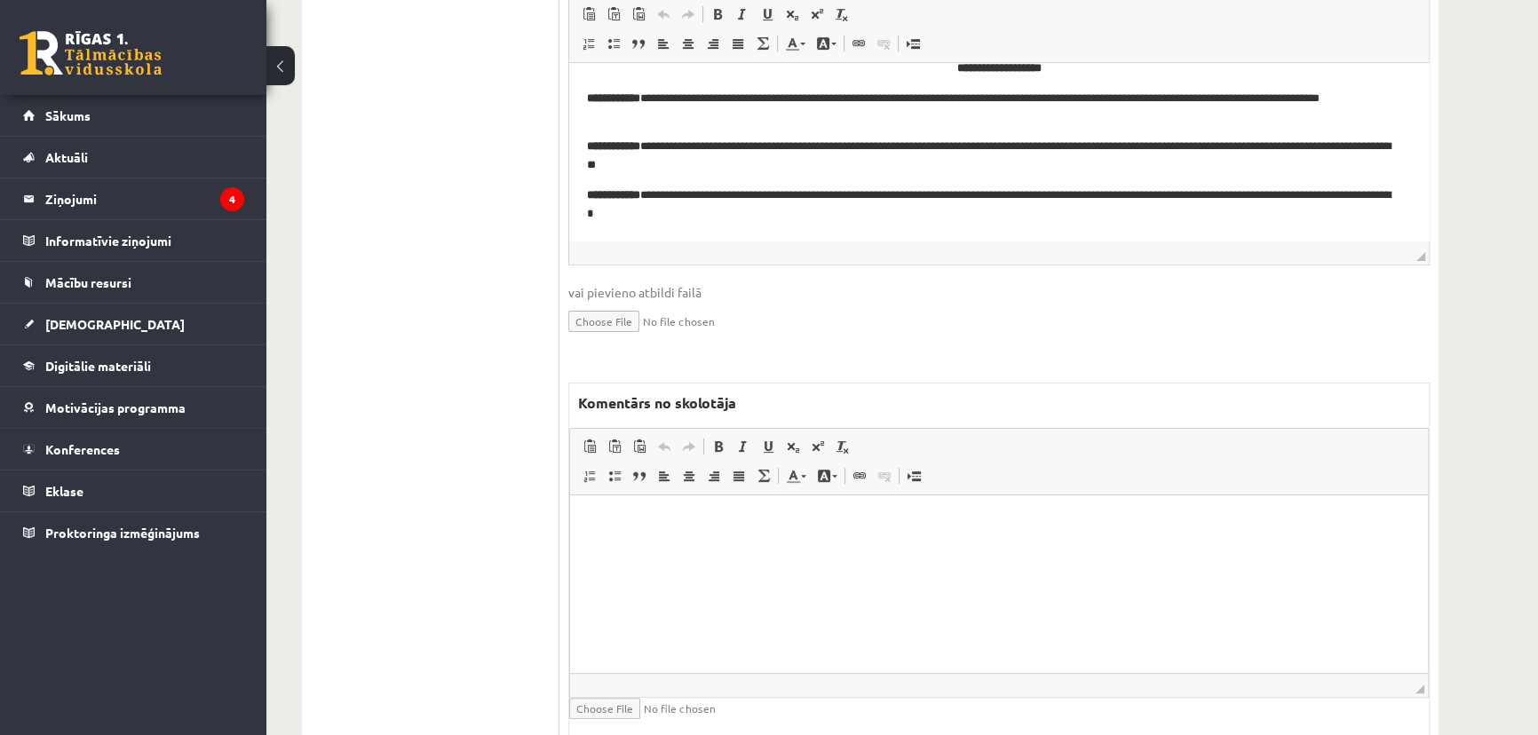
scroll to position [629, 0]
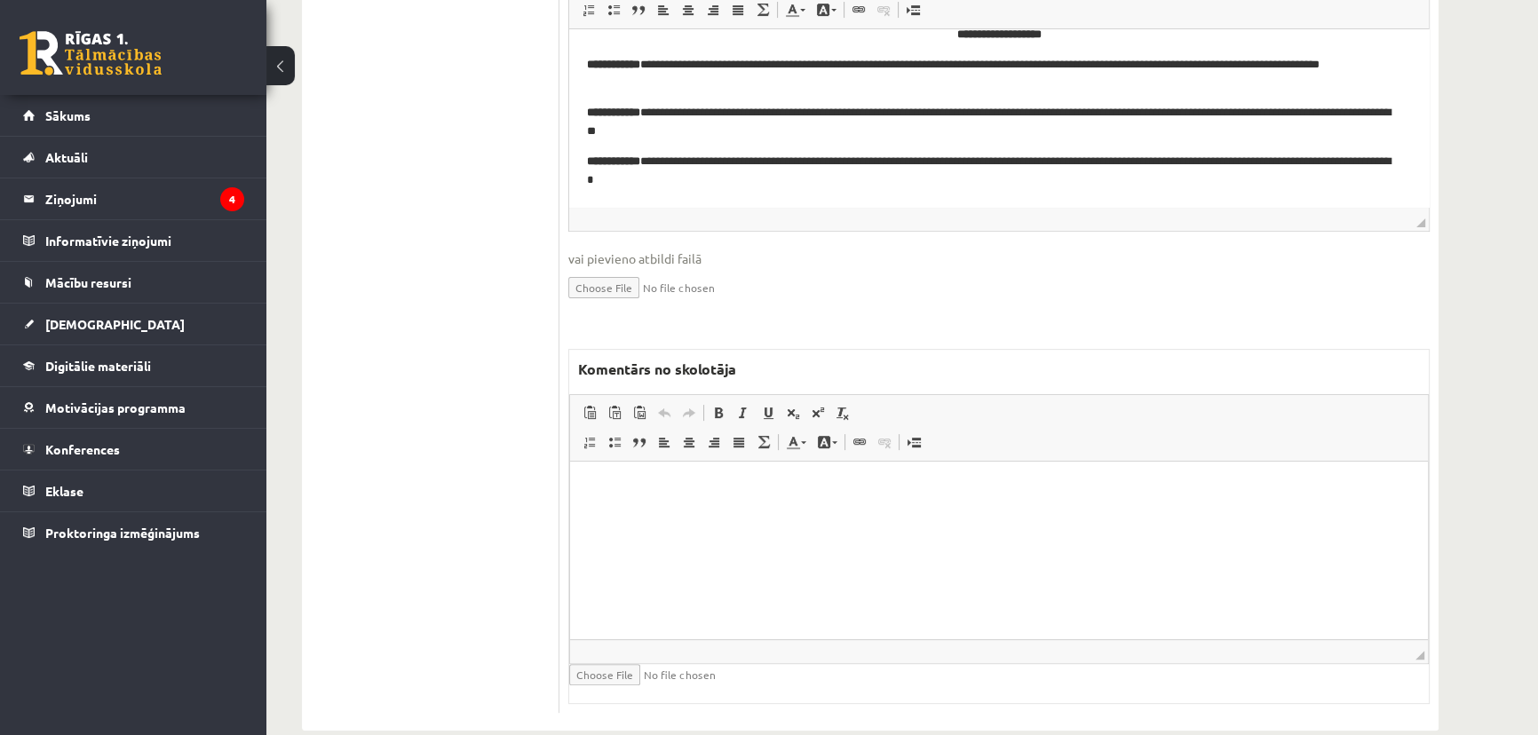
click at [900, 516] on html at bounding box center [999, 489] width 858 height 54
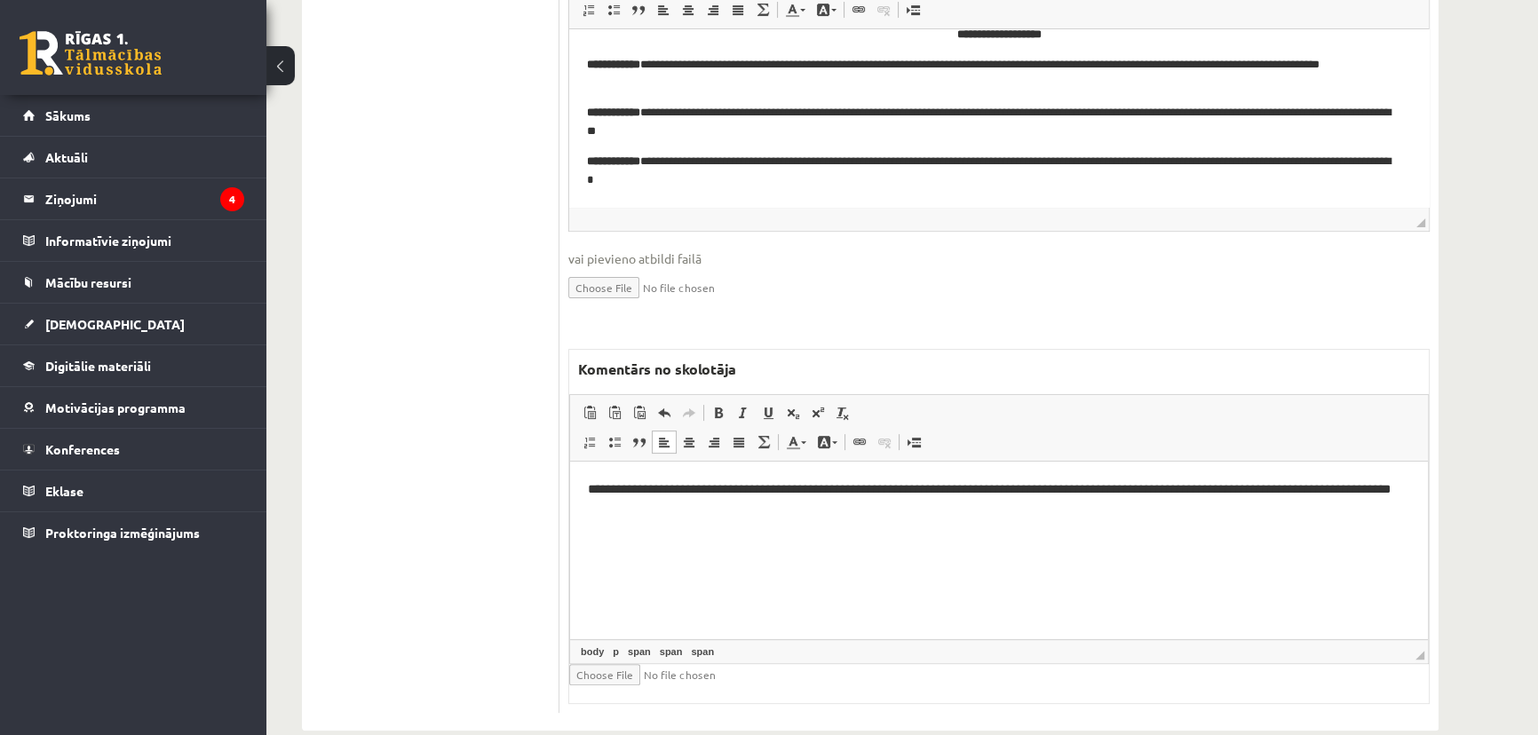
click at [738, 518] on html "**********" at bounding box center [999, 490] width 858 height 56
click at [1393, 491] on p "**********" at bounding box center [999, 489] width 822 height 20
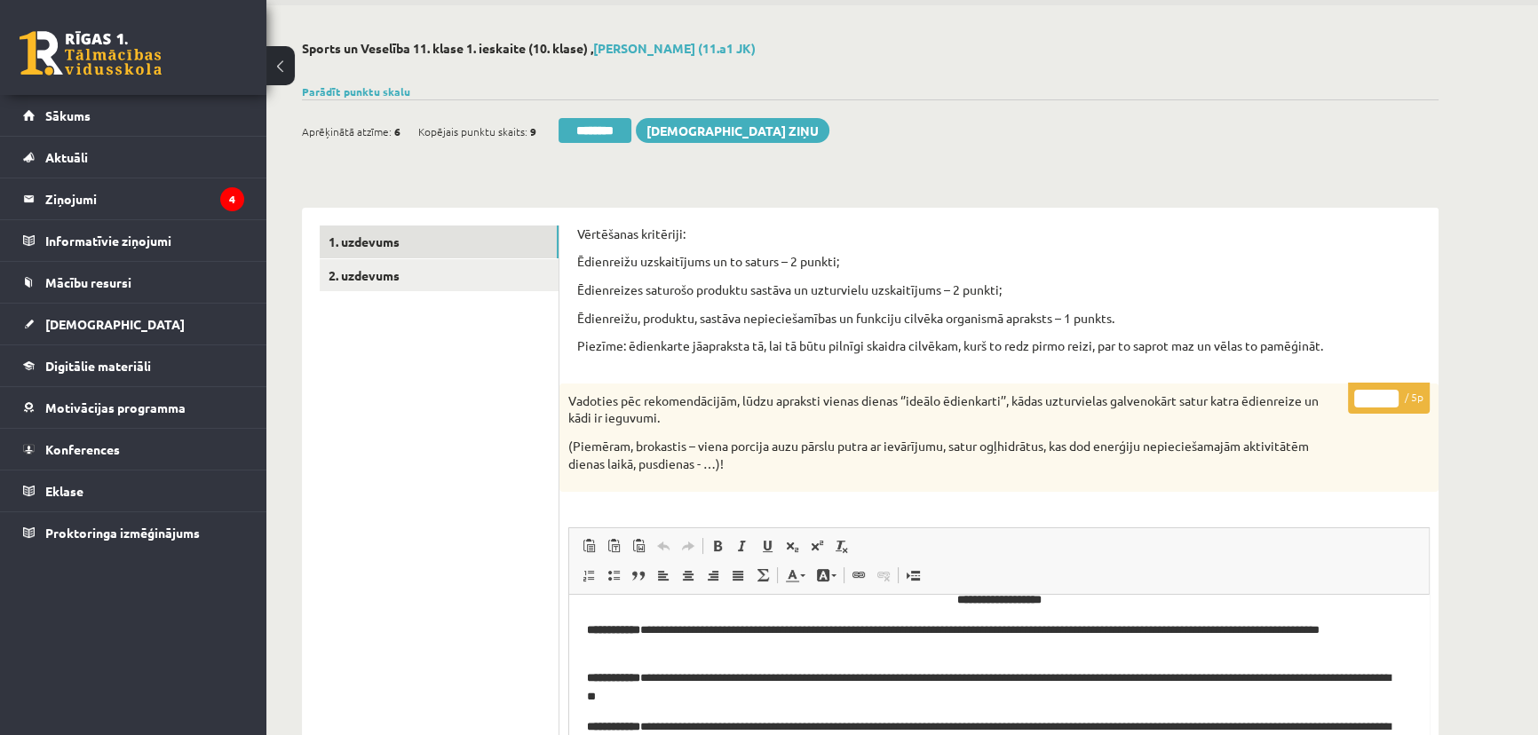
drag, startPoint x: 1356, startPoint y: 395, endPoint x: 1383, endPoint y: 399, distance: 26.9
click at [1383, 399] on input "*" at bounding box center [1376, 399] width 44 height 18
type input "*"
click at [466, 240] on link "1. uzdevums" at bounding box center [439, 241] width 239 height 33
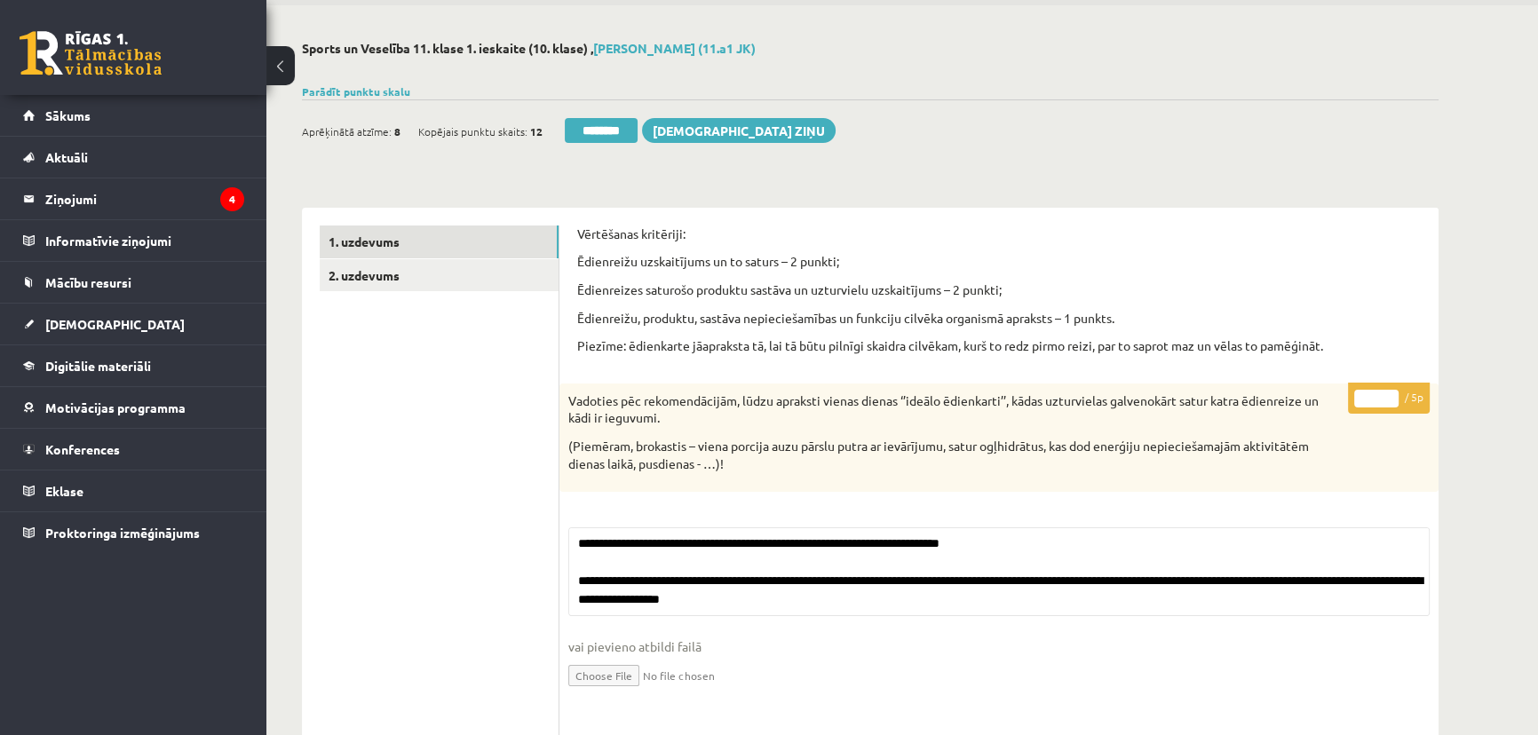
click at [628, 113] on div "Ieskaite saglabāta! Aprēķinātā atzīme: 8 Kopējais punktu skaits: 12 ******** Sū…" at bounding box center [870, 124] width 1136 height 50
click at [621, 129] on input "********" at bounding box center [601, 130] width 73 height 25
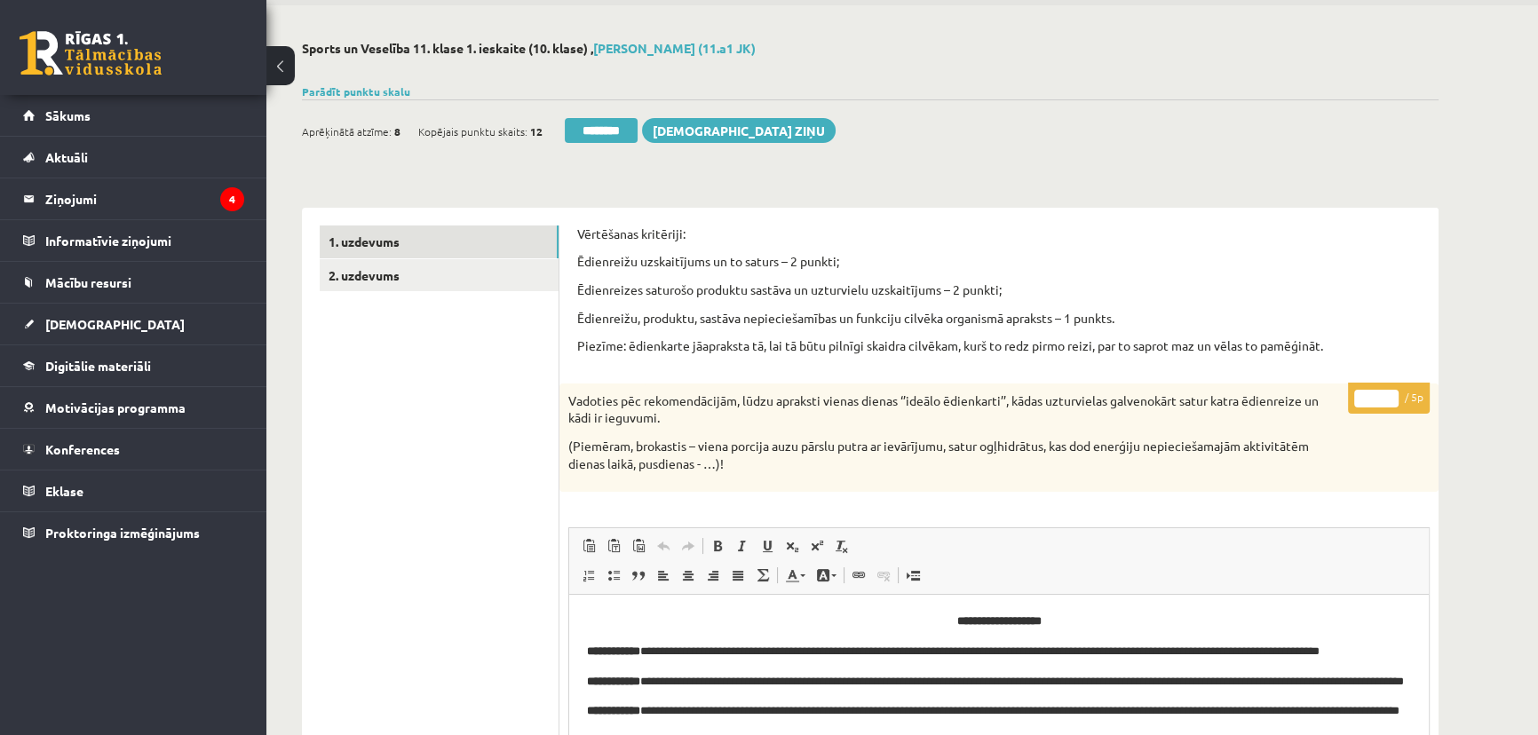
scroll to position [0, 0]
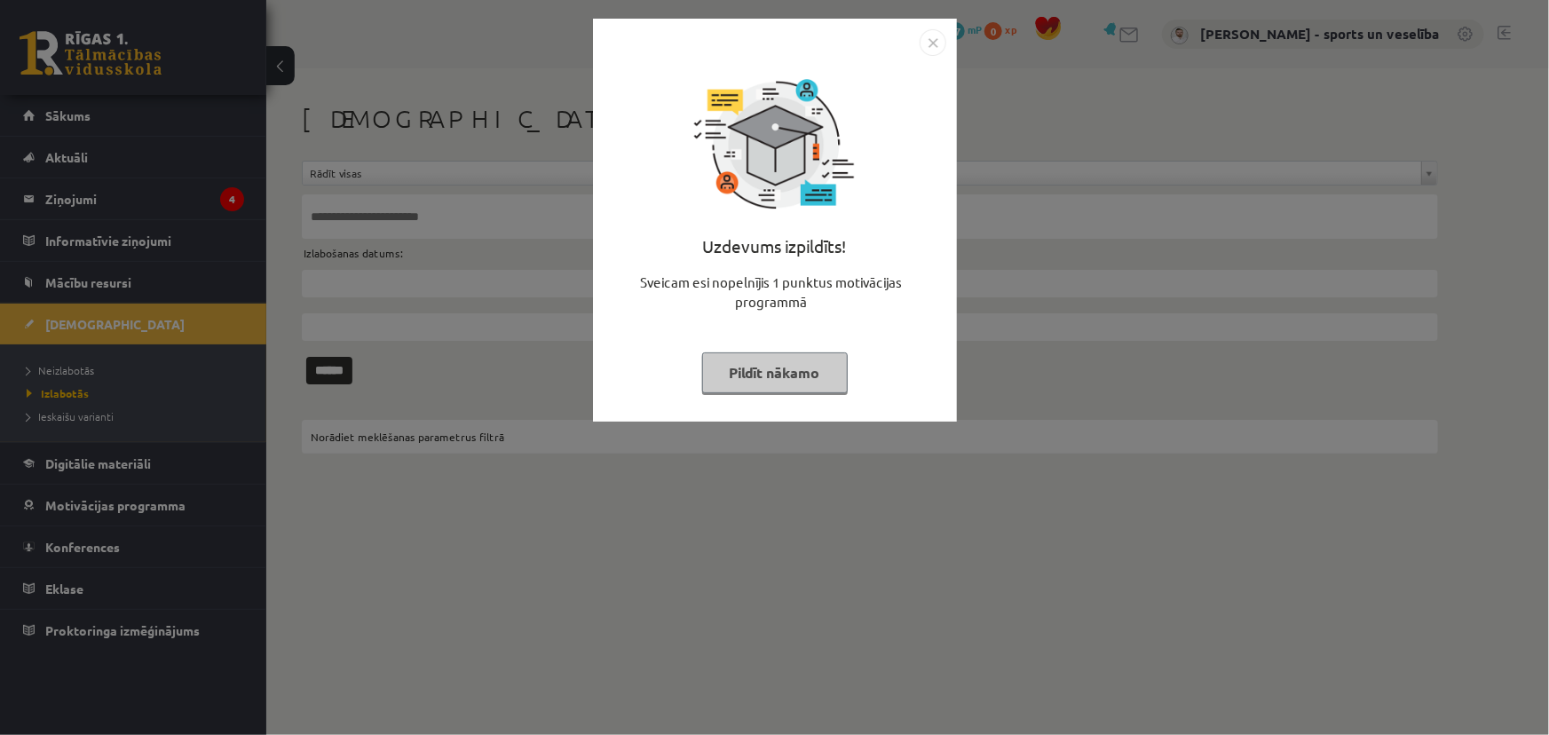
click at [941, 44] on img "Close" at bounding box center [933, 42] width 27 height 27
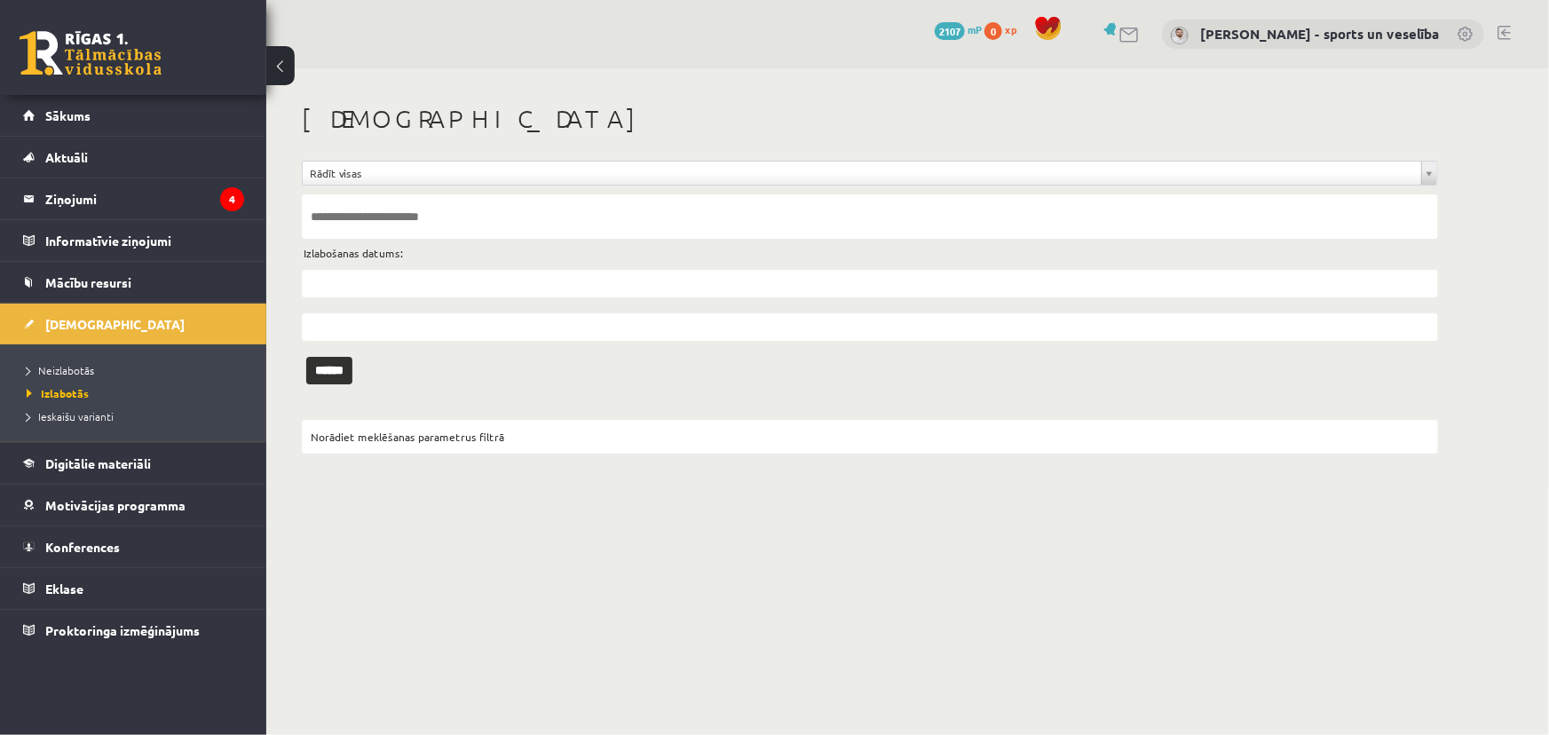
click at [200, 360] on li "Neizlabotās" at bounding box center [138, 370] width 222 height 23
click at [167, 379] on li "Neizlabotās" at bounding box center [138, 370] width 222 height 23
click at [186, 373] on link "Neizlabotās" at bounding box center [138, 370] width 222 height 16
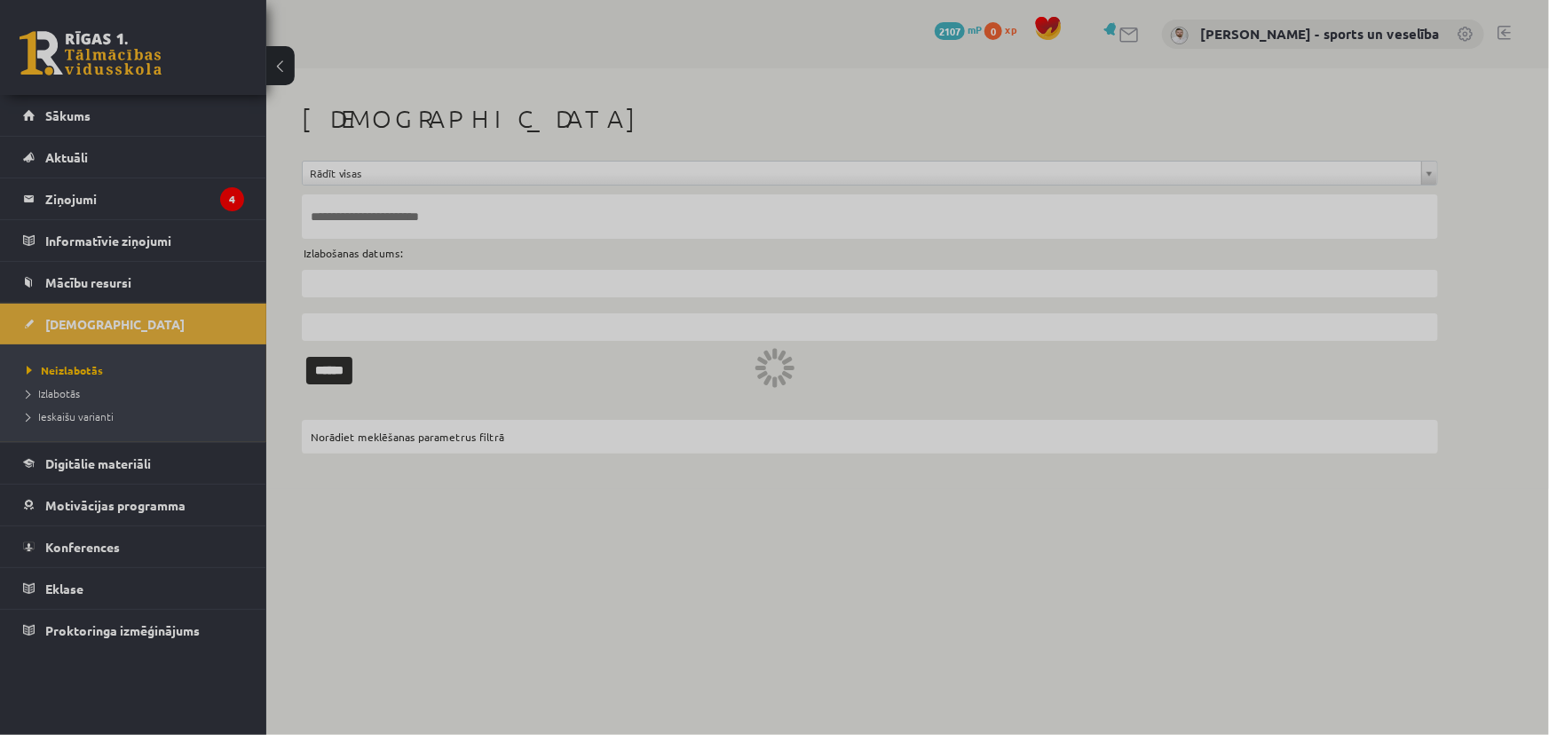
click at [591, 350] on div at bounding box center [774, 367] width 1549 height 735
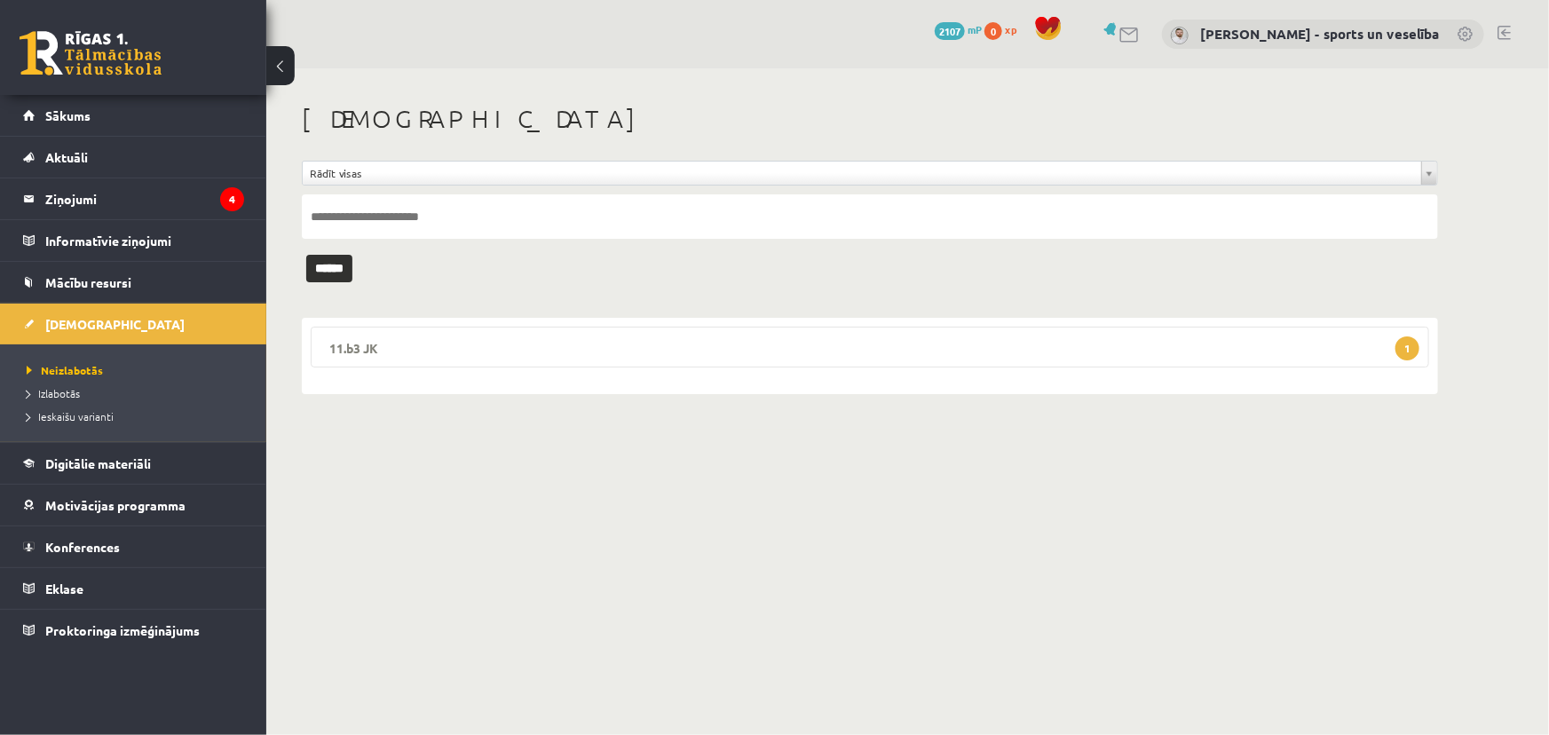
click at [660, 348] on legend "11.b3 JK 1" at bounding box center [870, 347] width 1119 height 41
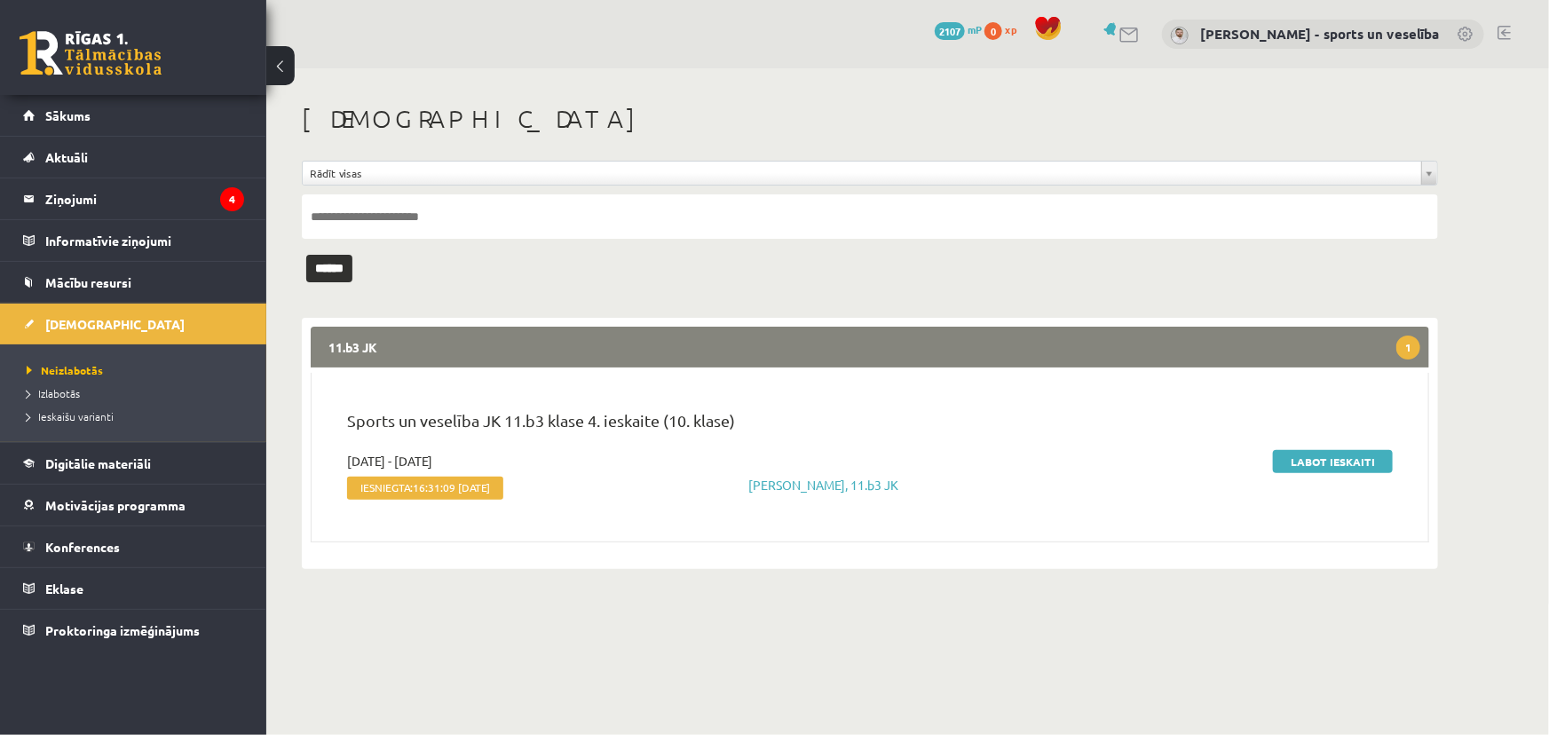
click at [1324, 449] on div "Sports un veselība JK 11.b3 klase 4. ieskaite (10. klase)" at bounding box center [870, 429] width 1072 height 43
click at [1325, 458] on link "Labot ieskaiti" at bounding box center [1333, 461] width 120 height 23
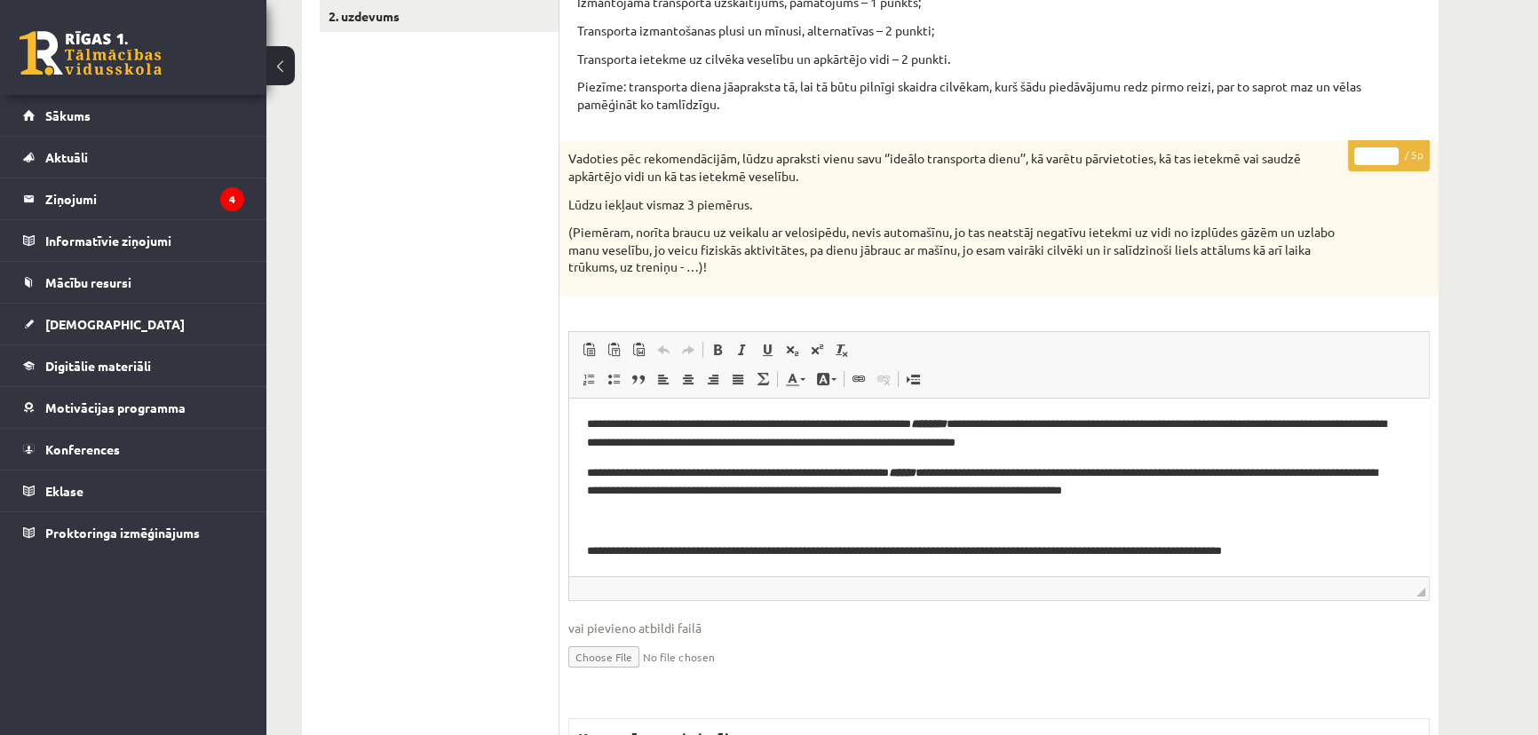
scroll to position [99, 0]
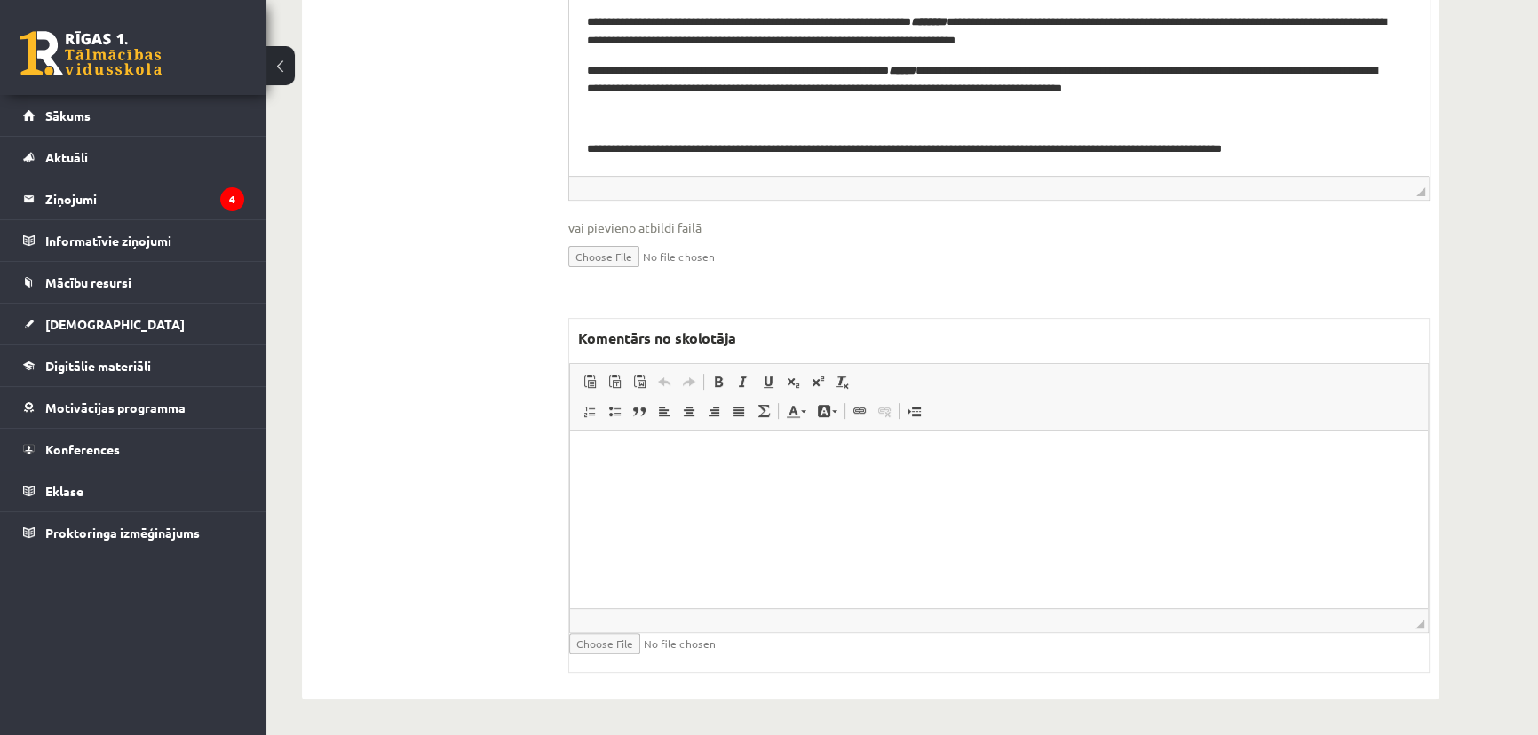
click at [993, 484] on html at bounding box center [999, 457] width 858 height 54
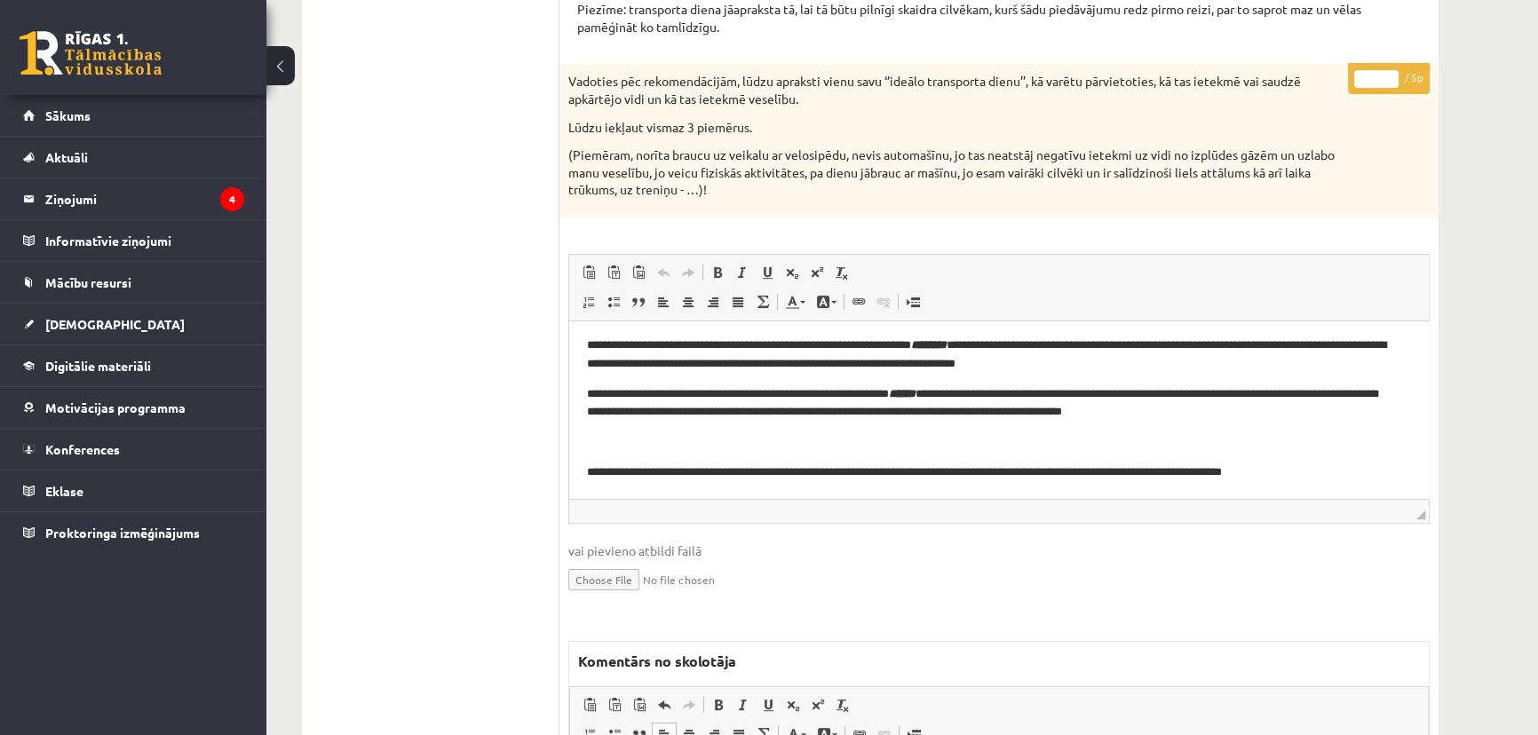
scroll to position [239, 0]
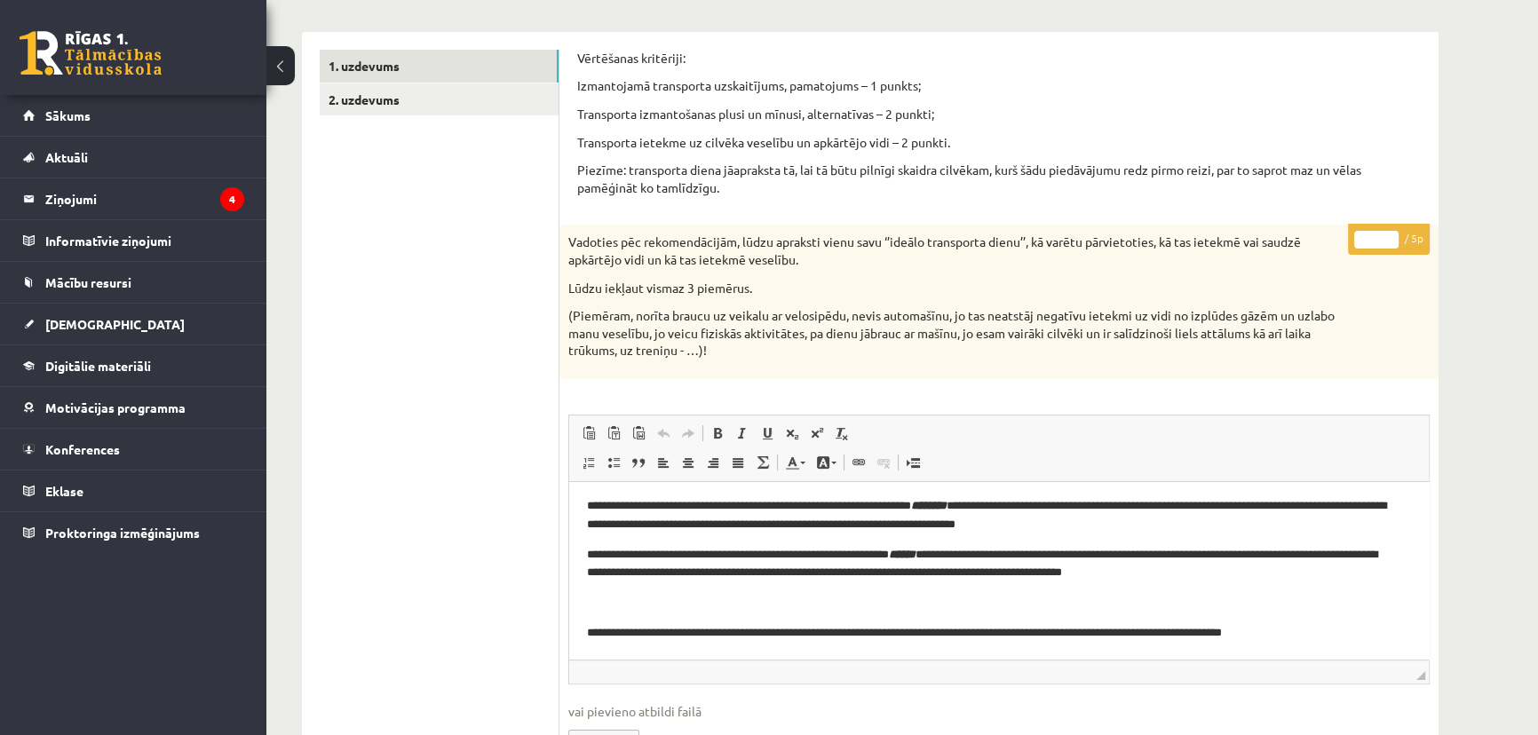
drag, startPoint x: 1355, startPoint y: 241, endPoint x: 1369, endPoint y: 245, distance: 14.6
click at [1369, 245] on p "* / 5p" at bounding box center [1389, 239] width 82 height 31
drag, startPoint x: 1365, startPoint y: 235, endPoint x: 1386, endPoint y: 240, distance: 20.9
click at [1386, 240] on input "*" at bounding box center [1376, 240] width 44 height 18
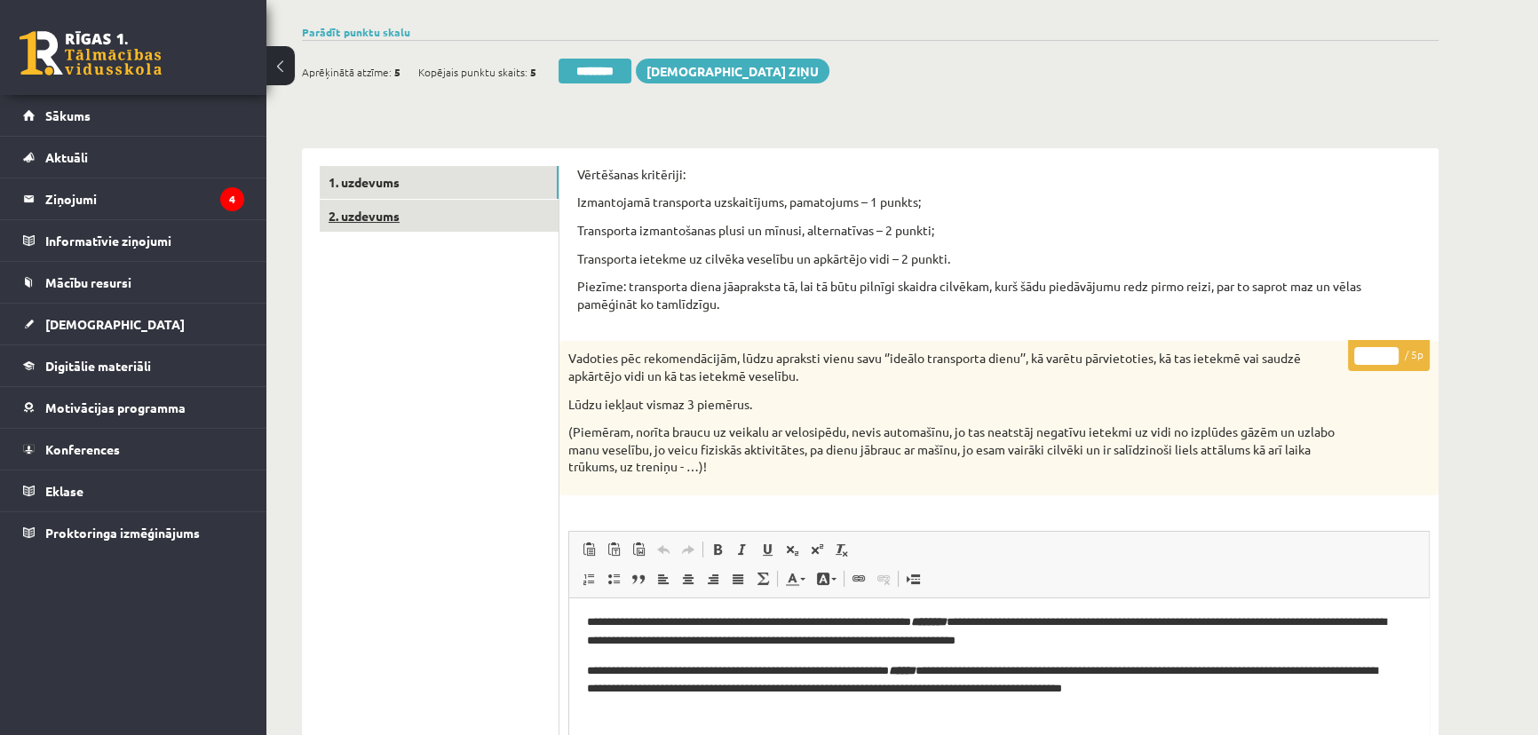
scroll to position [0, 0]
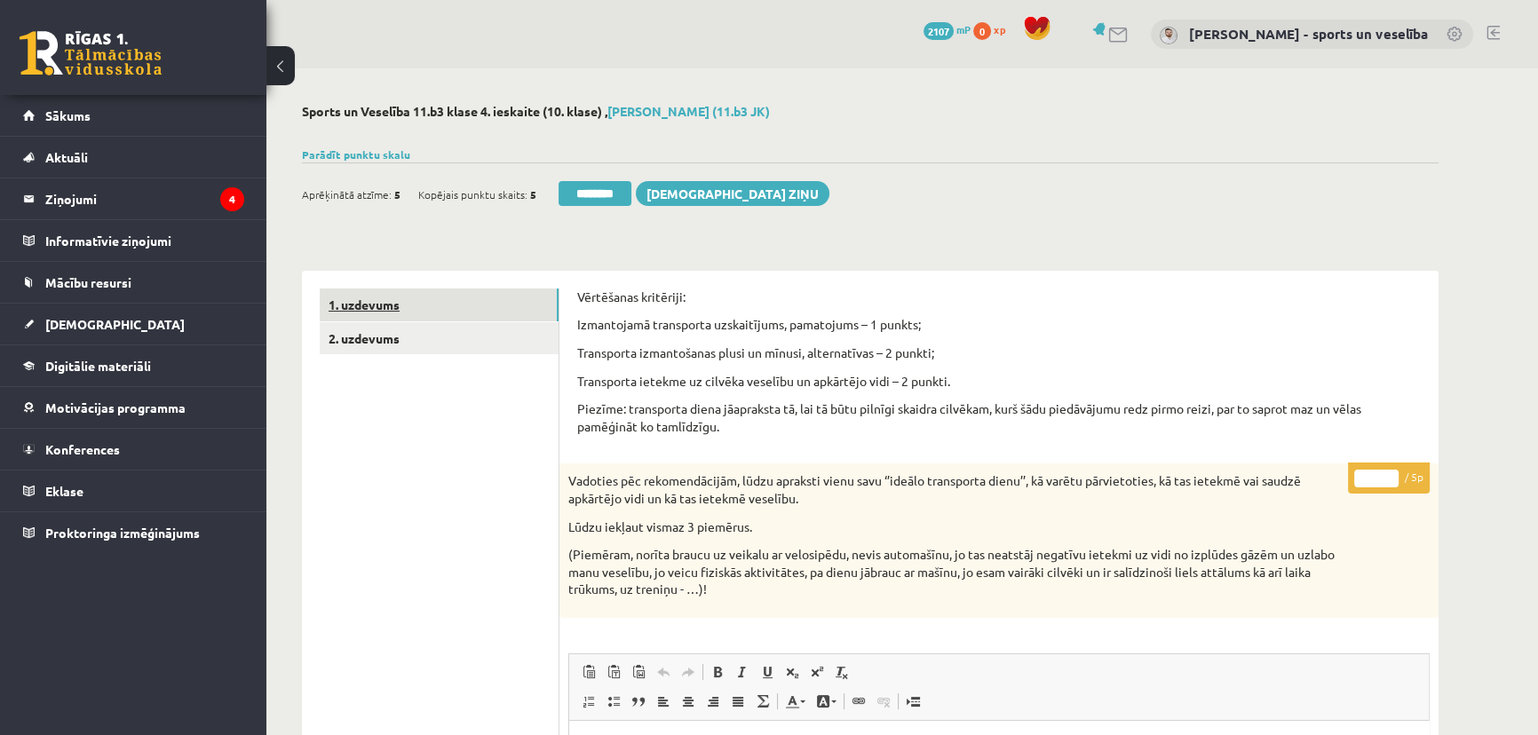
type input "*"
click at [525, 311] on link "1. uzdevums" at bounding box center [439, 305] width 239 height 33
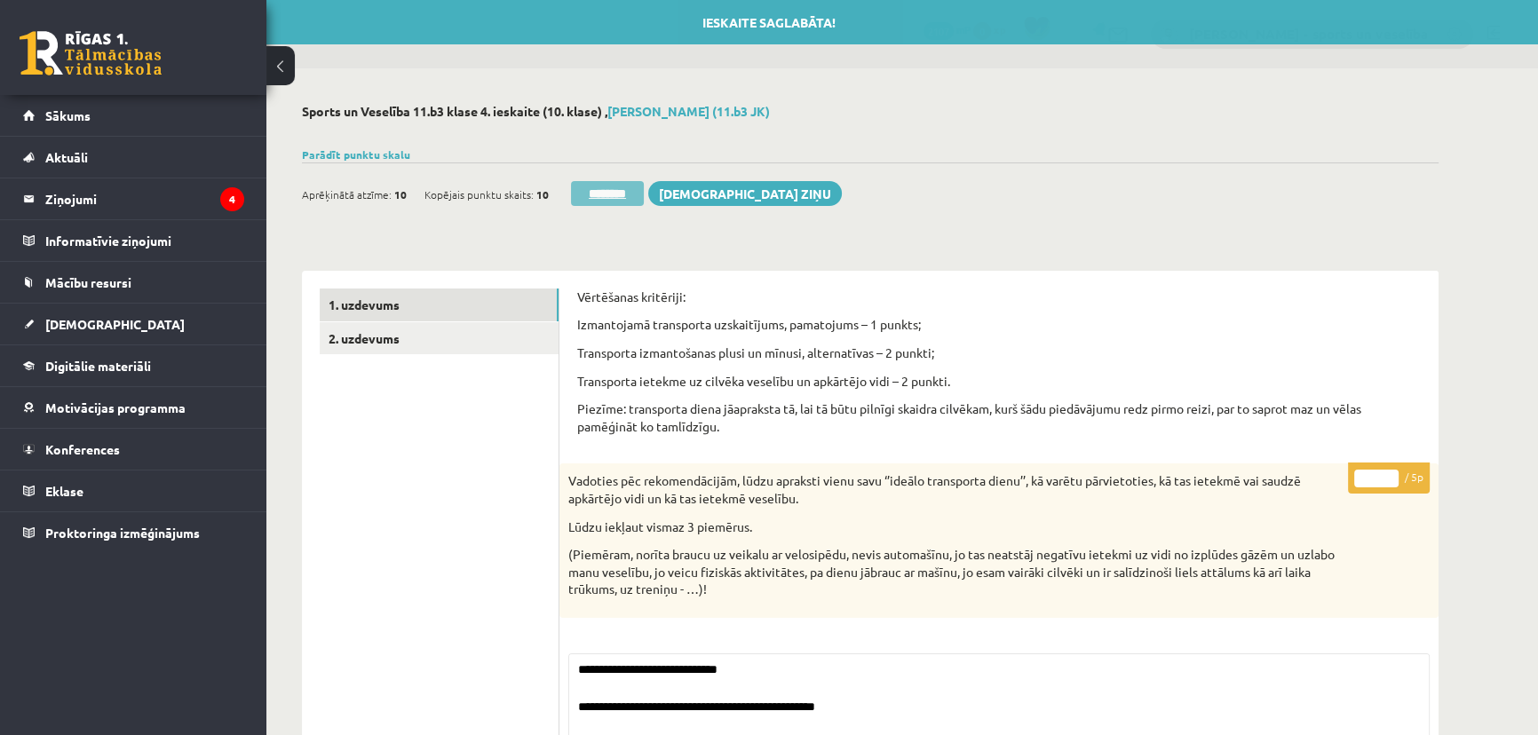
click at [616, 197] on input "********" at bounding box center [607, 193] width 73 height 25
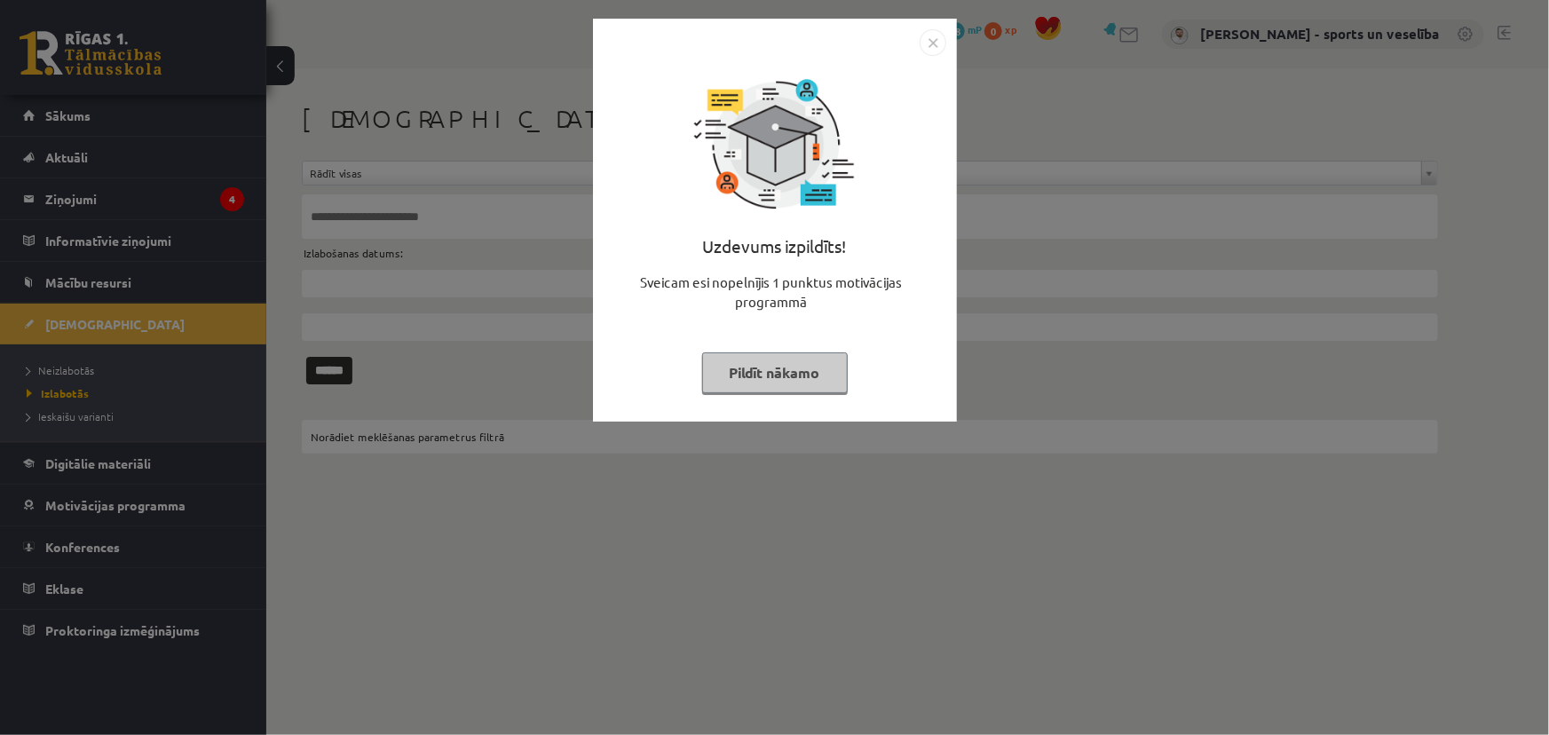
click at [934, 32] on img "Close" at bounding box center [933, 42] width 27 height 27
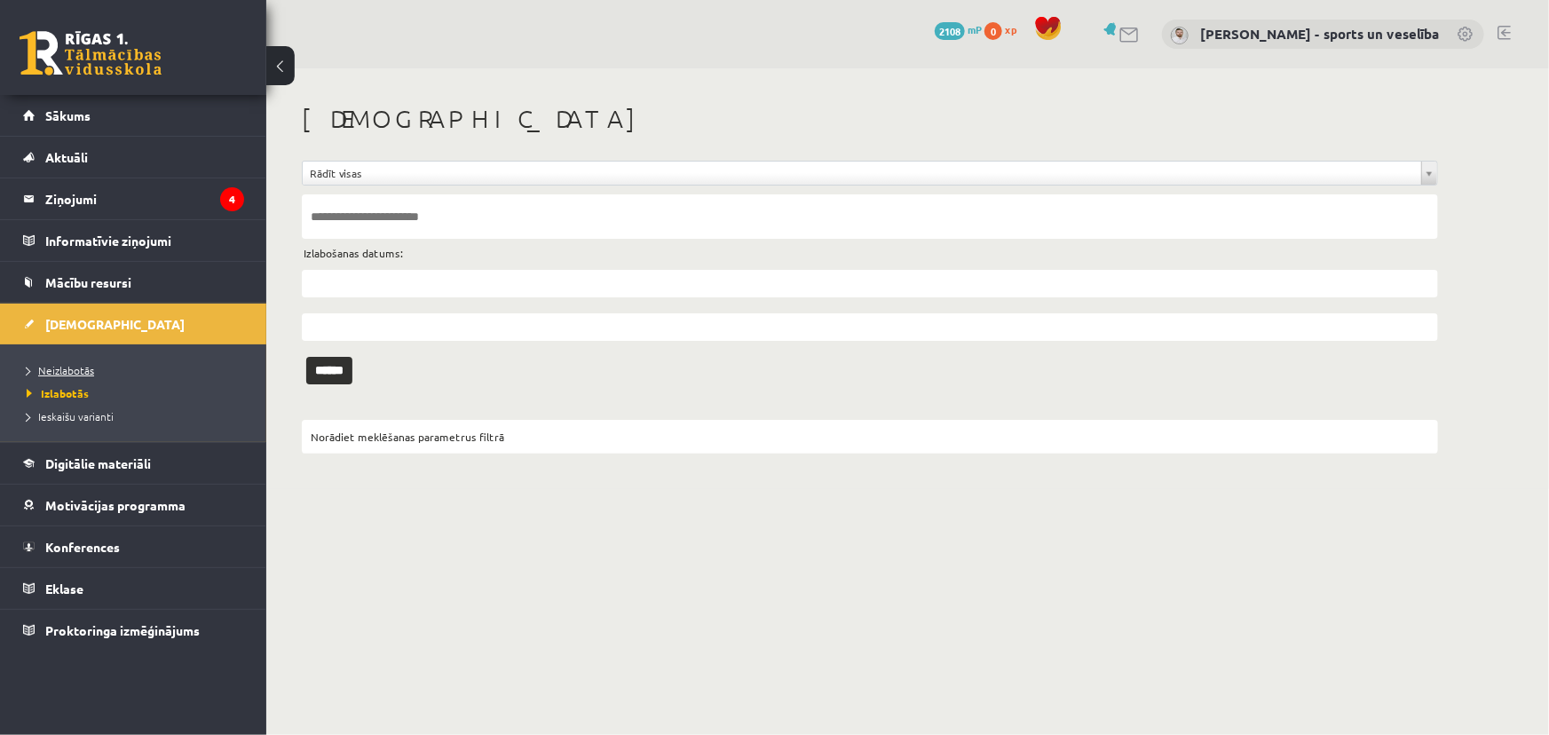
click at [138, 370] on link "Neizlabotās" at bounding box center [138, 370] width 222 height 16
